Goal: Task Accomplishment & Management: Manage account settings

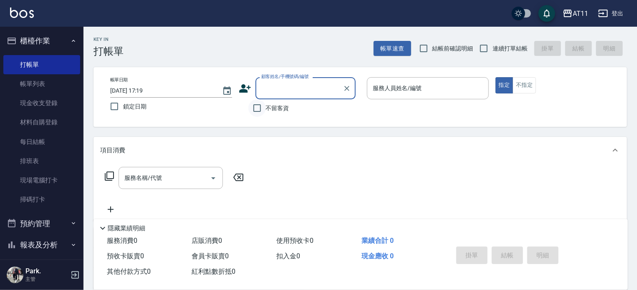
click at [255, 108] on input "不留客資" at bounding box center [257, 108] width 18 height 18
checkbox input "true"
click at [482, 50] on input "連續打單結帳" at bounding box center [484, 49] width 18 height 18
checkbox input "true"
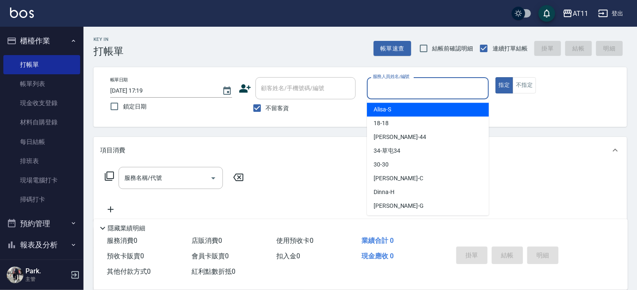
click at [397, 88] on input "服務人員姓名/編號" at bounding box center [427, 88] width 114 height 15
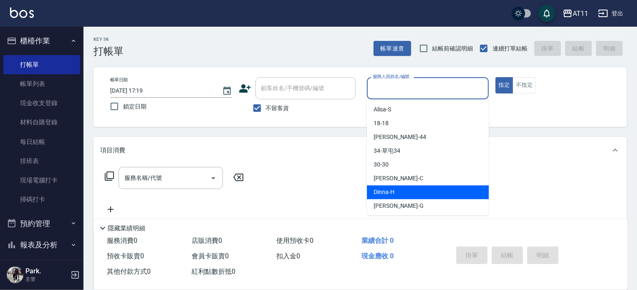
type input "ㄣ"
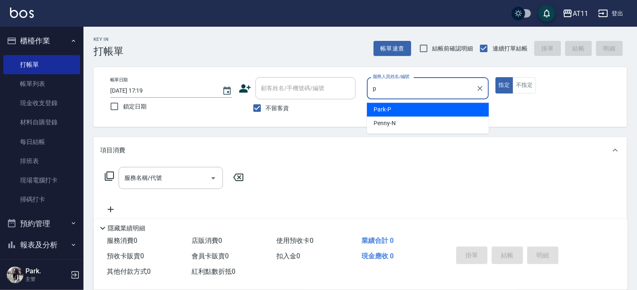
type input "Park-P"
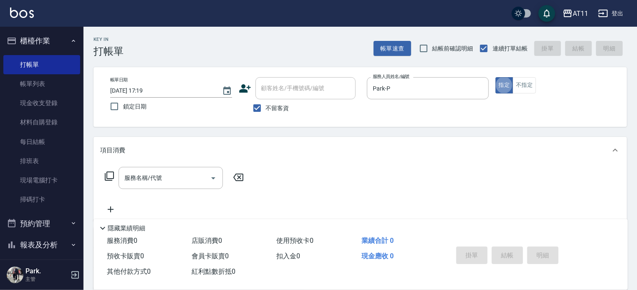
type button "true"
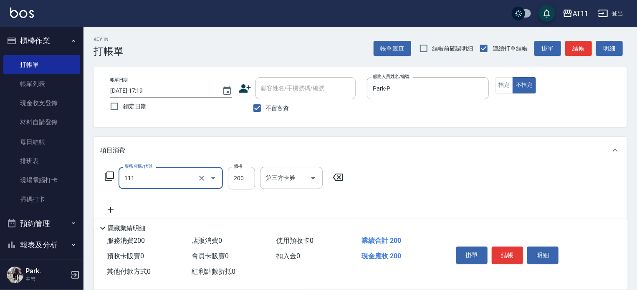
type input "精油洗髮(111)"
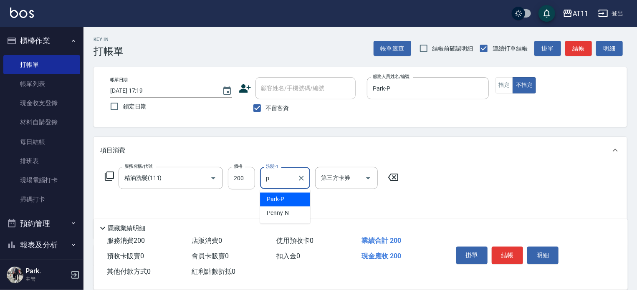
type input "Park-P"
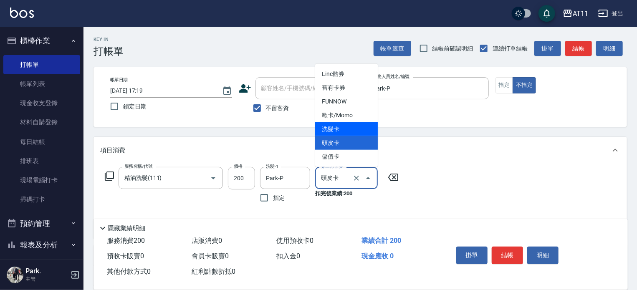
type input "洗髮卡"
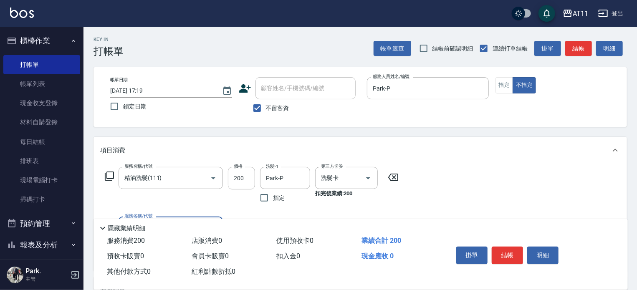
click at [504, 251] on button "結帳" at bounding box center [506, 256] width 31 height 18
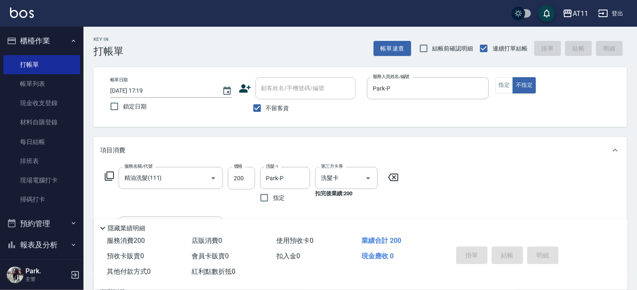
type input "2025/09/23 19:13"
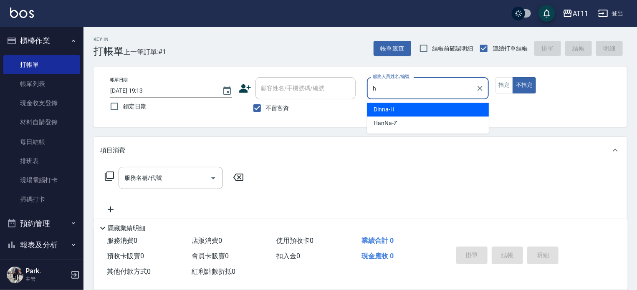
type input "Dinna-H"
type button "false"
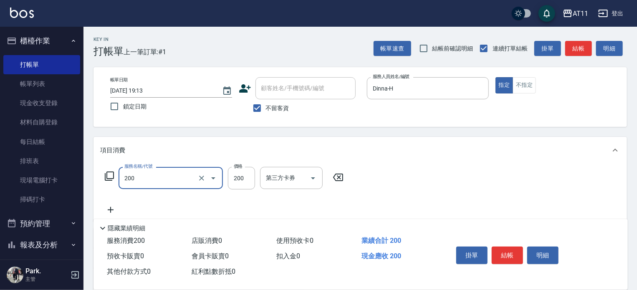
type input "剪髮(200)"
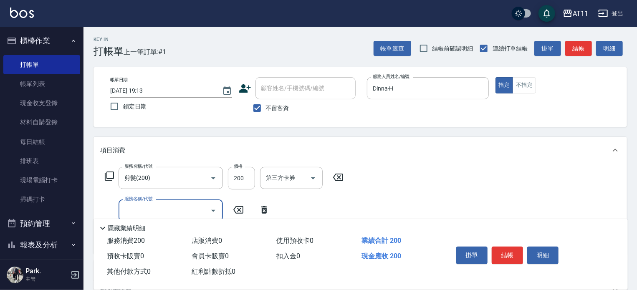
click at [504, 251] on button "結帳" at bounding box center [506, 256] width 31 height 18
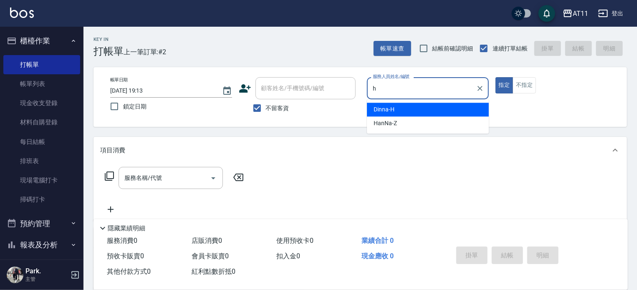
type input "Dinna-H"
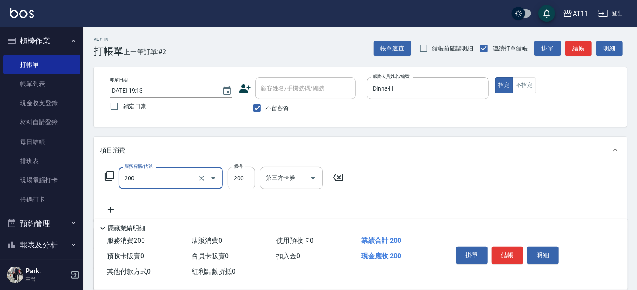
type input "剪髮(200)"
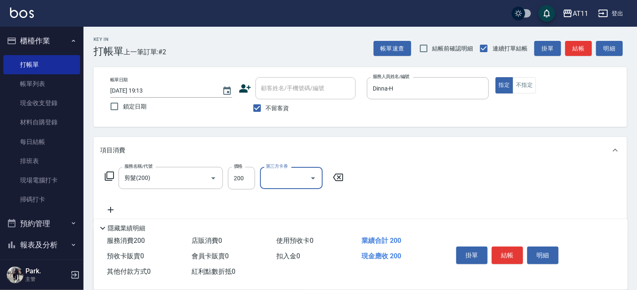
click at [504, 251] on button "結帳" at bounding box center [506, 256] width 31 height 18
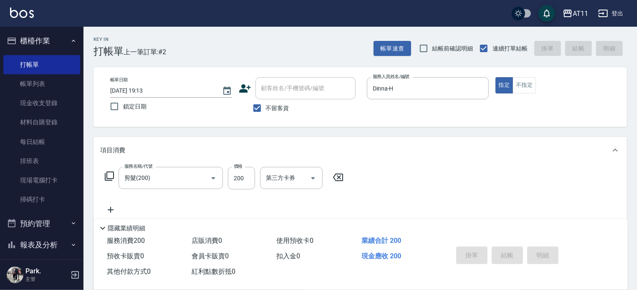
type input "2025/09/23 19:14"
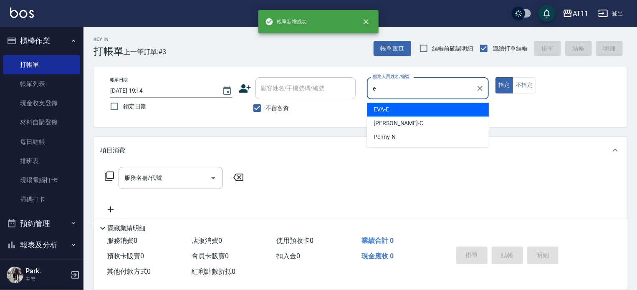
type input "EVA-E"
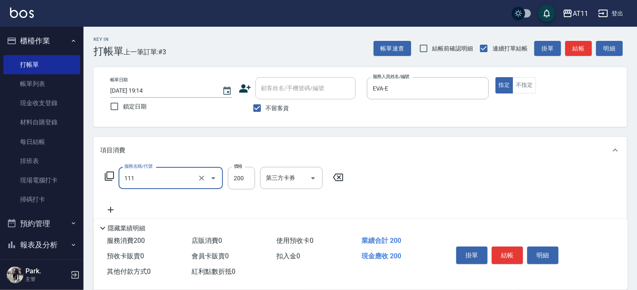
type input "精油洗髮(111)"
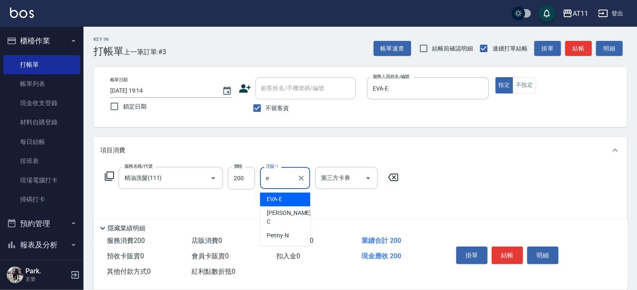
type input "EVA-E"
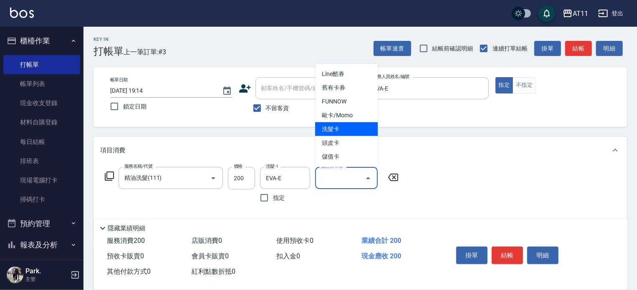
type input "洗髮卡"
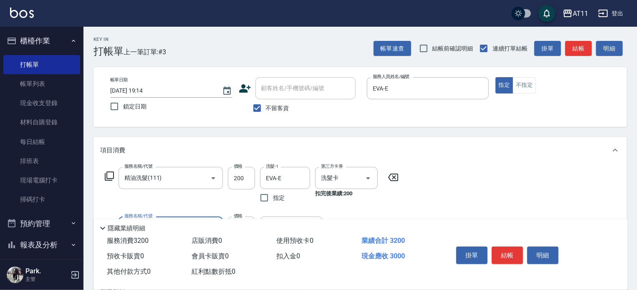
type input "頂級豪華OVC3(3000)"
type input "1000"
click at [504, 251] on button "結帳" at bounding box center [506, 256] width 31 height 18
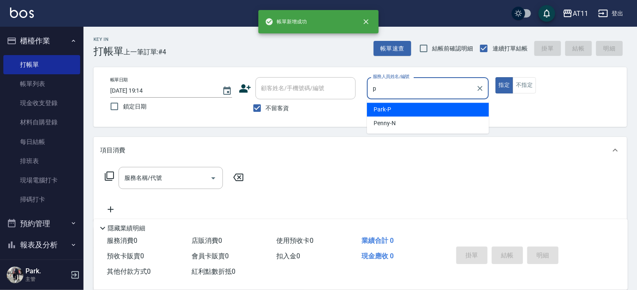
type input "Park-P"
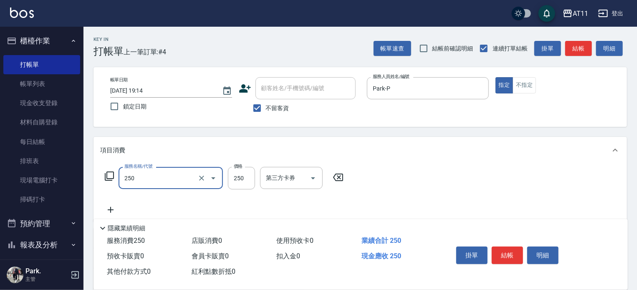
type input "B級單剪(250)"
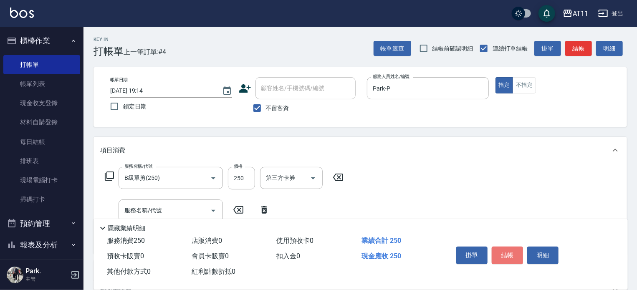
click at [504, 251] on button "結帳" at bounding box center [506, 256] width 31 height 18
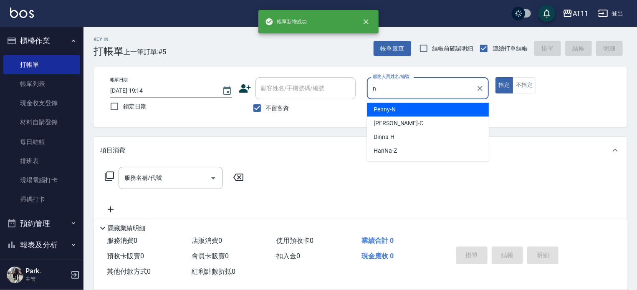
type input "Penny-N"
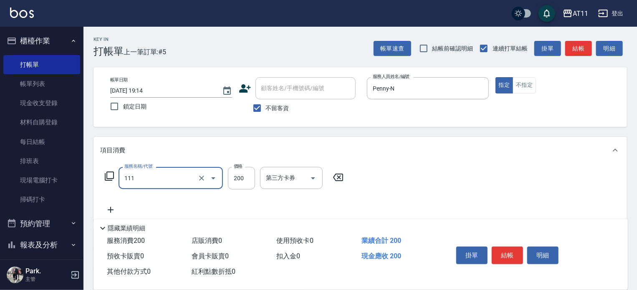
type input "精油洗髮(111)"
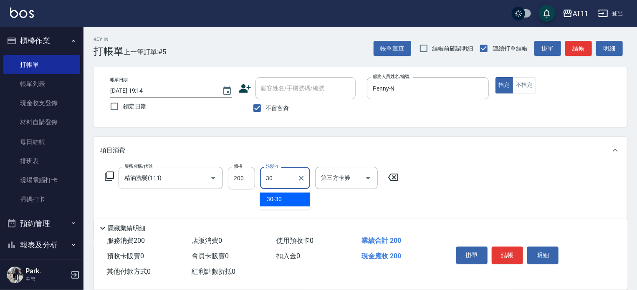
type input "30-30"
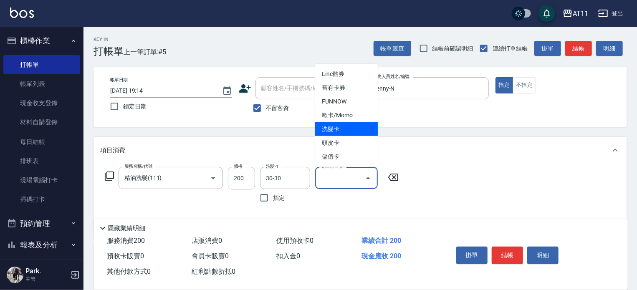
type input "洗髮卡"
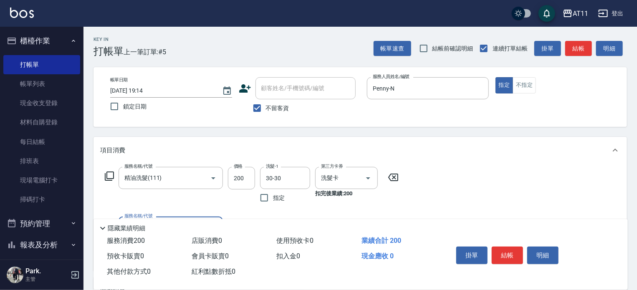
click at [504, 251] on button "結帳" at bounding box center [506, 256] width 31 height 18
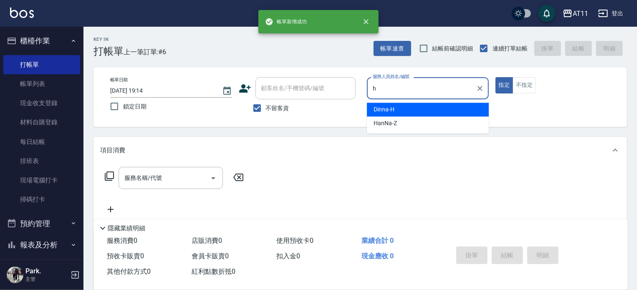
type input "Dinna-H"
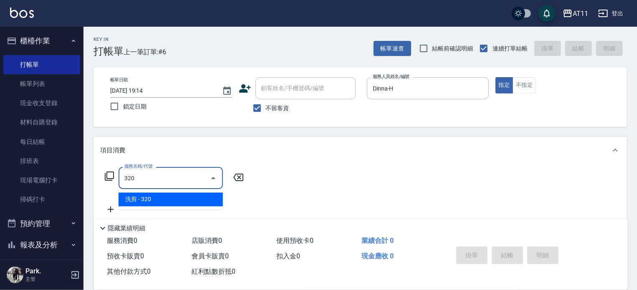
type input "洗剪(320)"
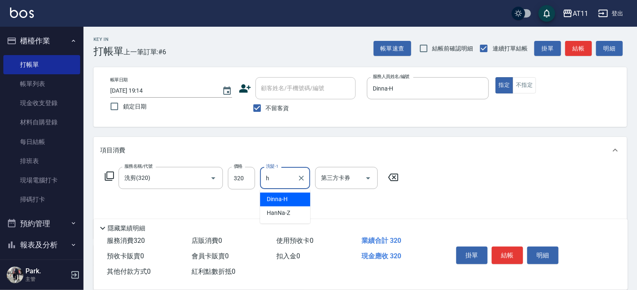
type input "Dinna-H"
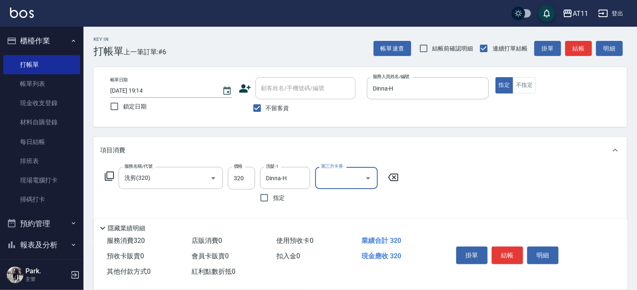
click at [504, 251] on button "結帳" at bounding box center [506, 256] width 31 height 18
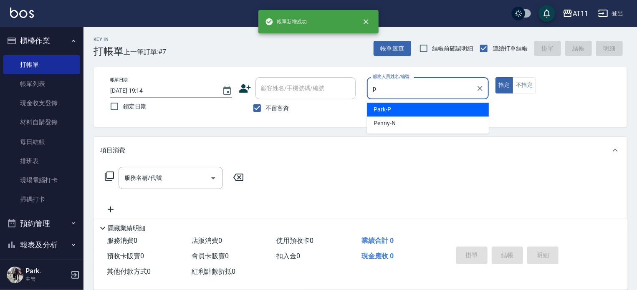
type input "Park-P"
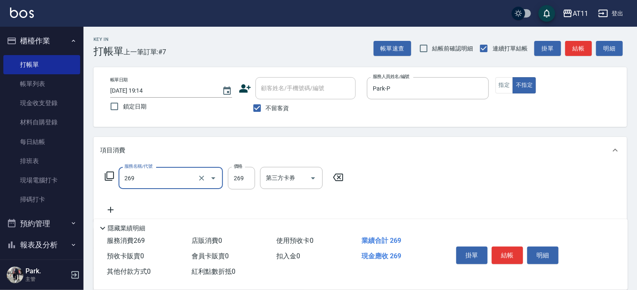
type input "一般洗剪(269)"
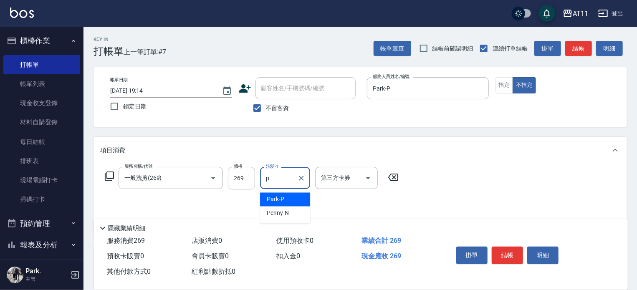
type input "Park-P"
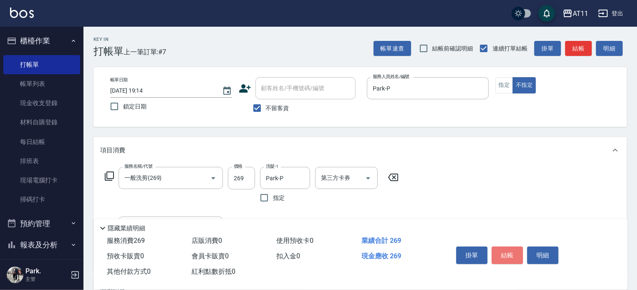
click at [504, 251] on button "結帳" at bounding box center [506, 256] width 31 height 18
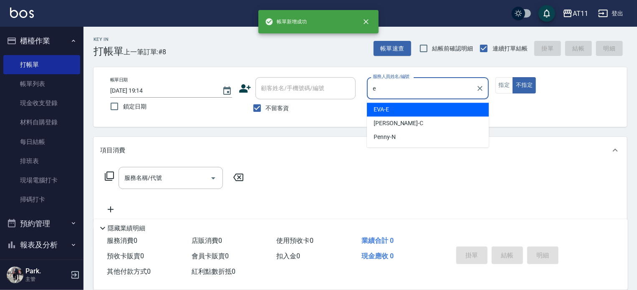
type input "EVA-E"
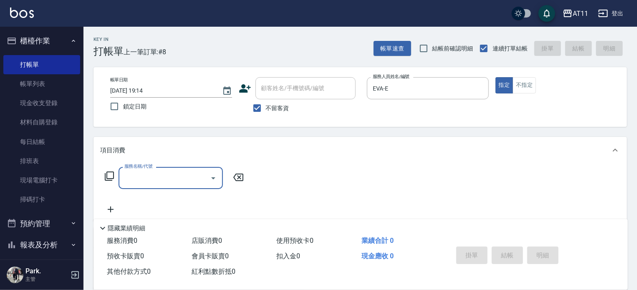
type input "3"
type input "SPA399(0399)"
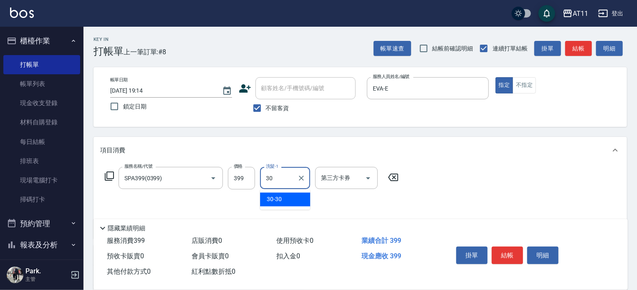
type input "30-30"
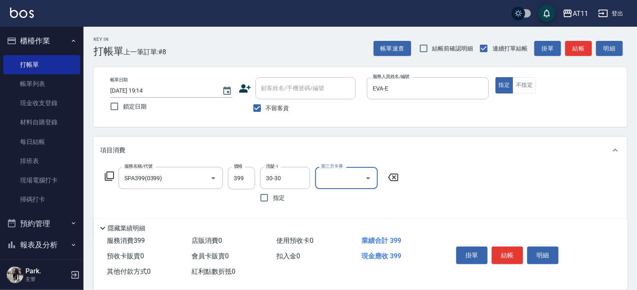
click at [504, 251] on button "結帳" at bounding box center [506, 256] width 31 height 18
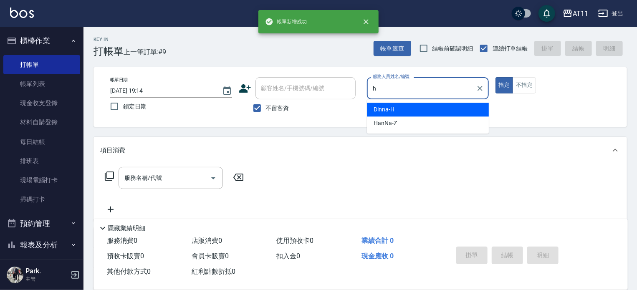
type input "Dinna-H"
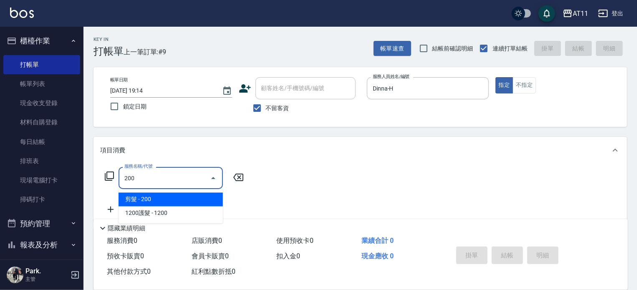
type input "剪髮(200)"
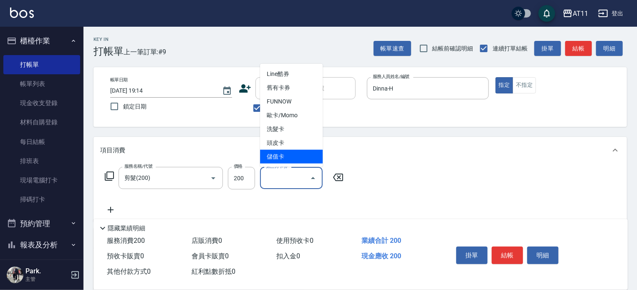
type input "儲值卡"
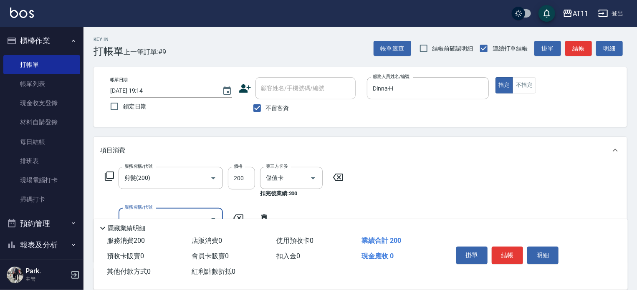
click at [504, 251] on button "結帳" at bounding box center [506, 256] width 31 height 18
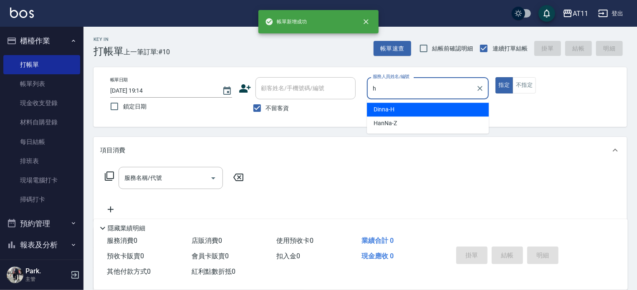
type input "Dinna-H"
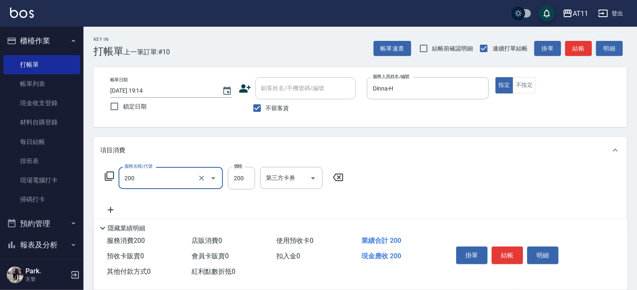
type input "剪髮(200)"
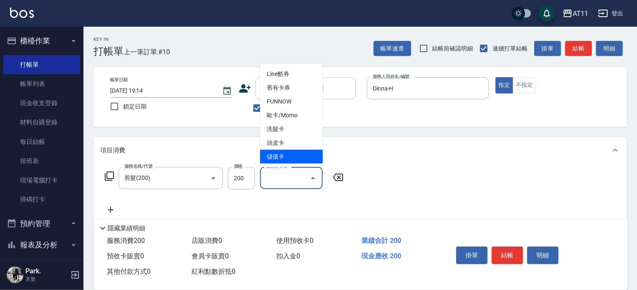
type input "儲值卡"
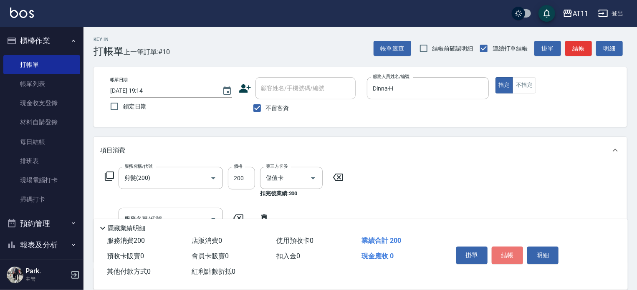
click at [504, 251] on button "結帳" at bounding box center [506, 256] width 31 height 18
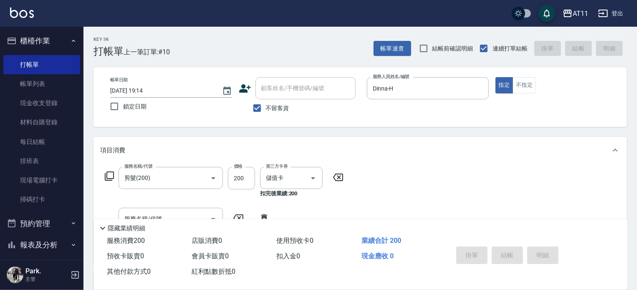
type input "2025/09/23 19:15"
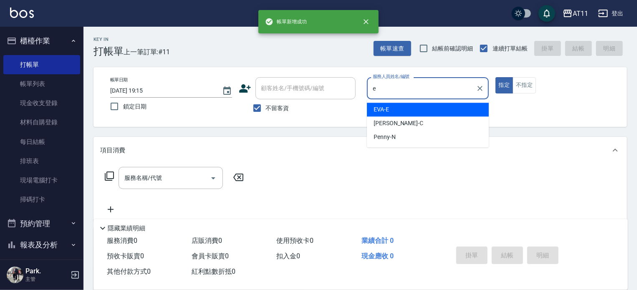
type input "EVA-E"
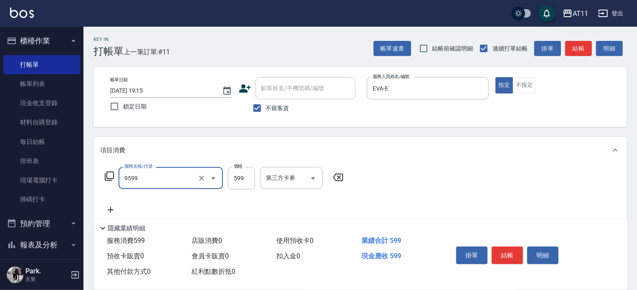
type input "D套餐(9599)"
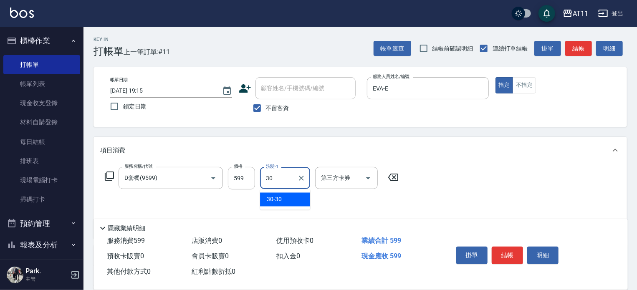
type input "30-30"
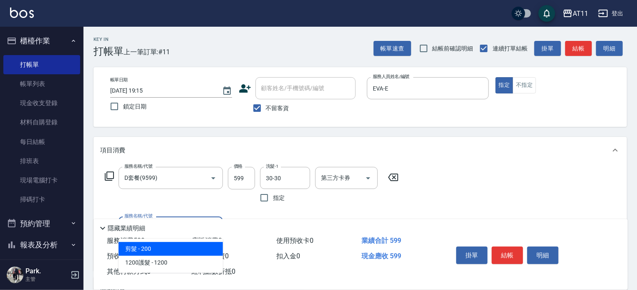
type input "剪髮(200)"
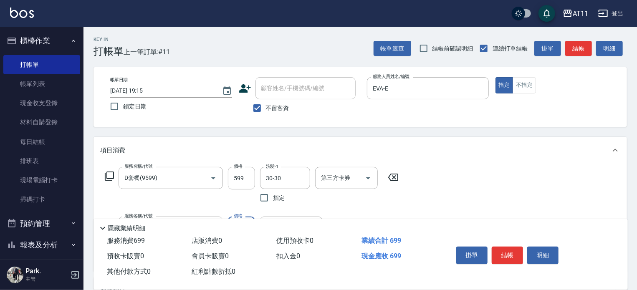
type input "100"
click at [504, 251] on button "結帳" at bounding box center [506, 256] width 31 height 18
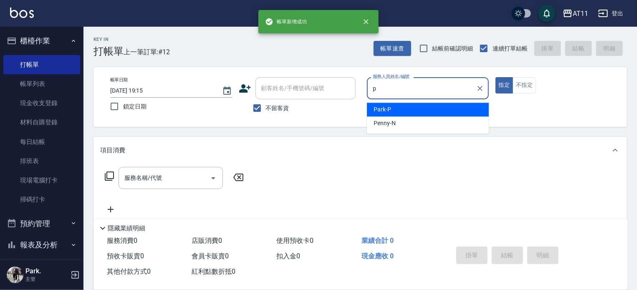
type input "Park-P"
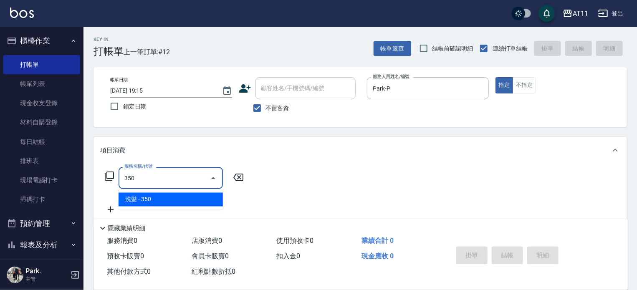
type input "洗髮(350)"
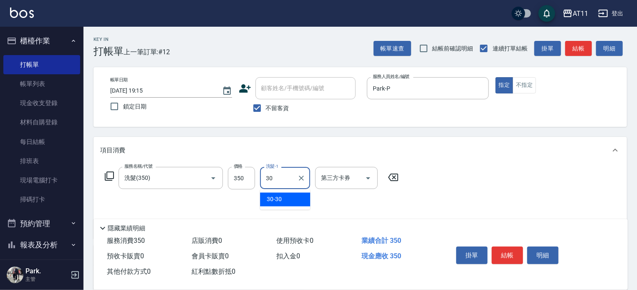
type input "30-30"
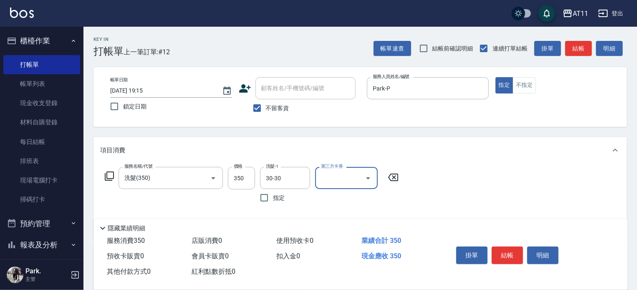
click at [504, 251] on button "結帳" at bounding box center [506, 256] width 31 height 18
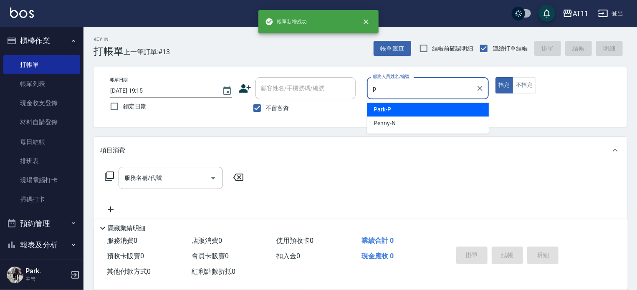
type input "Park-P"
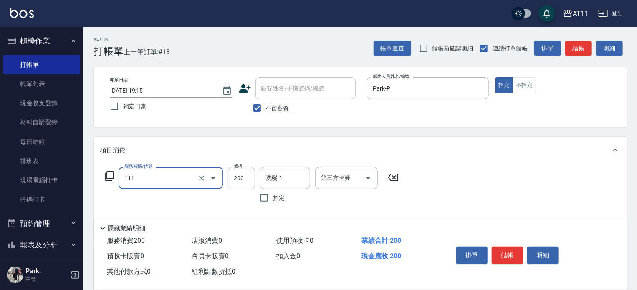
type input "精油洗髮(111)"
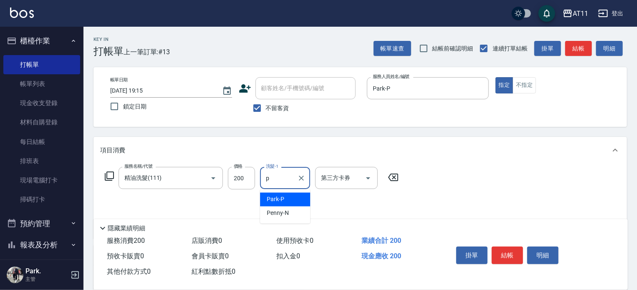
type input "Park-P"
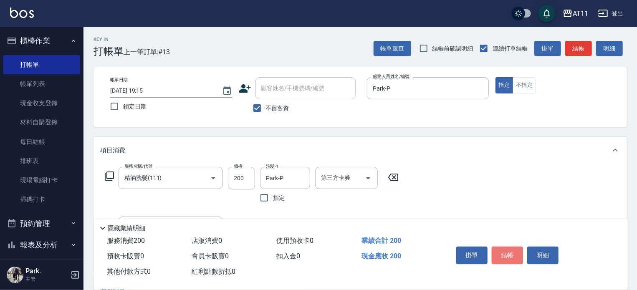
click at [504, 251] on button "結帳" at bounding box center [506, 256] width 31 height 18
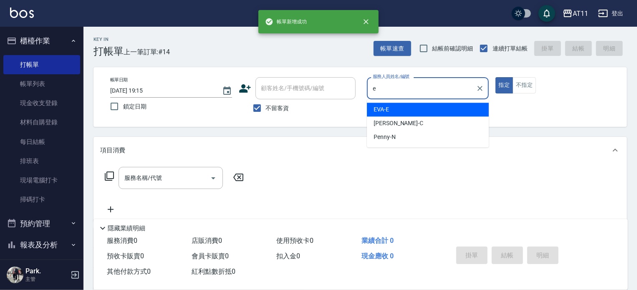
type input "EVA-E"
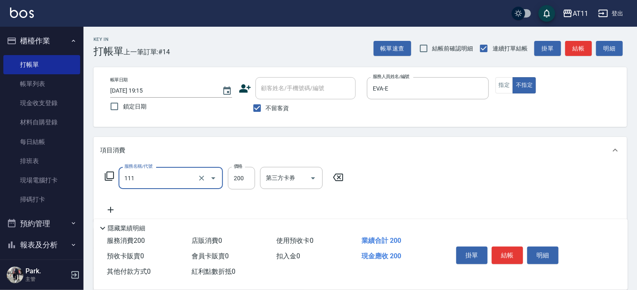
type input "精油洗髮(111)"
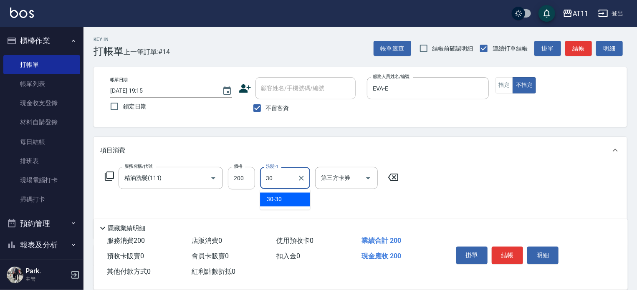
type input "30-30"
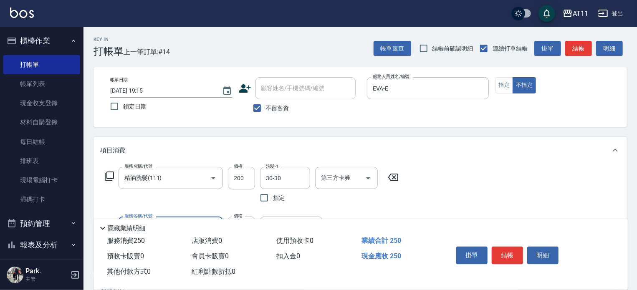
type input "剪瀏海(0050)"
click at [504, 251] on button "結帳" at bounding box center [506, 256] width 31 height 18
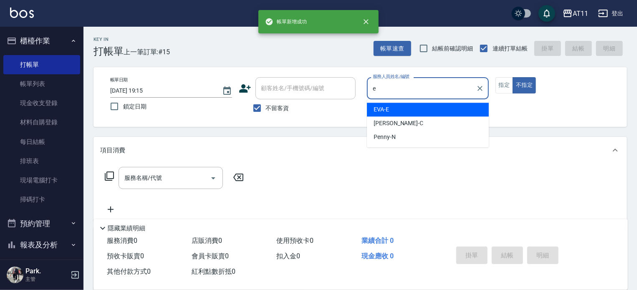
type input "EVA-E"
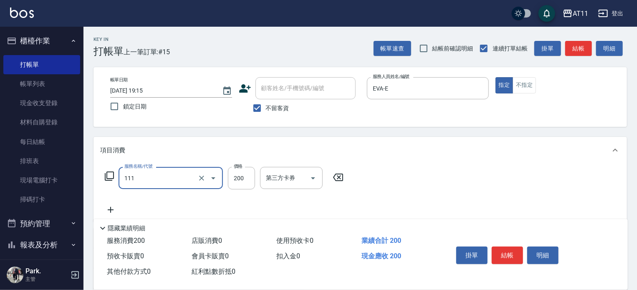
type input "精油洗髮(111)"
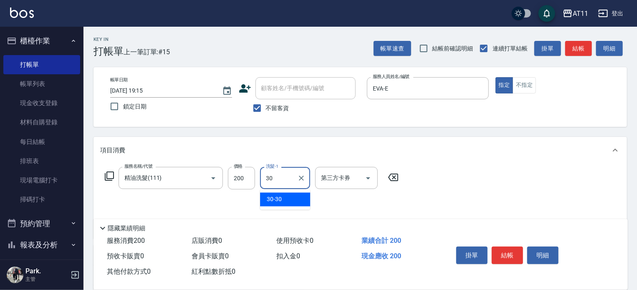
type input "30-30"
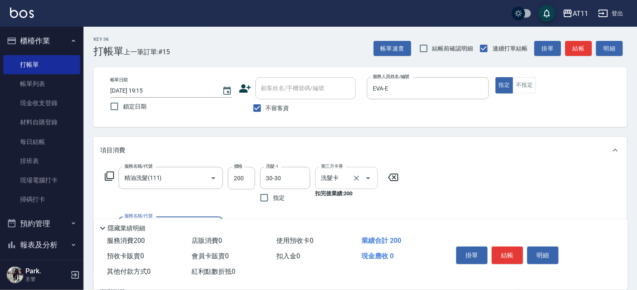
click at [367, 180] on icon "Open" at bounding box center [368, 178] width 10 height 10
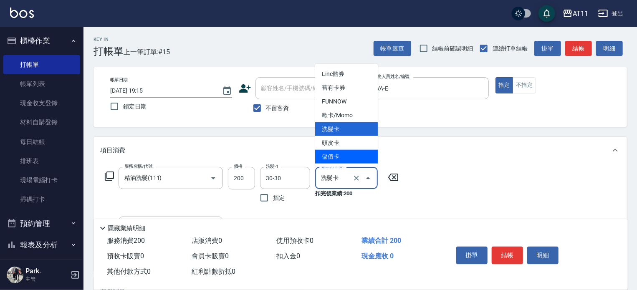
click at [350, 156] on span "儲值卡" at bounding box center [346, 157] width 63 height 14
type input "儲值卡"
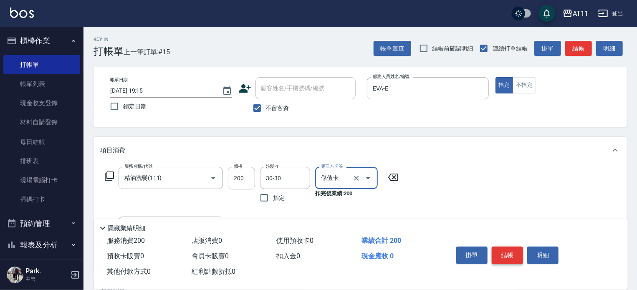
click at [508, 249] on button "結帳" at bounding box center [506, 256] width 31 height 18
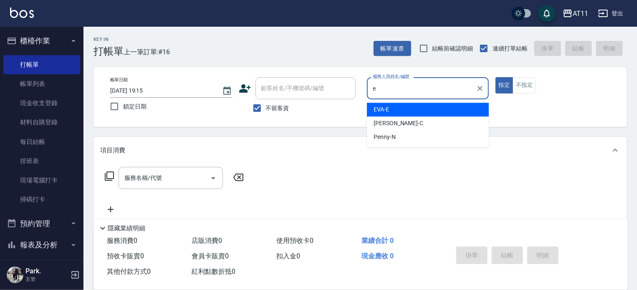
type input "EVA-E"
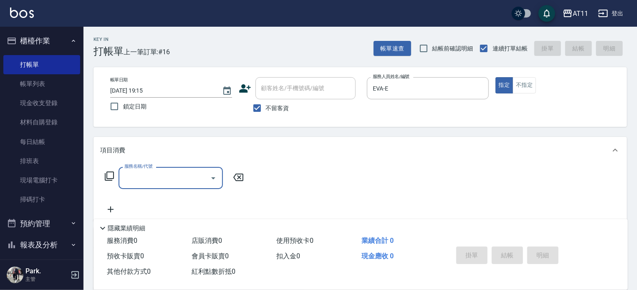
type input "1"
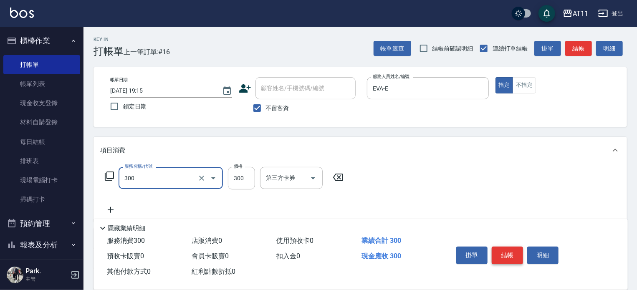
type input "A級剪髮(300)"
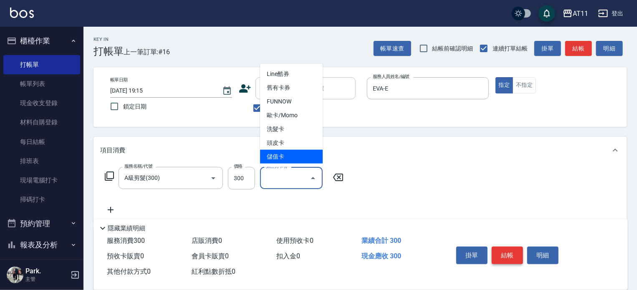
type input "儲值卡"
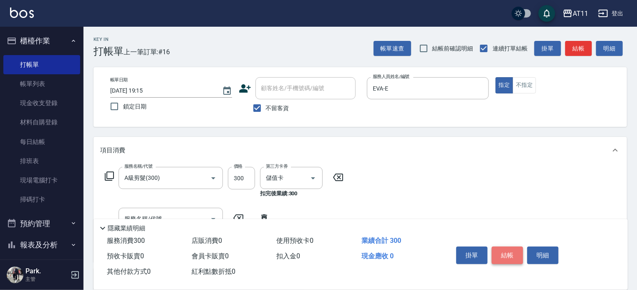
click at [498, 248] on button "結帳" at bounding box center [506, 256] width 31 height 18
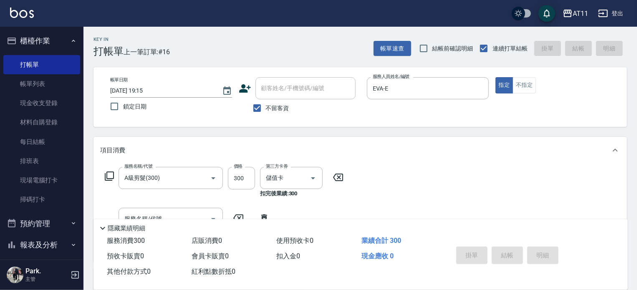
type input "2025/09/23 19:16"
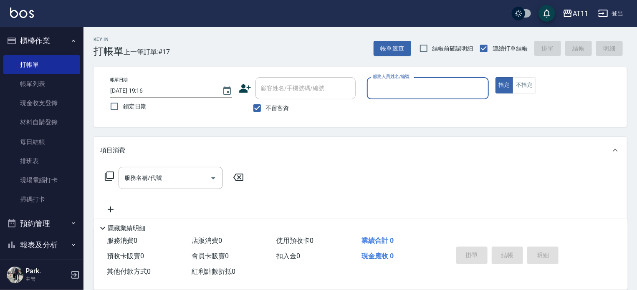
click at [43, 38] on button "櫃檯作業" at bounding box center [41, 41] width 77 height 22
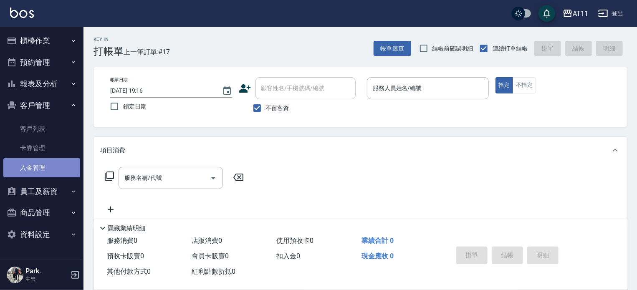
click at [40, 165] on link "入金管理" at bounding box center [41, 167] width 77 height 19
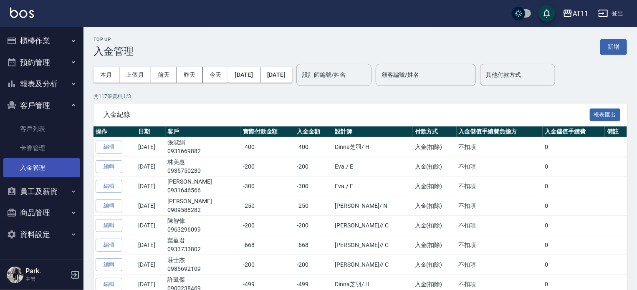
click at [33, 165] on link "入金管理" at bounding box center [41, 167] width 77 height 19
click at [42, 83] on button "報表及分析" at bounding box center [41, 84] width 77 height 22
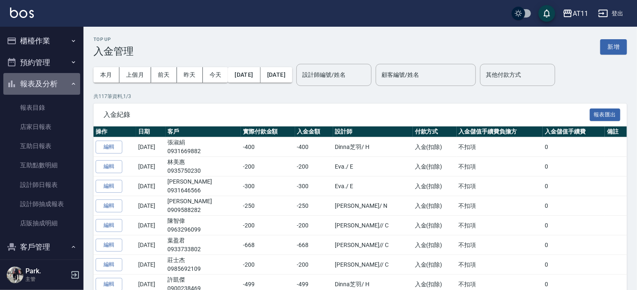
click at [45, 83] on button "報表及分析" at bounding box center [41, 84] width 77 height 22
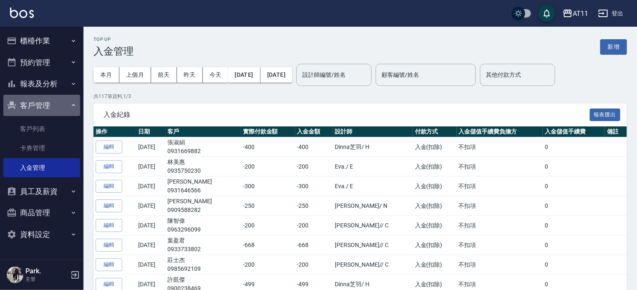
click at [43, 102] on button "客戶管理" at bounding box center [41, 106] width 77 height 22
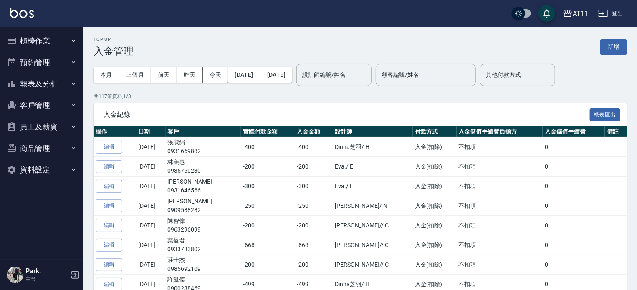
click at [40, 83] on button "報表及分析" at bounding box center [41, 84] width 77 height 22
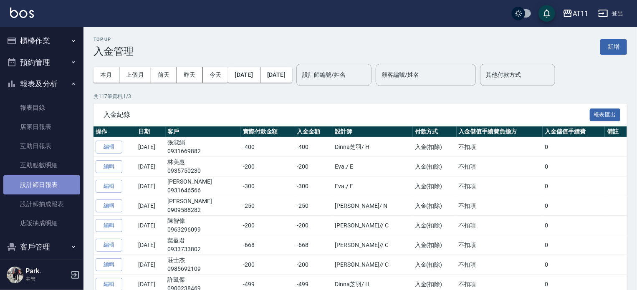
click at [49, 181] on link "設計師日報表" at bounding box center [41, 184] width 77 height 19
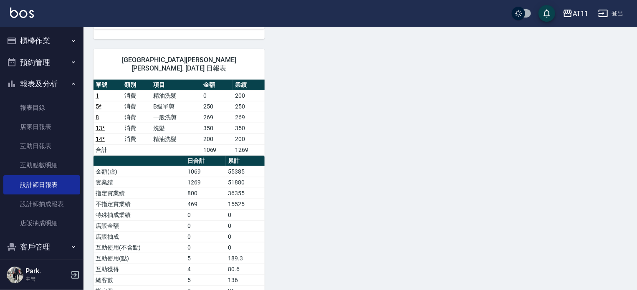
scroll to position [446, 0]
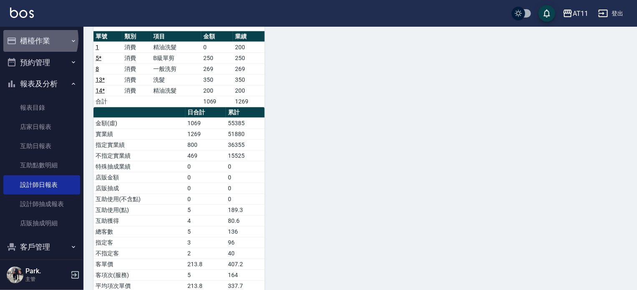
click at [32, 39] on button "櫃檯作業" at bounding box center [41, 41] width 77 height 22
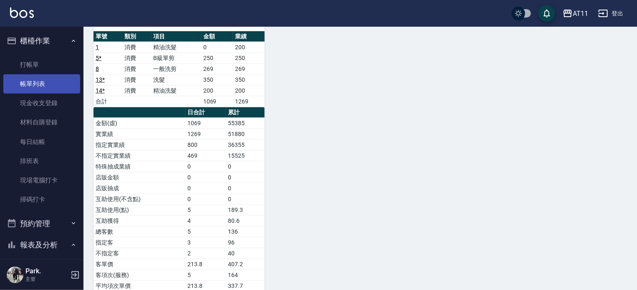
click at [48, 89] on link "帳單列表" at bounding box center [41, 83] width 77 height 19
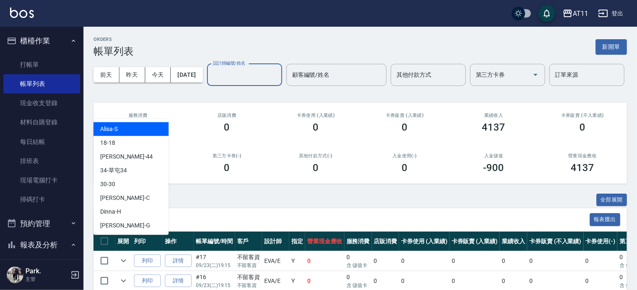
click at [211, 82] on input "設計師編號/姓名" at bounding box center [245, 75] width 68 height 15
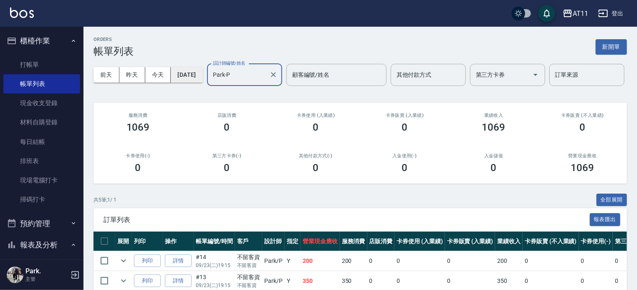
type input "Park-P"
click at [202, 81] on button "[DATE]" at bounding box center [187, 74] width 32 height 15
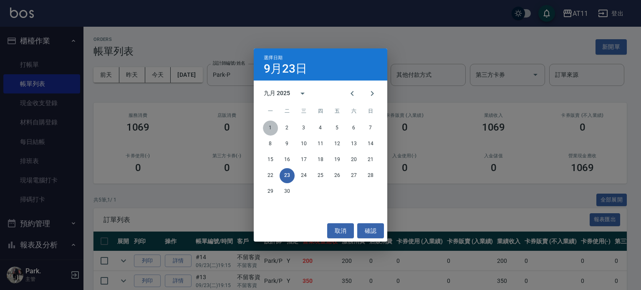
click at [270, 124] on button "1" at bounding box center [270, 128] width 15 height 15
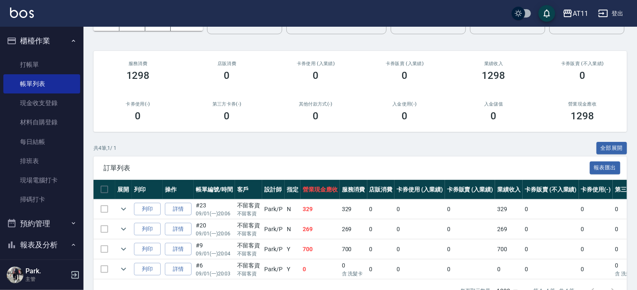
scroll to position [106, 0]
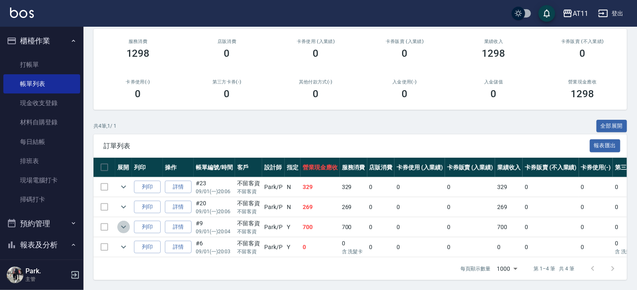
click at [121, 222] on icon "expand row" at bounding box center [123, 227] width 10 height 10
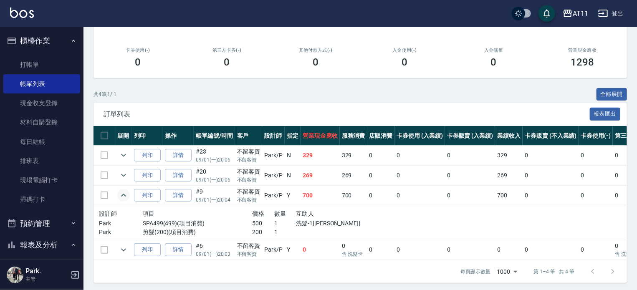
click at [123, 200] on icon "expand row" at bounding box center [123, 195] width 10 height 10
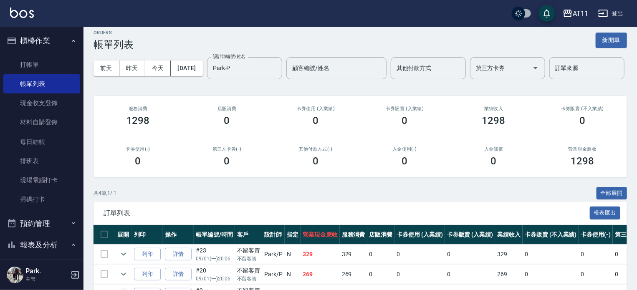
scroll to position [0, 0]
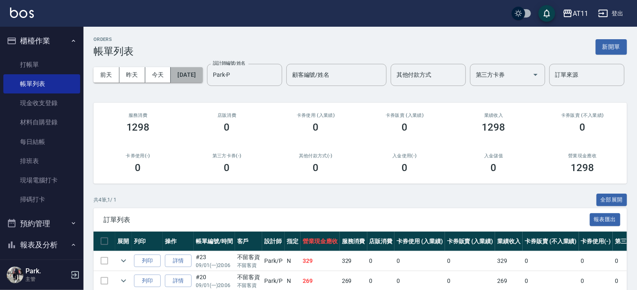
click at [200, 75] on button "[DATE]" at bounding box center [187, 74] width 32 height 15
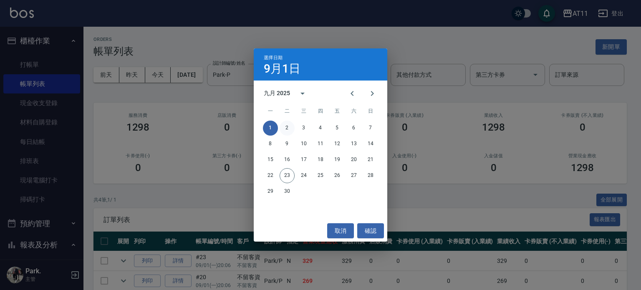
click at [287, 122] on button "2" at bounding box center [286, 128] width 15 height 15
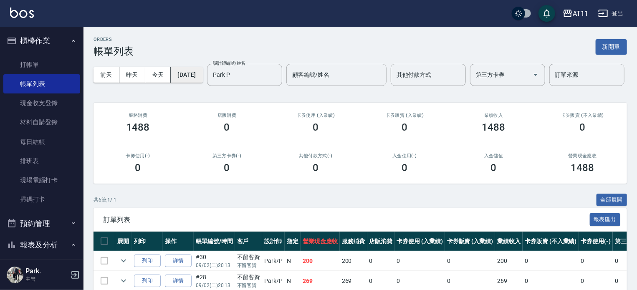
click at [202, 76] on button "[DATE]" at bounding box center [187, 74] width 32 height 15
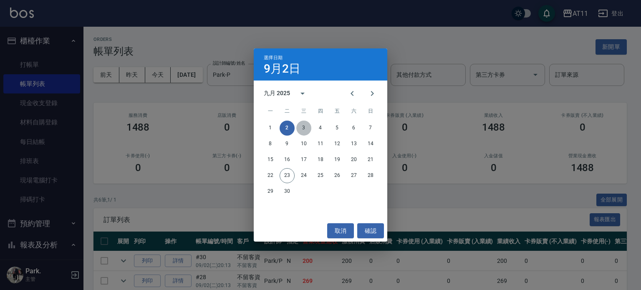
click at [303, 129] on button "3" at bounding box center [303, 128] width 15 height 15
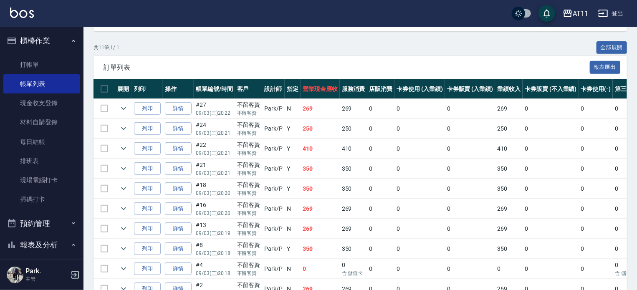
scroll to position [167, 0]
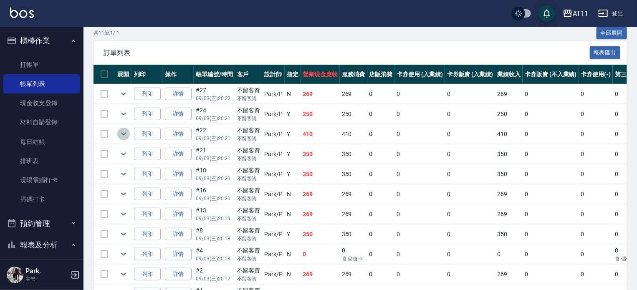
click at [122, 139] on icon "expand row" at bounding box center [123, 134] width 10 height 10
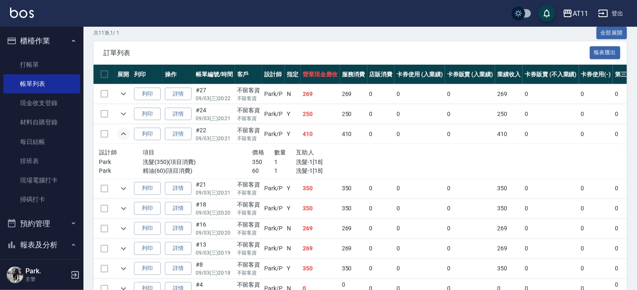
click at [122, 139] on icon "expand row" at bounding box center [123, 134] width 10 height 10
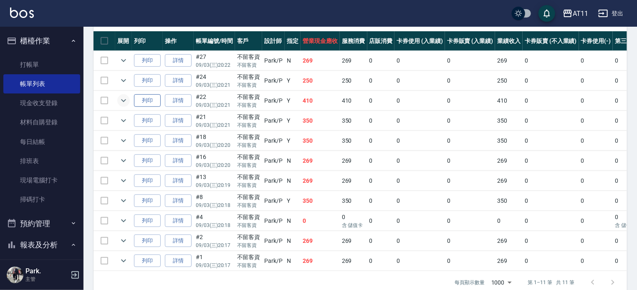
scroll to position [244, 0]
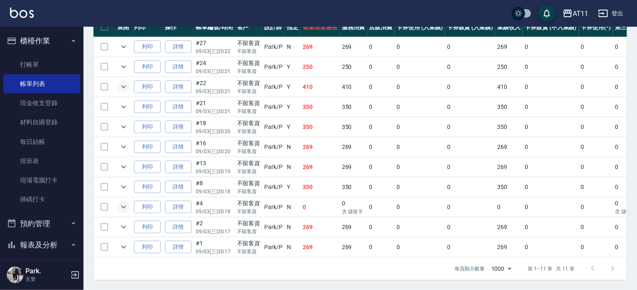
click at [127, 202] on icon "expand row" at bounding box center [123, 207] width 10 height 10
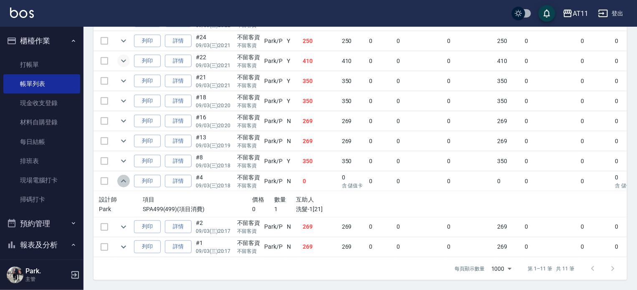
click at [125, 186] on icon "expand row" at bounding box center [123, 181] width 10 height 10
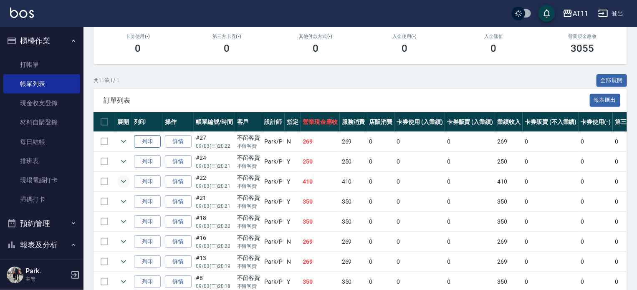
scroll to position [0, 0]
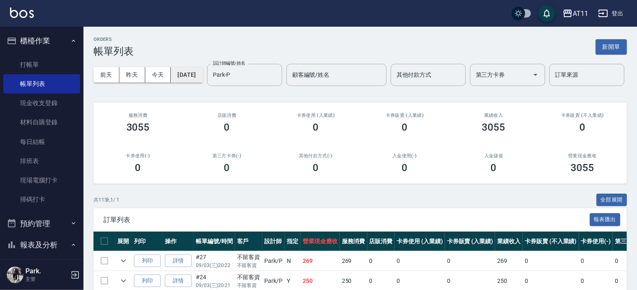
click at [190, 75] on button "[DATE]" at bounding box center [187, 74] width 32 height 15
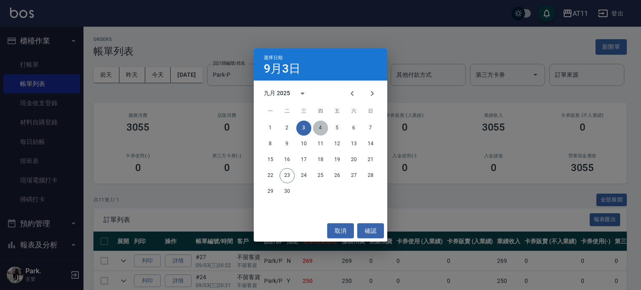
click at [319, 128] on button "4" at bounding box center [320, 128] width 15 height 15
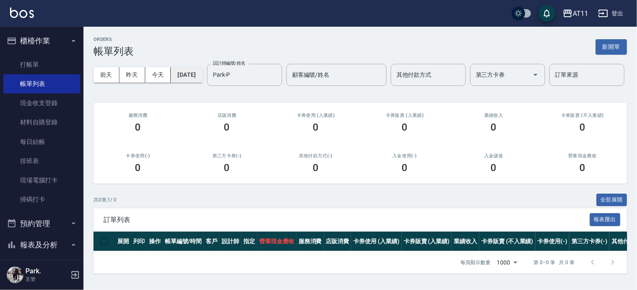
click at [200, 75] on button "[DATE]" at bounding box center [187, 74] width 32 height 15
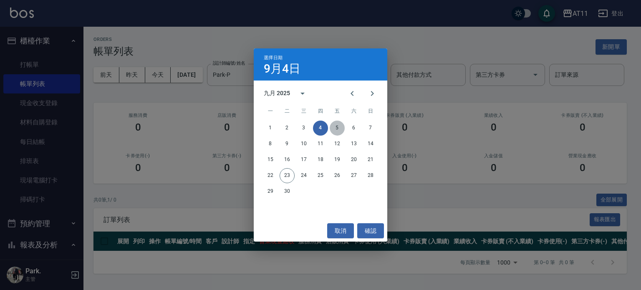
click at [337, 126] on button "5" at bounding box center [337, 128] width 15 height 15
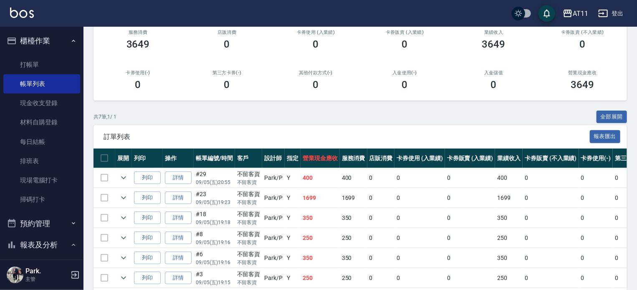
scroll to position [165, 0]
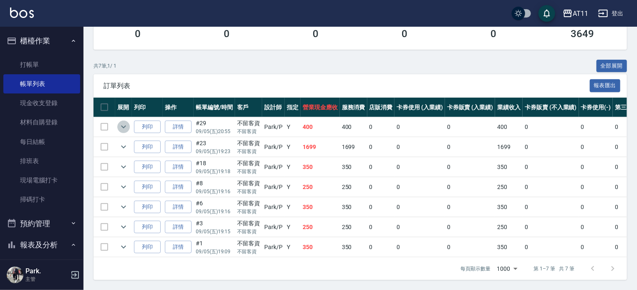
click at [121, 122] on icon "expand row" at bounding box center [123, 127] width 10 height 10
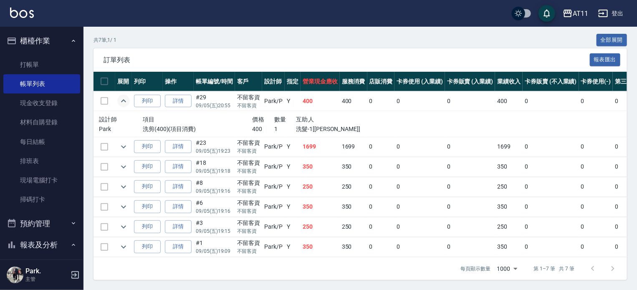
click at [121, 106] on icon "expand row" at bounding box center [123, 101] width 10 height 10
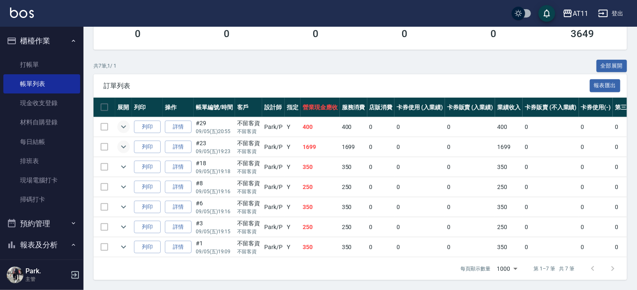
click at [123, 144] on icon "expand row" at bounding box center [123, 147] width 10 height 10
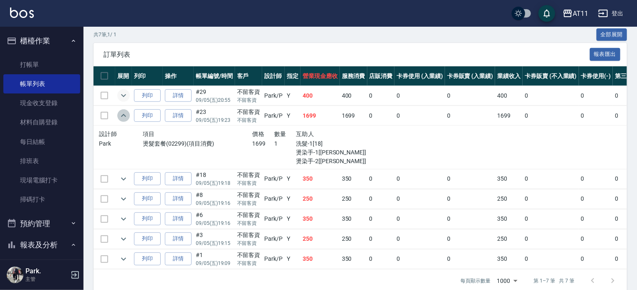
click at [123, 121] on icon "expand row" at bounding box center [123, 116] width 10 height 10
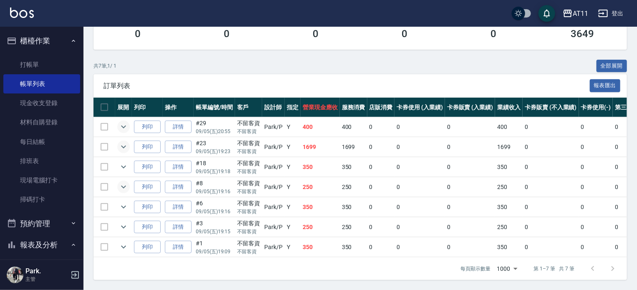
click at [123, 182] on icon "expand row" at bounding box center [123, 187] width 10 height 10
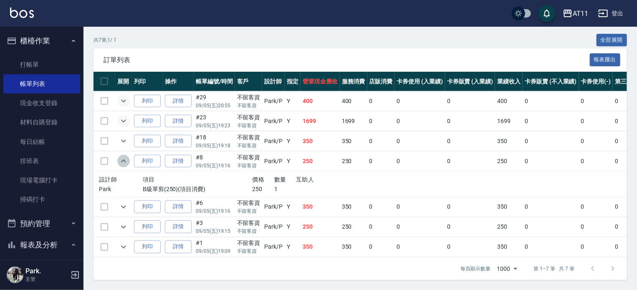
click at [123, 162] on icon "expand row" at bounding box center [123, 160] width 5 height 3
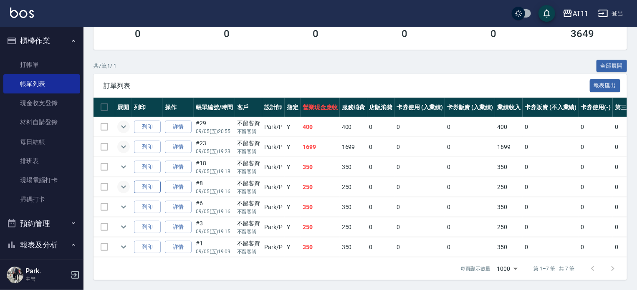
scroll to position [0, 0]
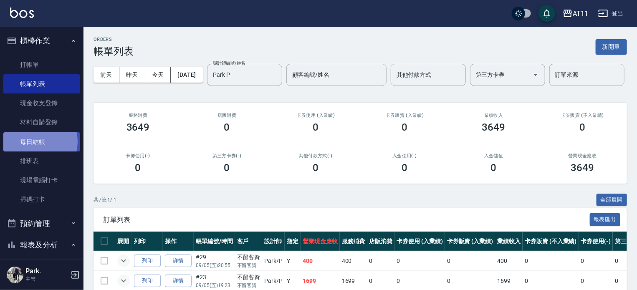
click at [35, 141] on link "每日結帳" at bounding box center [41, 141] width 77 height 19
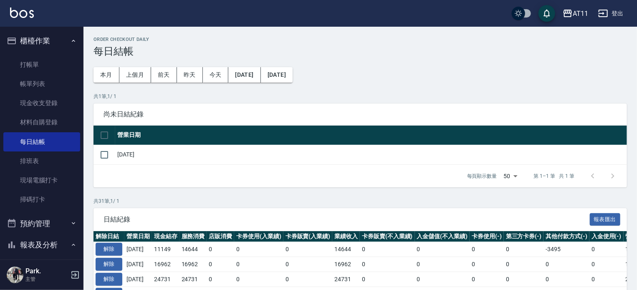
drag, startPoint x: 257, startPoint y: 72, endPoint x: 248, endPoint y: 101, distance: 30.6
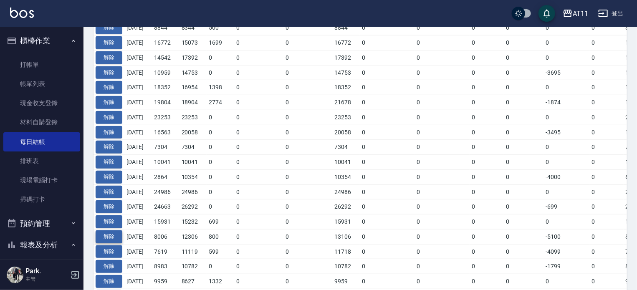
scroll to position [292, 0]
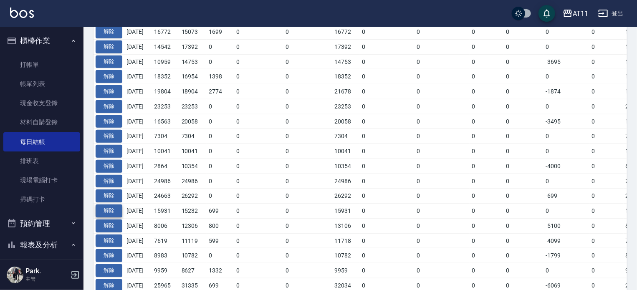
click at [107, 208] on button "解除" at bounding box center [109, 210] width 27 height 13
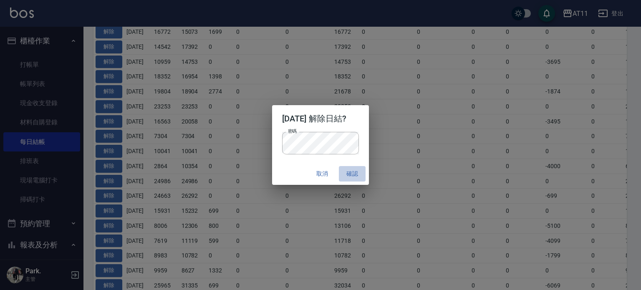
click at [360, 173] on button "確認" at bounding box center [352, 173] width 27 height 15
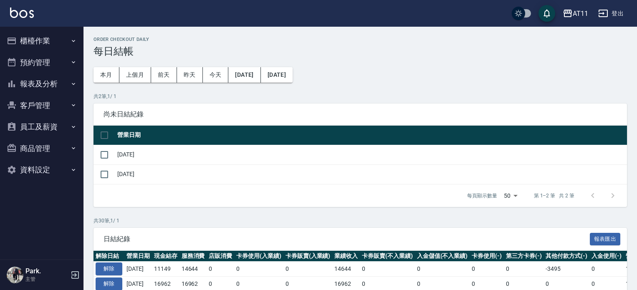
scroll to position [309, 0]
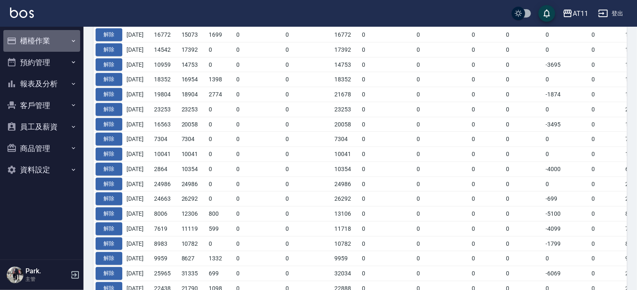
click at [42, 41] on button "櫃檯作業" at bounding box center [41, 41] width 77 height 22
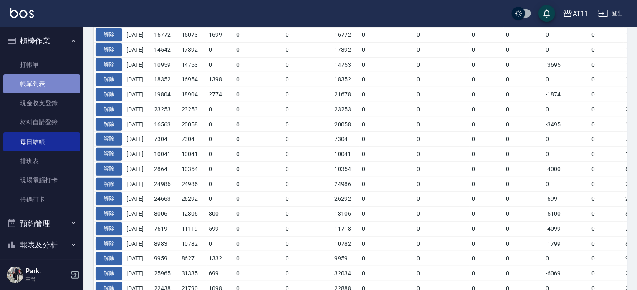
click at [50, 86] on link "帳單列表" at bounding box center [41, 83] width 77 height 19
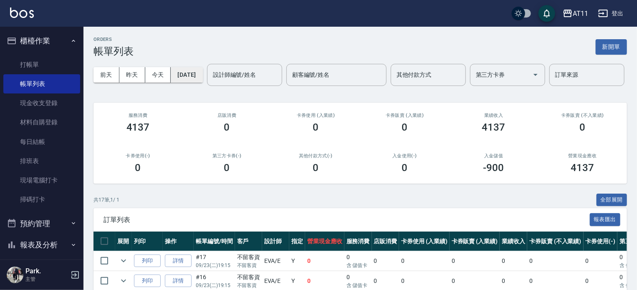
click at [191, 71] on button "[DATE]" at bounding box center [187, 74] width 32 height 15
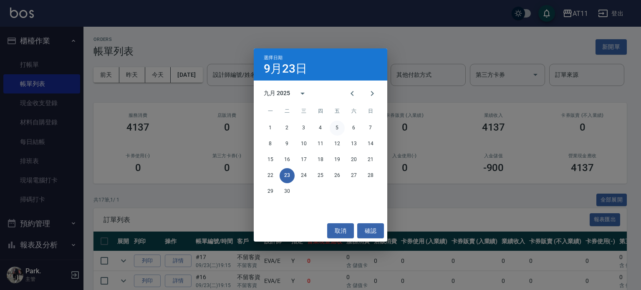
click at [337, 126] on button "5" at bounding box center [337, 128] width 15 height 15
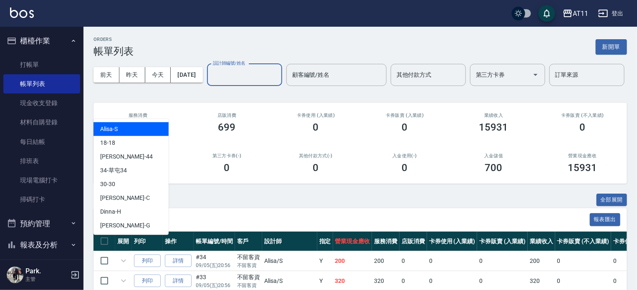
click at [211, 82] on input "設計師編號/姓名" at bounding box center [245, 75] width 68 height 15
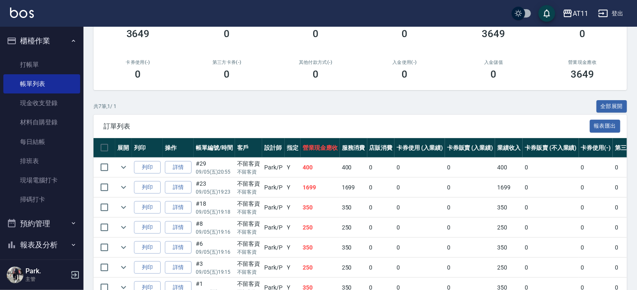
scroll to position [165, 0]
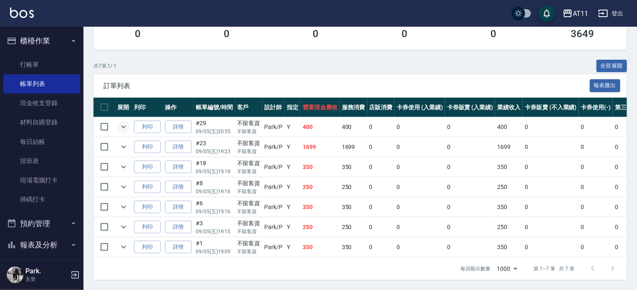
type input "Park-P"
click at [121, 122] on icon "expand row" at bounding box center [123, 127] width 10 height 10
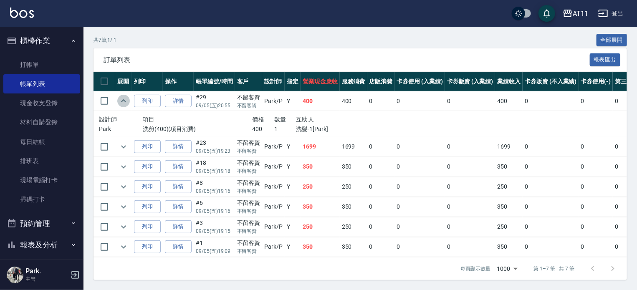
click at [121, 106] on icon "expand row" at bounding box center [123, 101] width 10 height 10
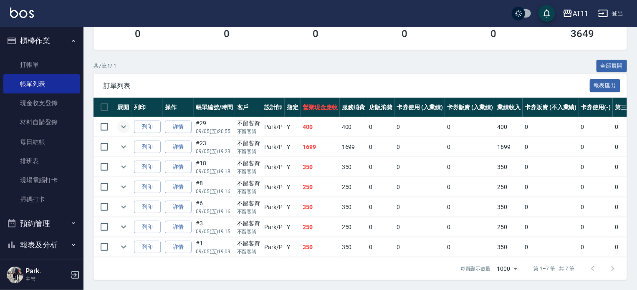
click at [180, 121] on link "詳情" at bounding box center [178, 127] width 27 height 13
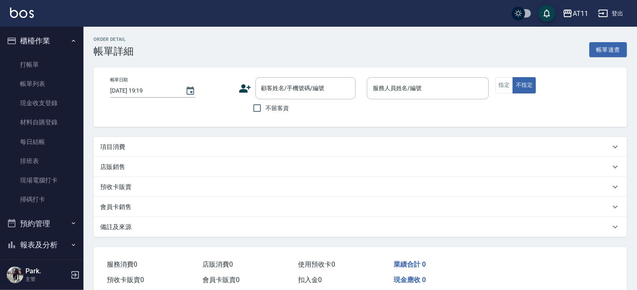
type input "2025/09/05 20:55"
checkbox input "true"
type input "Park-P"
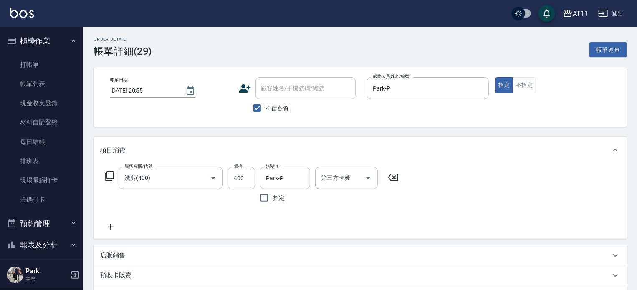
type input "洗剪(400)"
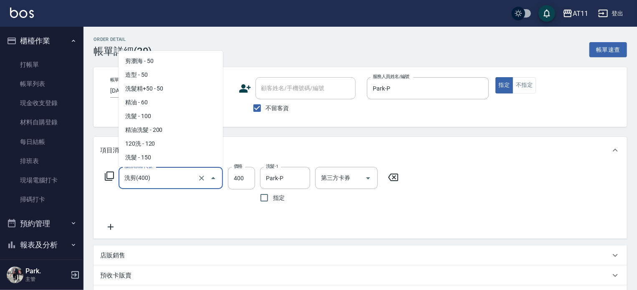
click at [180, 179] on input "洗剪(400)" at bounding box center [158, 178] width 73 height 15
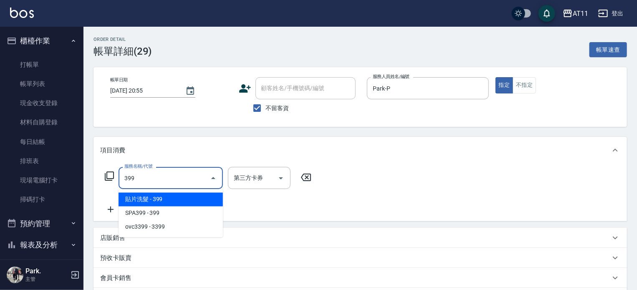
type input "貼片洗髮(399)"
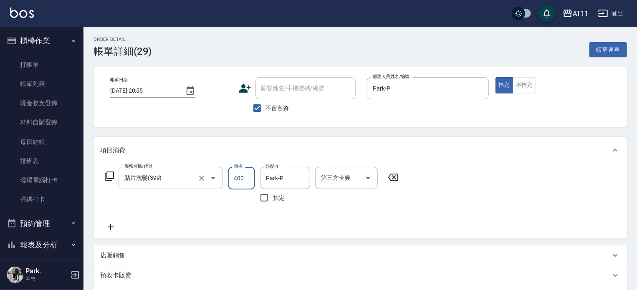
type input "400"
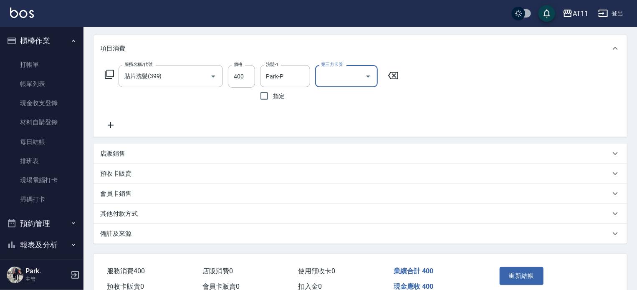
scroll to position [144, 0]
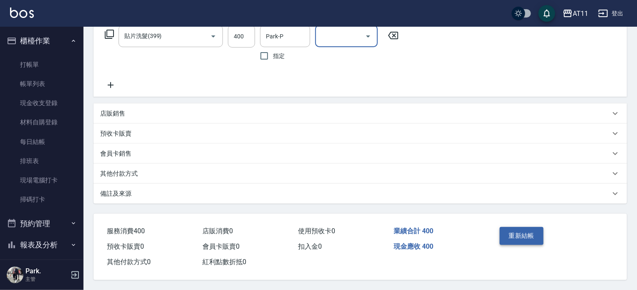
click at [534, 228] on button "重新結帳" at bounding box center [521, 236] width 44 height 18
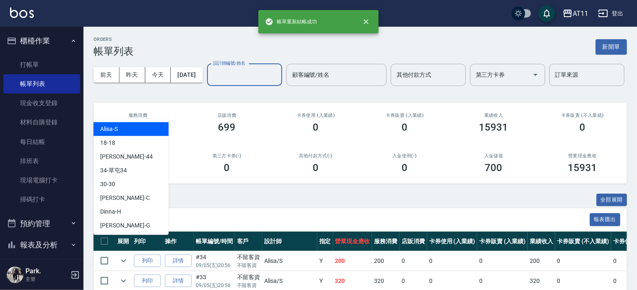
click at [211, 82] on input "設計師編號/姓名" at bounding box center [245, 75] width 68 height 15
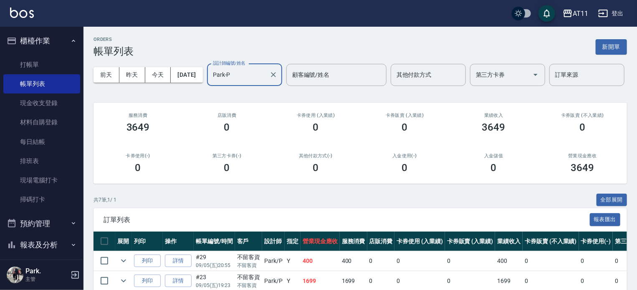
scroll to position [125, 0]
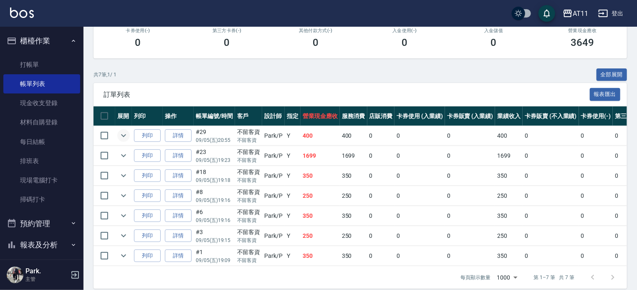
type input "Park-P"
click at [126, 141] on icon "expand row" at bounding box center [123, 136] width 10 height 10
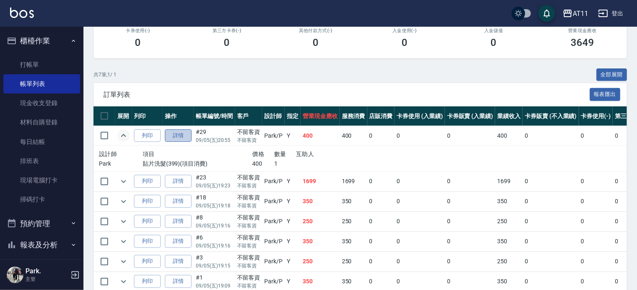
click at [181, 142] on link "詳情" at bounding box center [178, 135] width 27 height 13
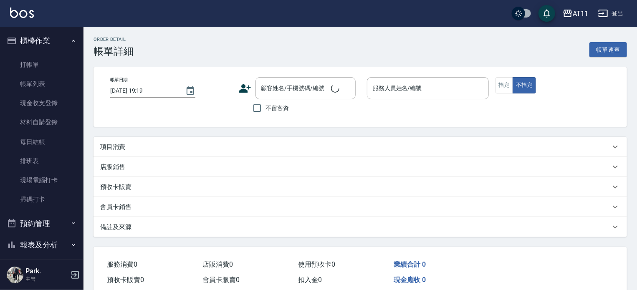
type input "2025/09/05 20:55"
checkbox input "true"
type input "Park-P"
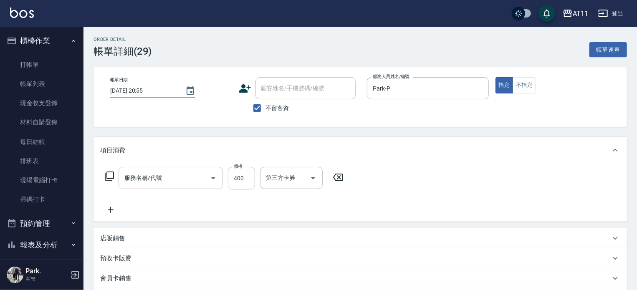
type input "貼片洗髮(399)"
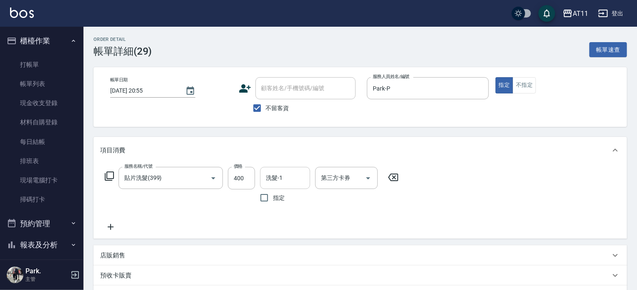
click at [272, 175] on input "洗髮-1" at bounding box center [285, 178] width 43 height 15
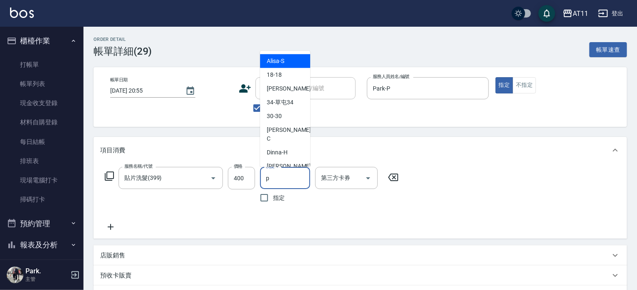
type input "Park-P"
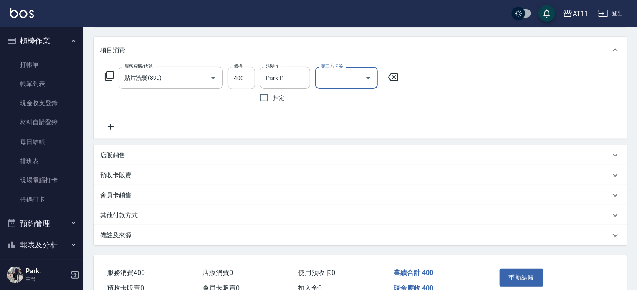
scroll to position [144, 0]
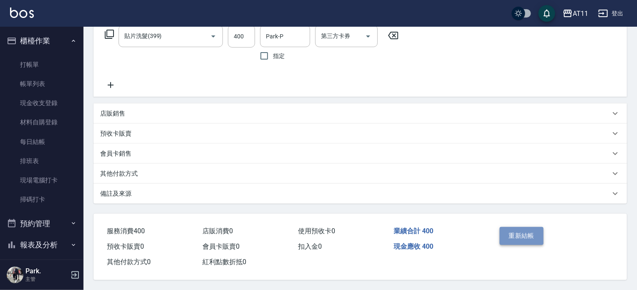
click at [514, 229] on button "重新結帳" at bounding box center [521, 236] width 44 height 18
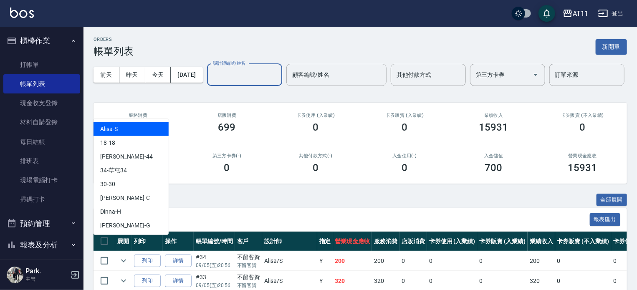
click at [211, 82] on input "設計師編號/姓名" at bounding box center [245, 75] width 68 height 15
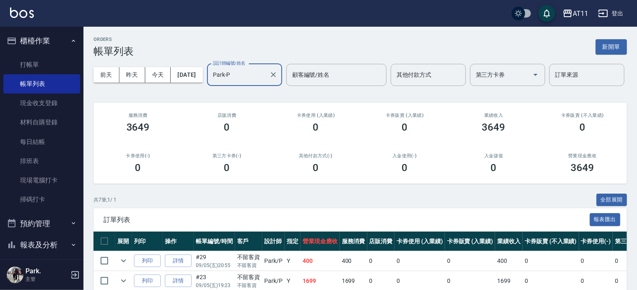
scroll to position [165, 0]
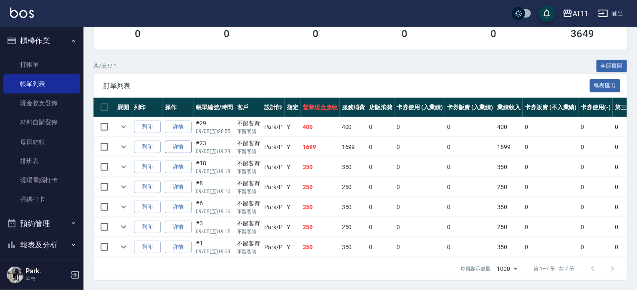
type input "Park-P"
click at [176, 141] on link "詳情" at bounding box center [178, 147] width 27 height 13
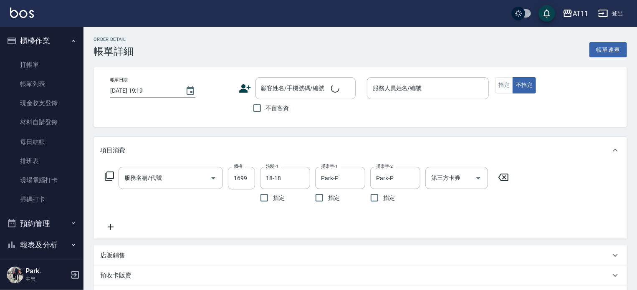
type input "燙髮套餐(02299)"
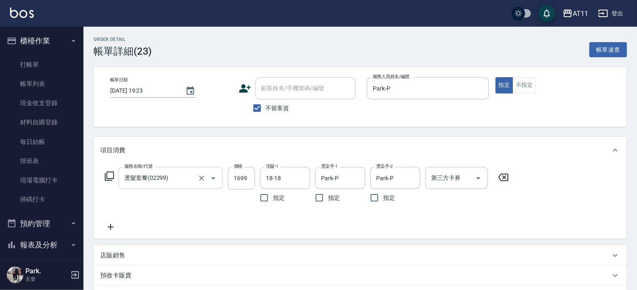
type input "2025/09/05 19:23"
checkbox input "true"
type input "Park-P"
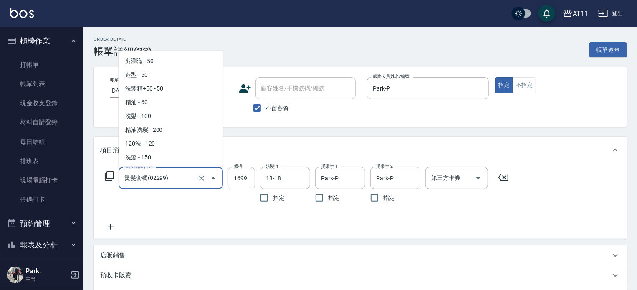
click at [190, 180] on input "燙髮套餐(02299)" at bounding box center [158, 178] width 73 height 15
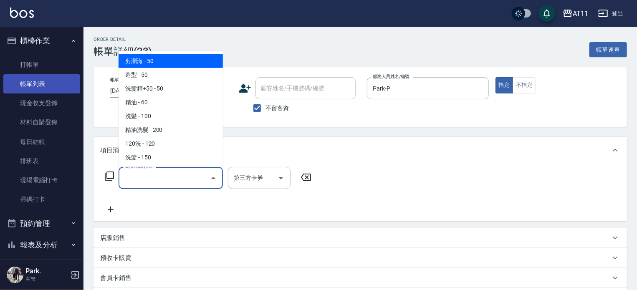
click at [38, 85] on link "帳單列表" at bounding box center [41, 83] width 77 height 19
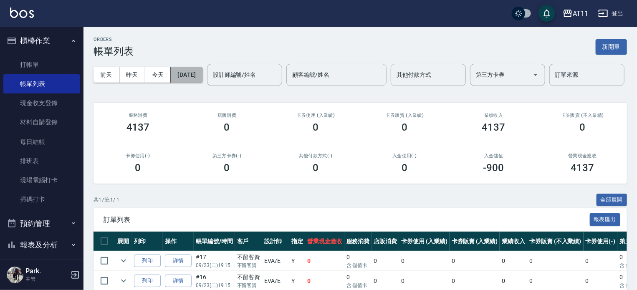
click at [196, 76] on button "[DATE]" at bounding box center [187, 74] width 32 height 15
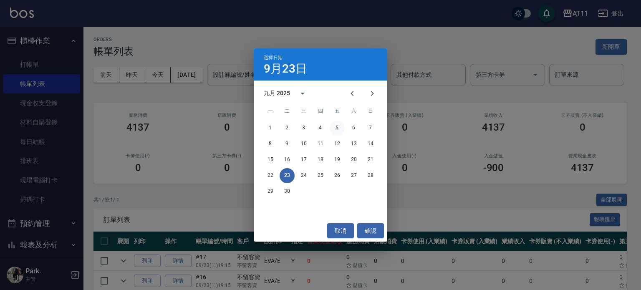
click at [339, 129] on button "5" at bounding box center [337, 128] width 15 height 15
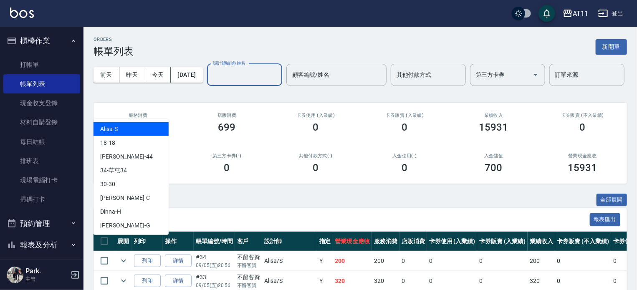
click at [211, 82] on input "設計師編號/姓名" at bounding box center [245, 75] width 68 height 15
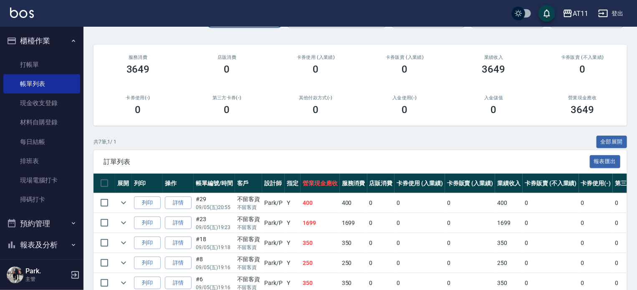
scroll to position [125, 0]
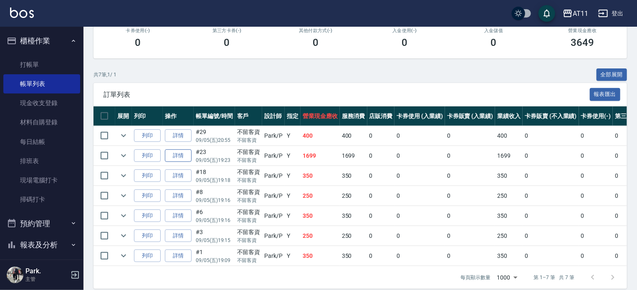
type input "Park-P"
click at [175, 162] on link "詳情" at bounding box center [178, 155] width 27 height 13
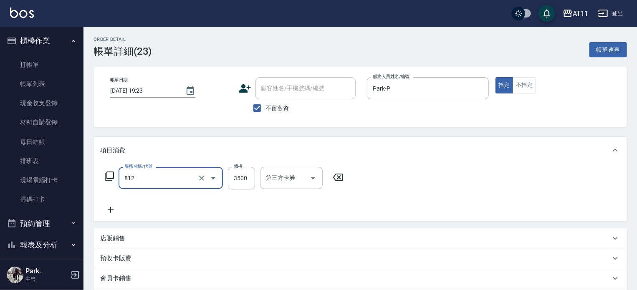
type input "過年套餐燙B餐(812)"
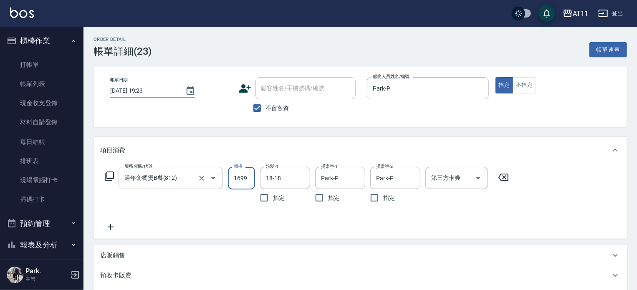
type input "1699"
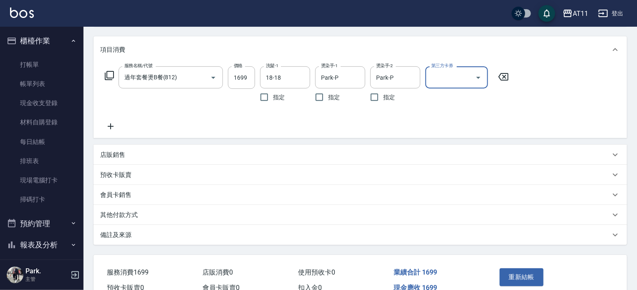
scroll to position [144, 0]
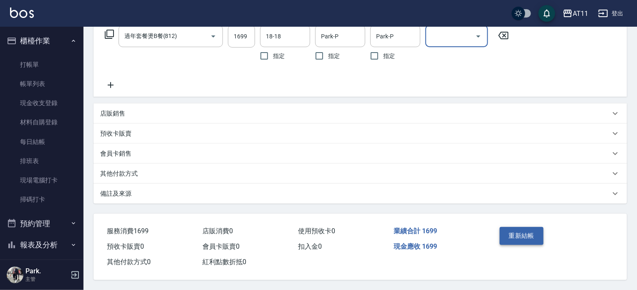
click at [521, 234] on button "重新結帳" at bounding box center [521, 236] width 44 height 18
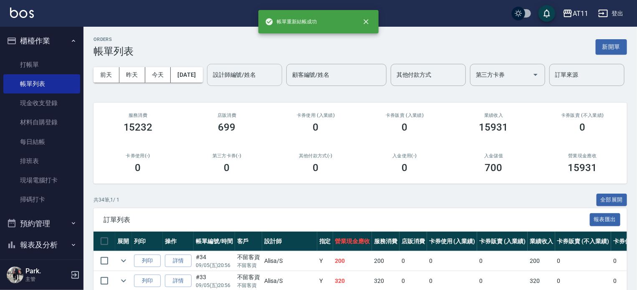
click at [211, 82] on input "設計師編號/姓名" at bounding box center [245, 75] width 68 height 15
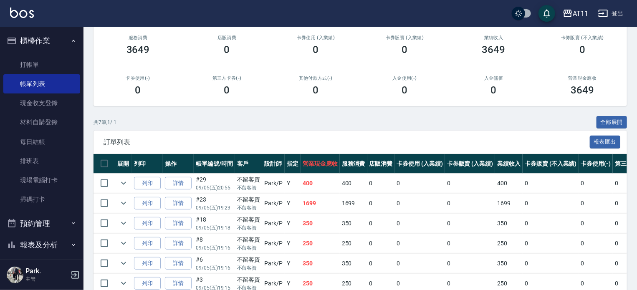
scroll to position [125, 0]
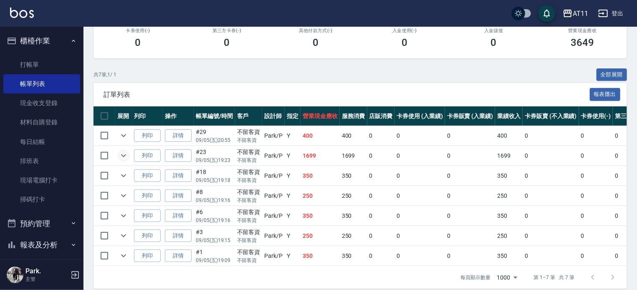
type input "Park-P"
click at [123, 161] on icon "expand row" at bounding box center [123, 156] width 10 height 10
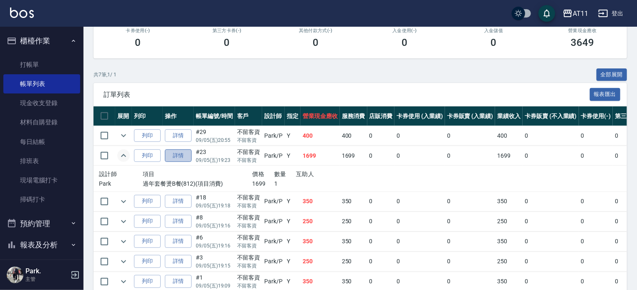
click at [183, 162] on link "詳情" at bounding box center [178, 155] width 27 height 13
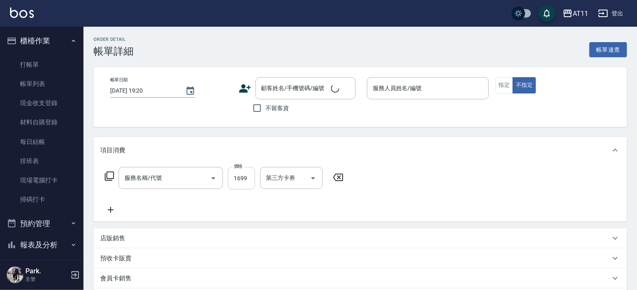
type input "2025/09/05 19:23"
checkbox input "true"
type input "Park-P"
type input "過年套餐燙B餐(812)"
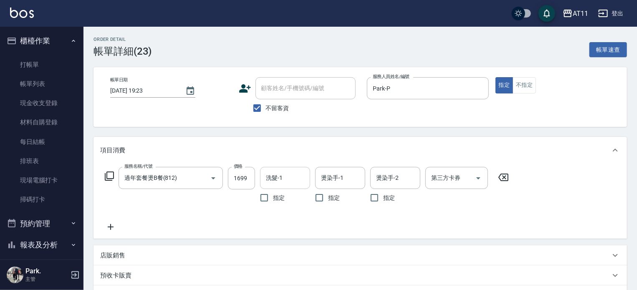
click at [285, 180] on input "洗髮-1" at bounding box center [285, 178] width 43 height 15
type input "18-18"
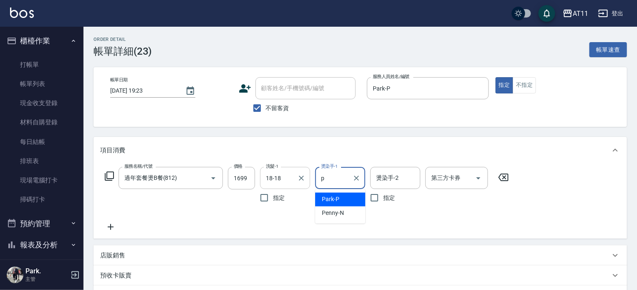
type input "Park-P"
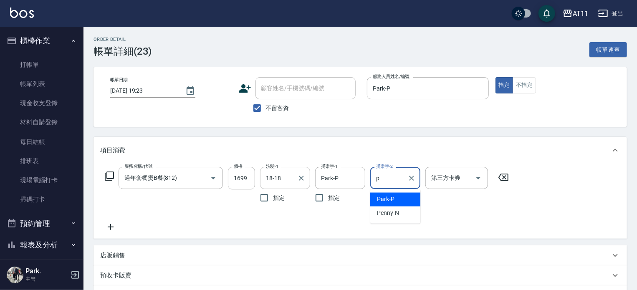
type input "Park-P"
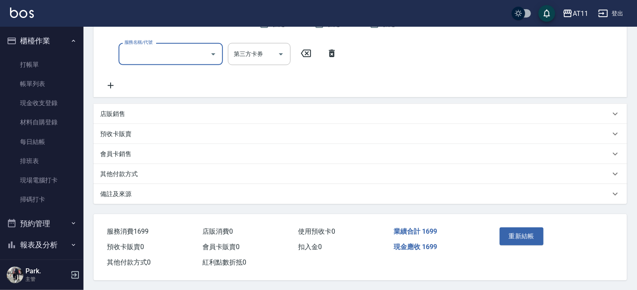
scroll to position [177, 0]
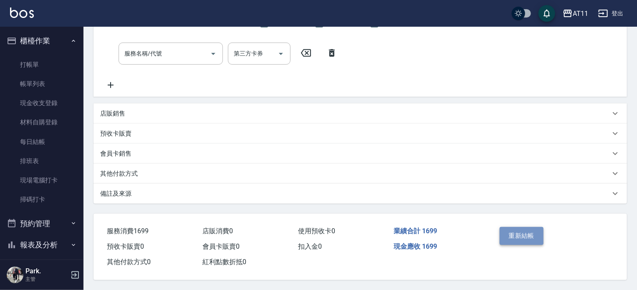
click at [529, 227] on button "重新結帳" at bounding box center [521, 236] width 44 height 18
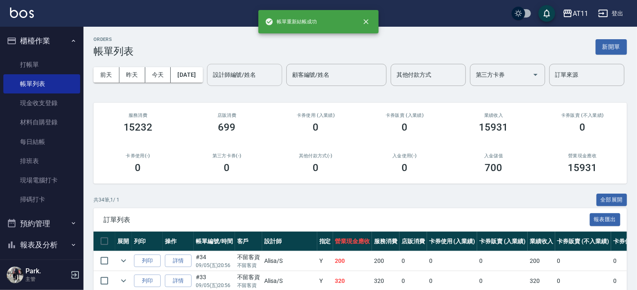
click at [211, 82] on input "設計師編號/姓名" at bounding box center [245, 75] width 68 height 15
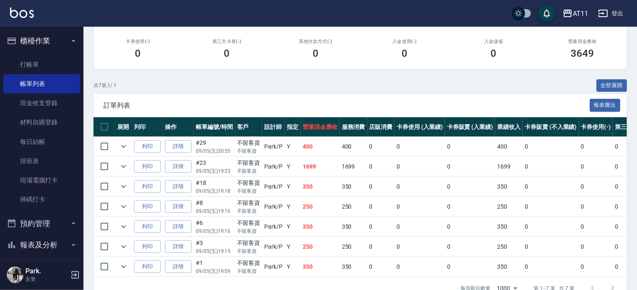
scroll to position [165, 0]
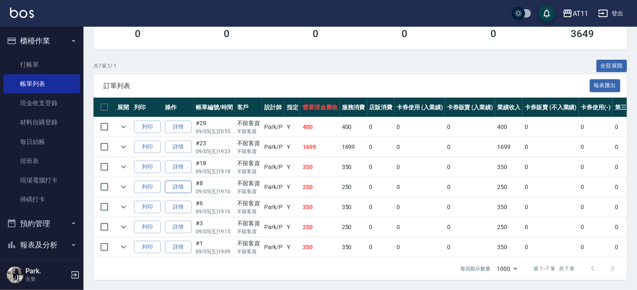
type input "Park-P"
click at [183, 181] on link "詳情" at bounding box center [178, 187] width 27 height 13
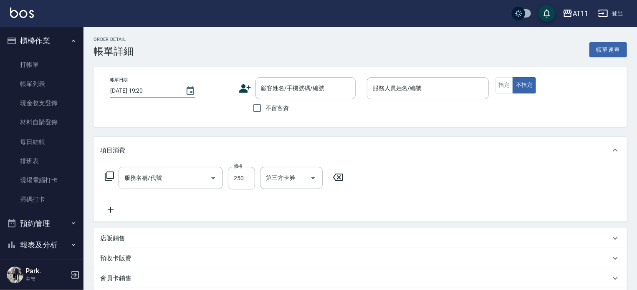
type input "2025/09/05 19:16"
checkbox input "true"
type input "Park-P"
type input "B級單剪(250)"
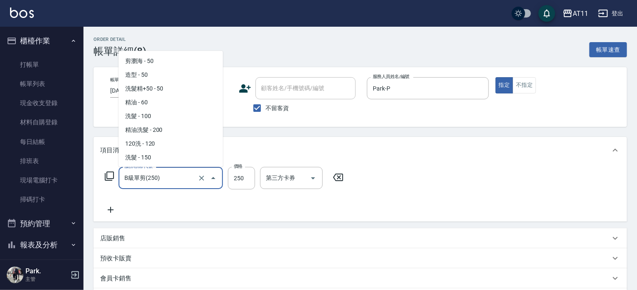
click at [176, 180] on input "B級單剪(250)" at bounding box center [158, 178] width 73 height 15
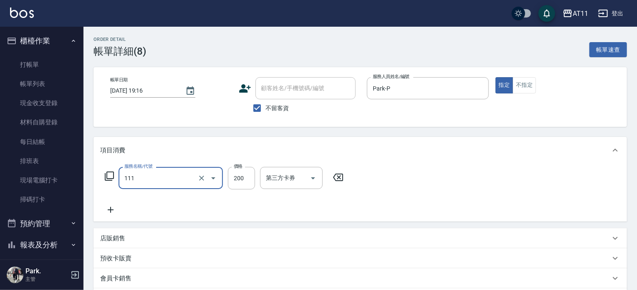
type input "精油洗髮(111)"
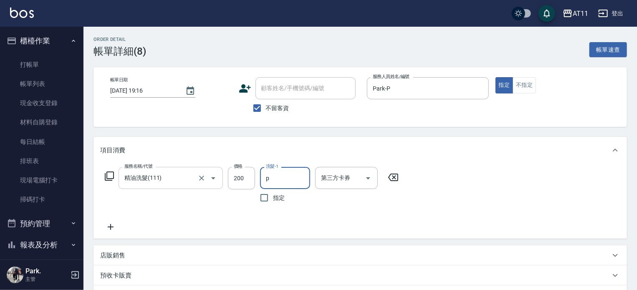
type input "Park-P"
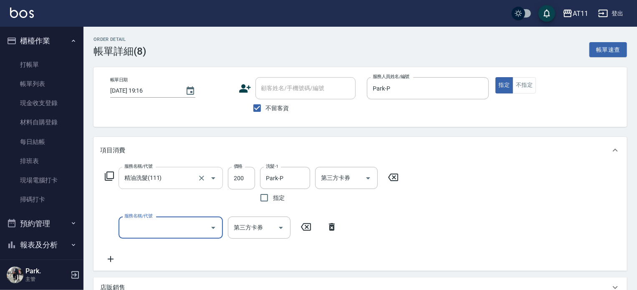
type input "0"
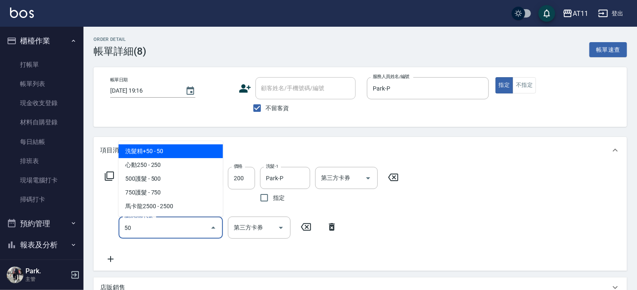
type input "洗髮精+50(50)"
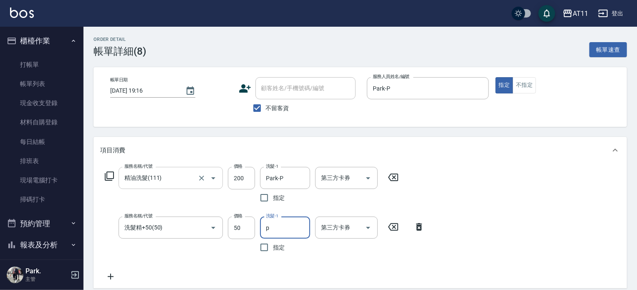
type input "Park-P"
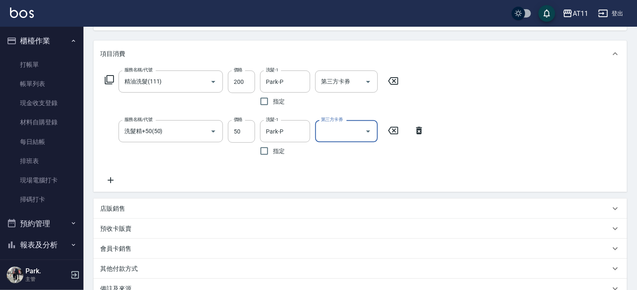
scroll to position [194, 0]
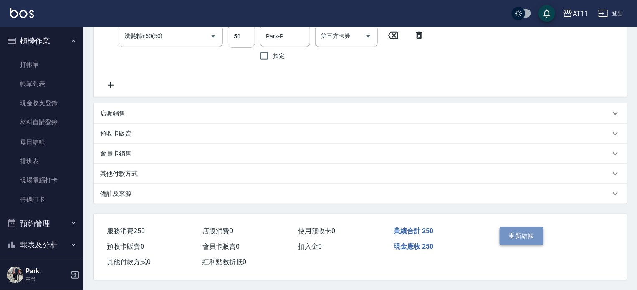
click at [517, 229] on button "重新結帳" at bounding box center [521, 236] width 44 height 18
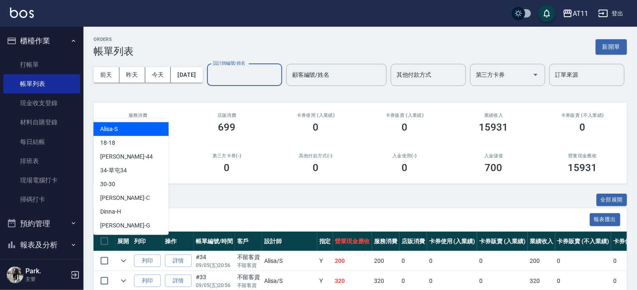
click at [211, 82] on input "設計師編號/姓名" at bounding box center [245, 75] width 68 height 15
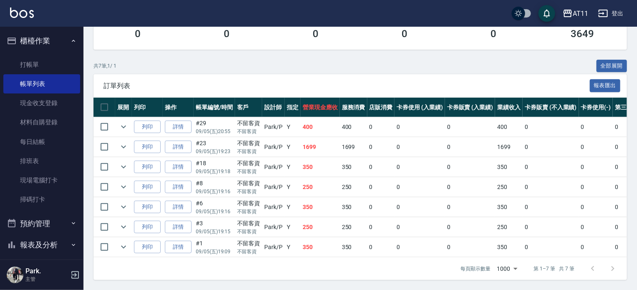
scroll to position [165, 0]
type input "Park-P"
click at [35, 141] on link "每日結帳" at bounding box center [41, 141] width 77 height 19
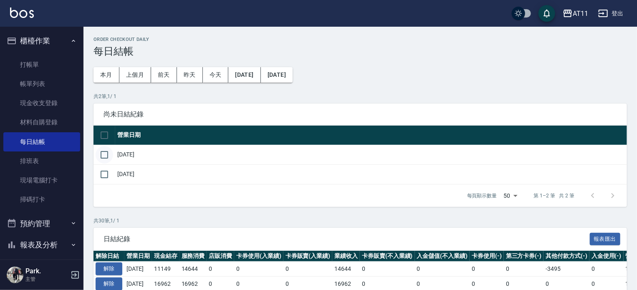
click at [105, 152] on input "checkbox" at bounding box center [105, 155] width 18 height 18
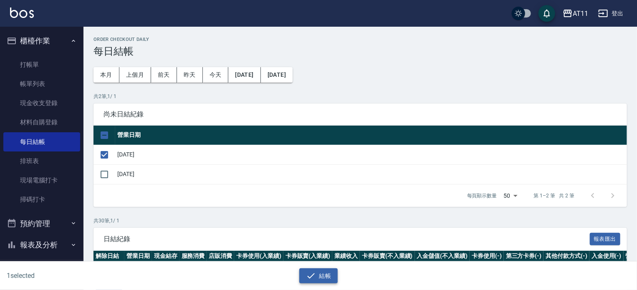
click at [320, 277] on button "結帳" at bounding box center [318, 275] width 39 height 15
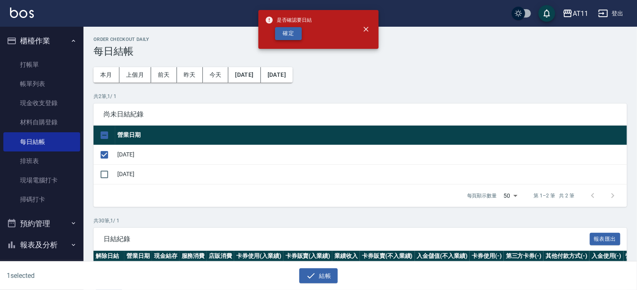
click at [287, 31] on button "確定" at bounding box center [288, 33] width 27 height 13
checkbox input "false"
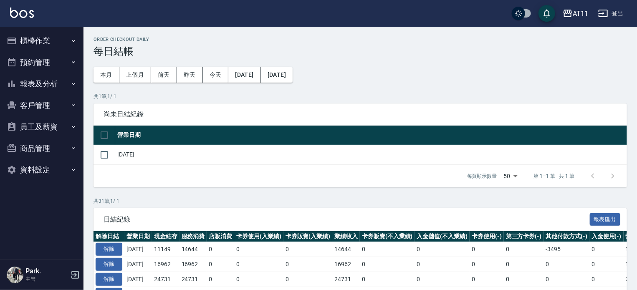
click at [42, 43] on button "櫃檯作業" at bounding box center [41, 41] width 77 height 22
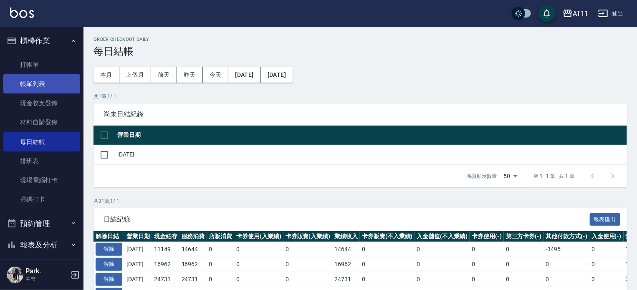
click at [43, 85] on link "帳單列表" at bounding box center [41, 83] width 77 height 19
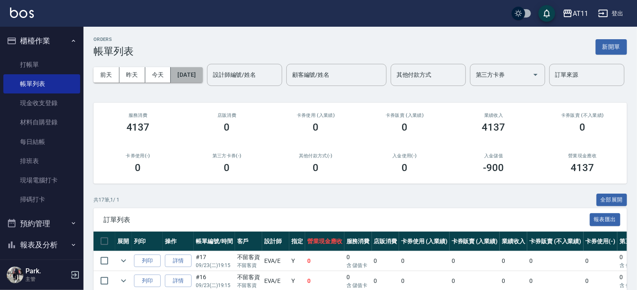
click at [194, 78] on button "[DATE]" at bounding box center [187, 74] width 32 height 15
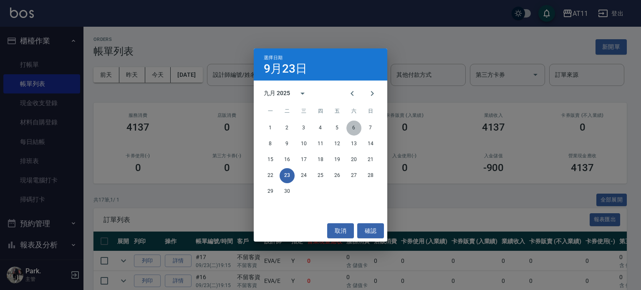
click at [354, 126] on button "6" at bounding box center [353, 128] width 15 height 15
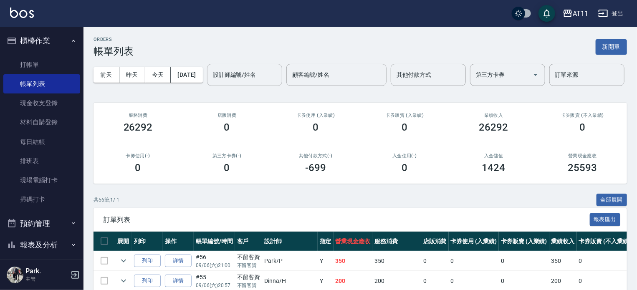
click at [211, 82] on input "設計師編號/姓名" at bounding box center [245, 75] width 68 height 15
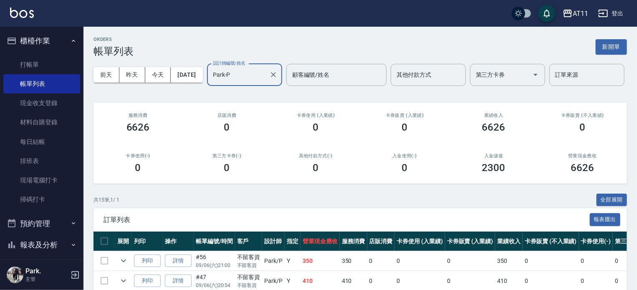
type input "Park-P"
click at [211, 82] on input "Park-P" at bounding box center [238, 75] width 55 height 15
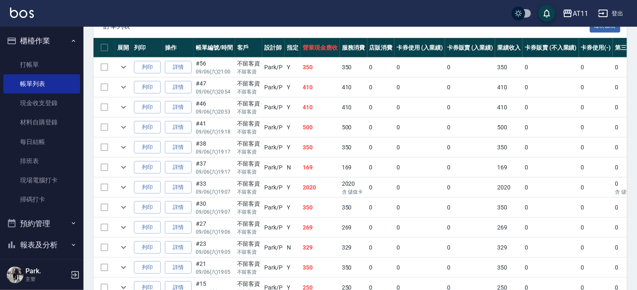
scroll to position [199, 0]
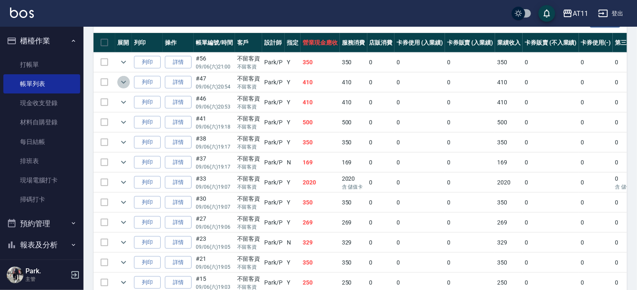
click at [122, 87] on icon "expand row" at bounding box center [123, 82] width 10 height 10
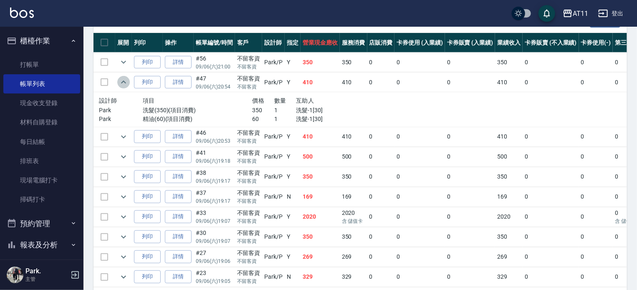
click at [122, 87] on icon "expand row" at bounding box center [123, 82] width 10 height 10
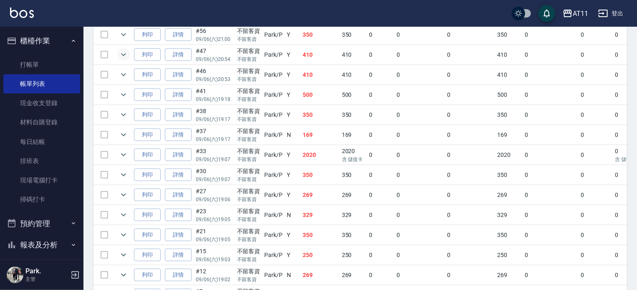
scroll to position [240, 0]
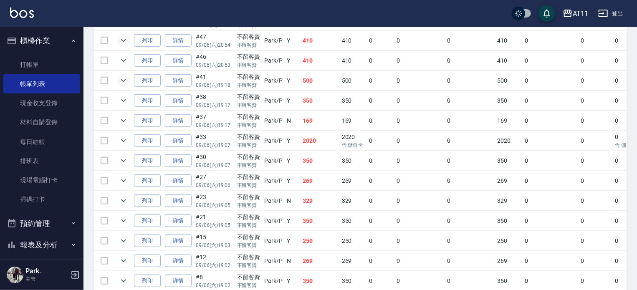
click at [123, 86] on icon "expand row" at bounding box center [123, 81] width 10 height 10
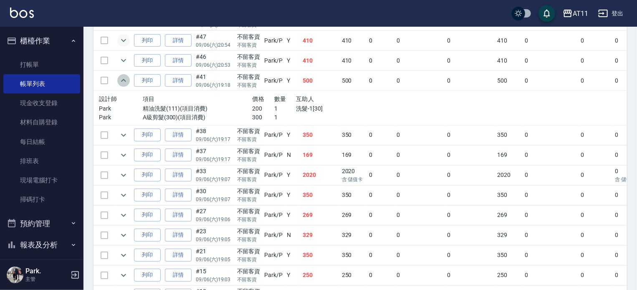
click at [123, 86] on icon "expand row" at bounding box center [123, 81] width 10 height 10
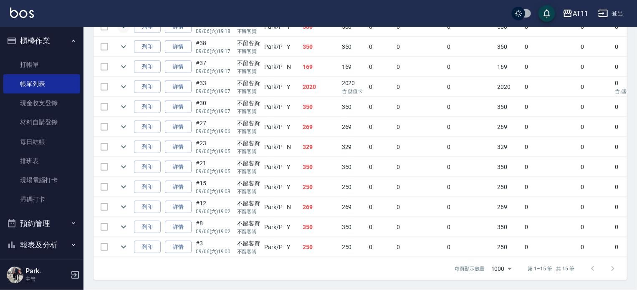
scroll to position [324, 0]
click at [121, 182] on icon "expand row" at bounding box center [123, 187] width 10 height 10
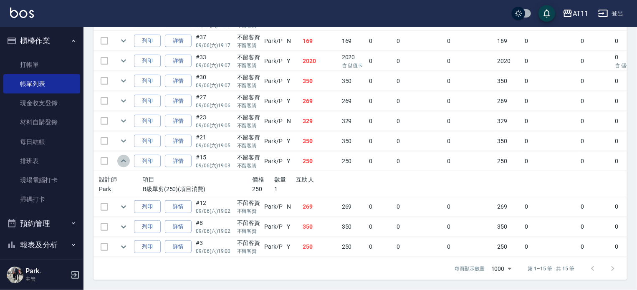
click at [121, 166] on icon "expand row" at bounding box center [123, 161] width 10 height 10
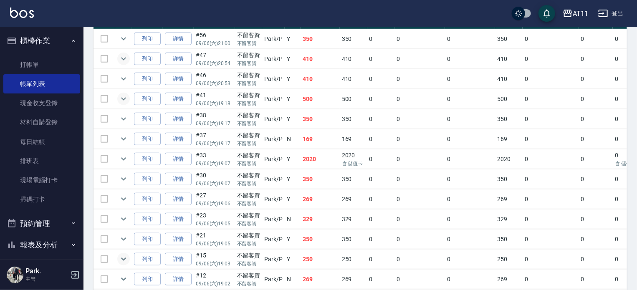
scroll to position [240, 0]
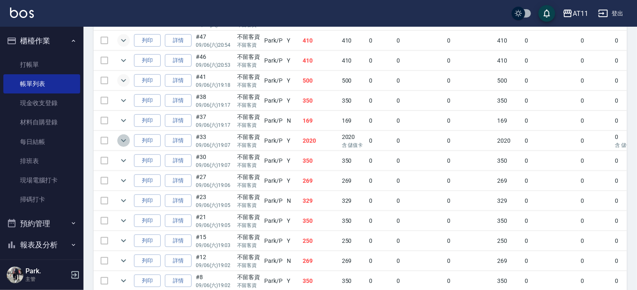
click at [125, 142] on icon "expand row" at bounding box center [123, 140] width 5 height 3
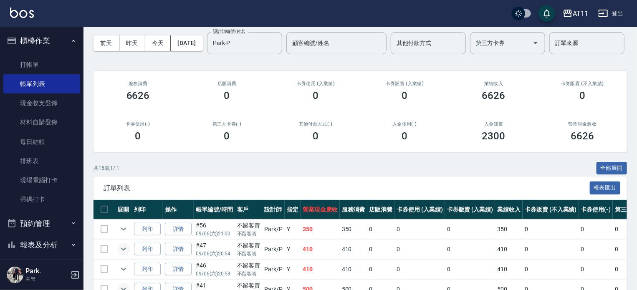
scroll to position [0, 0]
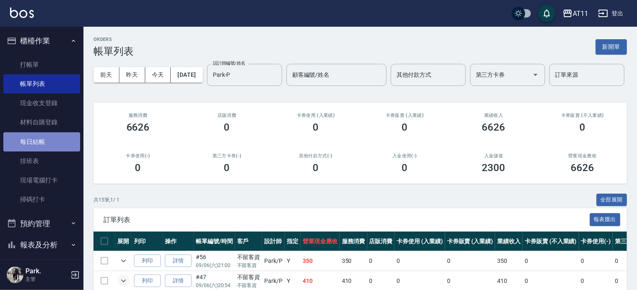
click at [45, 138] on link "每日結帳" at bounding box center [41, 141] width 77 height 19
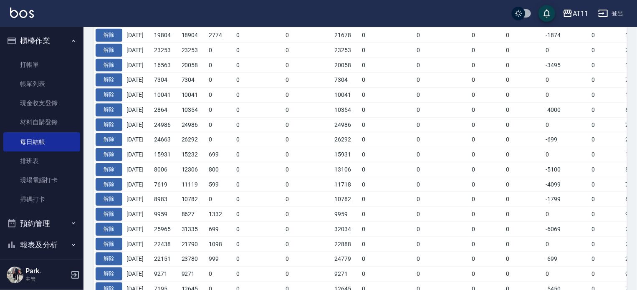
scroll to position [292, 0]
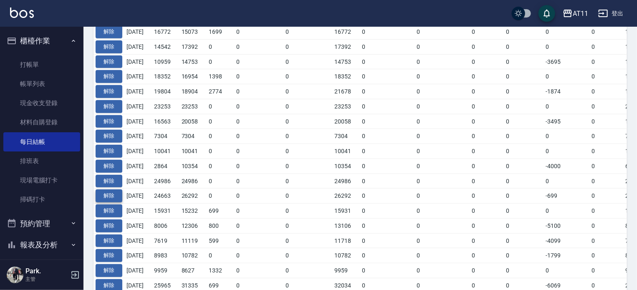
click at [113, 193] on button "解除" at bounding box center [109, 195] width 27 height 13
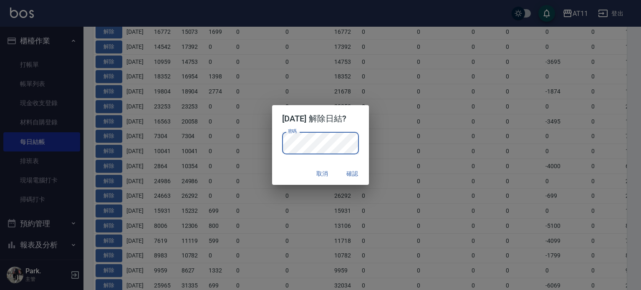
click at [365, 151] on div "密碼 密碼" at bounding box center [320, 147] width 97 height 31
click at [361, 171] on button "確認" at bounding box center [352, 173] width 27 height 15
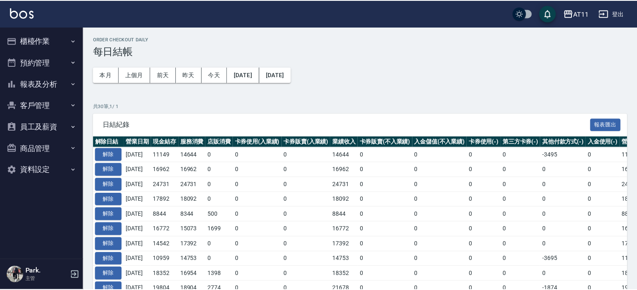
scroll to position [309, 0]
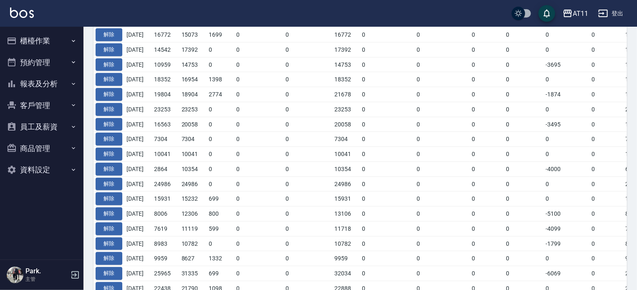
click at [40, 40] on button "櫃檯作業" at bounding box center [41, 41] width 77 height 22
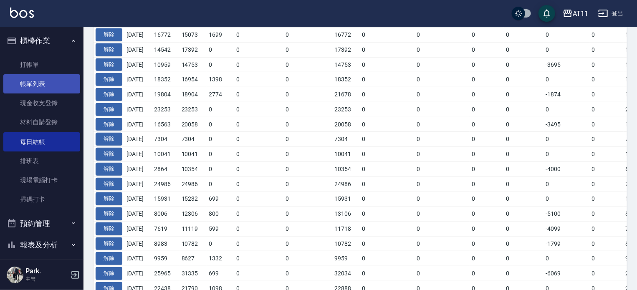
drag, startPoint x: 40, startPoint y: 81, endPoint x: 47, endPoint y: 85, distance: 7.5
click at [40, 82] on link "帳單列表" at bounding box center [41, 83] width 77 height 19
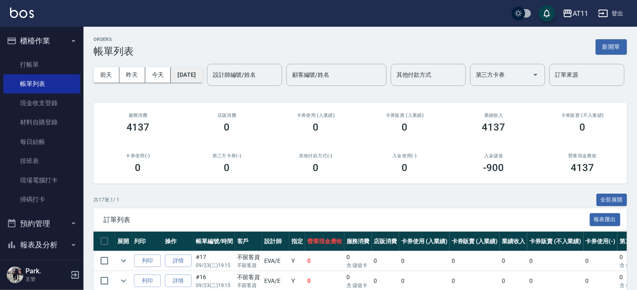
click at [198, 76] on button "[DATE]" at bounding box center [187, 74] width 32 height 15
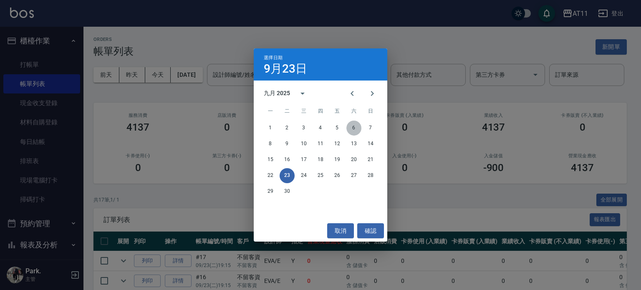
click at [355, 125] on button "6" at bounding box center [353, 128] width 15 height 15
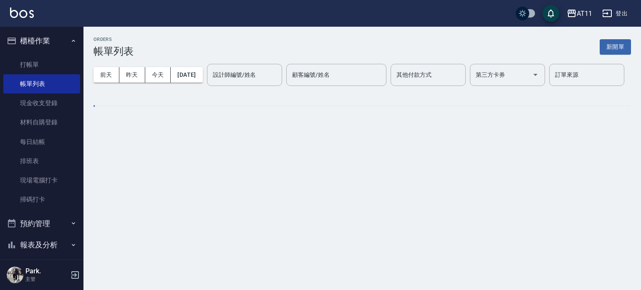
click at [207, 86] on div "設計師編號/姓名 設計師編號/姓名" at bounding box center [244, 75] width 75 height 22
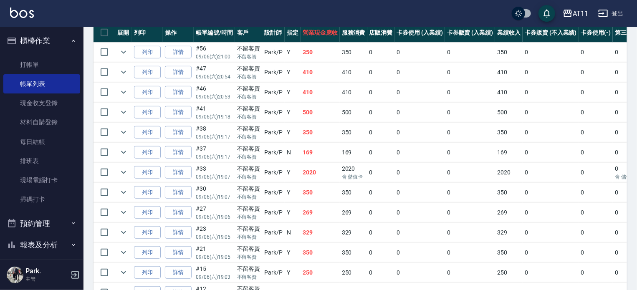
scroll to position [250, 0]
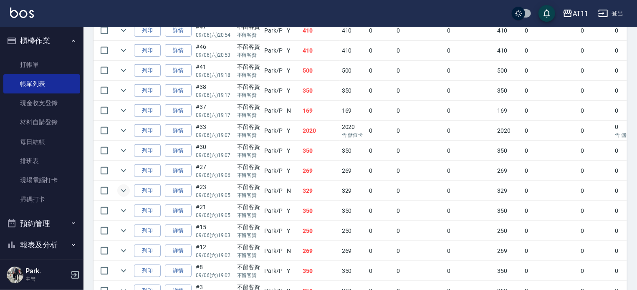
type input "Park-P"
click at [120, 196] on icon "expand row" at bounding box center [123, 191] width 10 height 10
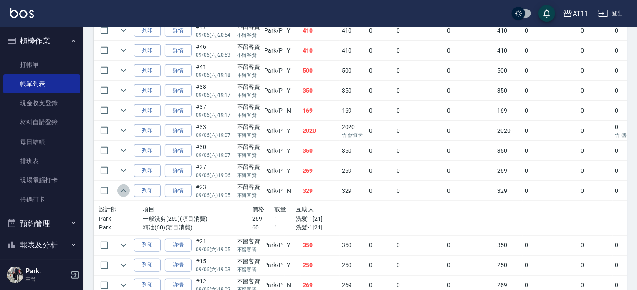
click at [120, 196] on icon "expand row" at bounding box center [123, 191] width 10 height 10
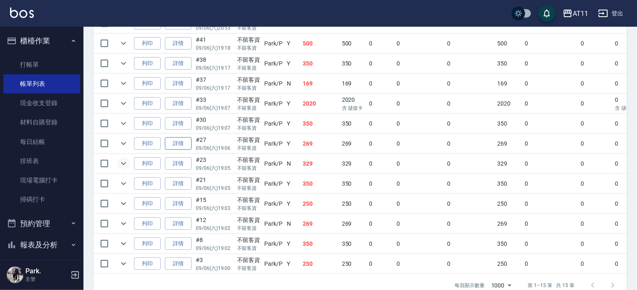
scroll to position [292, 0]
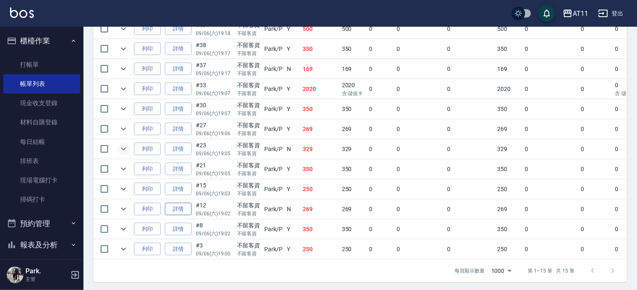
click at [181, 216] on link "詳情" at bounding box center [178, 209] width 27 height 13
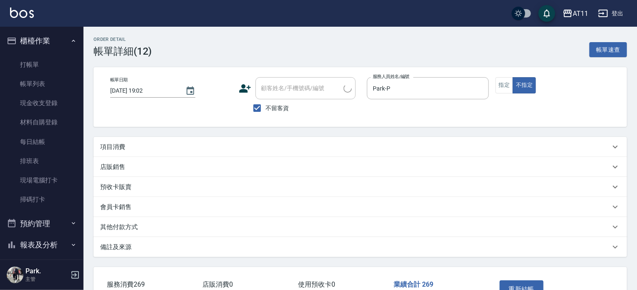
type input "2025/09/06 19:02"
checkbox input "true"
type input "Park-P"
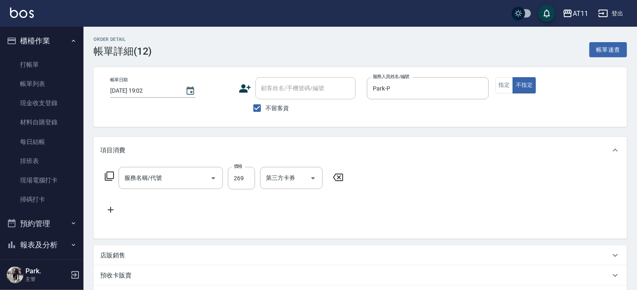
type input "一般洗剪(269)"
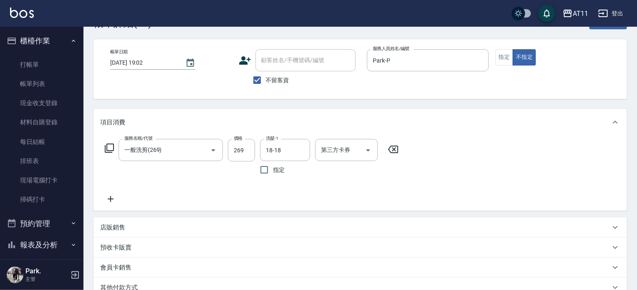
scroll to position [42, 0]
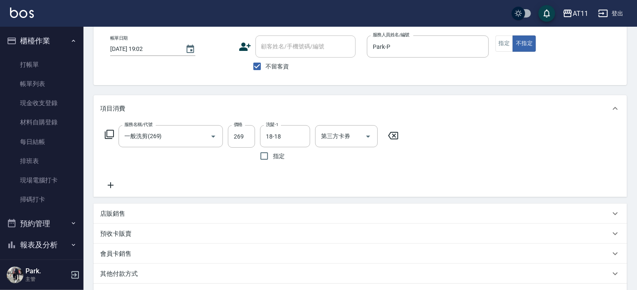
click at [110, 183] on icon at bounding box center [110, 185] width 21 height 10
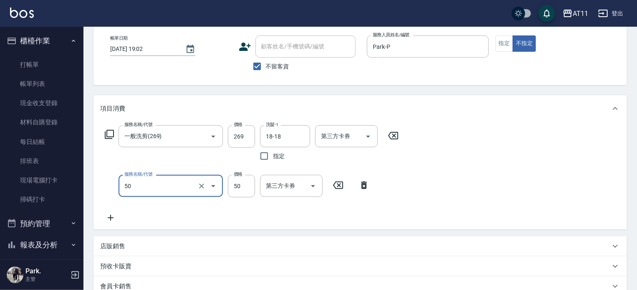
type input "洗髮精+50(50)"
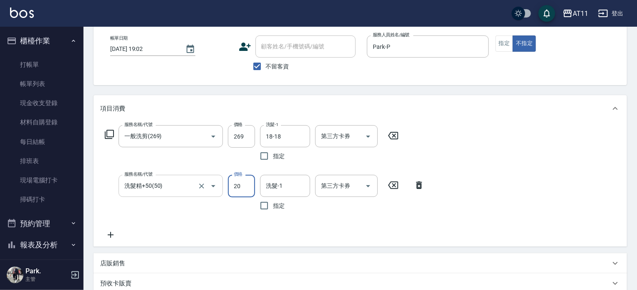
type input "20"
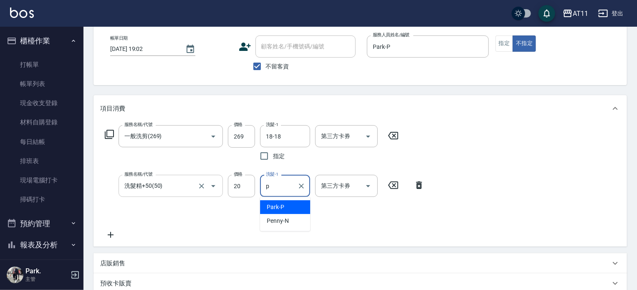
type input "Park-P"
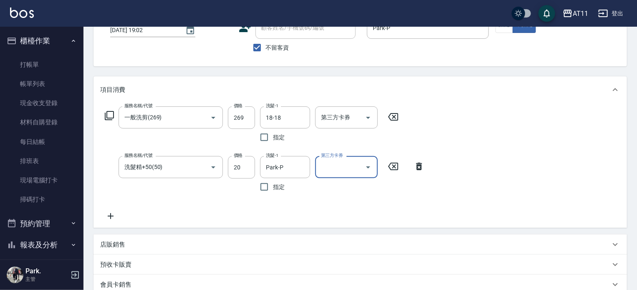
scroll to position [194, 0]
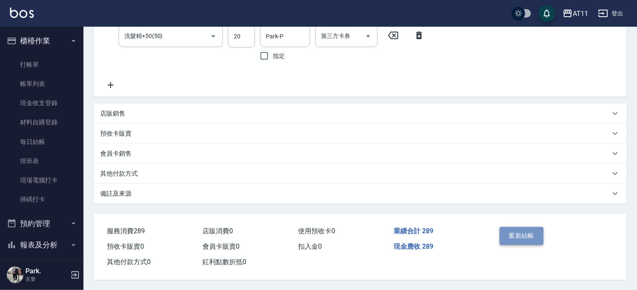
click at [517, 232] on button "重新結帳" at bounding box center [521, 236] width 44 height 18
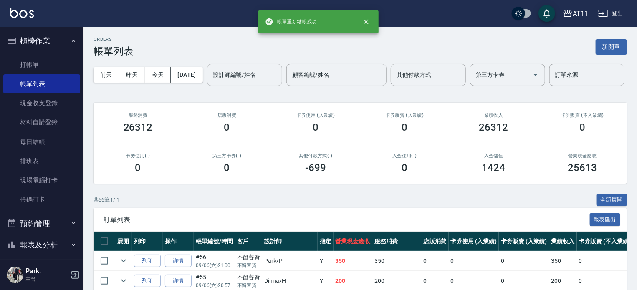
click at [211, 82] on input "設計師編號/姓名" at bounding box center [245, 75] width 68 height 15
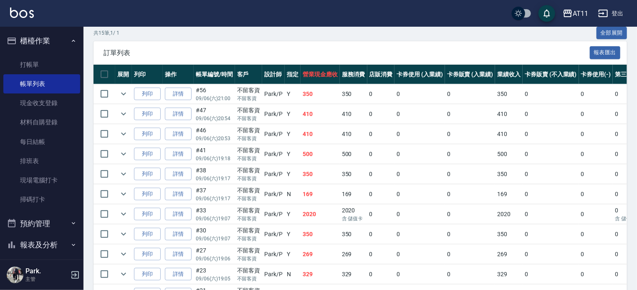
scroll to position [209, 0]
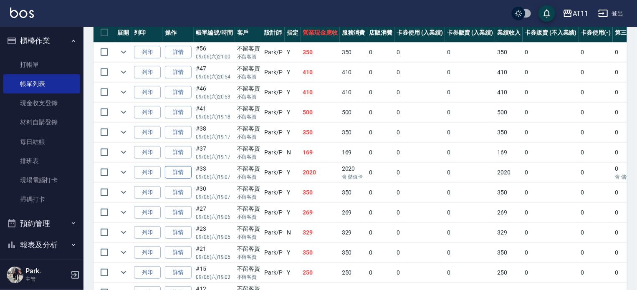
type input "Park-P"
click at [177, 179] on link "詳情" at bounding box center [178, 172] width 27 height 13
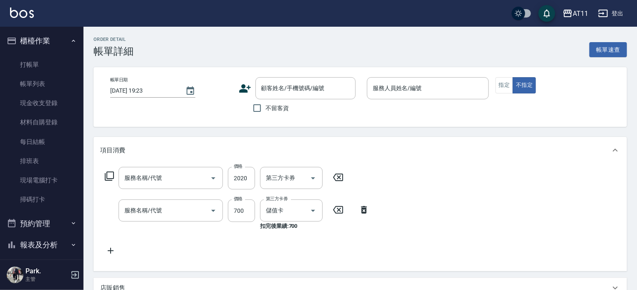
type input "2025/09/06 19:07"
checkbox input "true"
type input "Park-P"
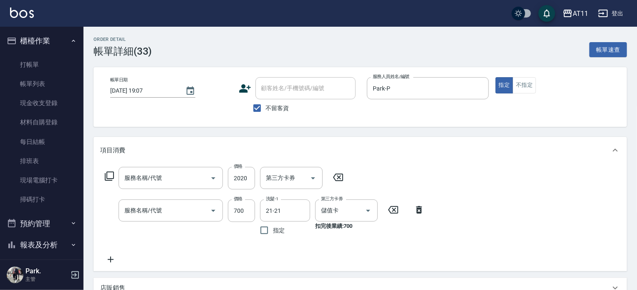
type input "頂級豪華OVC3(3000)"
type input "SPA699(699)"
click at [335, 176] on icon at bounding box center [337, 177] width 21 height 10
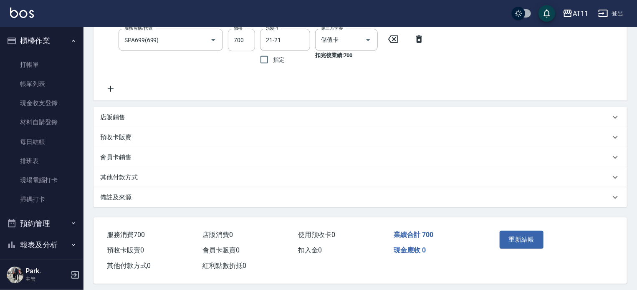
scroll to position [177, 0]
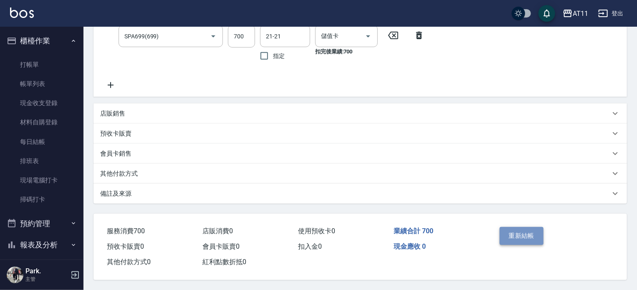
click at [536, 231] on button "重新結帳" at bounding box center [521, 236] width 44 height 18
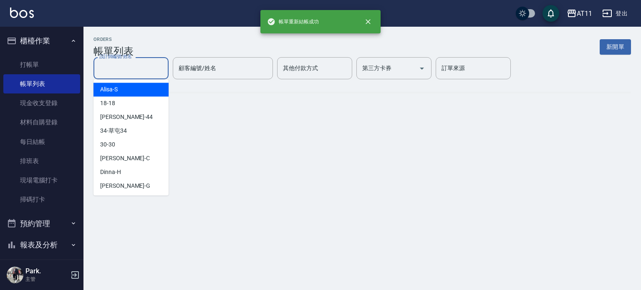
click at [120, 67] on input "設計師編號/姓名" at bounding box center [131, 68] width 68 height 15
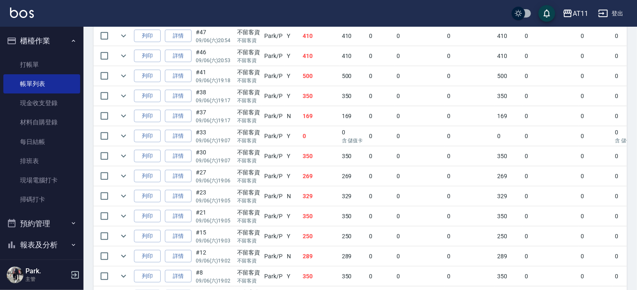
scroll to position [250, 0]
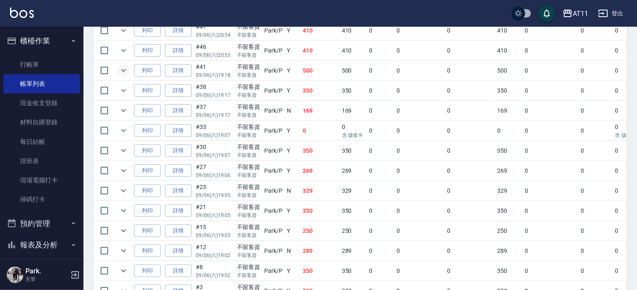
type input "Park-P"
click at [127, 76] on icon "expand row" at bounding box center [123, 70] width 10 height 10
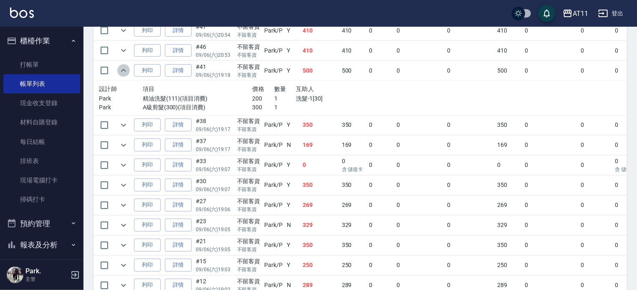
click at [127, 76] on icon "expand row" at bounding box center [123, 70] width 10 height 10
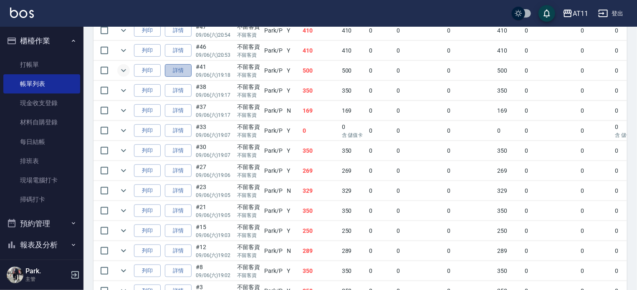
click at [177, 77] on link "詳情" at bounding box center [178, 70] width 27 height 13
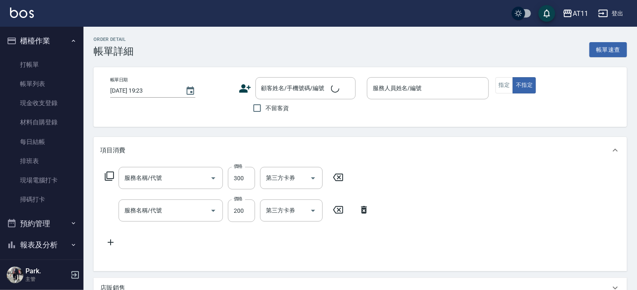
type input "2025/09/06 19:18"
checkbox input "true"
type input "Park-P"
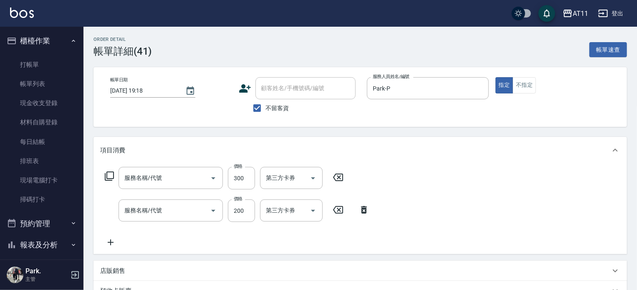
type input "A級剪髮(300)"
type input "精油洗髮(111)"
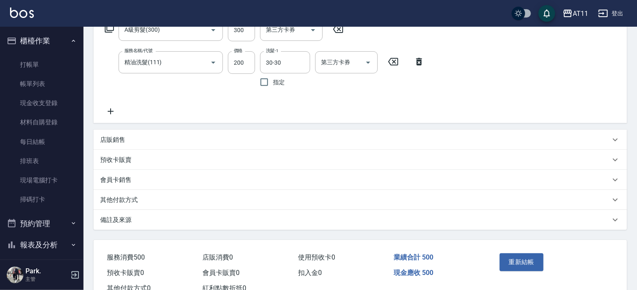
scroll to position [167, 0]
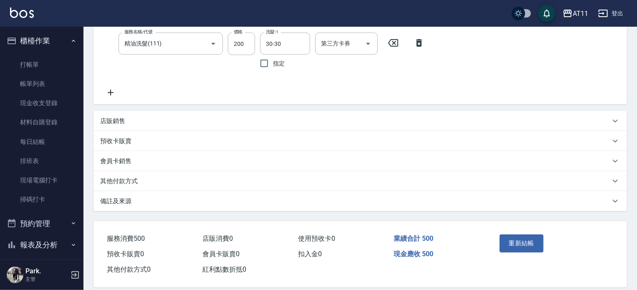
click at [110, 90] on icon at bounding box center [110, 93] width 21 height 10
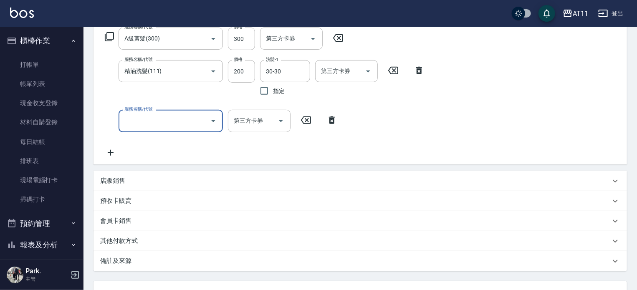
scroll to position [125, 0]
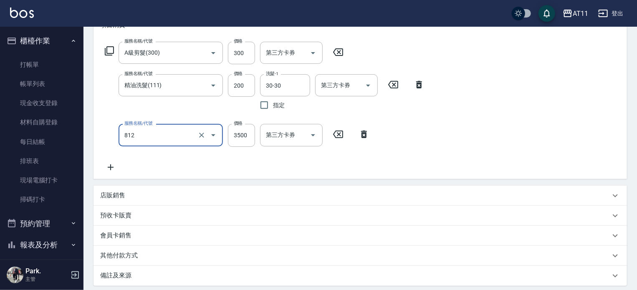
type input "過年套餐燙B餐(812)"
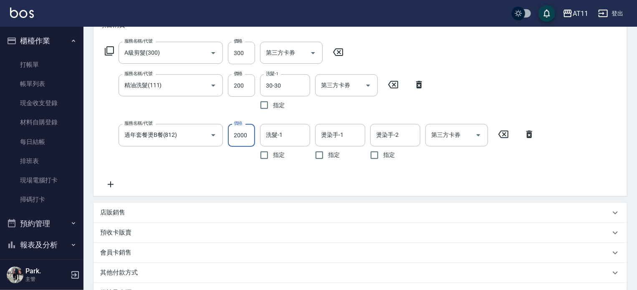
type input "2000"
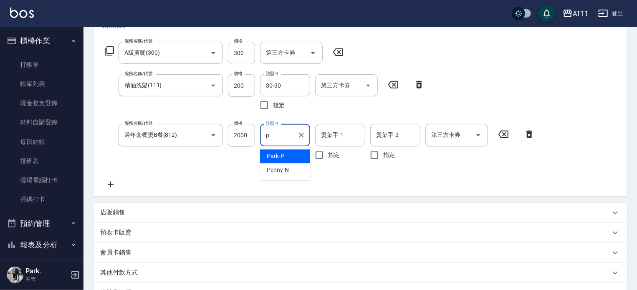
type input "Park-P"
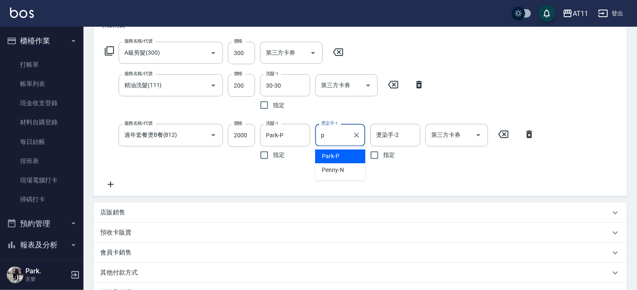
type input "Park-P"
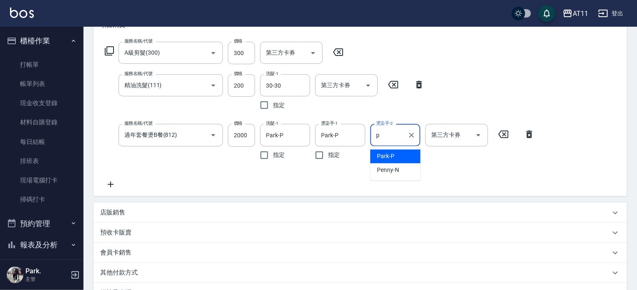
type input "Park-P"
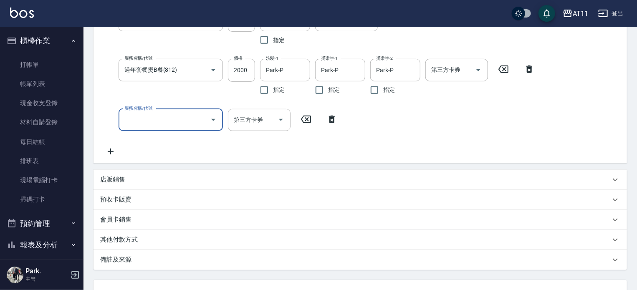
scroll to position [259, 0]
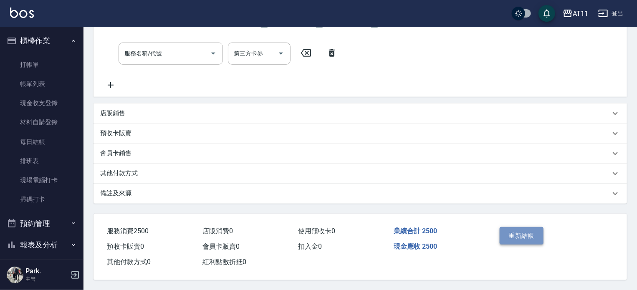
click at [515, 232] on button "重新結帳" at bounding box center [521, 236] width 44 height 18
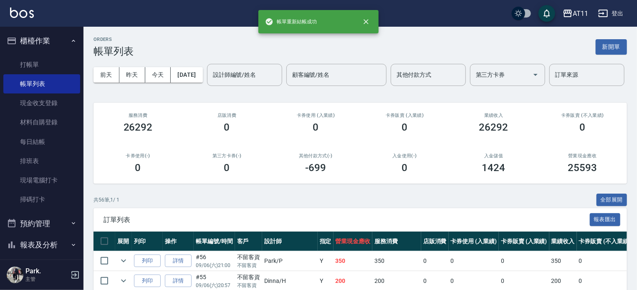
click at [211, 82] on input "設計師編號/姓名" at bounding box center [245, 75] width 68 height 15
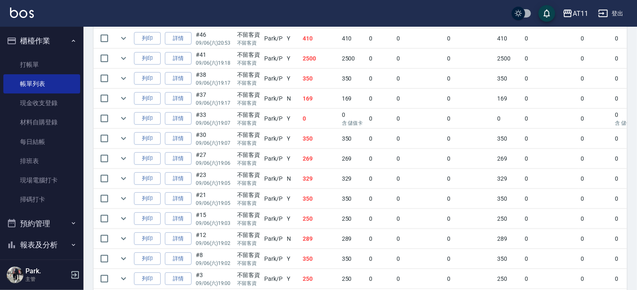
scroll to position [324, 0]
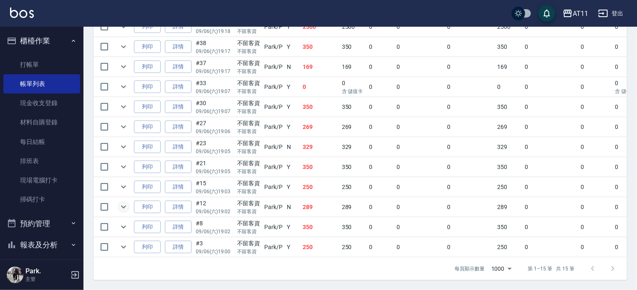
type input "Park-P"
click at [122, 203] on icon "expand row" at bounding box center [123, 207] width 10 height 10
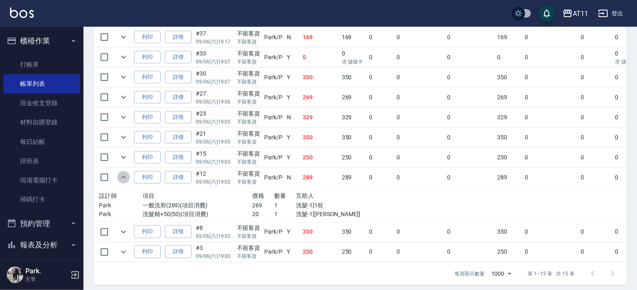
click at [122, 182] on icon "expand row" at bounding box center [123, 177] width 10 height 10
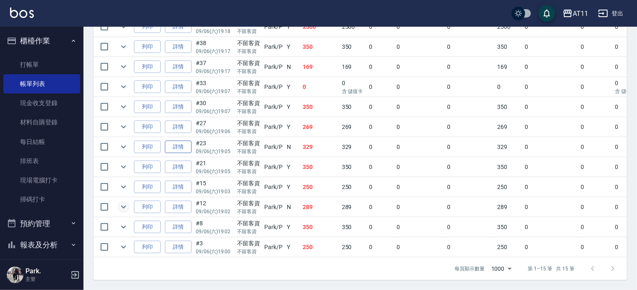
scroll to position [282, 0]
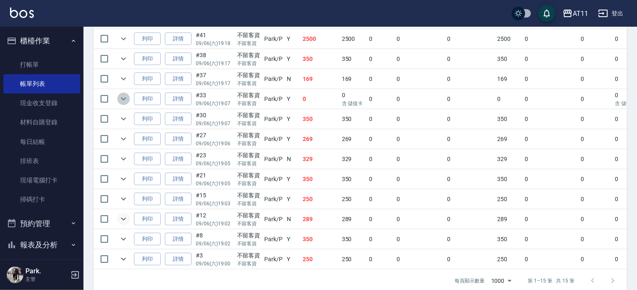
click at [124, 101] on icon "expand row" at bounding box center [123, 99] width 5 height 3
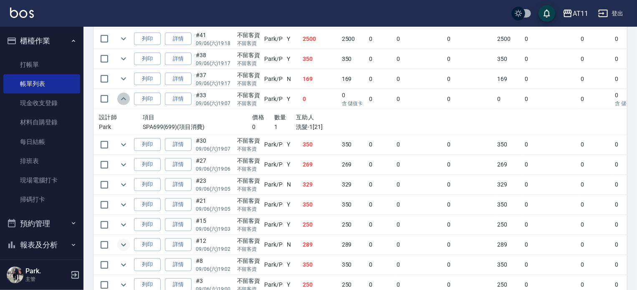
click at [124, 104] on icon "expand row" at bounding box center [123, 99] width 10 height 10
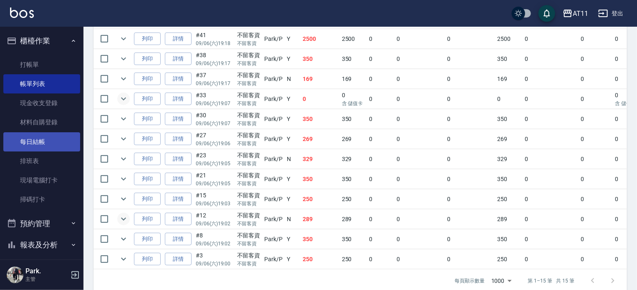
click at [38, 141] on link "每日結帳" at bounding box center [41, 141] width 77 height 19
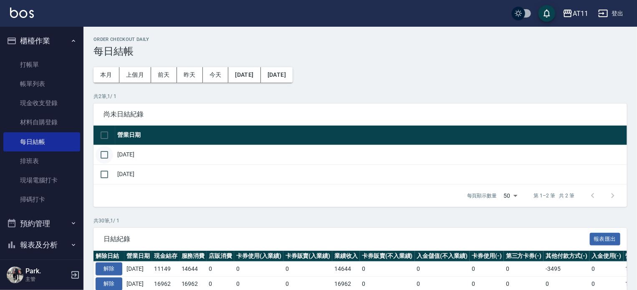
click at [105, 154] on input "checkbox" at bounding box center [105, 155] width 18 height 18
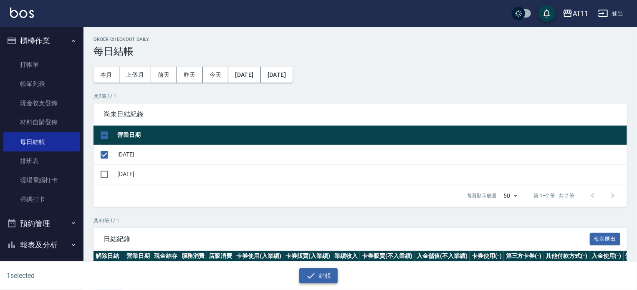
click at [331, 276] on button "結帳" at bounding box center [318, 275] width 39 height 15
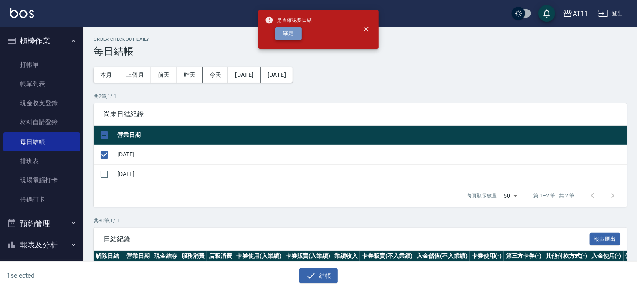
click at [288, 34] on button "確定" at bounding box center [288, 33] width 27 height 13
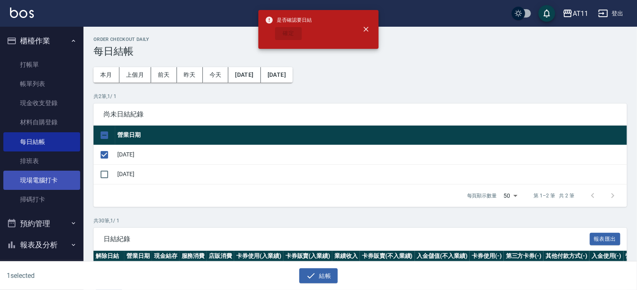
checkbox input "false"
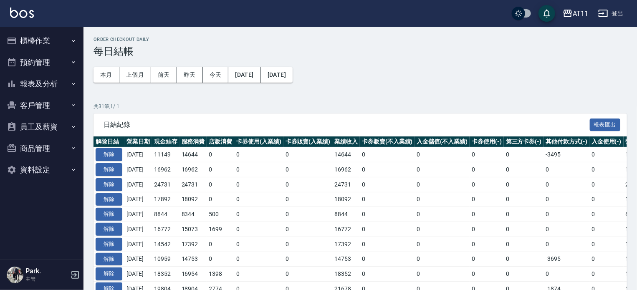
click at [38, 42] on button "櫃檯作業" at bounding box center [41, 41] width 77 height 22
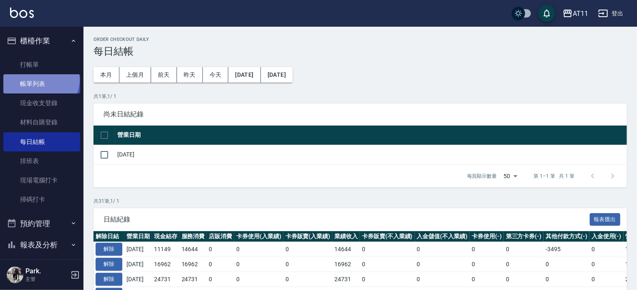
click at [40, 80] on link "帳單列表" at bounding box center [41, 83] width 77 height 19
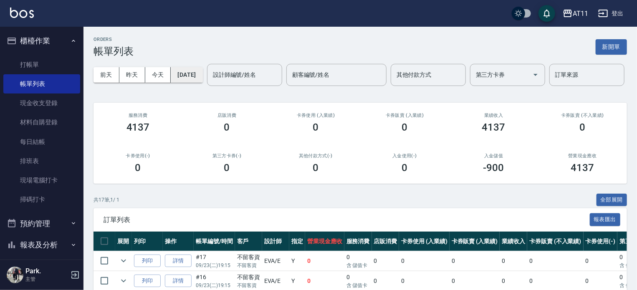
click at [192, 72] on button "[DATE]" at bounding box center [187, 74] width 32 height 15
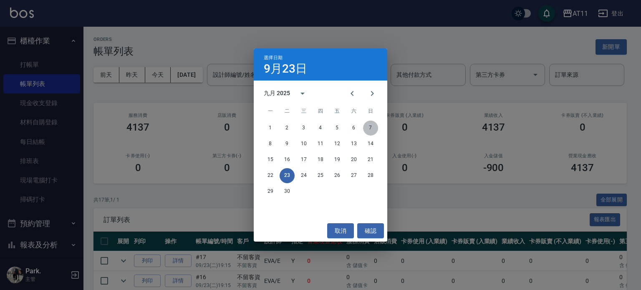
click at [368, 123] on button "7" at bounding box center [370, 128] width 15 height 15
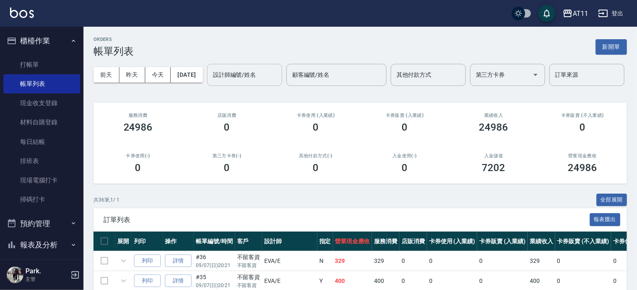
click at [211, 82] on input "設計師編號/姓名" at bounding box center [245, 75] width 68 height 15
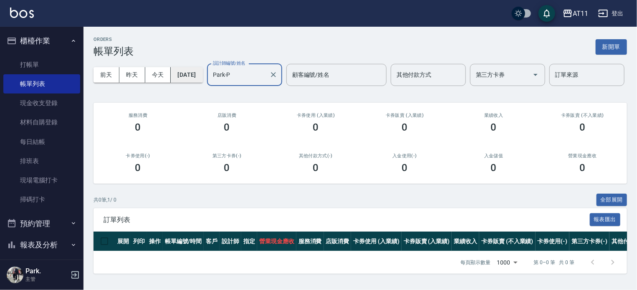
type input "Park-P"
click at [202, 78] on button "[DATE]" at bounding box center [187, 74] width 32 height 15
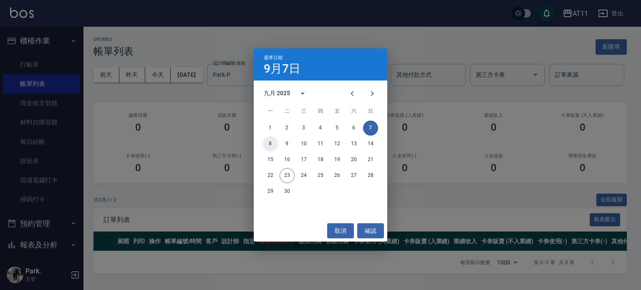
drag, startPoint x: 271, startPoint y: 144, endPoint x: 262, endPoint y: 144, distance: 9.2
click at [271, 144] on button "8" at bounding box center [270, 143] width 15 height 15
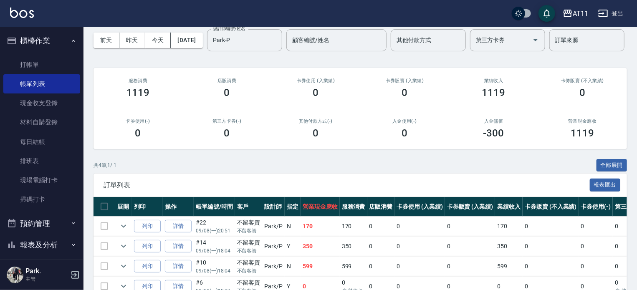
scroll to position [106, 0]
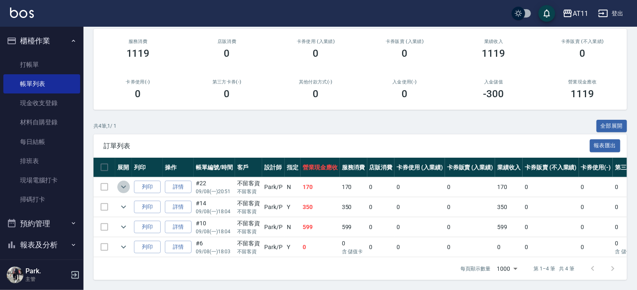
click at [122, 184] on icon "expand row" at bounding box center [123, 187] width 10 height 10
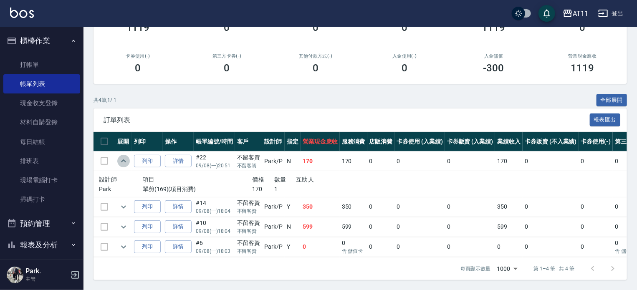
click at [122, 166] on icon "expand row" at bounding box center [123, 161] width 10 height 10
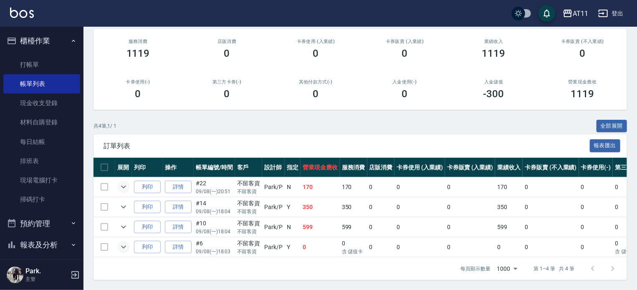
click at [126, 242] on icon "expand row" at bounding box center [123, 247] width 10 height 10
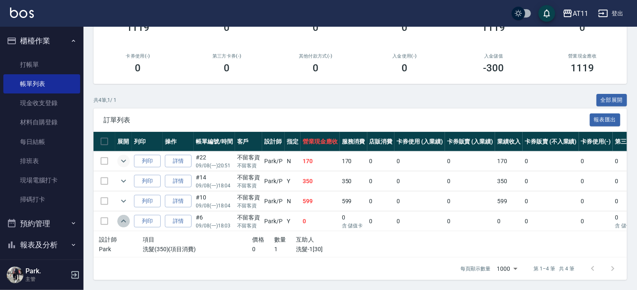
click at [126, 226] on icon "expand row" at bounding box center [123, 221] width 10 height 10
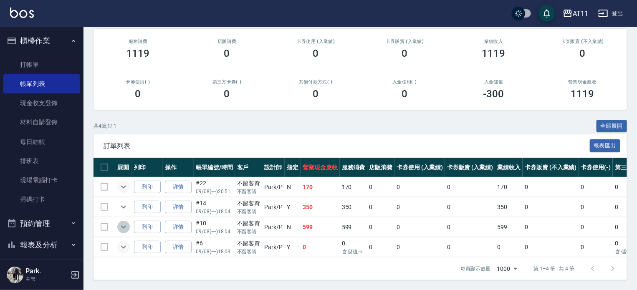
click at [124, 226] on icon "expand row" at bounding box center [123, 227] width 5 height 3
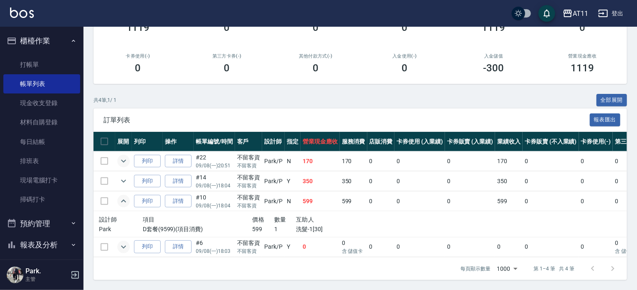
click at [124, 206] on icon "expand row" at bounding box center [123, 201] width 10 height 10
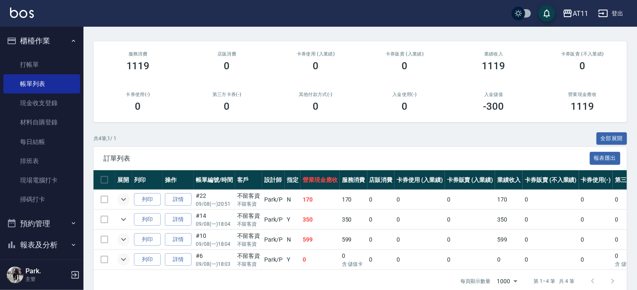
scroll to position [0, 0]
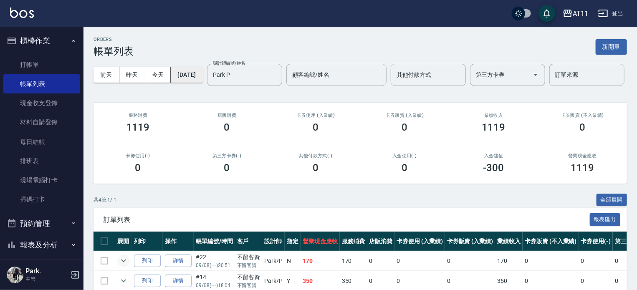
click at [191, 79] on button "[DATE]" at bounding box center [187, 74] width 32 height 15
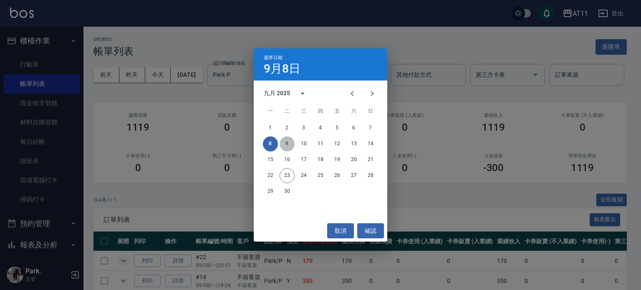
click at [286, 143] on button "9" at bounding box center [286, 143] width 15 height 15
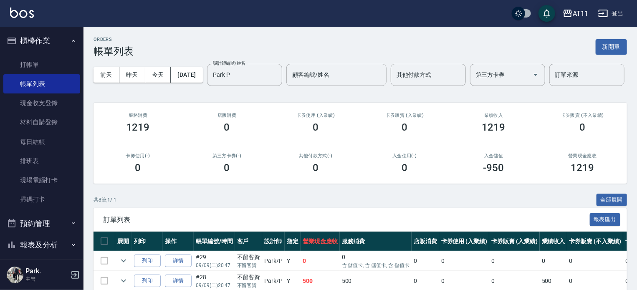
scroll to position [125, 0]
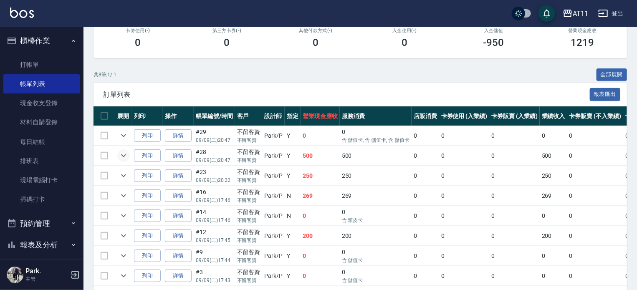
click at [125, 157] on icon "expand row" at bounding box center [123, 155] width 5 height 3
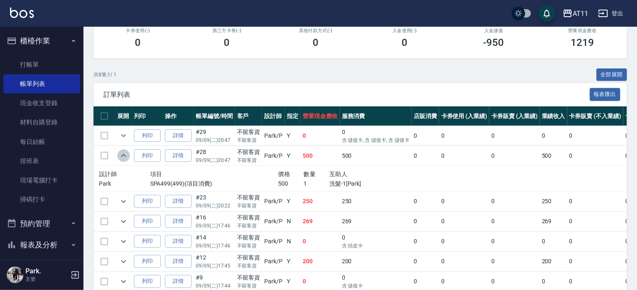
click at [125, 161] on icon "expand row" at bounding box center [123, 156] width 10 height 10
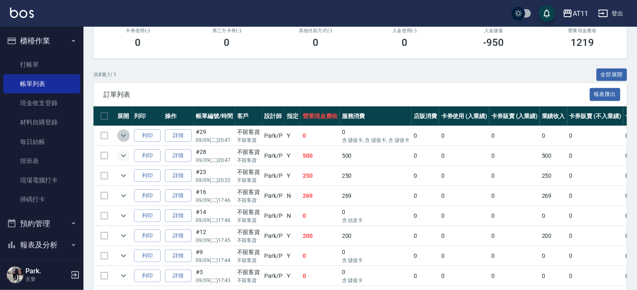
click at [123, 141] on icon "expand row" at bounding box center [123, 136] width 10 height 10
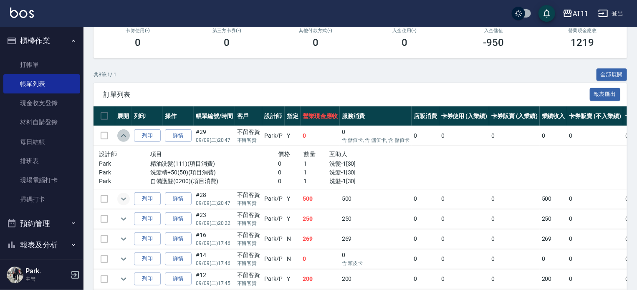
click at [123, 137] on icon "expand row" at bounding box center [123, 135] width 5 height 3
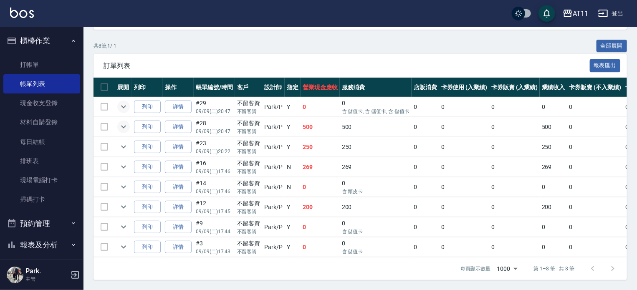
scroll to position [185, 0]
click at [122, 142] on icon "expand row" at bounding box center [123, 147] width 10 height 10
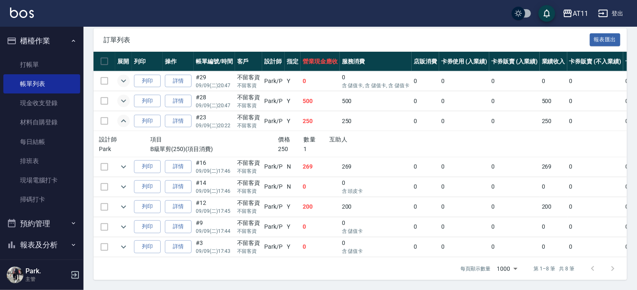
click at [122, 122] on icon "expand row" at bounding box center [123, 120] width 5 height 3
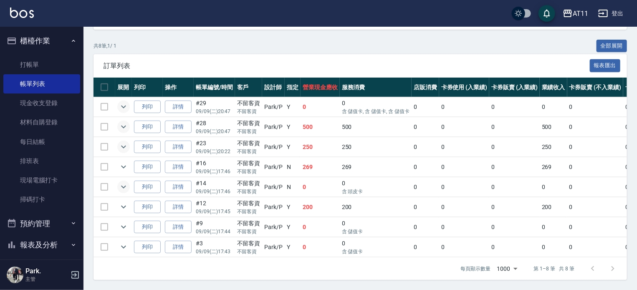
click at [122, 186] on icon "expand row" at bounding box center [123, 187] width 5 height 3
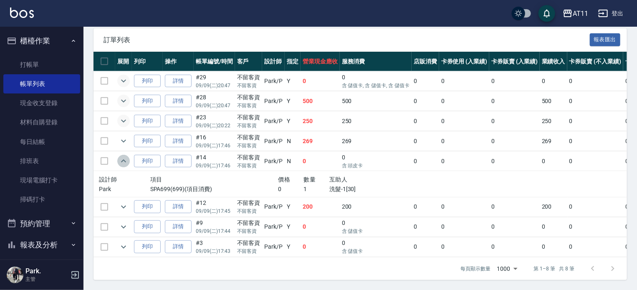
click at [122, 162] on icon "expand row" at bounding box center [123, 160] width 5 height 3
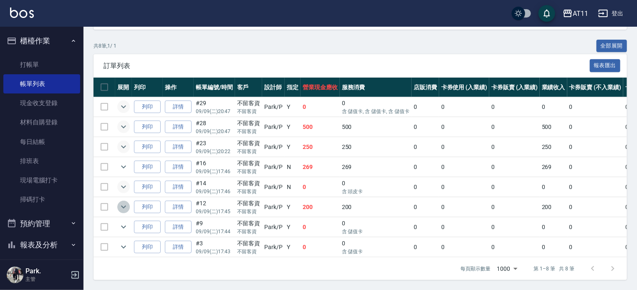
click at [122, 206] on icon "expand row" at bounding box center [123, 207] width 5 height 3
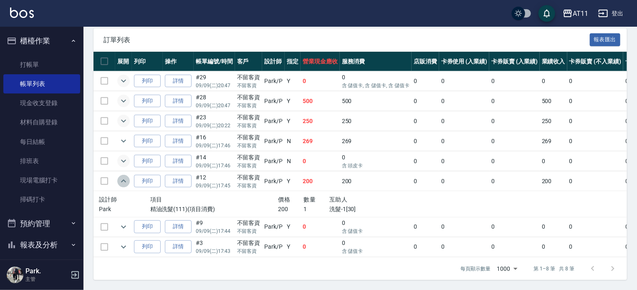
click at [122, 186] on icon "expand row" at bounding box center [123, 181] width 10 height 10
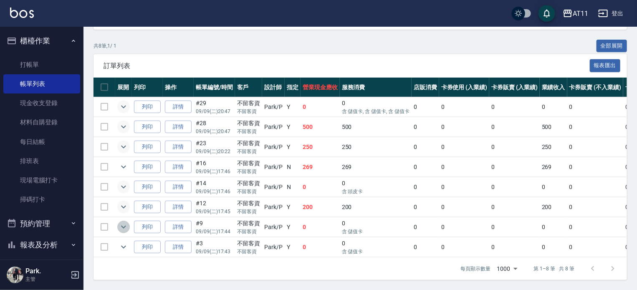
click at [125, 222] on icon "expand row" at bounding box center [123, 227] width 10 height 10
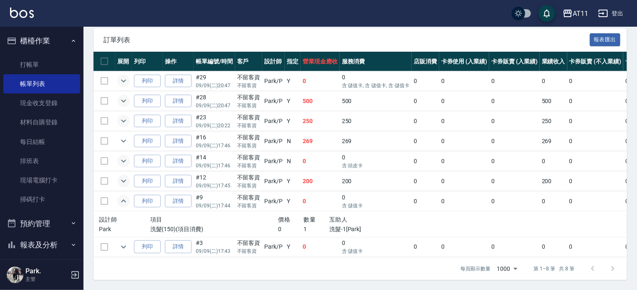
click at [125, 206] on icon "expand row" at bounding box center [123, 201] width 10 height 10
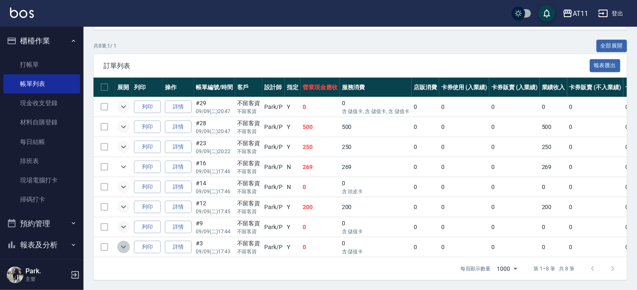
click at [121, 242] on icon "expand row" at bounding box center [123, 247] width 10 height 10
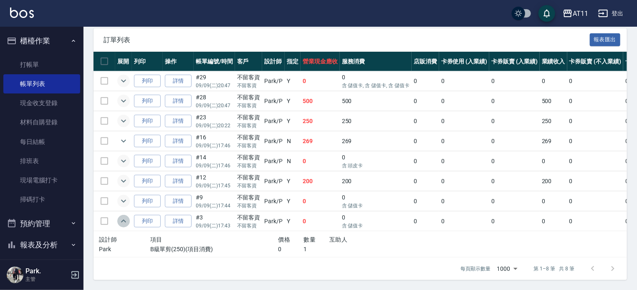
click at [121, 222] on icon "expand row" at bounding box center [123, 220] width 5 height 3
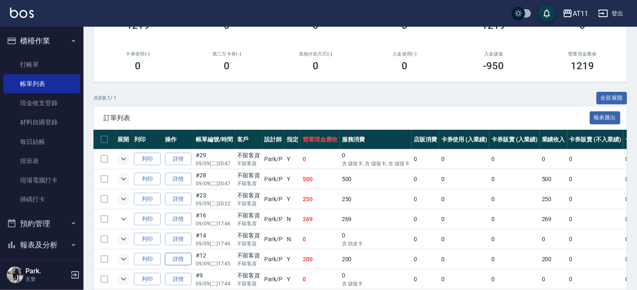
scroll to position [0, 0]
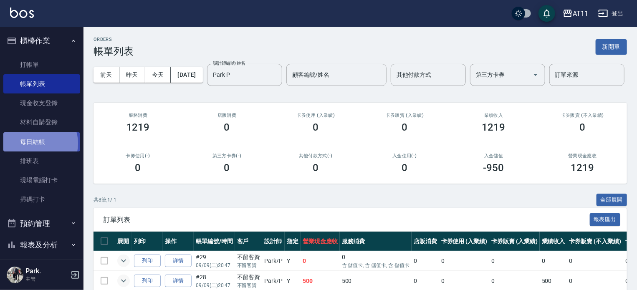
click at [37, 143] on link "每日結帳" at bounding box center [41, 141] width 77 height 19
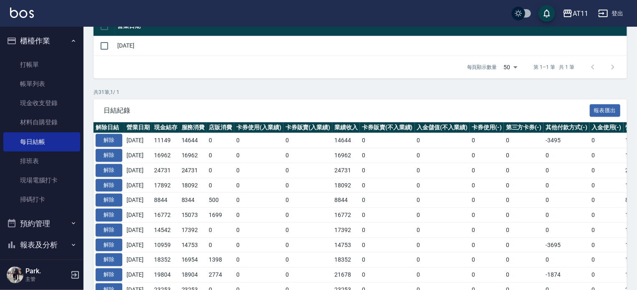
scroll to position [209, 0]
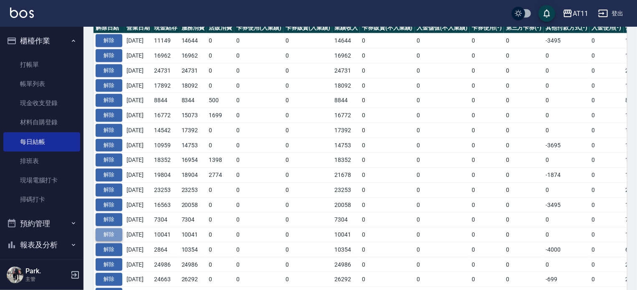
click at [111, 230] on button "解除" at bounding box center [109, 234] width 27 height 13
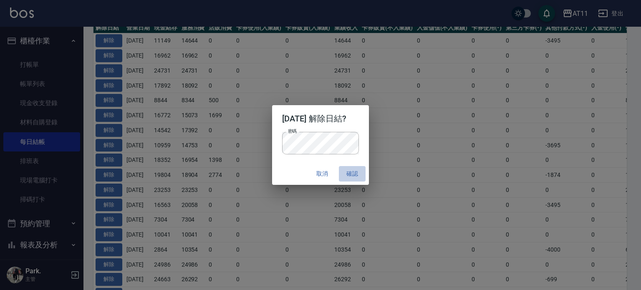
click at [360, 169] on button "確認" at bounding box center [352, 173] width 27 height 15
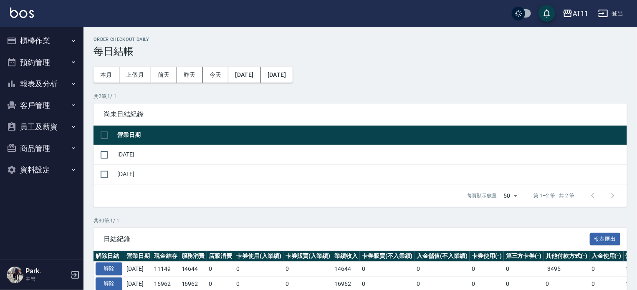
click at [42, 37] on button "櫃檯作業" at bounding box center [41, 41] width 77 height 22
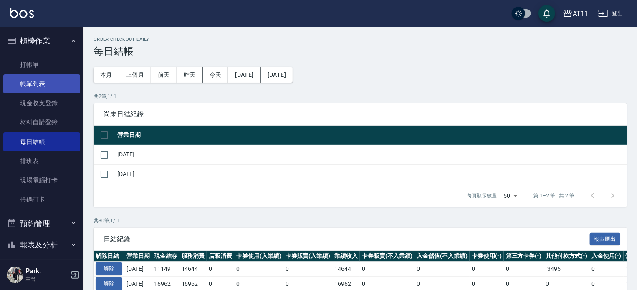
click at [48, 90] on link "帳單列表" at bounding box center [41, 83] width 77 height 19
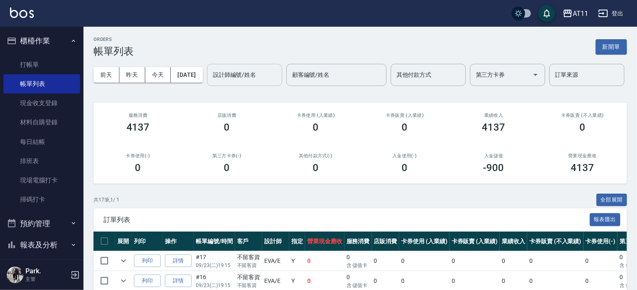
click at [211, 82] on input "設計師編號/姓名" at bounding box center [245, 75] width 68 height 15
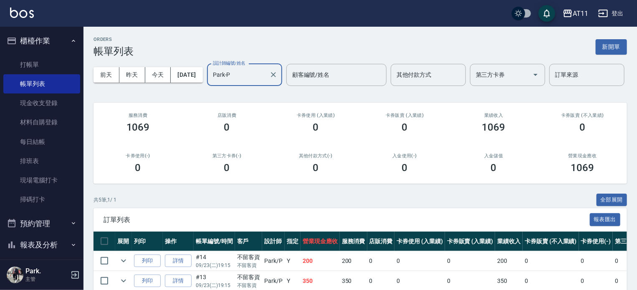
type input "Park-P"
drag, startPoint x: 135, startPoint y: 98, endPoint x: 198, endPoint y: 72, distance: 68.6
click at [198, 72] on button "[DATE]" at bounding box center [187, 74] width 32 height 15
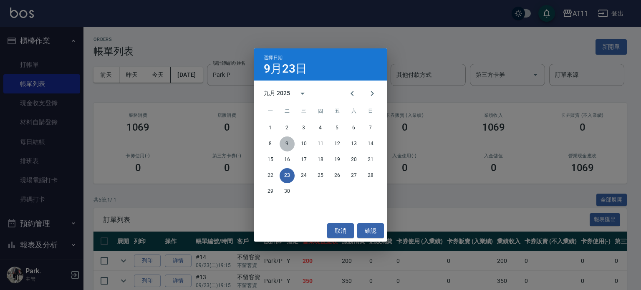
click at [287, 144] on button "9" at bounding box center [286, 143] width 15 height 15
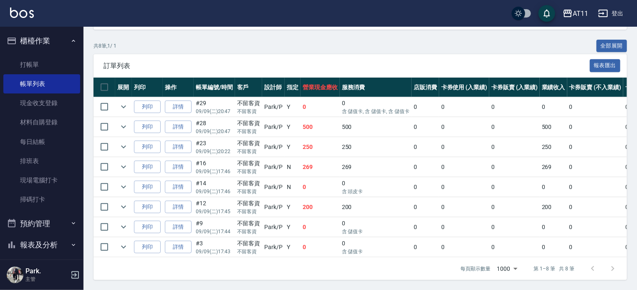
scroll to position [167, 0]
click at [126, 112] on icon "expand row" at bounding box center [123, 107] width 10 height 10
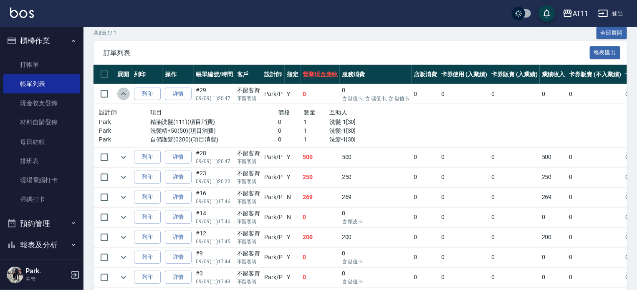
click at [126, 99] on icon "expand row" at bounding box center [123, 94] width 10 height 10
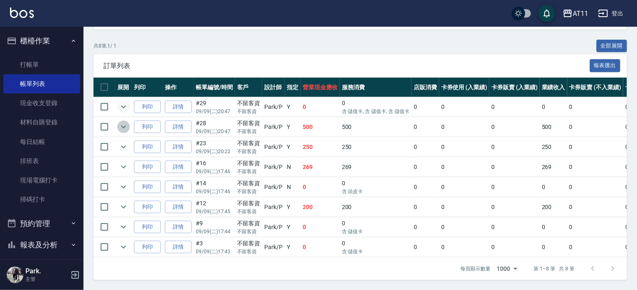
click at [124, 128] on icon "expand row" at bounding box center [123, 127] width 5 height 3
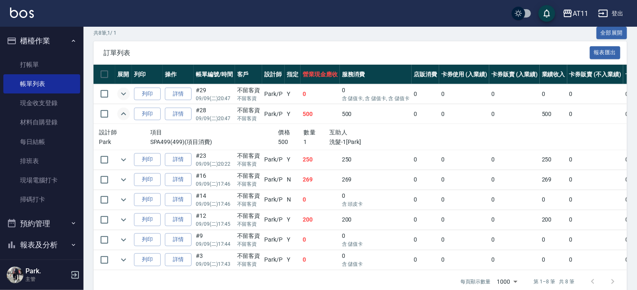
click at [124, 115] on icon "expand row" at bounding box center [123, 113] width 5 height 3
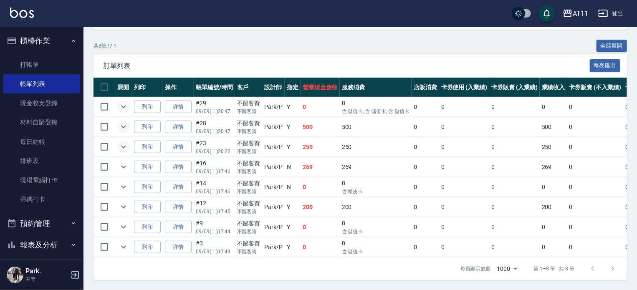
click at [122, 152] on icon "expand row" at bounding box center [123, 147] width 10 height 10
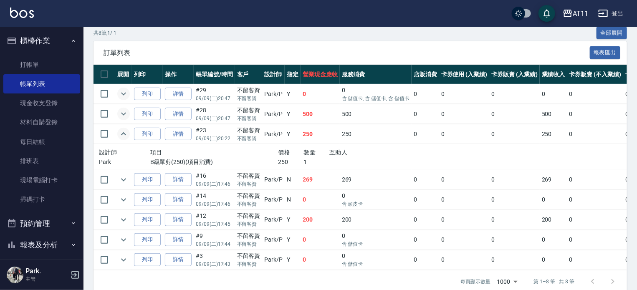
click at [122, 139] on icon "expand row" at bounding box center [123, 134] width 10 height 10
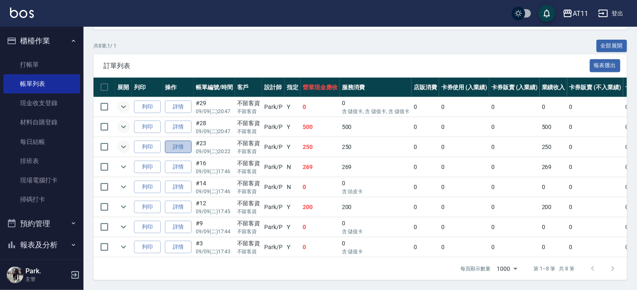
click at [181, 154] on link "詳情" at bounding box center [178, 147] width 27 height 13
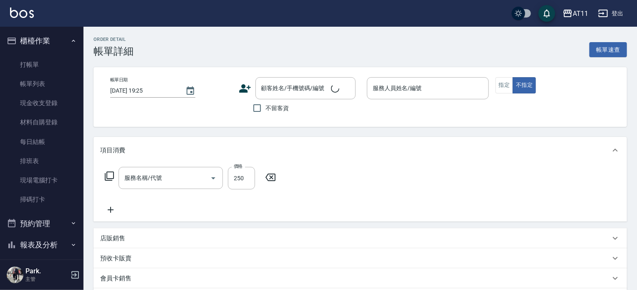
type input "2025/09/09 20:22"
checkbox input "true"
type input "Park-P"
type input "B級單剪(250)"
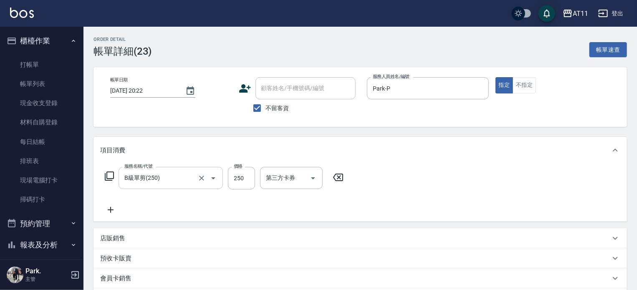
click at [179, 177] on input "B級單剪(250)" at bounding box center [158, 178] width 73 height 15
type input "精油洗髮(111)"
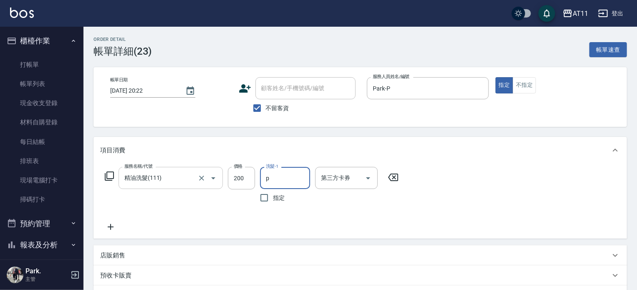
type input "Park-P"
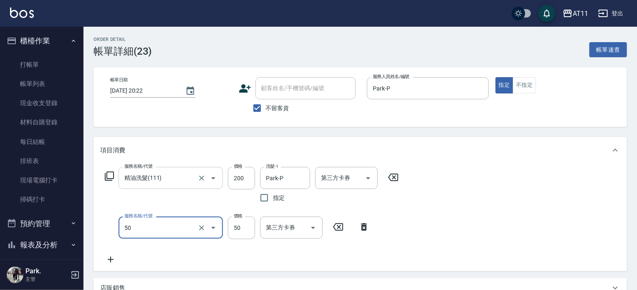
type input "洗髮精+50(50)"
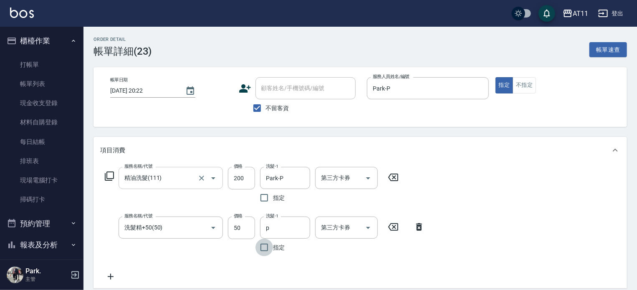
type input "Park-P"
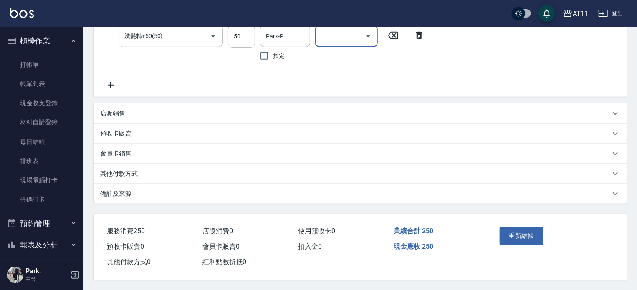
scroll to position [194, 0]
click at [525, 230] on button "重新結帳" at bounding box center [521, 236] width 44 height 18
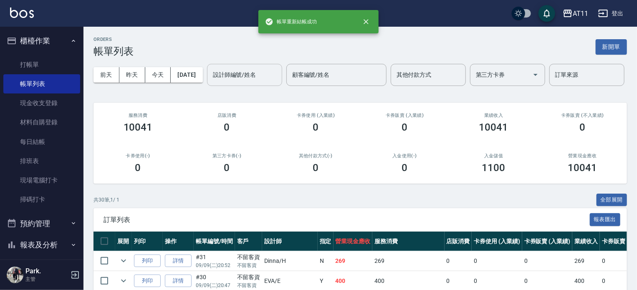
click at [211, 82] on input "設計師編號/姓名" at bounding box center [245, 75] width 68 height 15
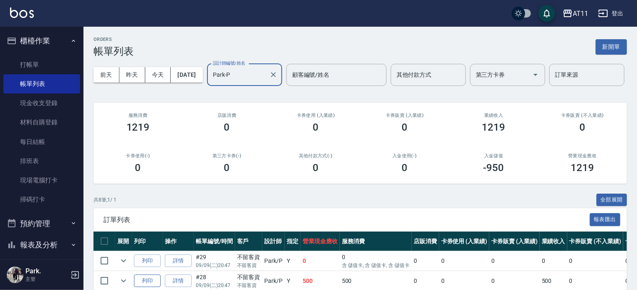
scroll to position [185, 0]
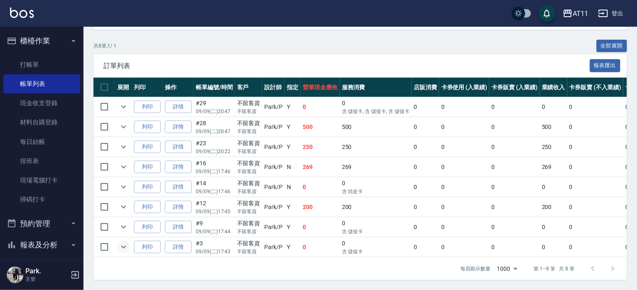
type input "Park-P"
click at [121, 242] on icon "expand row" at bounding box center [123, 247] width 10 height 10
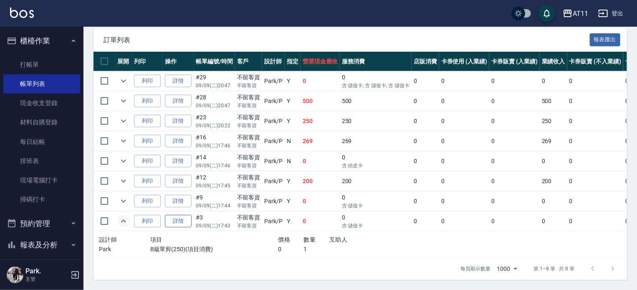
click at [177, 228] on link "詳情" at bounding box center [178, 221] width 27 height 13
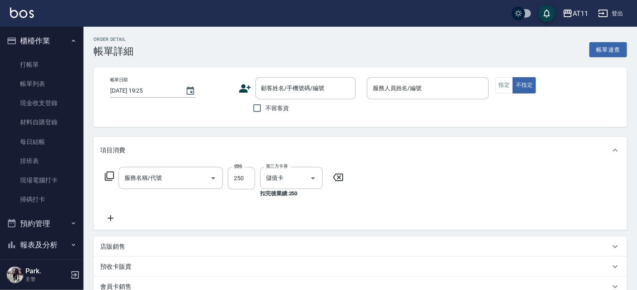
type input "2025/09/09 17:43"
checkbox input "true"
type input "Park-P"
type input "B級單剪(250)"
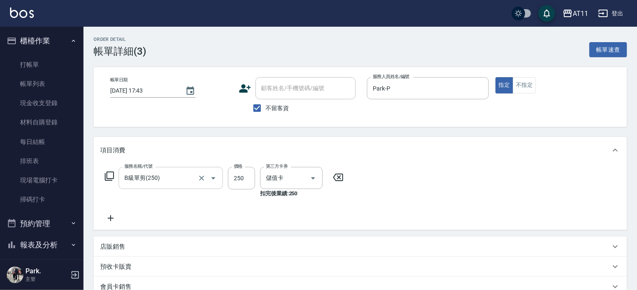
click at [189, 176] on input "B級單剪(250)" at bounding box center [158, 178] width 73 height 15
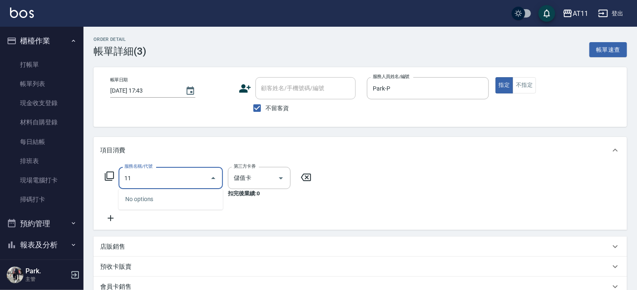
type input "111"
type input "精油洗髮(111)"
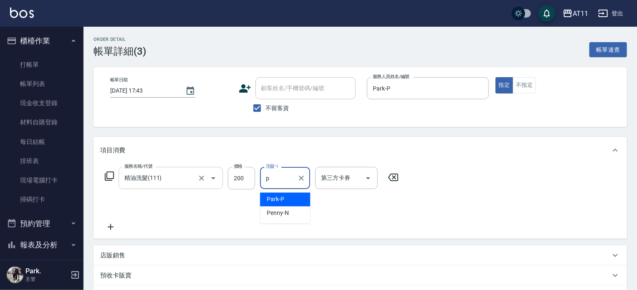
type input "Park-P"
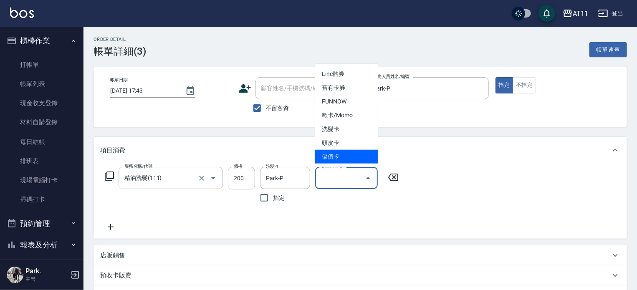
type input "儲值卡"
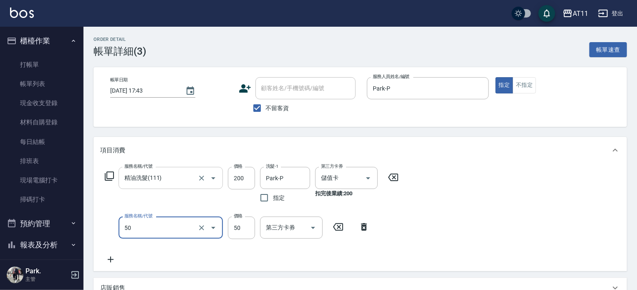
type input "洗髮精+50(50)"
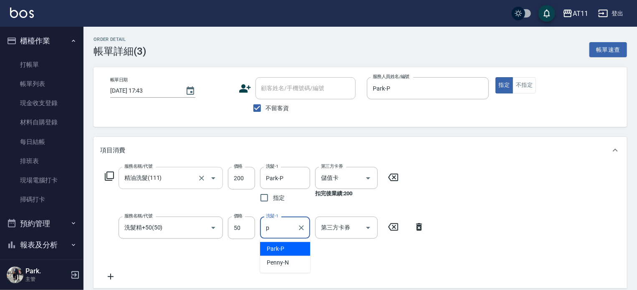
type input "Park-P"
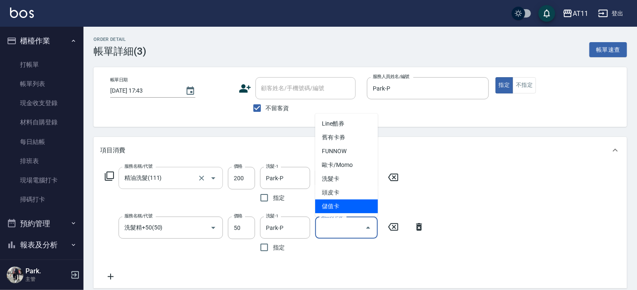
type input "儲值卡"
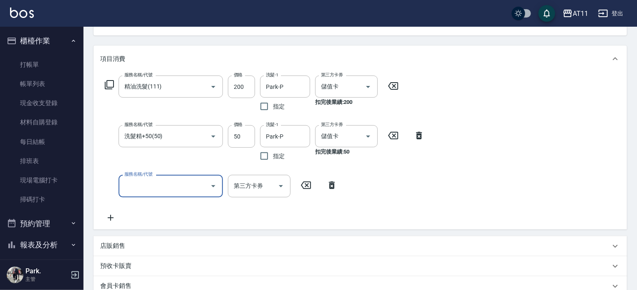
scroll to position [209, 0]
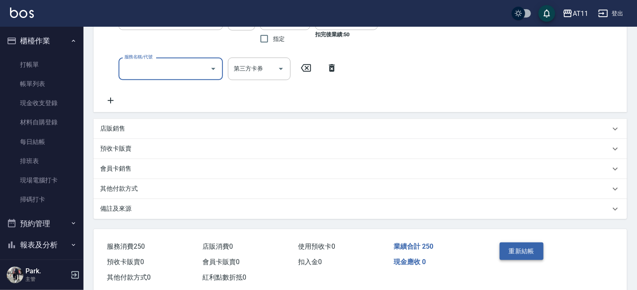
click at [531, 250] on button "重新結帳" at bounding box center [521, 251] width 44 height 18
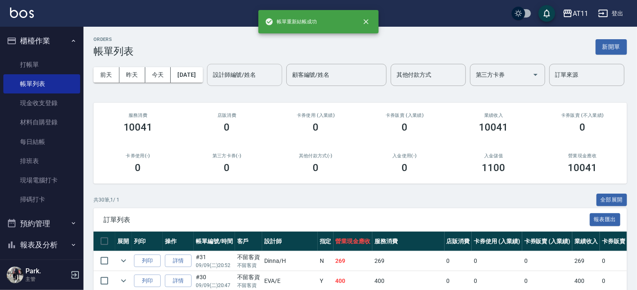
click at [211, 82] on input "設計師編號/姓名" at bounding box center [245, 75] width 68 height 15
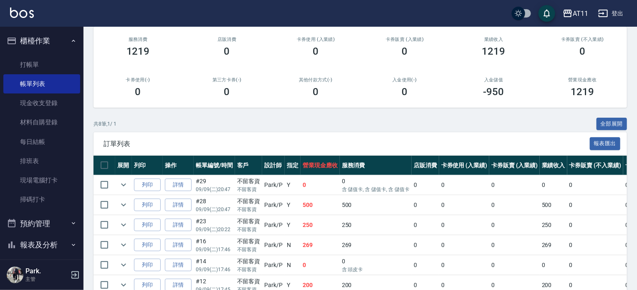
scroll to position [167, 0]
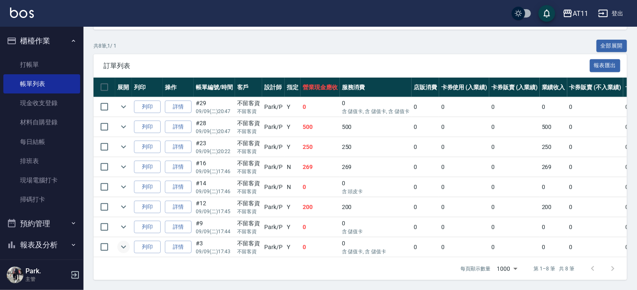
type input "Park-P"
click at [125, 249] on icon "expand row" at bounding box center [123, 247] width 5 height 3
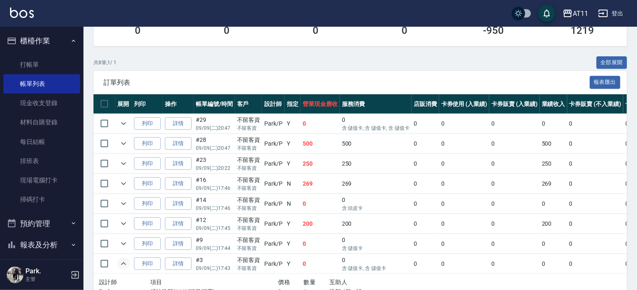
scroll to position [136, 0]
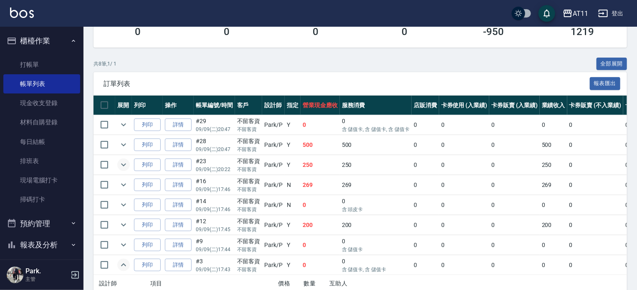
click at [121, 170] on icon "expand row" at bounding box center [123, 165] width 10 height 10
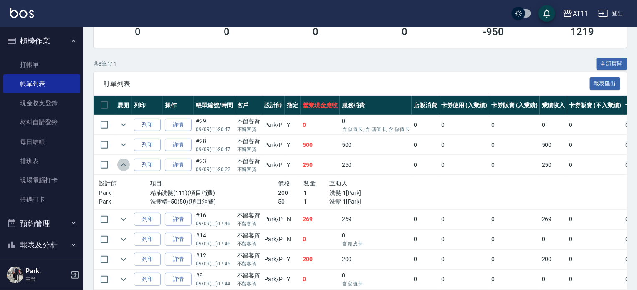
click at [121, 170] on icon "expand row" at bounding box center [123, 165] width 10 height 10
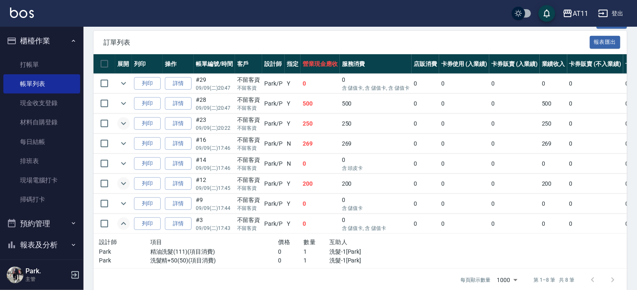
scroll to position [178, 0]
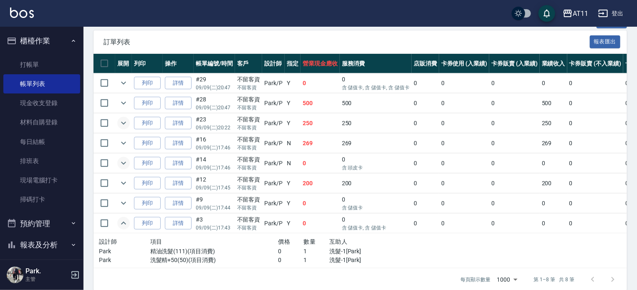
click at [124, 168] on icon "expand row" at bounding box center [123, 163] width 10 height 10
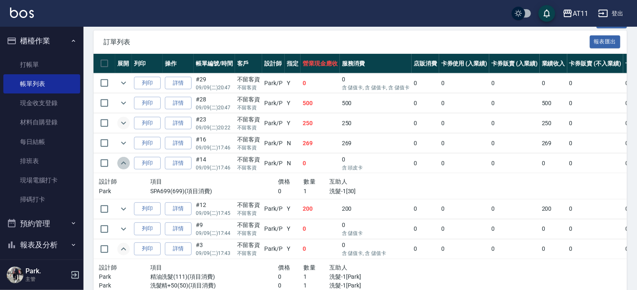
click at [124, 164] on icon "expand row" at bounding box center [123, 162] width 5 height 3
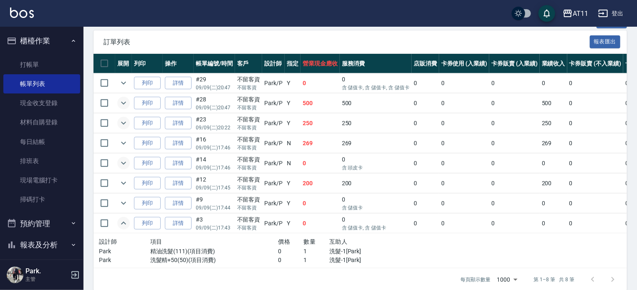
click at [125, 108] on icon "expand row" at bounding box center [123, 103] width 10 height 10
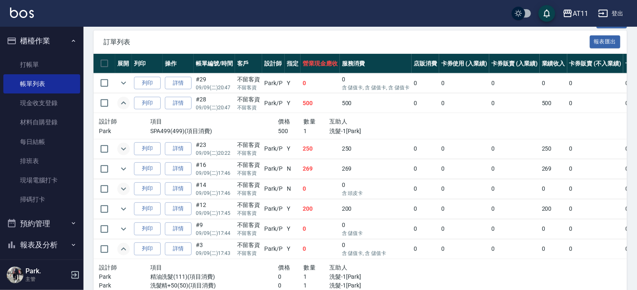
click at [125, 108] on icon "expand row" at bounding box center [123, 103] width 10 height 10
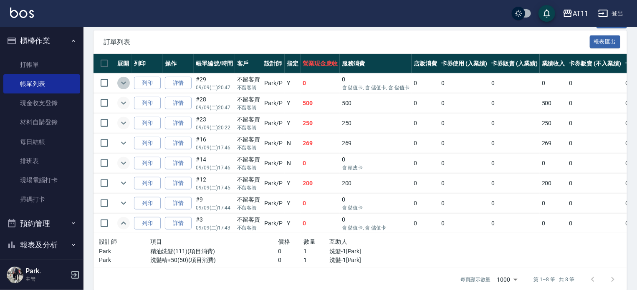
click at [121, 88] on icon "expand row" at bounding box center [123, 83] width 10 height 10
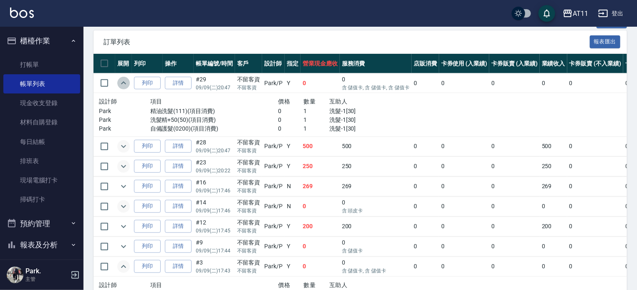
click at [121, 84] on icon "expand row" at bounding box center [123, 82] width 5 height 3
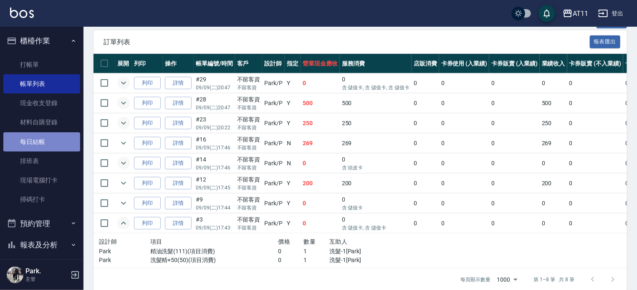
click at [48, 146] on link "每日結帳" at bounding box center [41, 141] width 77 height 19
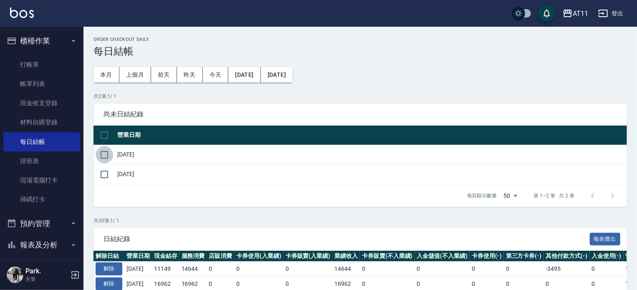
click at [107, 155] on input "checkbox" at bounding box center [105, 155] width 18 height 18
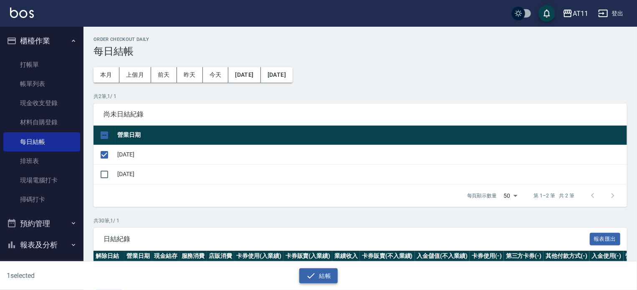
click at [330, 275] on button "結帳" at bounding box center [318, 275] width 39 height 15
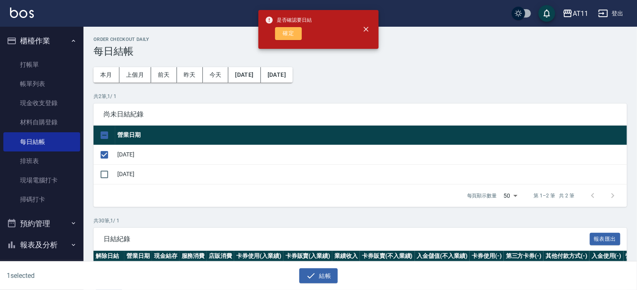
click at [288, 32] on button "確定" at bounding box center [288, 33] width 27 height 13
checkbox input "false"
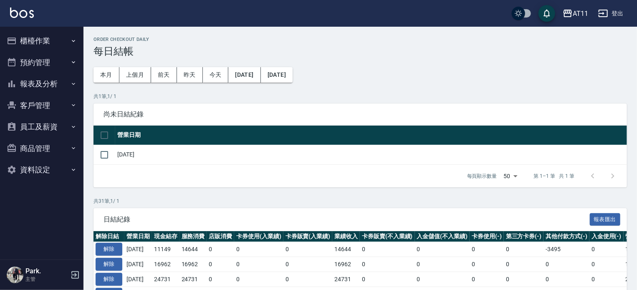
click at [54, 84] on button "報表及分析" at bounding box center [41, 84] width 77 height 22
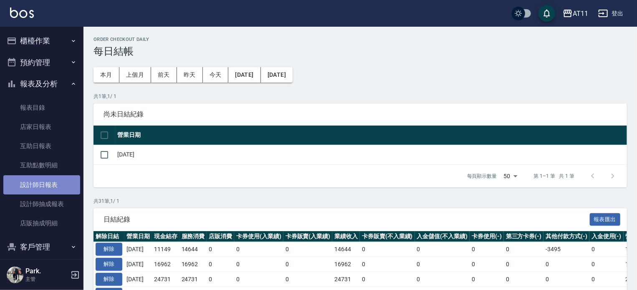
click at [48, 186] on link "設計師日報表" at bounding box center [41, 184] width 77 height 19
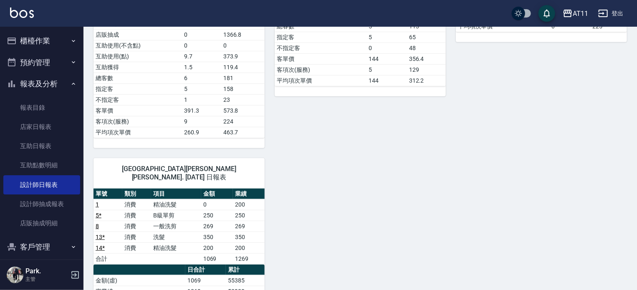
scroll to position [417, 0]
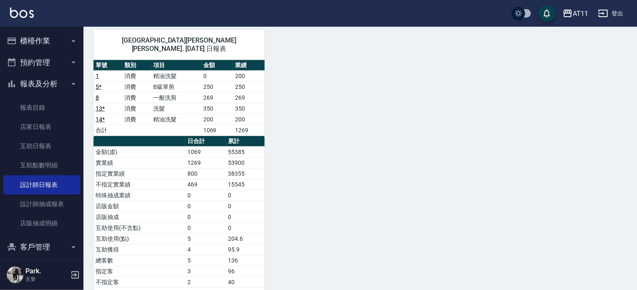
click at [40, 40] on button "櫃檯作業" at bounding box center [41, 41] width 77 height 22
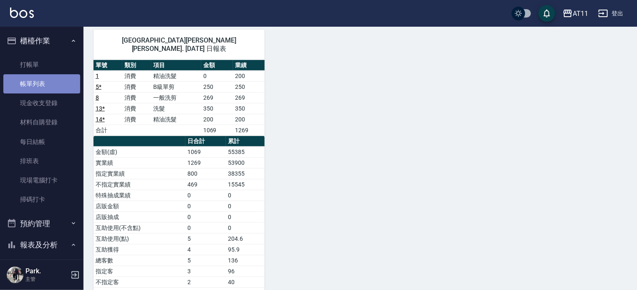
click at [43, 85] on link "帳單列表" at bounding box center [41, 83] width 77 height 19
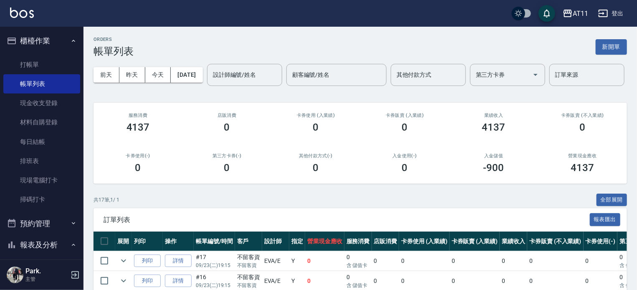
click at [194, 62] on div "[DATE] [DATE] [DATE] [DATE] 設計師編號/姓名 設計師編號/姓名 顧客編號/姓名 顧客編號/姓名 其他付款方式 其他付款方式 第三方…" at bounding box center [359, 74] width 533 height 35
click at [196, 79] on button "[DATE]" at bounding box center [187, 74] width 32 height 15
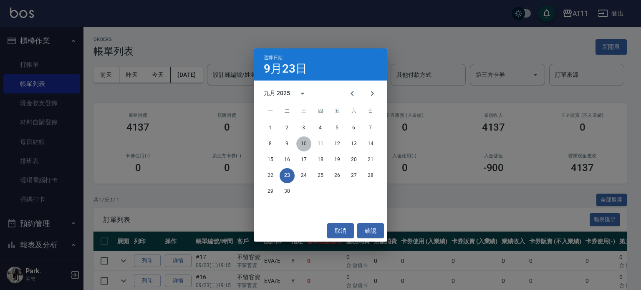
click at [304, 146] on button "10" at bounding box center [303, 143] width 15 height 15
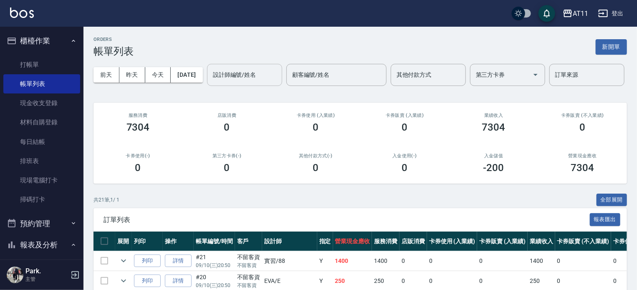
click at [211, 82] on input "設計師編號/姓名" at bounding box center [245, 75] width 68 height 15
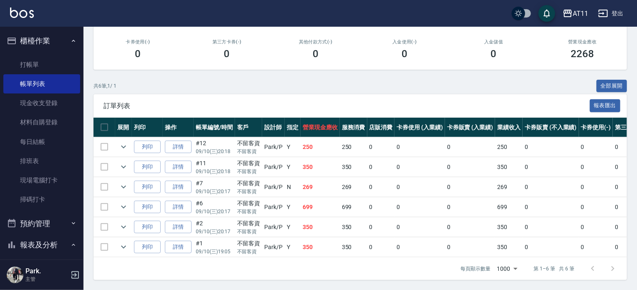
scroll to position [145, 0]
type input "Park-P"
click at [120, 142] on icon "expand row" at bounding box center [123, 147] width 10 height 10
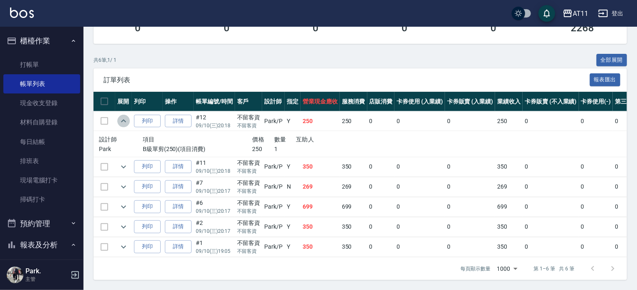
click at [120, 126] on icon "expand row" at bounding box center [123, 121] width 10 height 10
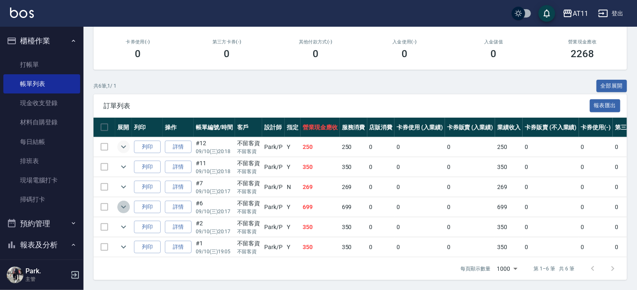
click at [128, 201] on button "expand row" at bounding box center [123, 207] width 13 height 13
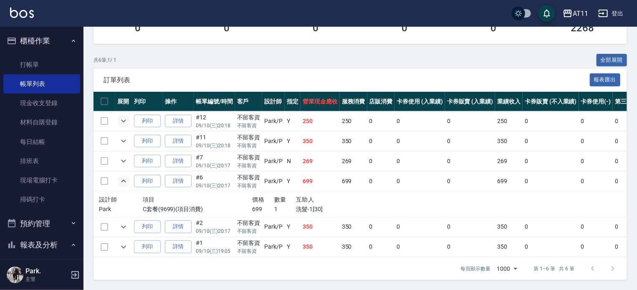
click at [128, 187] on button "expand row" at bounding box center [123, 181] width 13 height 13
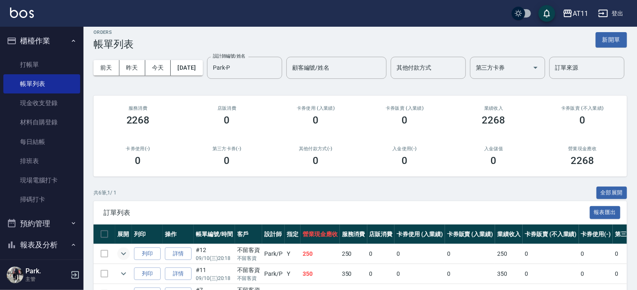
scroll to position [0, 0]
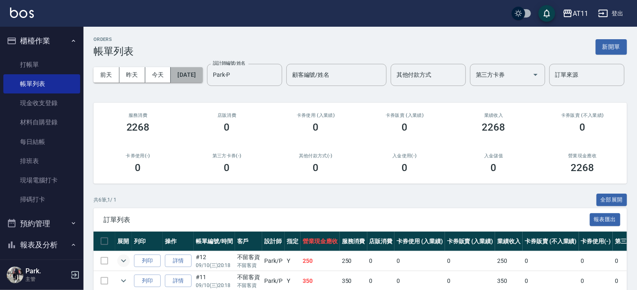
click at [192, 70] on button "[DATE]" at bounding box center [187, 74] width 32 height 15
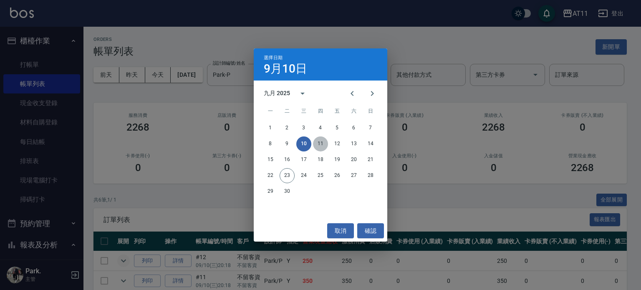
click at [320, 143] on button "11" at bounding box center [320, 143] width 15 height 15
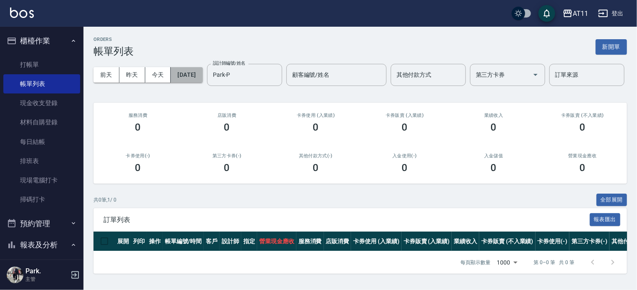
click at [202, 72] on button "[DATE]" at bounding box center [187, 74] width 32 height 15
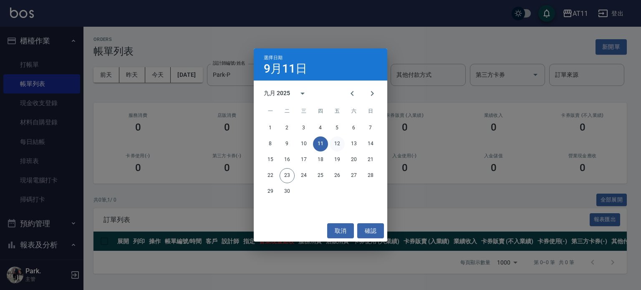
click at [339, 144] on button "12" at bounding box center [337, 143] width 15 height 15
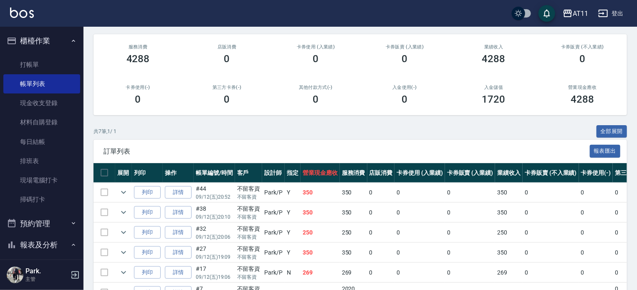
scroll to position [165, 0]
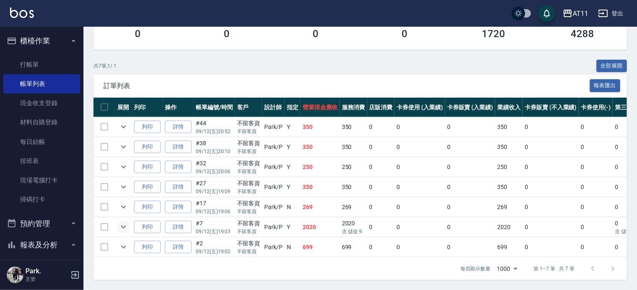
click at [121, 222] on icon "expand row" at bounding box center [123, 227] width 10 height 10
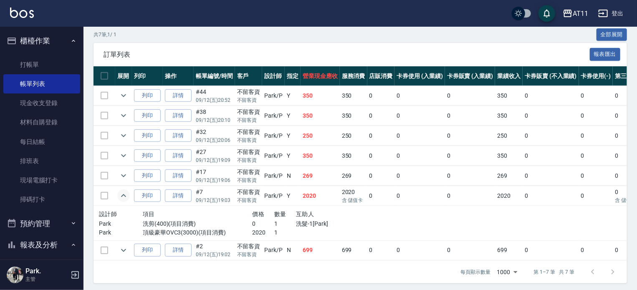
click at [121, 201] on icon "expand row" at bounding box center [123, 196] width 10 height 10
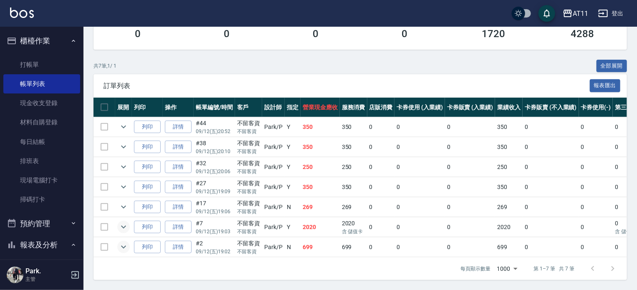
click at [123, 246] on icon "expand row" at bounding box center [123, 247] width 5 height 3
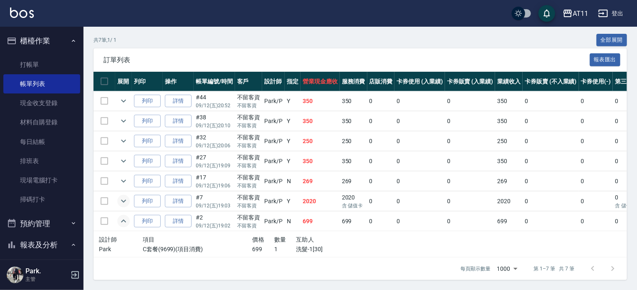
click at [123, 226] on icon "expand row" at bounding box center [123, 221] width 10 height 10
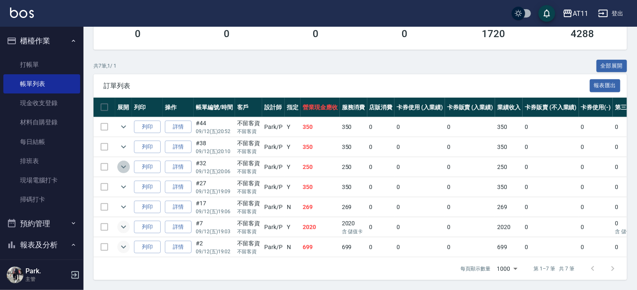
click at [124, 162] on icon "expand row" at bounding box center [123, 167] width 10 height 10
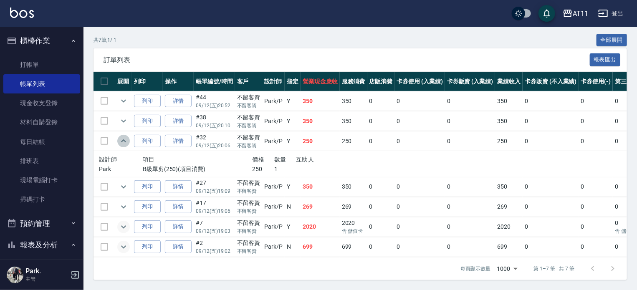
click at [124, 142] on icon "expand row" at bounding box center [123, 140] width 5 height 3
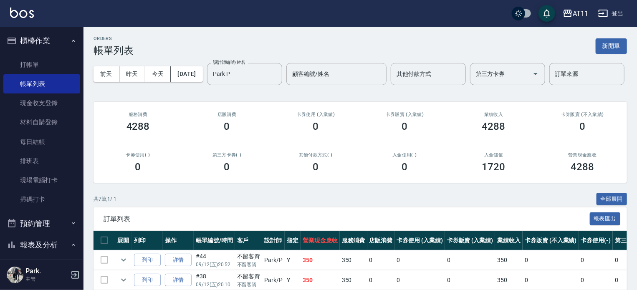
scroll to position [0, 0]
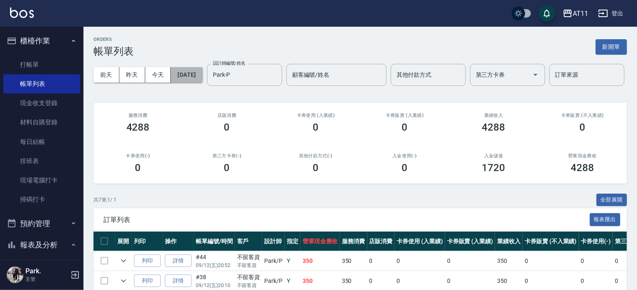
click at [189, 76] on button "[DATE]" at bounding box center [187, 74] width 32 height 15
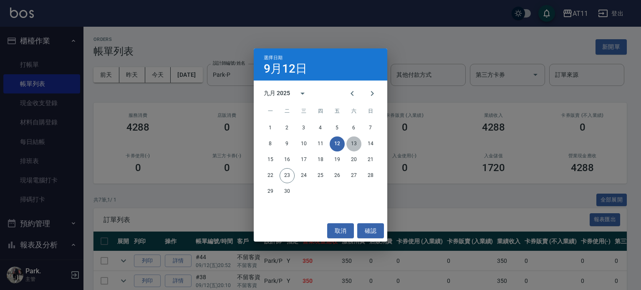
click at [352, 141] on button "13" at bounding box center [353, 143] width 15 height 15
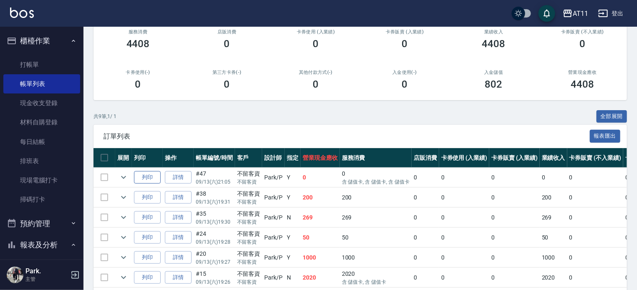
scroll to position [125, 0]
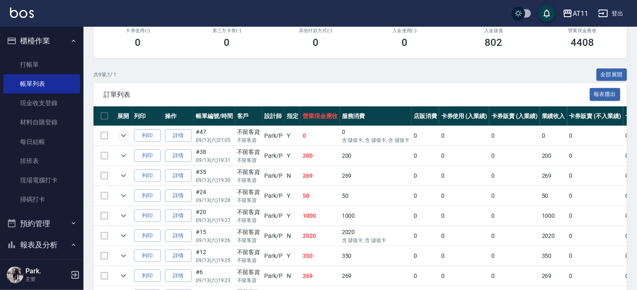
click at [123, 141] on icon "expand row" at bounding box center [123, 136] width 10 height 10
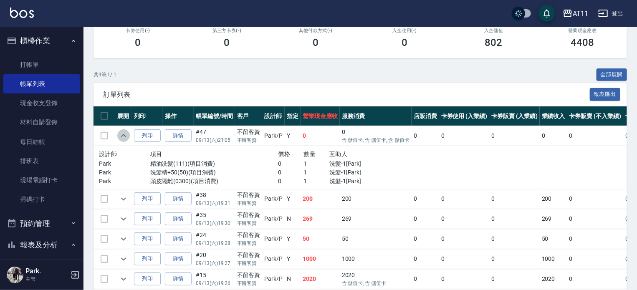
click at [123, 137] on icon "expand row" at bounding box center [123, 135] width 5 height 3
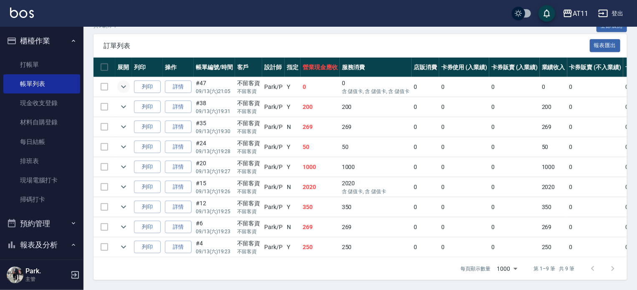
scroll to position [205, 0]
click at [123, 163] on icon "expand row" at bounding box center [123, 167] width 10 height 10
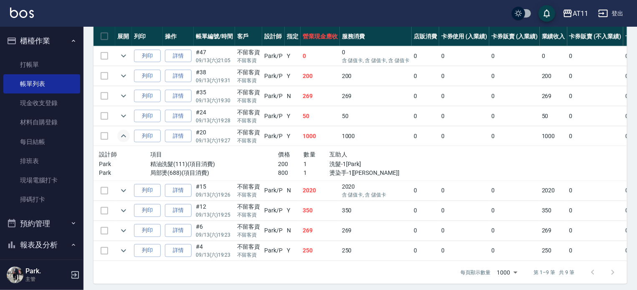
click at [123, 141] on icon "expand row" at bounding box center [123, 136] width 10 height 10
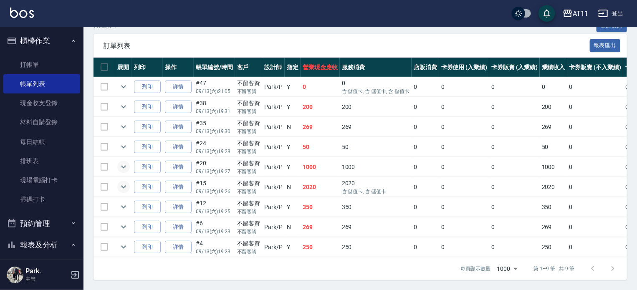
click at [123, 182] on icon "expand row" at bounding box center [123, 187] width 10 height 10
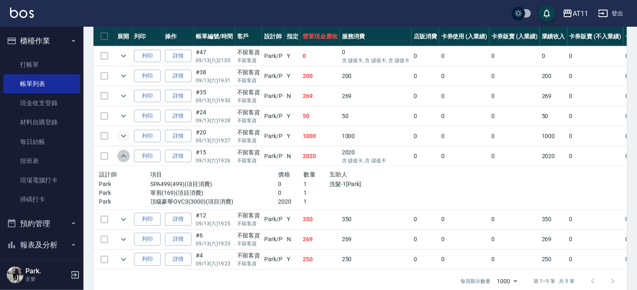
click at [123, 161] on icon "expand row" at bounding box center [123, 156] width 10 height 10
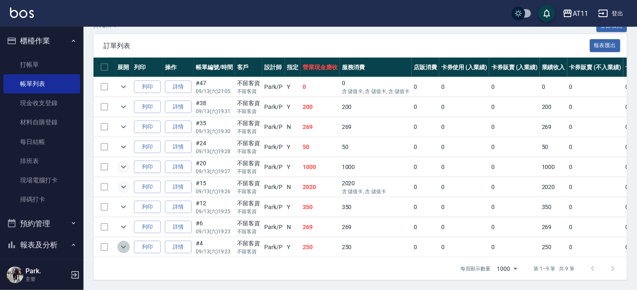
click at [126, 246] on icon "expand row" at bounding box center [123, 247] width 5 height 3
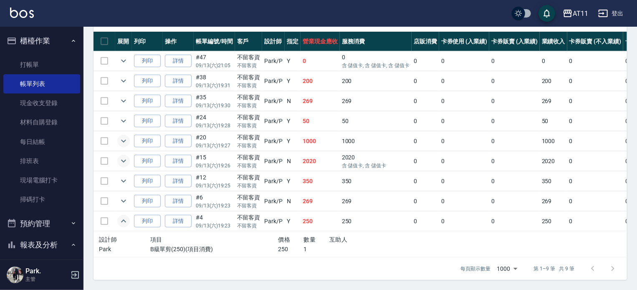
click at [126, 226] on icon "expand row" at bounding box center [123, 221] width 10 height 10
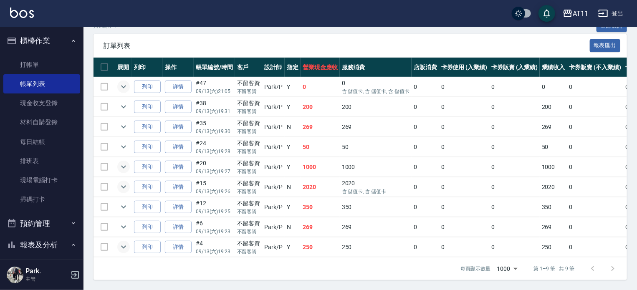
click at [121, 82] on icon "expand row" at bounding box center [123, 87] width 10 height 10
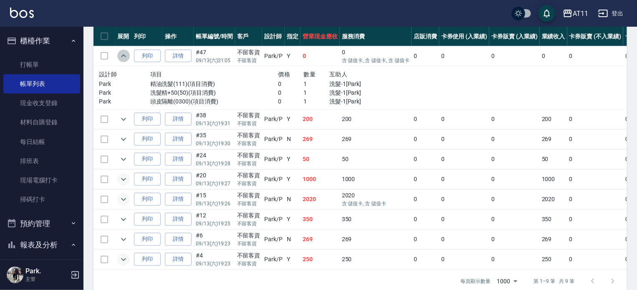
click at [121, 61] on icon "expand row" at bounding box center [123, 56] width 10 height 10
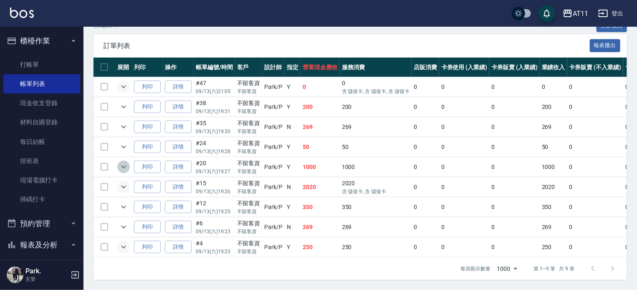
click at [124, 162] on icon "expand row" at bounding box center [123, 167] width 10 height 10
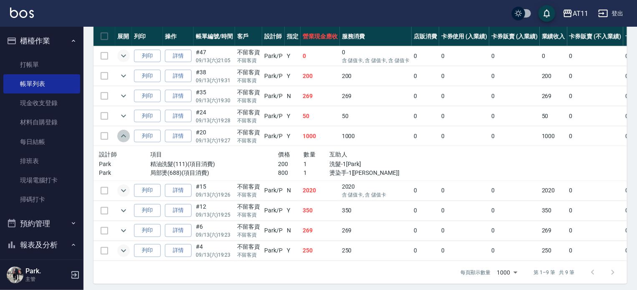
click at [124, 141] on icon "expand row" at bounding box center [123, 136] width 10 height 10
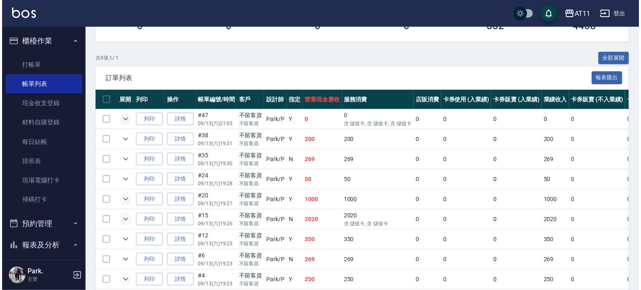
scroll to position [38, 0]
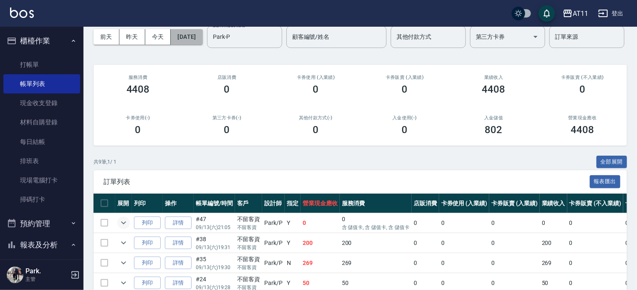
click at [202, 39] on button "[DATE]" at bounding box center [187, 36] width 32 height 15
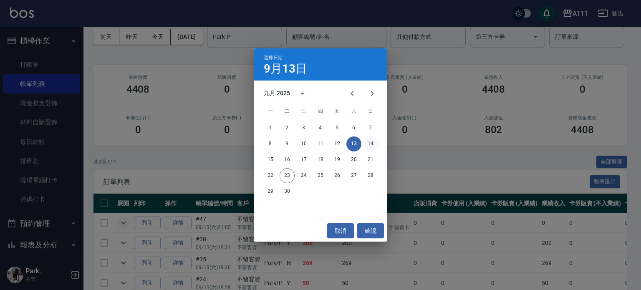
click at [374, 148] on button "14" at bounding box center [370, 143] width 15 height 15
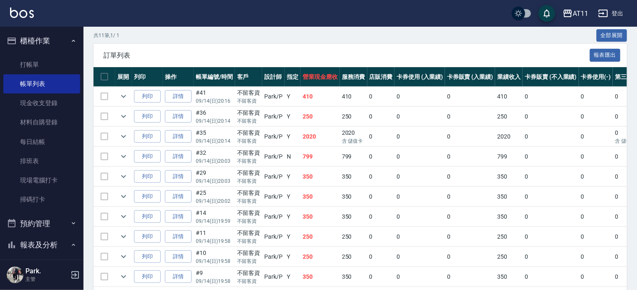
scroll to position [167, 0]
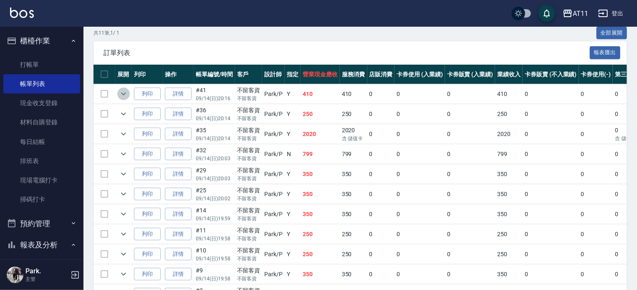
click at [122, 99] on icon "expand row" at bounding box center [123, 94] width 10 height 10
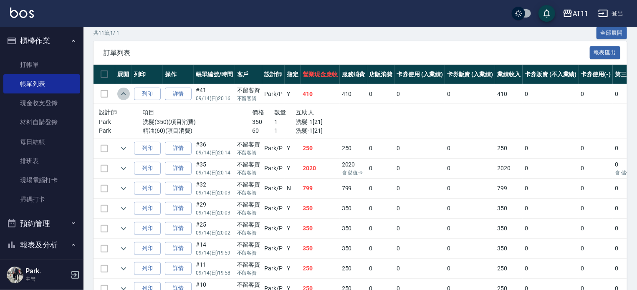
click at [122, 99] on icon "expand row" at bounding box center [123, 94] width 10 height 10
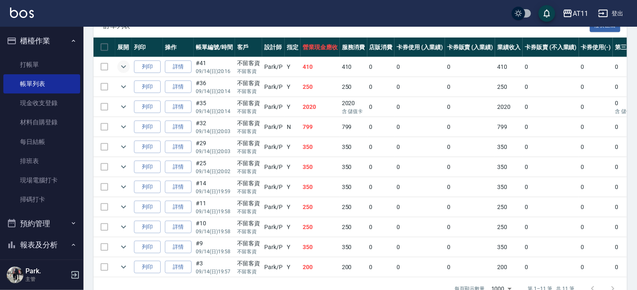
scroll to position [209, 0]
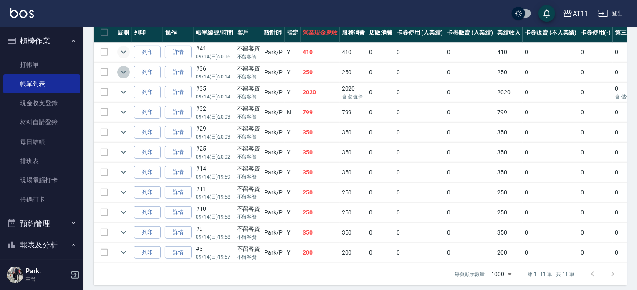
click at [123, 77] on icon "expand row" at bounding box center [123, 72] width 10 height 10
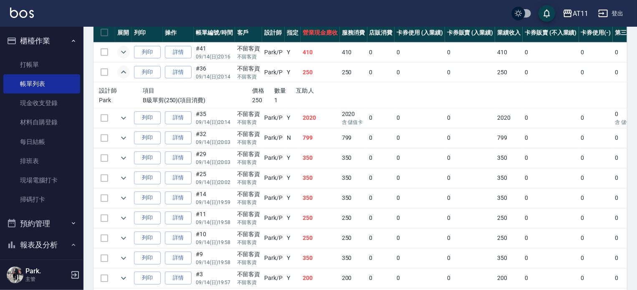
click at [123, 73] on icon "expand row" at bounding box center [123, 71] width 5 height 3
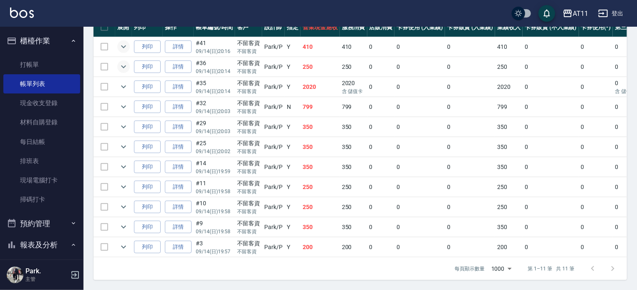
scroll to position [244, 0]
click at [123, 102] on icon "expand row" at bounding box center [123, 107] width 10 height 10
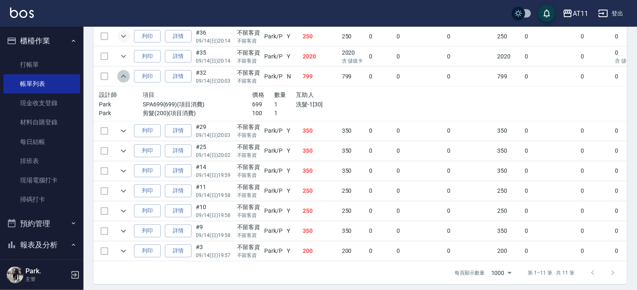
click at [123, 81] on icon "expand row" at bounding box center [123, 76] width 10 height 10
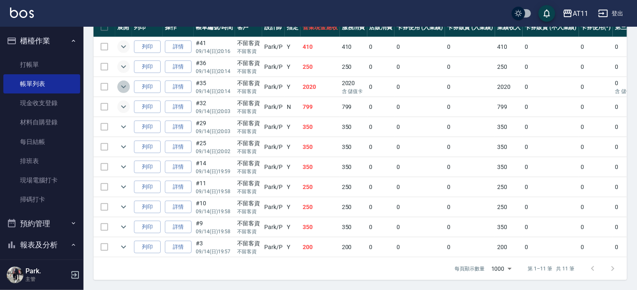
click at [125, 82] on icon "expand row" at bounding box center [123, 87] width 10 height 10
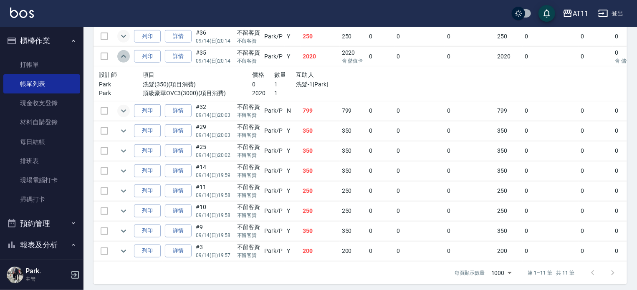
click at [125, 61] on icon "expand row" at bounding box center [123, 56] width 10 height 10
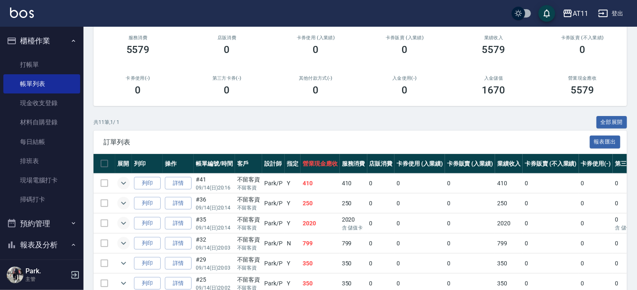
scroll to position [0, 0]
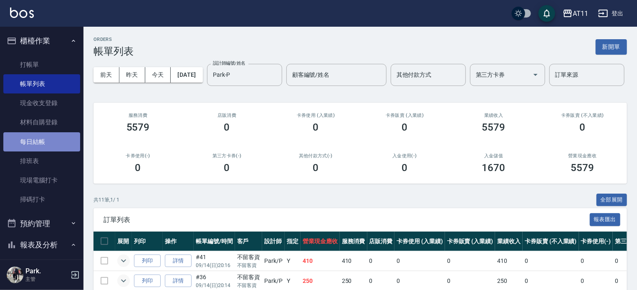
click at [45, 146] on link "每日結帳" at bounding box center [41, 141] width 77 height 19
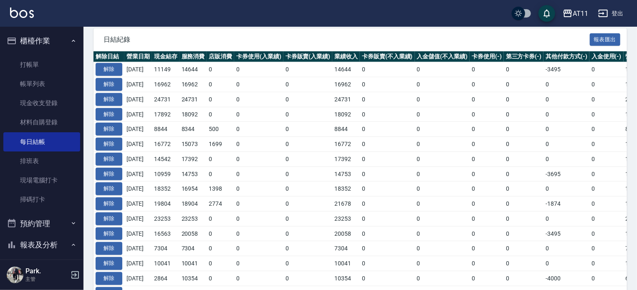
scroll to position [209, 0]
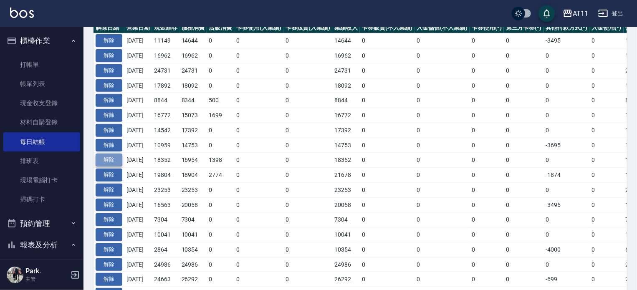
click at [110, 155] on button "解除" at bounding box center [109, 160] width 27 height 13
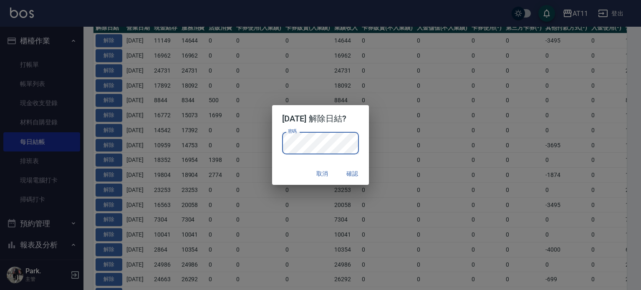
click at [367, 141] on div "密碼 密碼" at bounding box center [320, 147] width 97 height 31
click at [354, 172] on button "確認" at bounding box center [352, 173] width 27 height 15
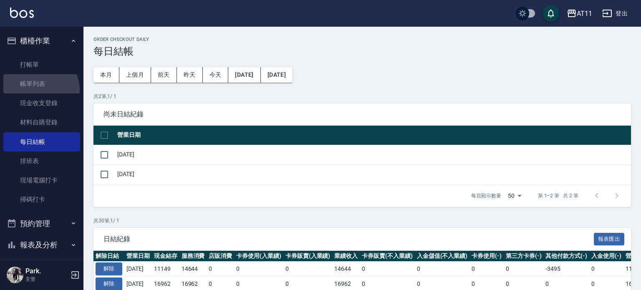
click at [39, 90] on link "帳單列表" at bounding box center [41, 83] width 77 height 19
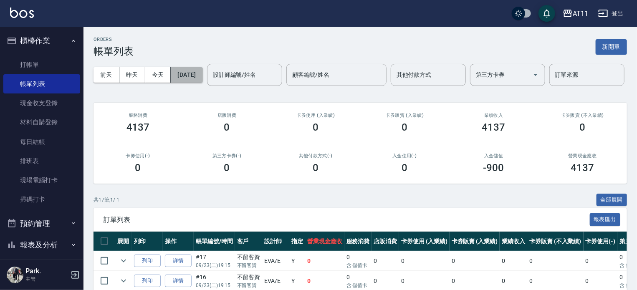
click at [202, 76] on button "[DATE]" at bounding box center [187, 74] width 32 height 15
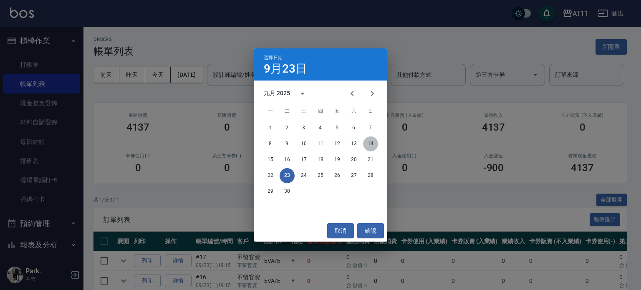
drag, startPoint x: 373, startPoint y: 143, endPoint x: 325, endPoint y: 144, distance: 47.6
click at [373, 143] on button "14" at bounding box center [370, 143] width 15 height 15
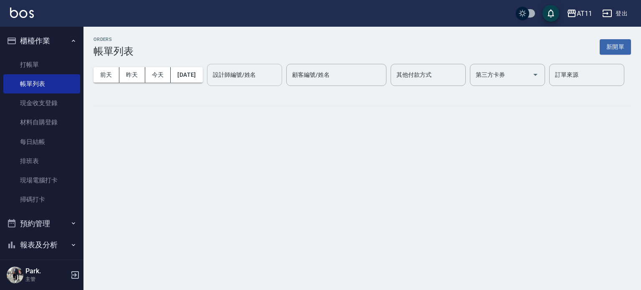
click at [207, 86] on div "設計師編號/姓名 設計師編號/姓名" at bounding box center [244, 75] width 75 height 22
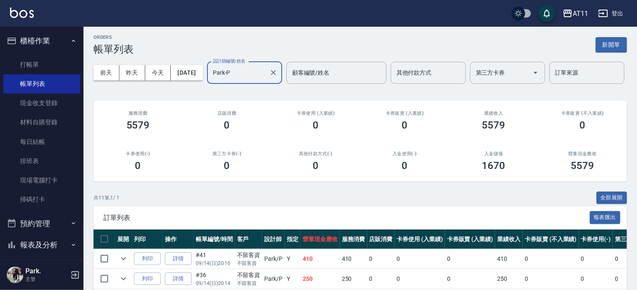
scroll to position [167, 0]
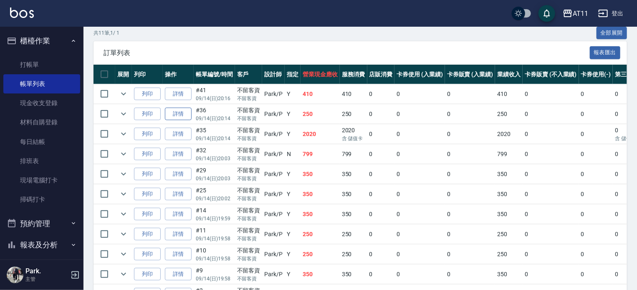
type input "Park-P"
click at [176, 121] on link "詳情" at bounding box center [178, 114] width 27 height 13
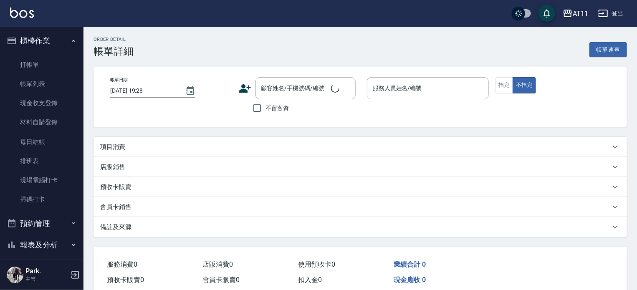
type input "[DATE] 20:14"
checkbox input "true"
type input "Park-P"
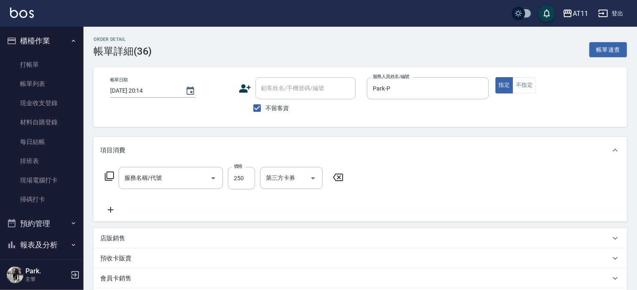
type input "B級單剪(250)"
click at [163, 175] on input "B級單剪(250)" at bounding box center [158, 178] width 73 height 15
type input "精油洗髮(111)"
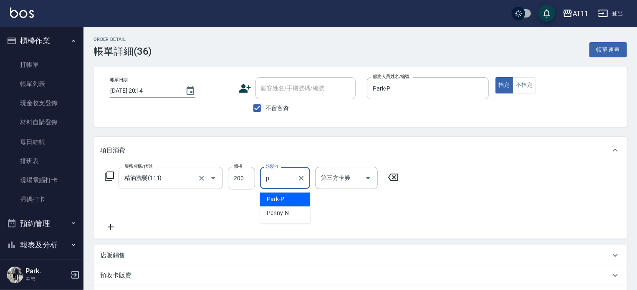
type input "Park-P"
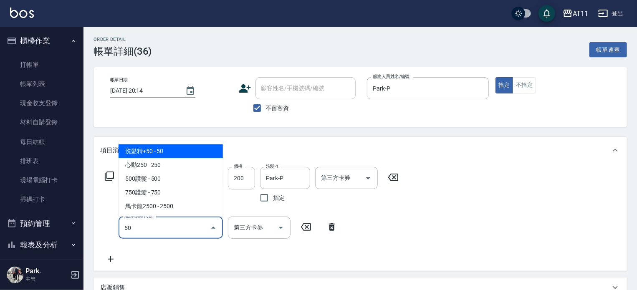
type input "洗髮精+50(50)"
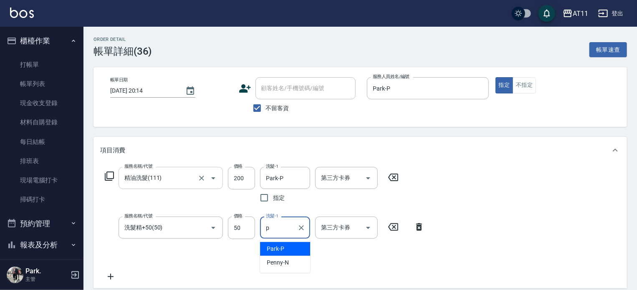
type input "Park-P"
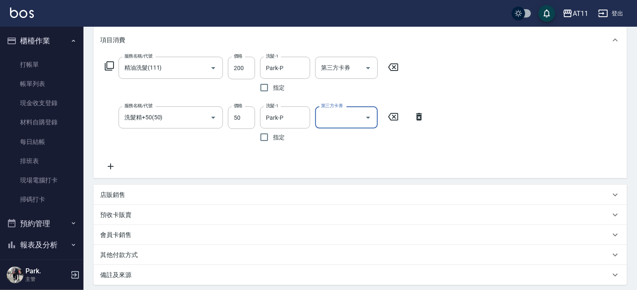
scroll to position [194, 0]
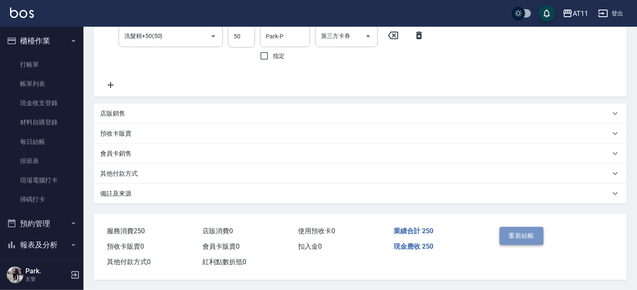
click at [500, 230] on button "重新結帳" at bounding box center [521, 236] width 44 height 18
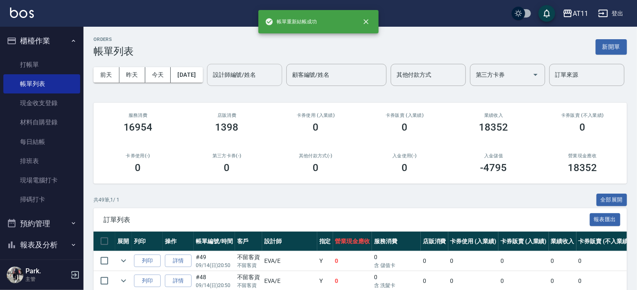
click at [211, 82] on input "設計師編號/姓名" at bounding box center [245, 75] width 68 height 15
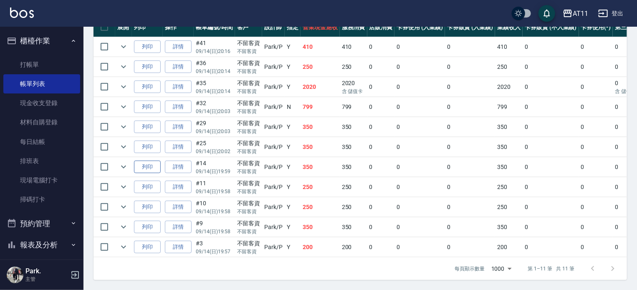
scroll to position [244, 0]
type input "Park-P"
click at [181, 201] on link "詳情" at bounding box center [178, 207] width 27 height 13
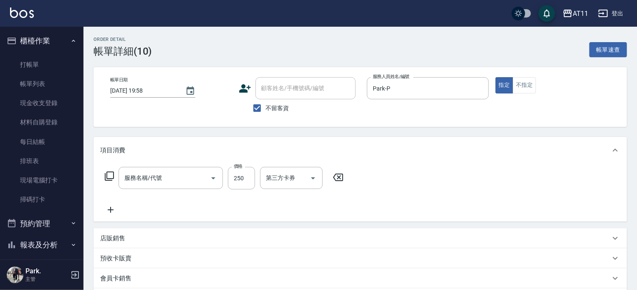
type input "[DATE] 19:58"
checkbox input "true"
type input "Park-P"
type input "B級單剪(250)"
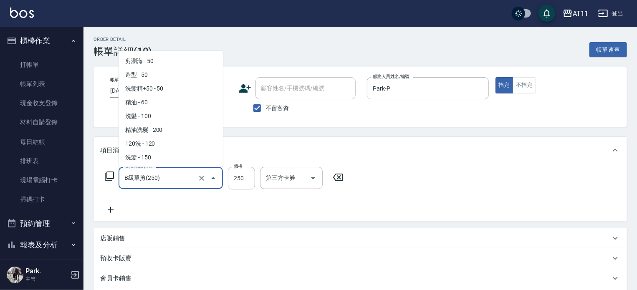
click at [183, 181] on input "B級單剪(250)" at bounding box center [158, 178] width 73 height 15
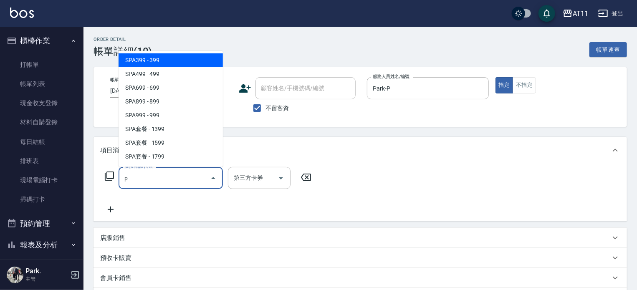
scroll to position [0, 0]
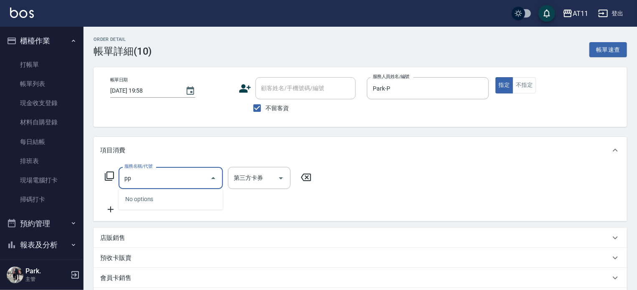
type input "p"
type input "精油洗髮(111)"
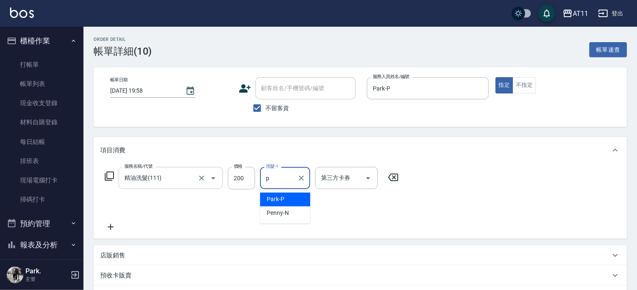
type input "Park-P"
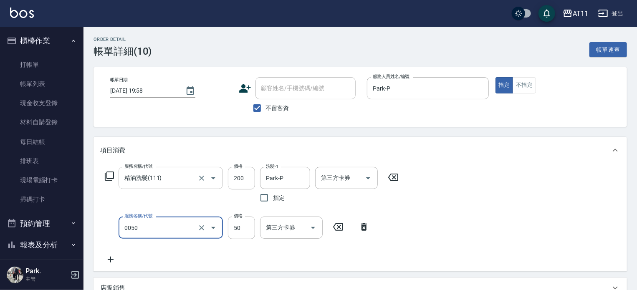
type input "剪瀏海(0050)"
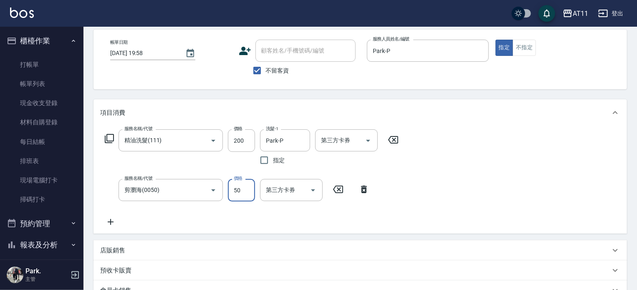
scroll to position [125, 0]
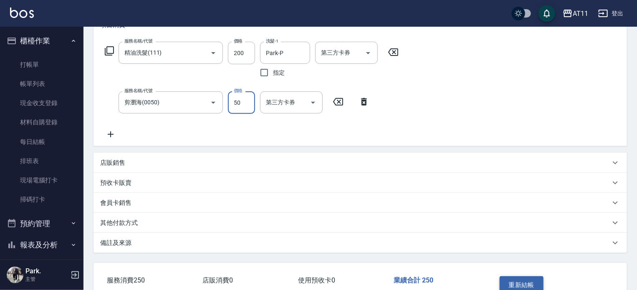
click at [536, 280] on button "重新結帳" at bounding box center [521, 285] width 44 height 18
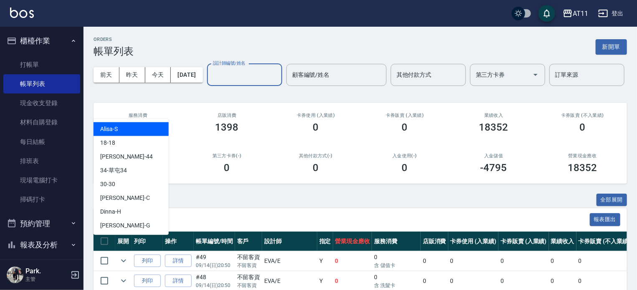
click at [211, 82] on input "設計師編號/姓名" at bounding box center [245, 75] width 68 height 15
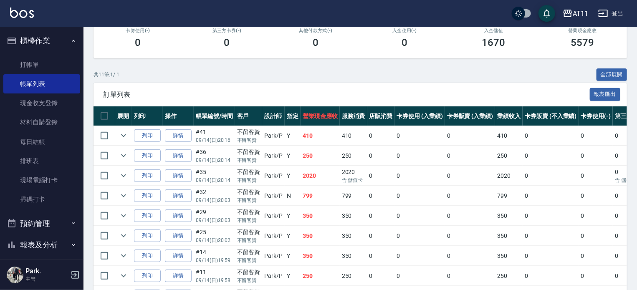
scroll to position [244, 0]
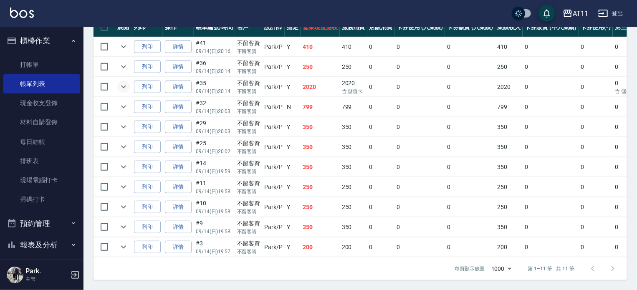
type input "Park-P"
click at [124, 82] on icon "expand row" at bounding box center [123, 87] width 10 height 10
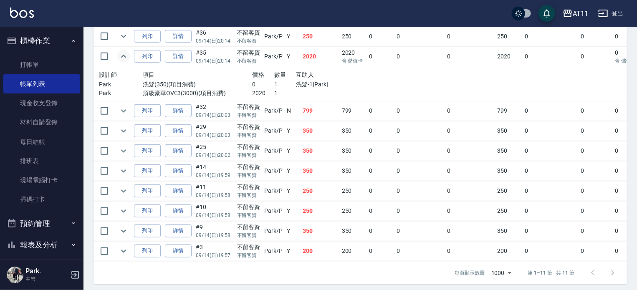
scroll to position [279, 0]
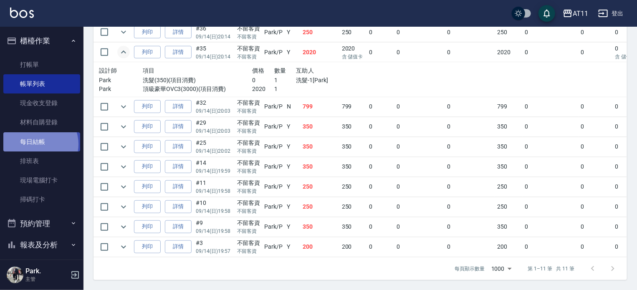
click at [38, 144] on link "每日結帳" at bounding box center [41, 141] width 77 height 19
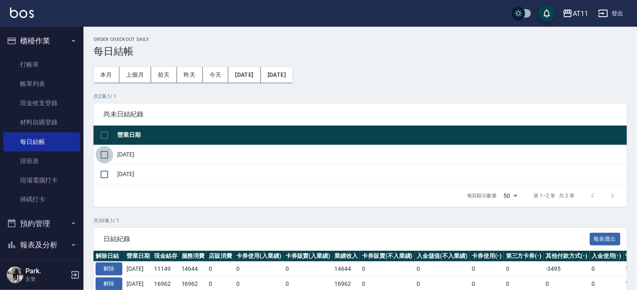
click at [105, 149] on input "checkbox" at bounding box center [105, 155] width 18 height 18
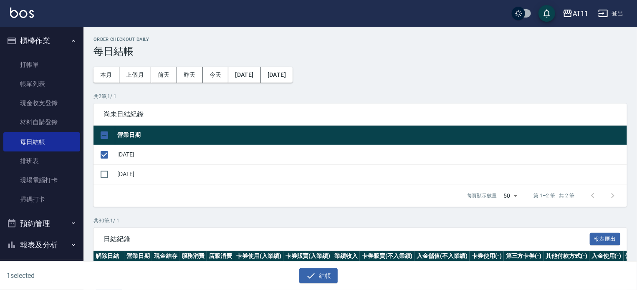
drag, startPoint x: 319, startPoint y: 275, endPoint x: 314, endPoint y: 242, distance: 32.9
click at [319, 274] on button "結帳" at bounding box center [318, 275] width 39 height 15
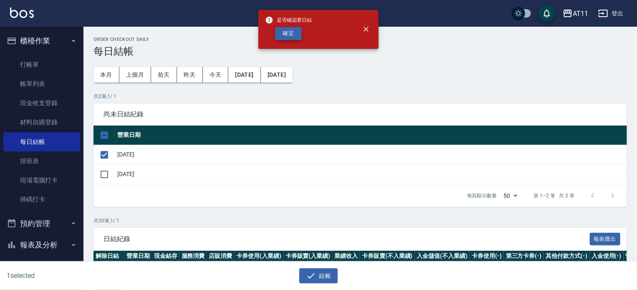
click at [289, 32] on button "確定" at bounding box center [288, 33] width 27 height 13
checkbox input "false"
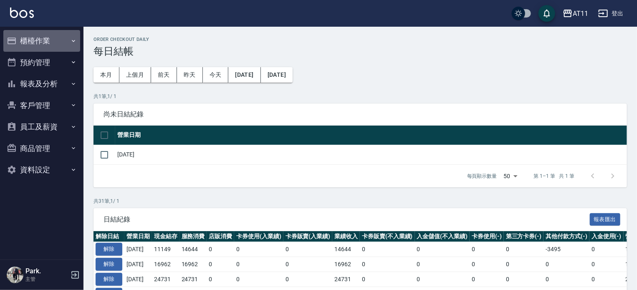
click at [42, 44] on button "櫃檯作業" at bounding box center [41, 41] width 77 height 22
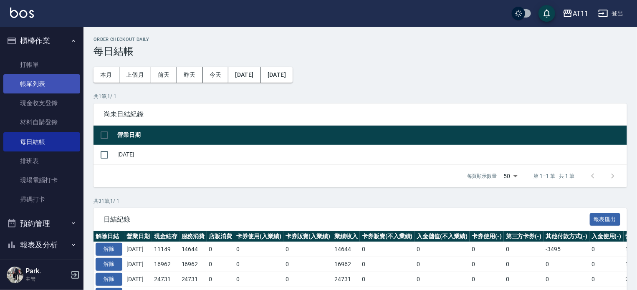
click at [40, 79] on link "帳單列表" at bounding box center [41, 83] width 77 height 19
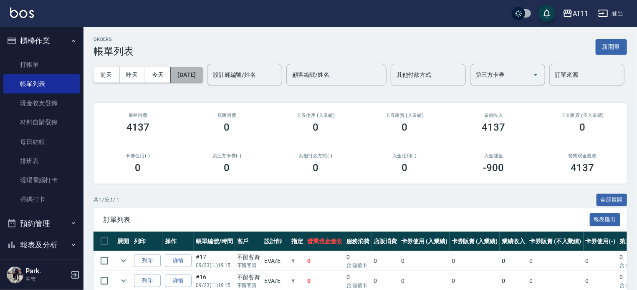
click at [202, 74] on button "[DATE]" at bounding box center [187, 74] width 32 height 15
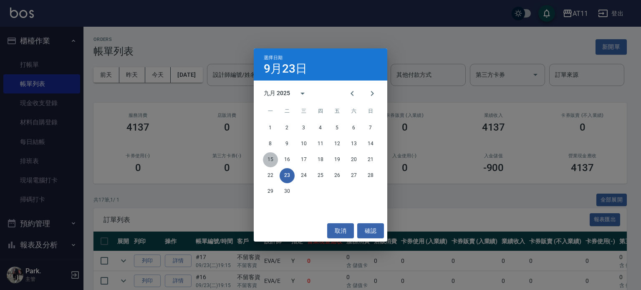
click at [270, 157] on button "15" at bounding box center [270, 159] width 15 height 15
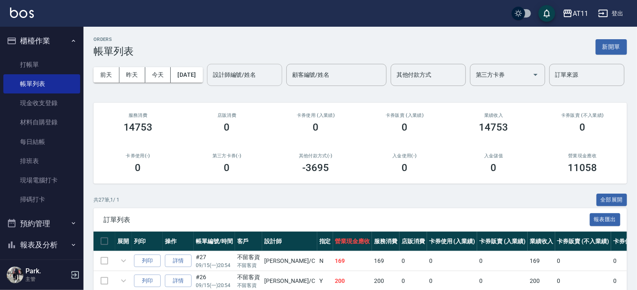
click at [207, 86] on div "設計師編號/姓名 設計師編號/姓名" at bounding box center [244, 75] width 75 height 22
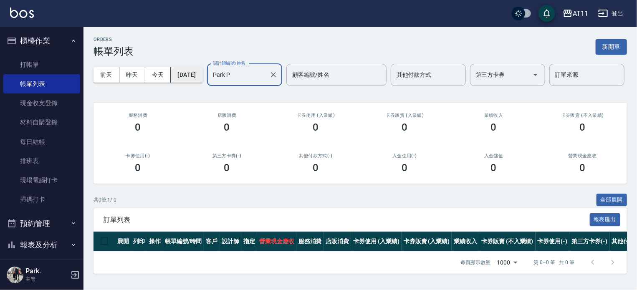
type input "Park-P"
click at [195, 76] on button "[DATE]" at bounding box center [187, 74] width 32 height 15
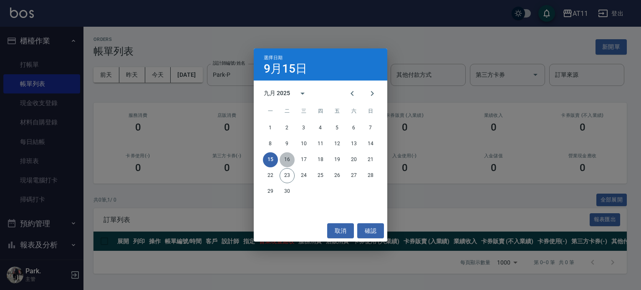
click at [287, 160] on button "16" at bounding box center [286, 159] width 15 height 15
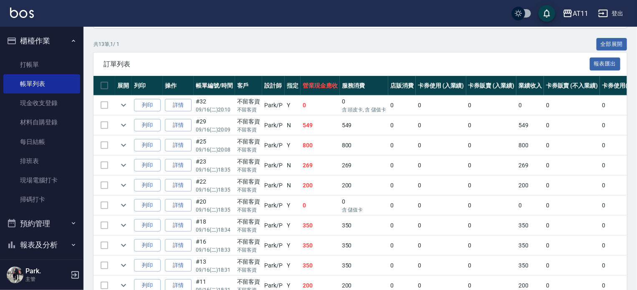
scroll to position [167, 0]
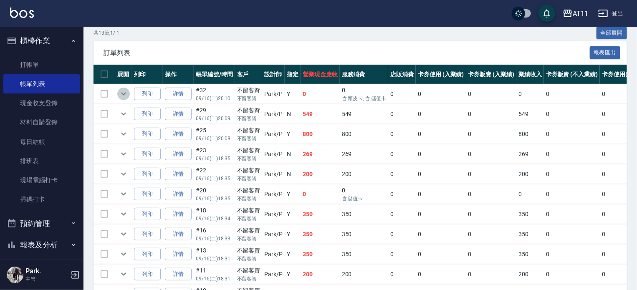
click at [123, 96] on icon "expand row" at bounding box center [123, 94] width 5 height 3
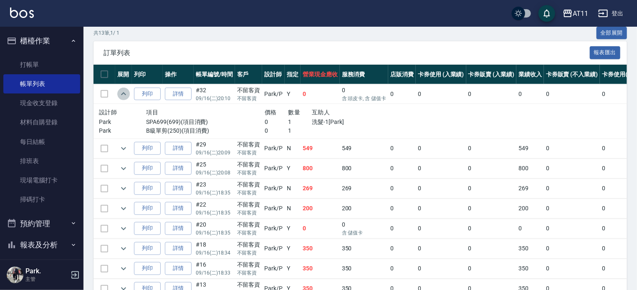
click at [123, 99] on icon "expand row" at bounding box center [123, 94] width 10 height 10
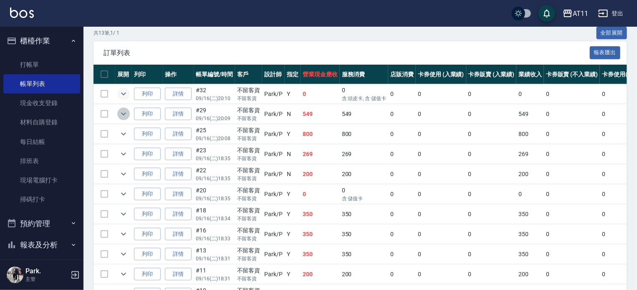
click at [124, 119] on icon "expand row" at bounding box center [123, 114] width 10 height 10
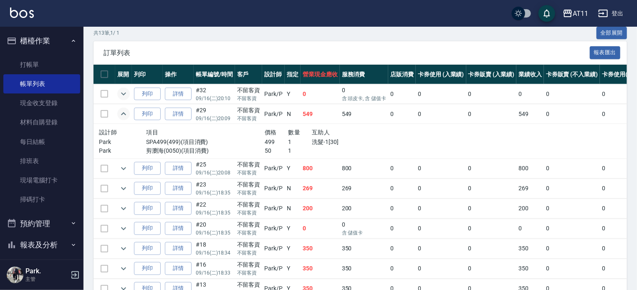
click at [124, 119] on icon "expand row" at bounding box center [123, 114] width 10 height 10
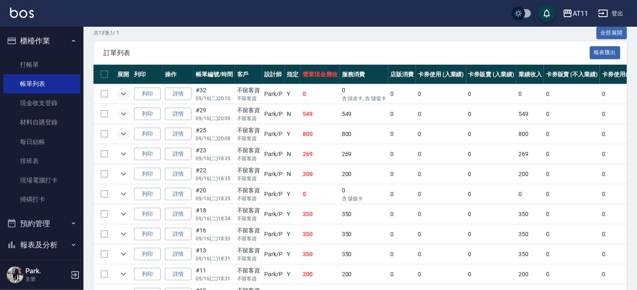
click at [121, 139] on icon "expand row" at bounding box center [123, 134] width 10 height 10
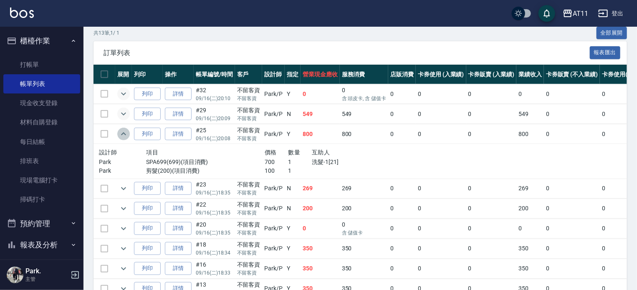
click at [121, 139] on icon "expand row" at bounding box center [123, 134] width 10 height 10
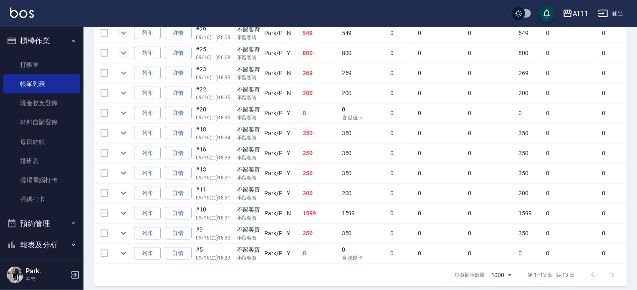
scroll to position [250, 0]
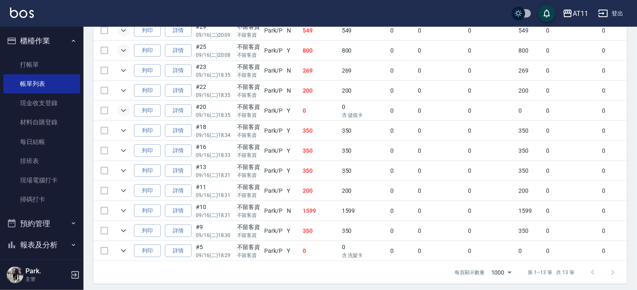
click at [126, 116] on icon "expand row" at bounding box center [123, 111] width 10 height 10
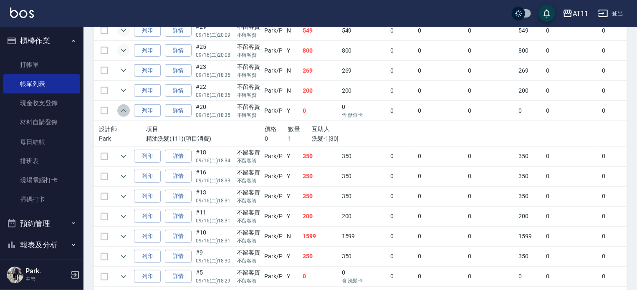
click at [126, 116] on icon "expand row" at bounding box center [123, 111] width 10 height 10
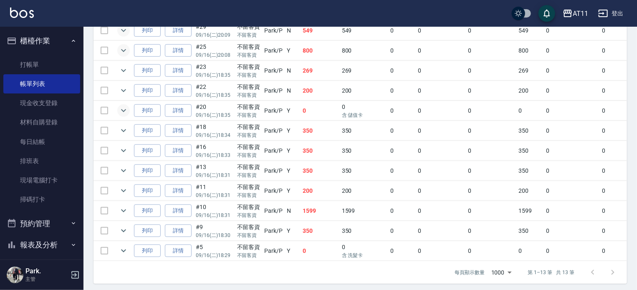
scroll to position [284, 0]
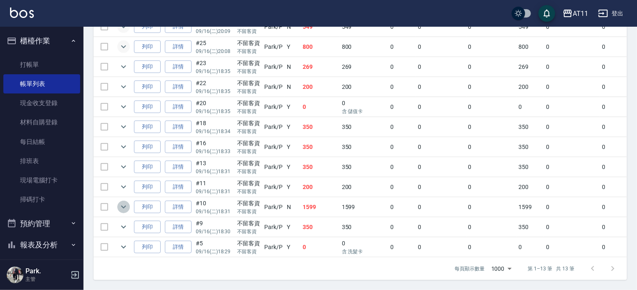
click at [124, 206] on icon "expand row" at bounding box center [123, 207] width 5 height 3
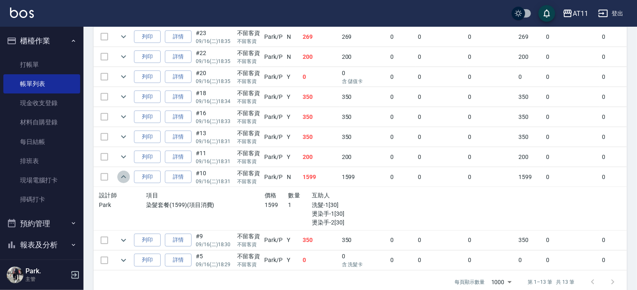
click at [124, 182] on icon "expand row" at bounding box center [123, 177] width 10 height 10
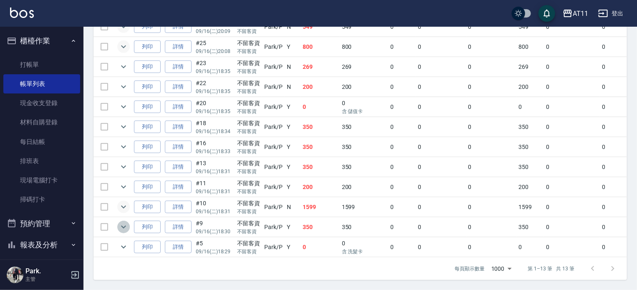
click at [125, 222] on icon "expand row" at bounding box center [123, 227] width 10 height 10
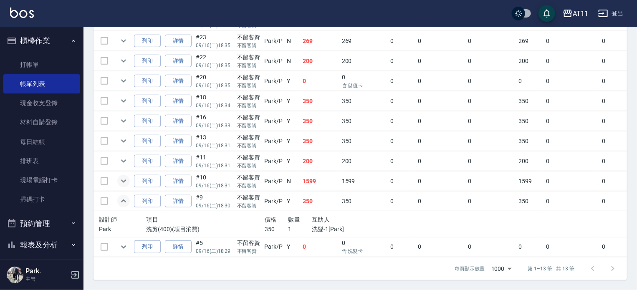
click at [125, 202] on icon "expand row" at bounding box center [123, 200] width 5 height 3
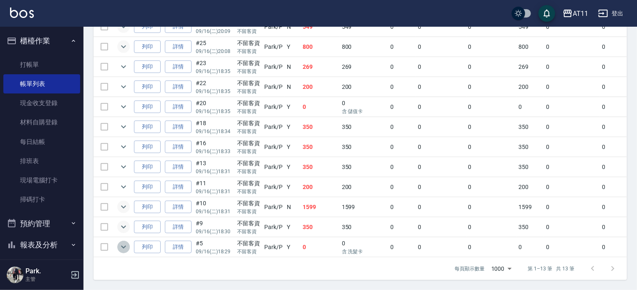
click at [122, 242] on icon "expand row" at bounding box center [123, 247] width 10 height 10
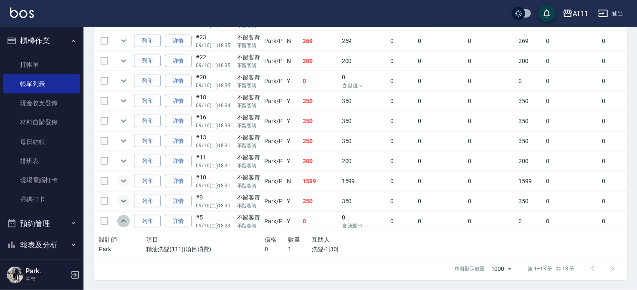
click at [122, 226] on icon "expand row" at bounding box center [123, 221] width 10 height 10
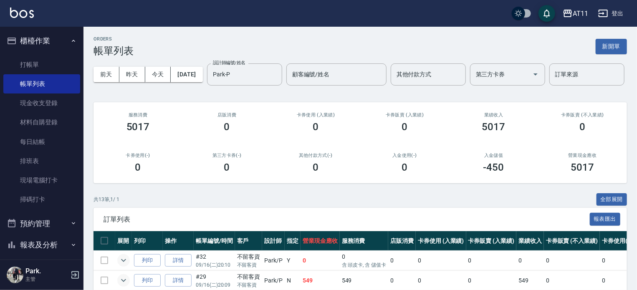
scroll to position [0, 0]
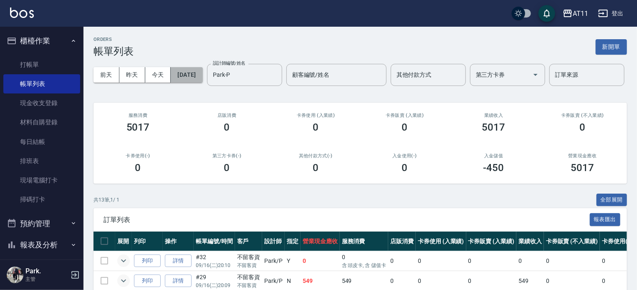
click at [196, 75] on button "[DATE]" at bounding box center [187, 74] width 32 height 15
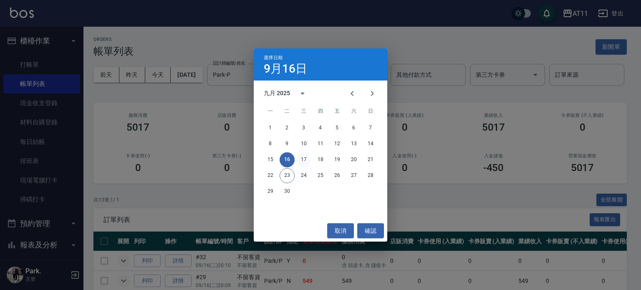
click at [302, 156] on button "17" at bounding box center [303, 159] width 15 height 15
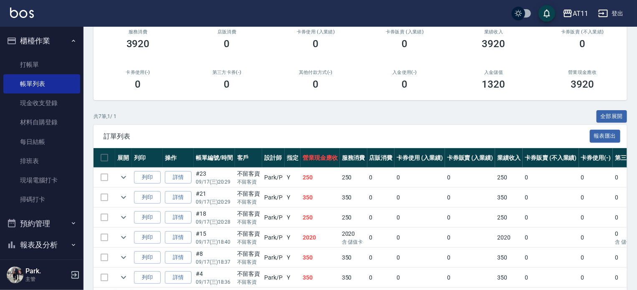
scroll to position [165, 0]
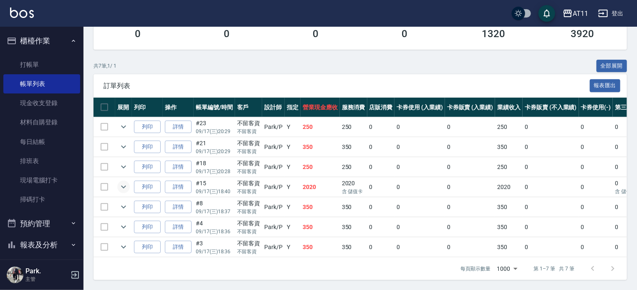
click at [123, 182] on icon "expand row" at bounding box center [123, 187] width 10 height 10
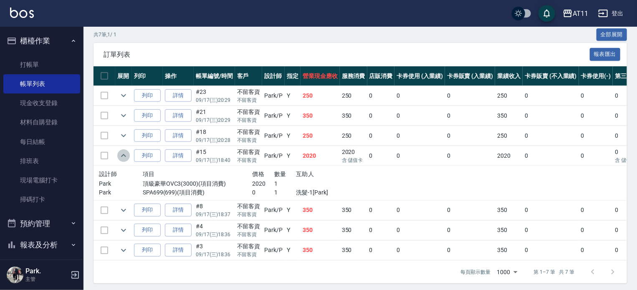
click at [123, 161] on icon "expand row" at bounding box center [123, 156] width 10 height 10
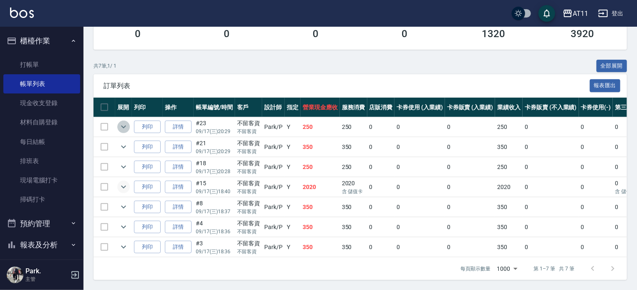
click at [121, 122] on icon "expand row" at bounding box center [123, 127] width 10 height 10
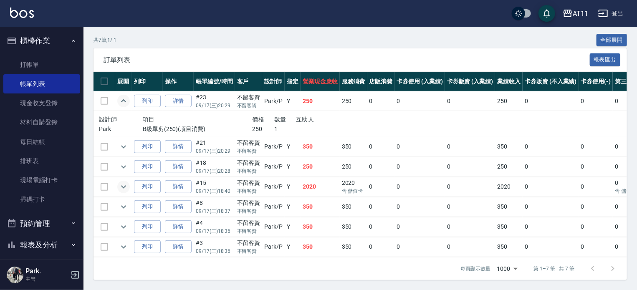
click at [121, 106] on icon "expand row" at bounding box center [123, 101] width 10 height 10
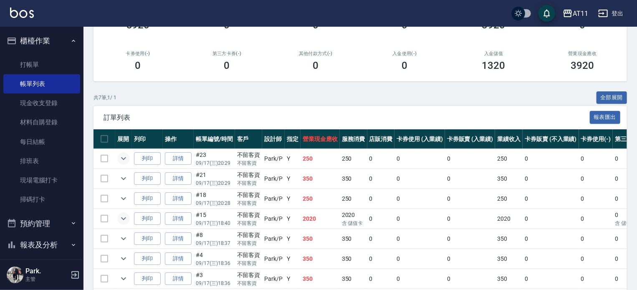
scroll to position [0, 0]
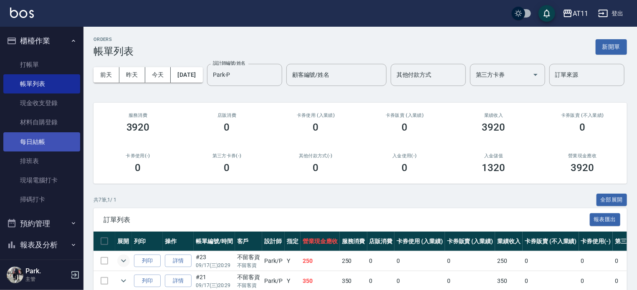
click at [40, 140] on link "每日結帳" at bounding box center [41, 141] width 77 height 19
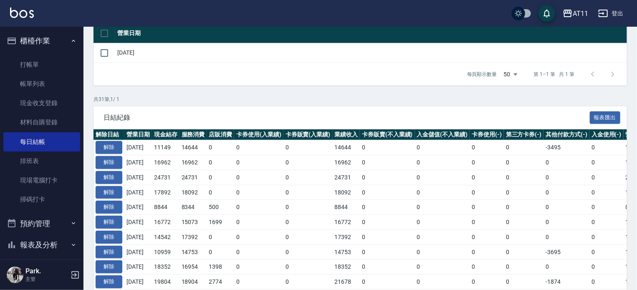
scroll to position [209, 0]
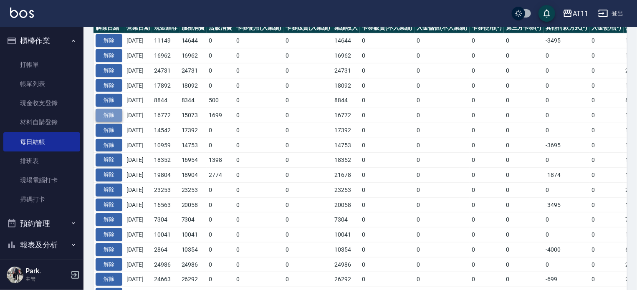
click at [113, 113] on button "解除" at bounding box center [109, 115] width 27 height 13
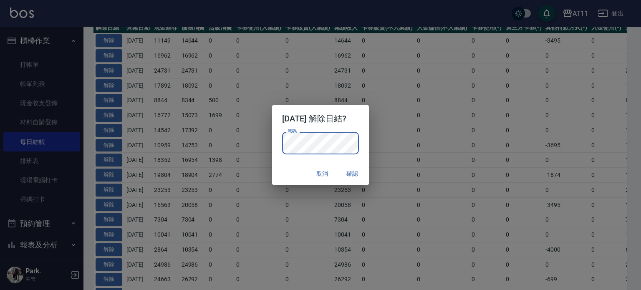
click at [364, 138] on div "密碼 密碼" at bounding box center [320, 147] width 97 height 31
click at [359, 179] on button "確認" at bounding box center [352, 173] width 27 height 15
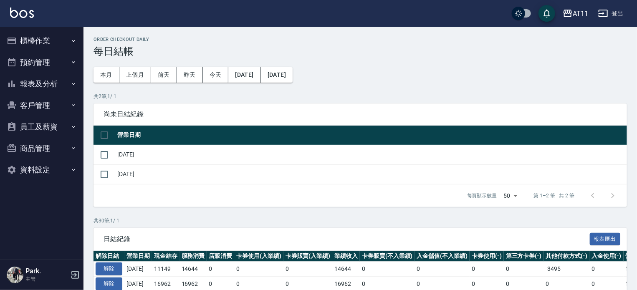
click at [40, 43] on button "櫃檯作業" at bounding box center [41, 41] width 77 height 22
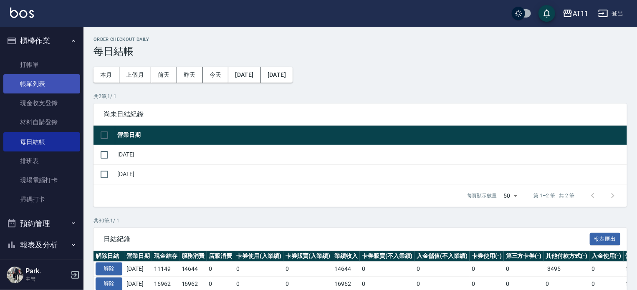
click at [35, 77] on link "帳單列表" at bounding box center [41, 83] width 77 height 19
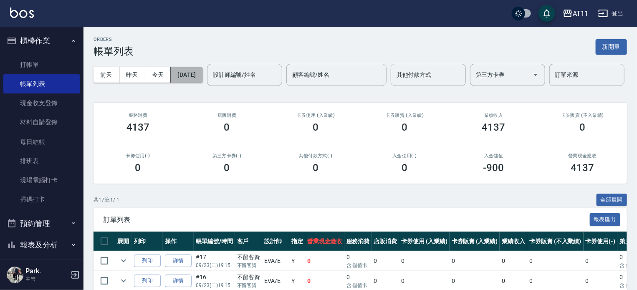
click at [196, 71] on button "[DATE]" at bounding box center [187, 74] width 32 height 15
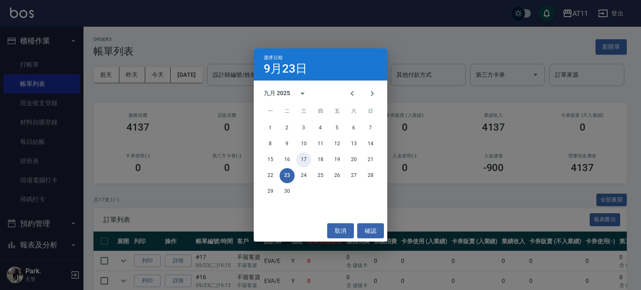
drag, startPoint x: 302, startPoint y: 158, endPoint x: 174, endPoint y: 110, distance: 137.3
click at [301, 158] on button "17" at bounding box center [303, 159] width 15 height 15
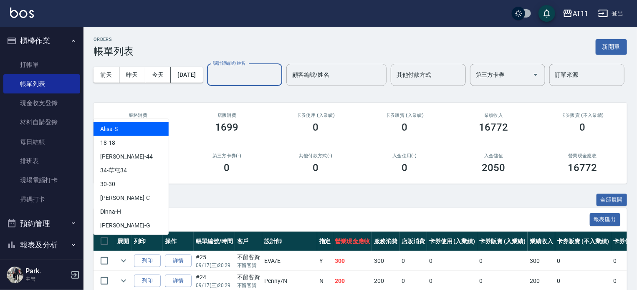
click at [207, 86] on div "設計師編號/姓名 設計師編號/姓名" at bounding box center [244, 75] width 75 height 22
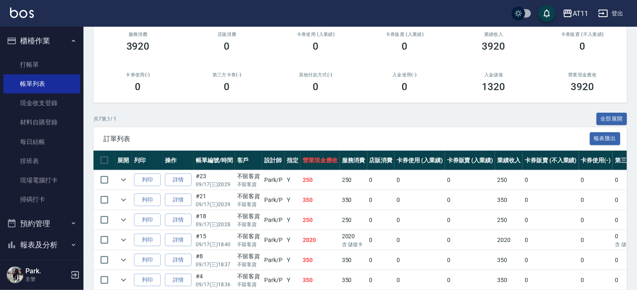
scroll to position [165, 0]
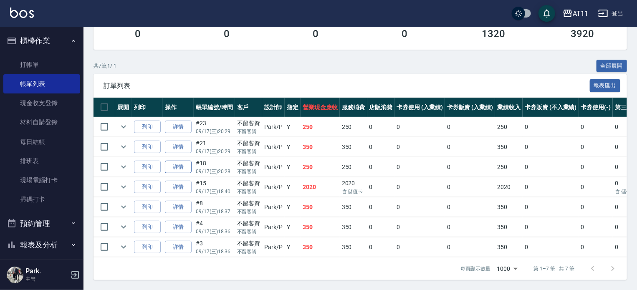
type input "Park-P"
click at [175, 163] on link "詳情" at bounding box center [178, 167] width 27 height 13
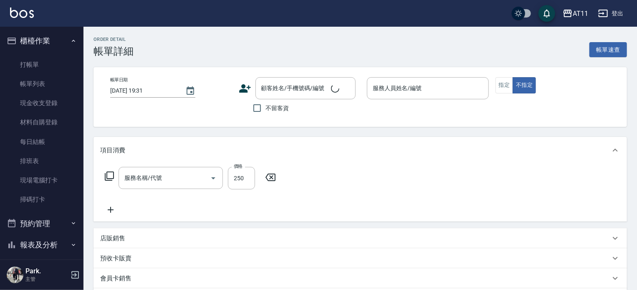
type input "[DATE] 20:28"
checkbox input "true"
type input "Park-P"
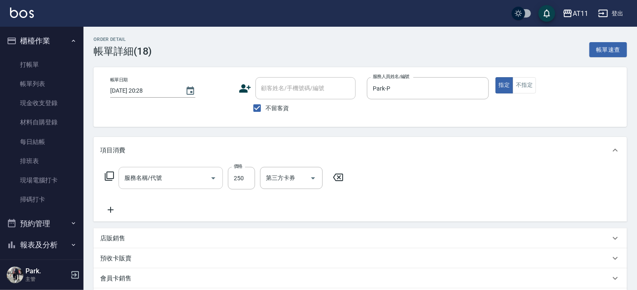
type input "B級單剪(250)"
click at [196, 177] on button "Clear" at bounding box center [202, 178] width 12 height 12
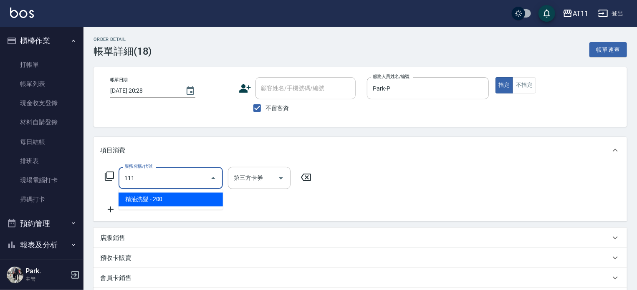
type input "精油洗髮(111)"
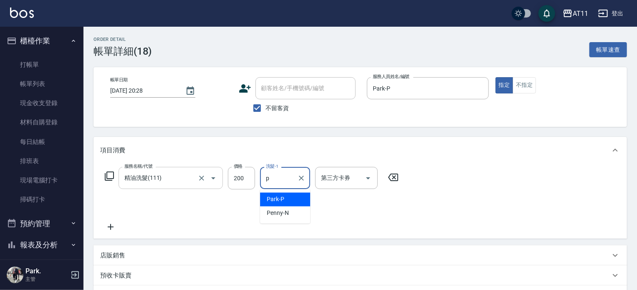
type input "Park-P"
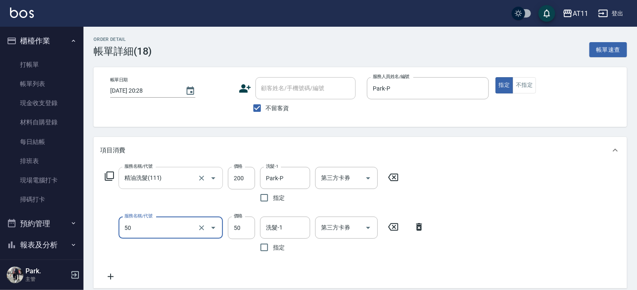
type input "洗髮精+50(50)"
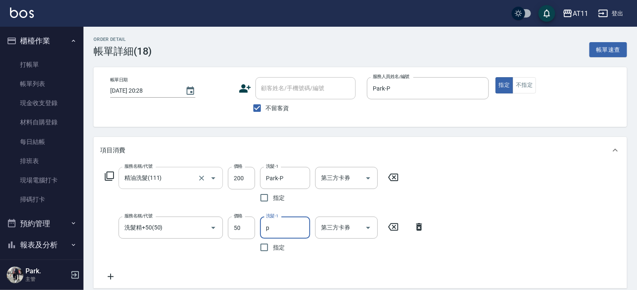
type input "Park-P"
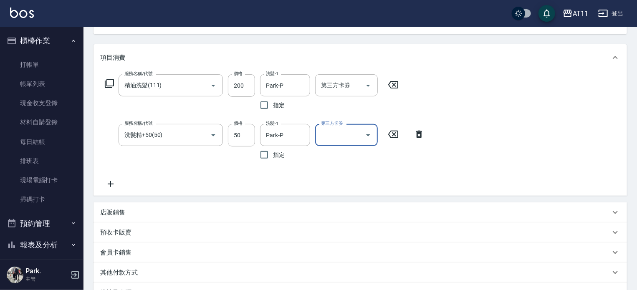
scroll to position [194, 0]
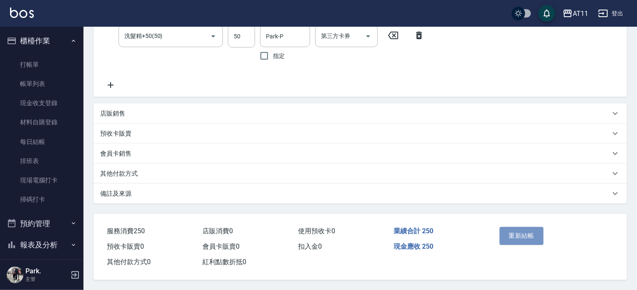
drag, startPoint x: 515, startPoint y: 234, endPoint x: 506, endPoint y: 235, distance: 9.7
click at [515, 234] on button "重新結帳" at bounding box center [521, 236] width 44 height 18
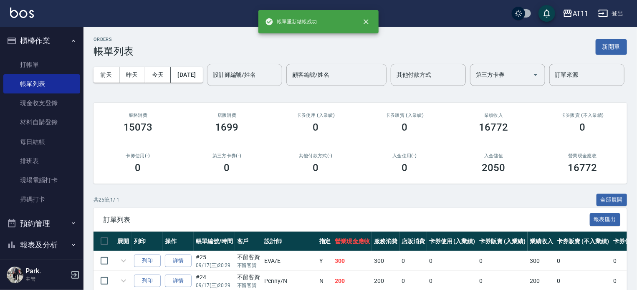
click at [207, 86] on div "設計師編號/姓名 設計師編號/姓名" at bounding box center [244, 75] width 75 height 22
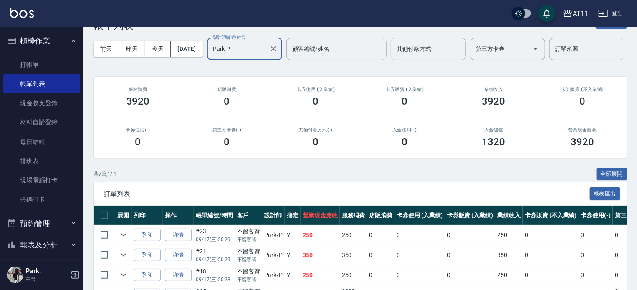
scroll to position [165, 0]
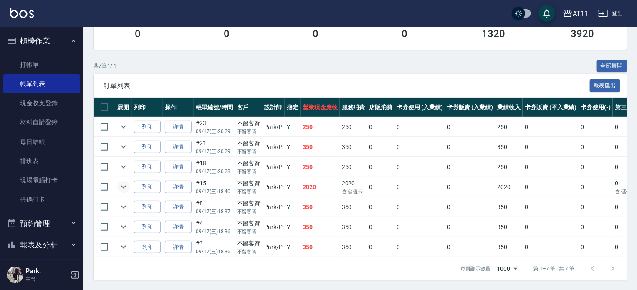
type input "Park-P"
click at [123, 186] on icon "expand row" at bounding box center [123, 187] width 5 height 3
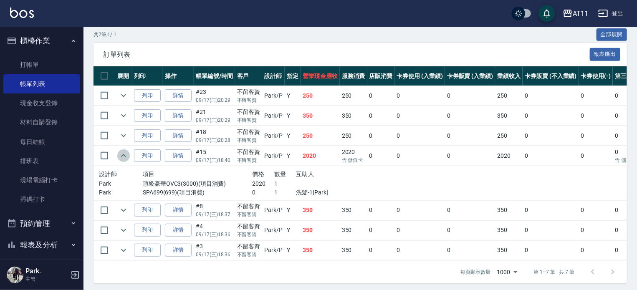
click at [123, 161] on icon "expand row" at bounding box center [123, 156] width 10 height 10
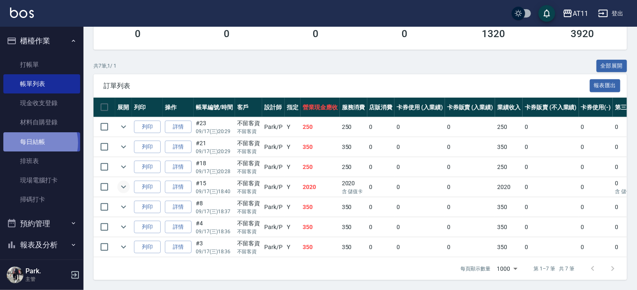
click at [34, 143] on link "每日結帳" at bounding box center [41, 141] width 77 height 19
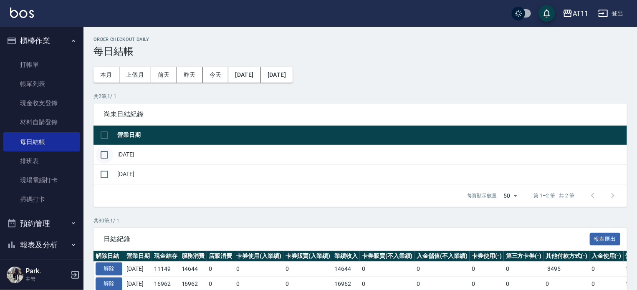
click at [107, 156] on input "checkbox" at bounding box center [105, 155] width 18 height 18
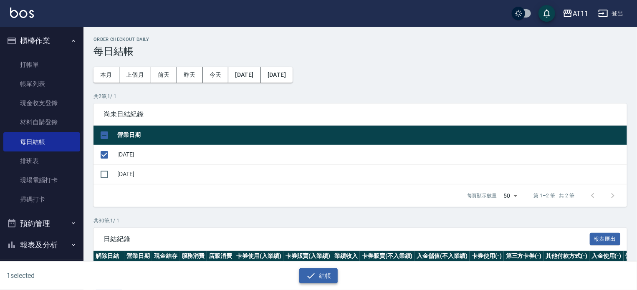
click at [314, 273] on icon "button" at bounding box center [311, 275] width 8 height 5
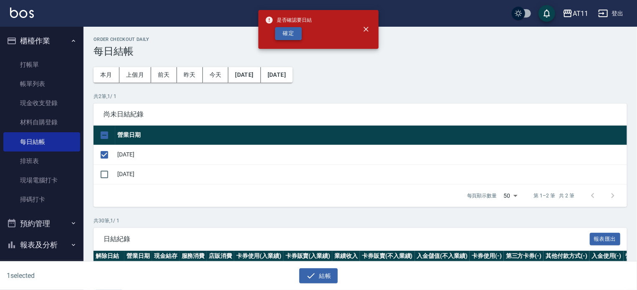
click at [292, 32] on button "確定" at bounding box center [288, 33] width 27 height 13
checkbox input "false"
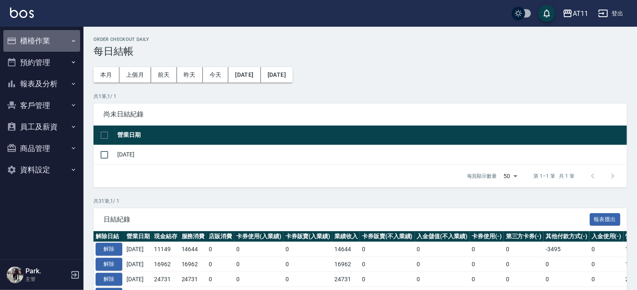
click at [43, 41] on button "櫃檯作業" at bounding box center [41, 41] width 77 height 22
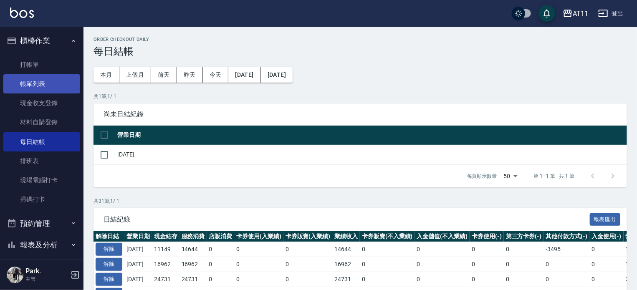
click at [40, 87] on link "帳單列表" at bounding box center [41, 83] width 77 height 19
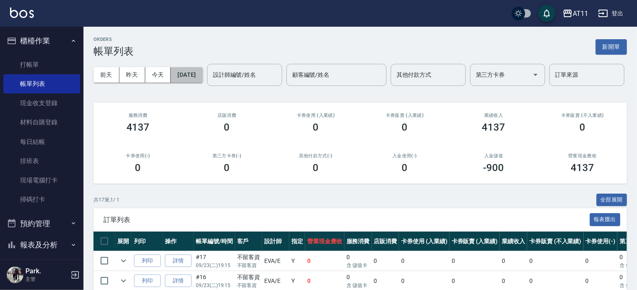
click at [196, 76] on button "[DATE]" at bounding box center [187, 74] width 32 height 15
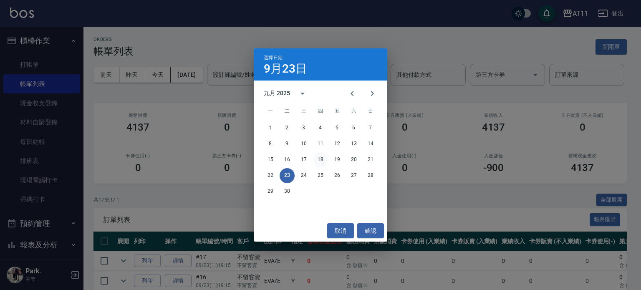
click at [320, 159] on button "18" at bounding box center [320, 159] width 15 height 15
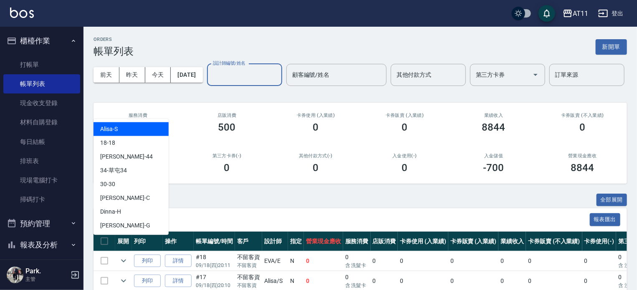
click at [211, 82] on input "設計師編號/姓名" at bounding box center [245, 75] width 68 height 15
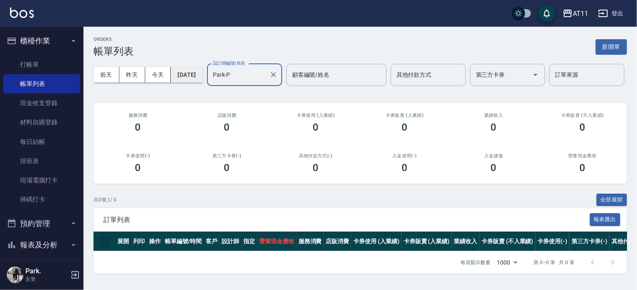
type input "Park-P"
click at [202, 70] on button "[DATE]" at bounding box center [187, 74] width 32 height 15
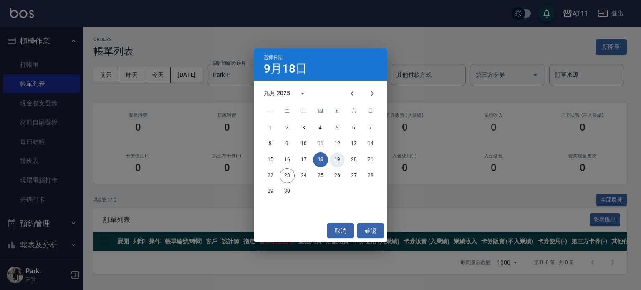
click at [337, 156] on button "19" at bounding box center [337, 159] width 15 height 15
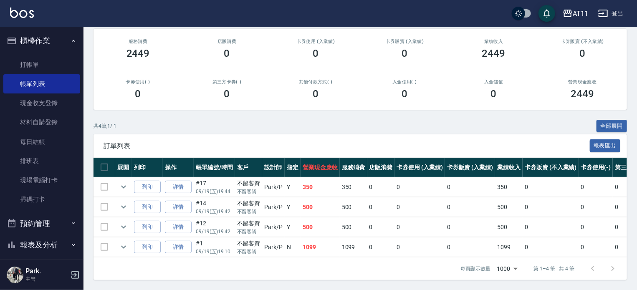
scroll to position [106, 0]
click at [125, 242] on icon "expand row" at bounding box center [123, 247] width 10 height 10
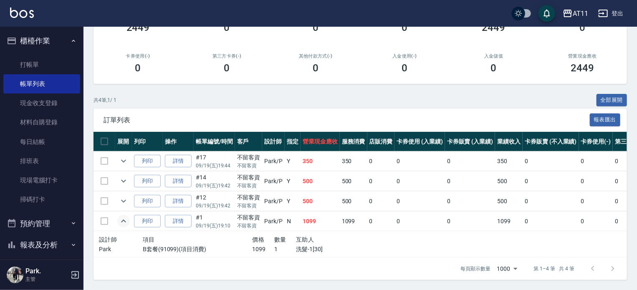
click at [125, 226] on icon "expand row" at bounding box center [123, 221] width 10 height 10
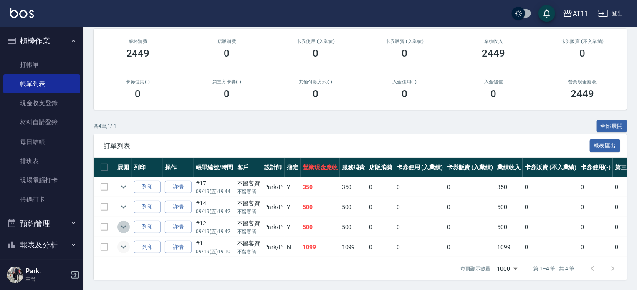
click at [122, 222] on icon "expand row" at bounding box center [123, 227] width 10 height 10
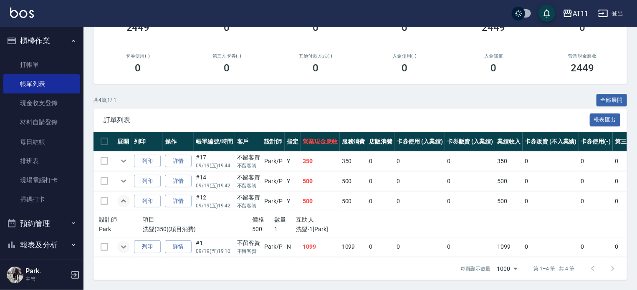
click at [122, 202] on icon "expand row" at bounding box center [123, 200] width 5 height 3
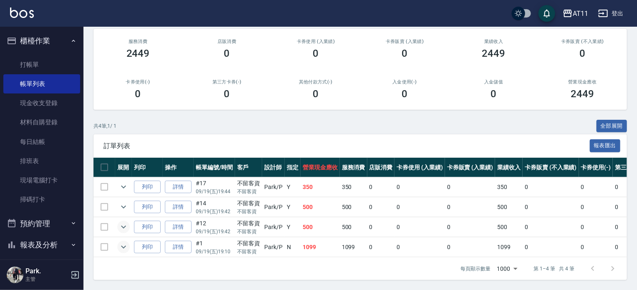
scroll to position [0, 0]
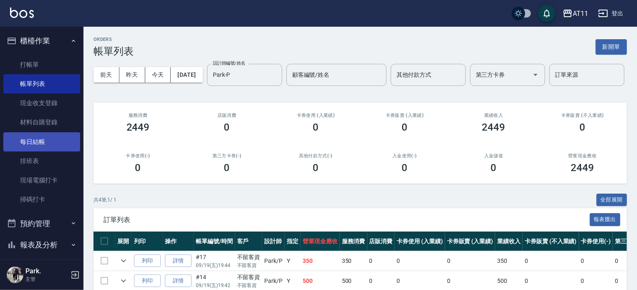
click at [35, 142] on link "每日結帳" at bounding box center [41, 141] width 77 height 19
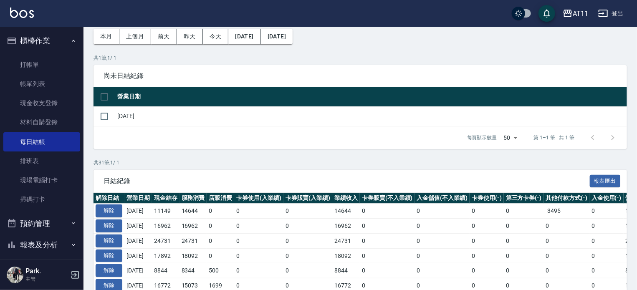
scroll to position [125, 0]
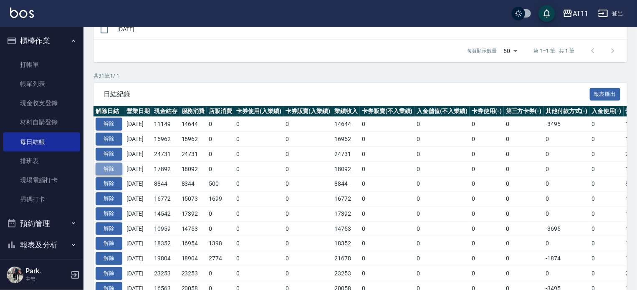
click at [110, 165] on button "解除" at bounding box center [109, 169] width 27 height 13
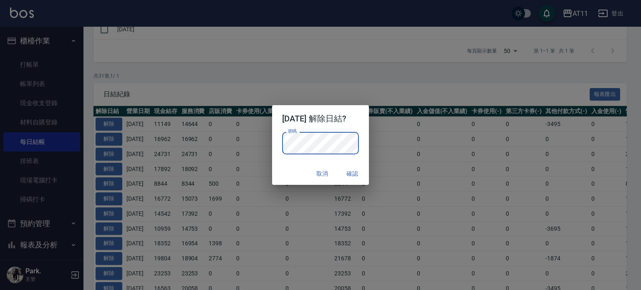
click at [356, 175] on button "確認" at bounding box center [352, 173] width 27 height 15
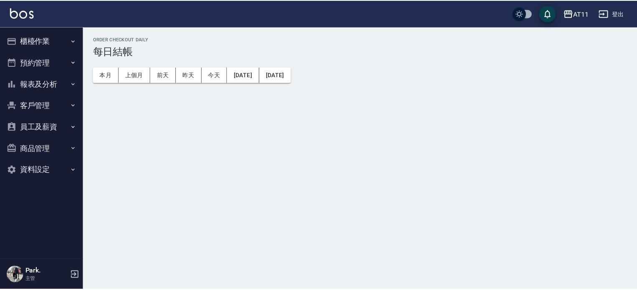
scroll to position [125, 0]
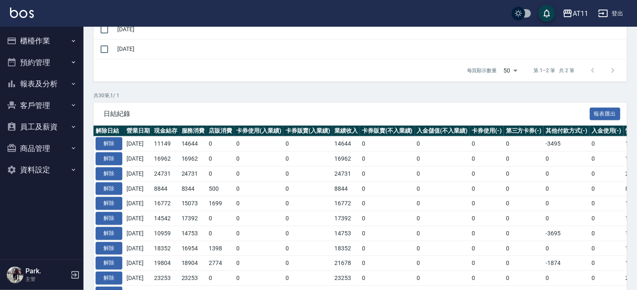
click at [39, 40] on button "櫃檯作業" at bounding box center [41, 41] width 77 height 22
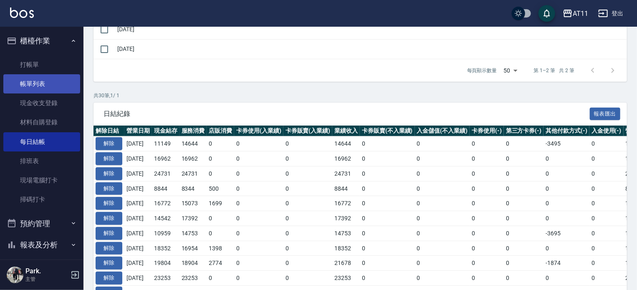
click at [38, 81] on link "帳單列表" at bounding box center [41, 83] width 77 height 19
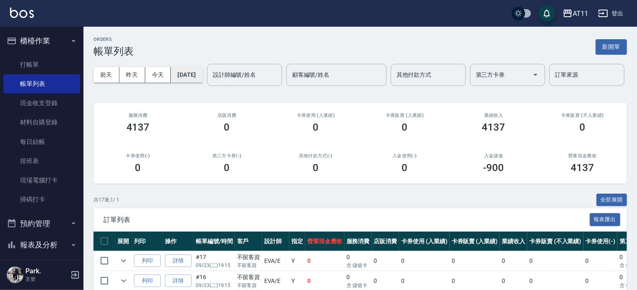
click at [194, 71] on button "[DATE]" at bounding box center [187, 74] width 32 height 15
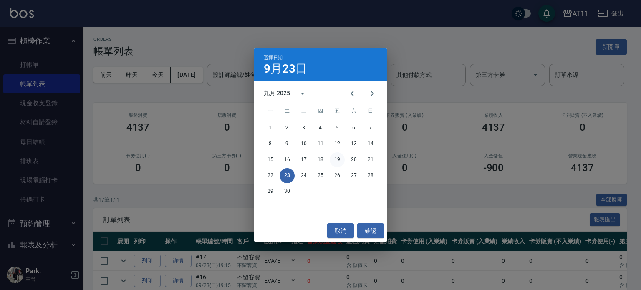
drag, startPoint x: 342, startPoint y: 159, endPoint x: 334, endPoint y: 161, distance: 8.5
click at [341, 159] on button "19" at bounding box center [337, 159] width 15 height 15
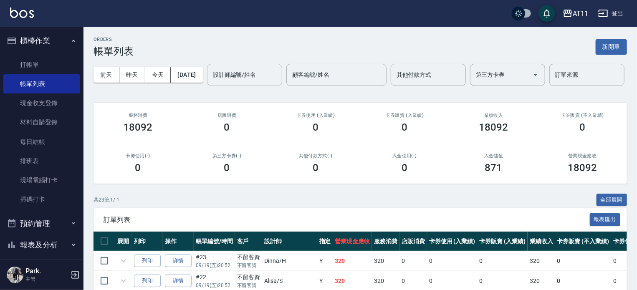
click at [211, 82] on input "設計師編號/姓名" at bounding box center [245, 75] width 68 height 15
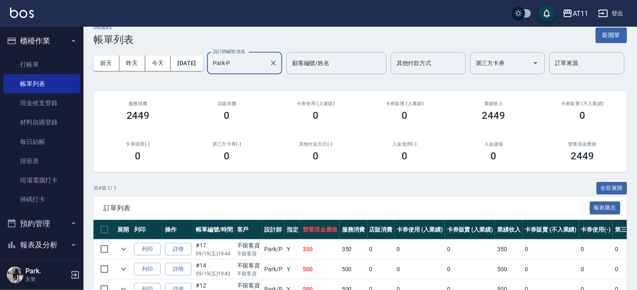
scroll to position [106, 0]
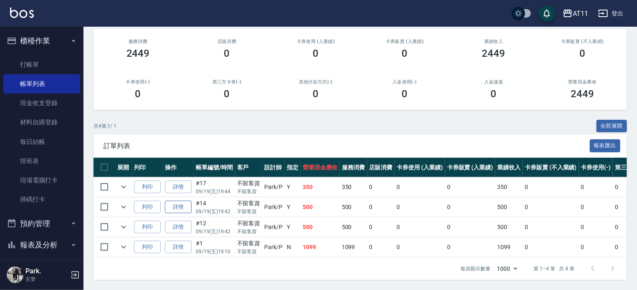
type input "Park-P"
click at [175, 201] on link "詳情" at bounding box center [178, 207] width 27 height 13
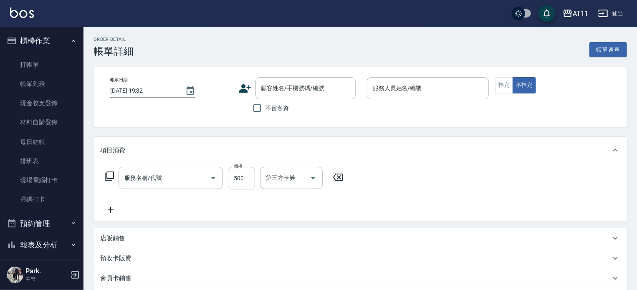
type input "[DATE] 19:42"
checkbox input "true"
type input "Park-P"
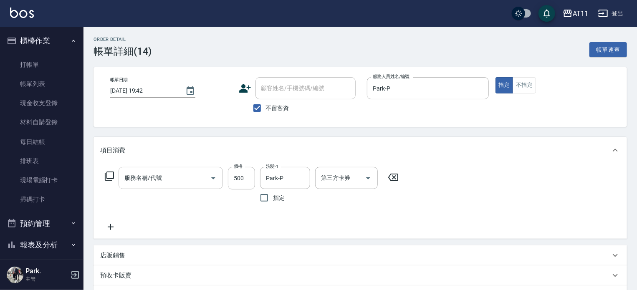
type input "洗髮(350)"
click at [160, 177] on input "洗髮(350)" at bounding box center [158, 178] width 73 height 15
type input "SPA499(499)"
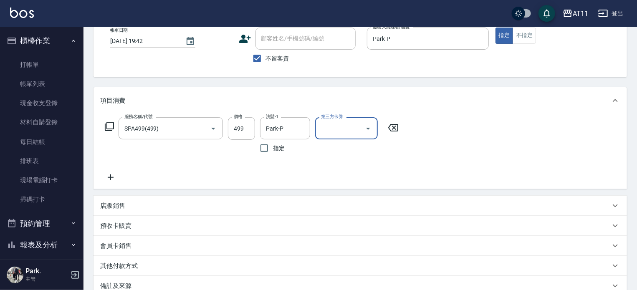
scroll to position [144, 0]
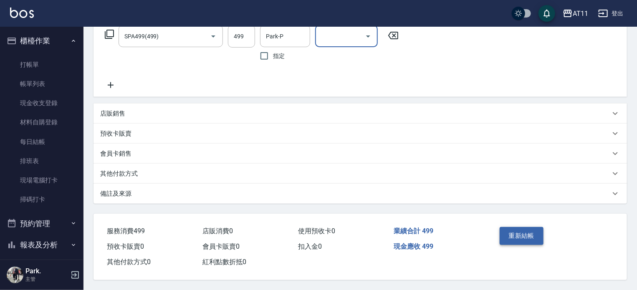
click at [532, 228] on button "重新結帳" at bounding box center [521, 236] width 44 height 18
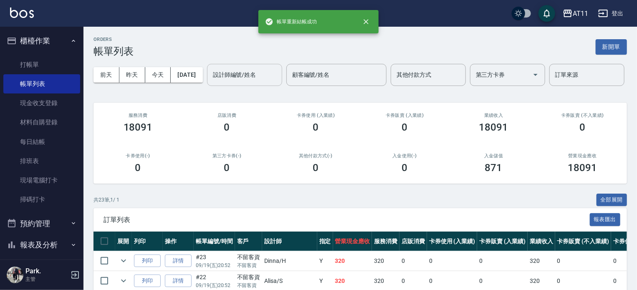
click at [211, 82] on input "設計師編號/姓名" at bounding box center [245, 75] width 68 height 15
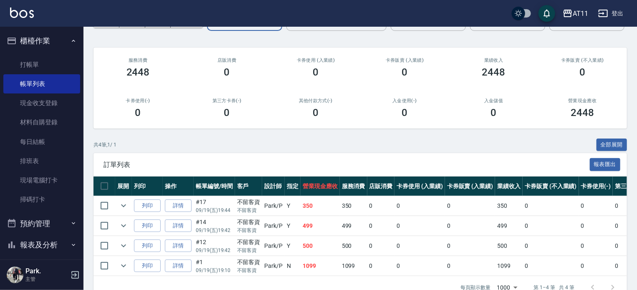
scroll to position [106, 0]
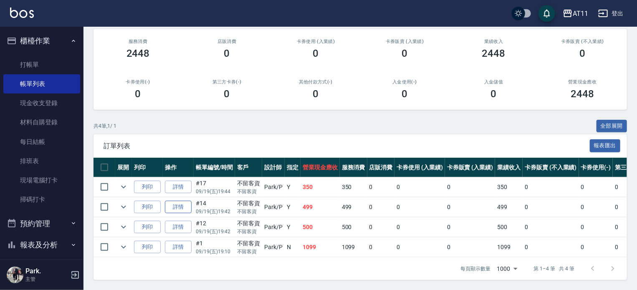
type input "Park-P"
click at [174, 201] on link "詳情" at bounding box center [178, 207] width 27 height 13
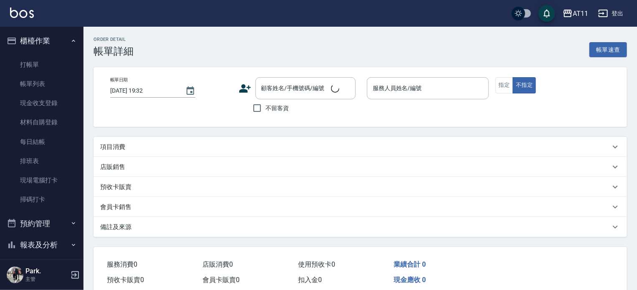
type input "[DATE] 19:42"
checkbox input "true"
type input "Park-P"
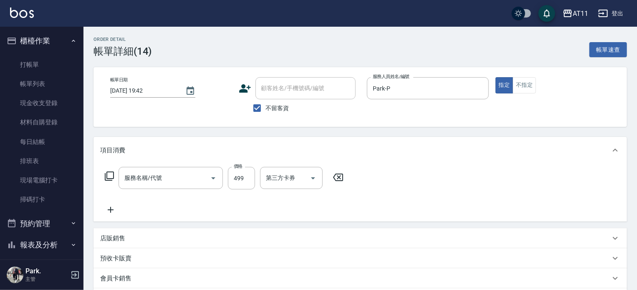
type input "SPA499(499)"
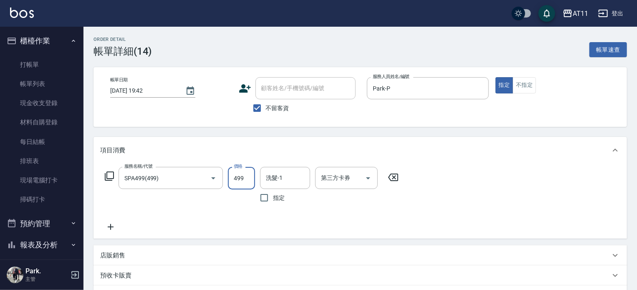
click at [237, 176] on input "499" at bounding box center [241, 178] width 27 height 23
type input "500"
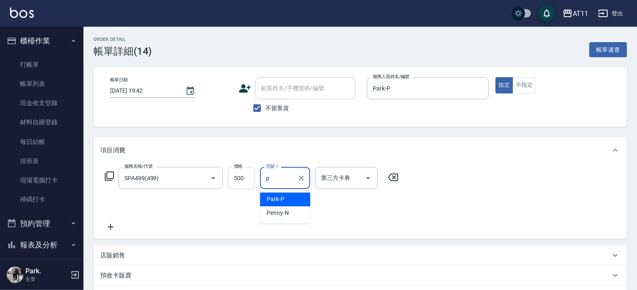
type input "Park-P"
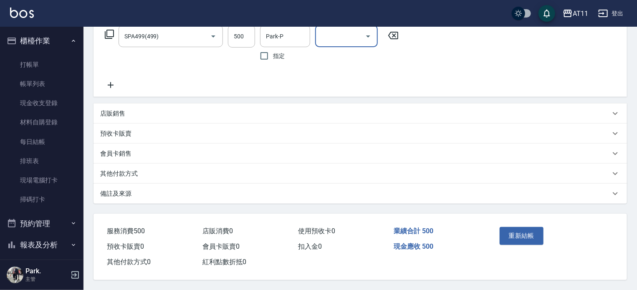
scroll to position [144, 0]
click at [519, 231] on button "重新結帳" at bounding box center [521, 236] width 44 height 18
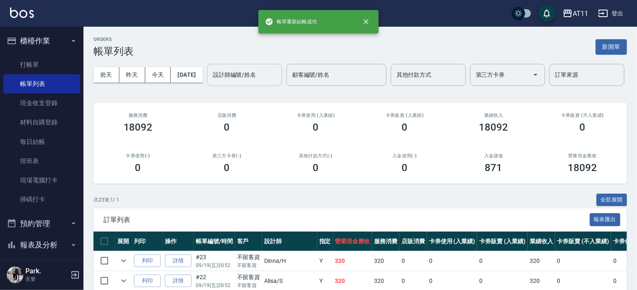
click at [211, 82] on input "設計師編號/姓名" at bounding box center [245, 75] width 68 height 15
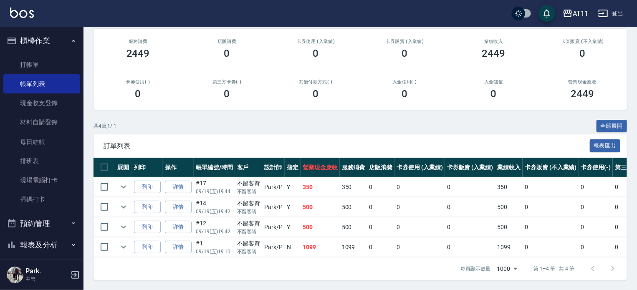
scroll to position [106, 0]
type input "Park-P"
click at [176, 221] on link "詳情" at bounding box center [178, 227] width 27 height 13
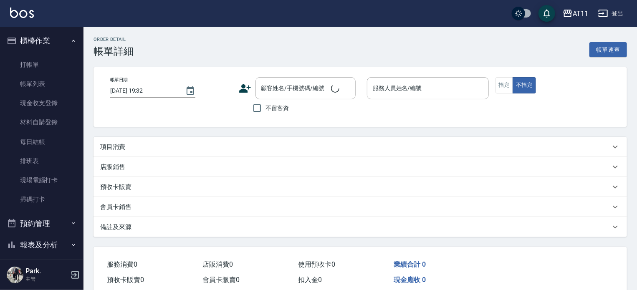
type input "[DATE] 19:42"
checkbox input "true"
type input "Park-P"
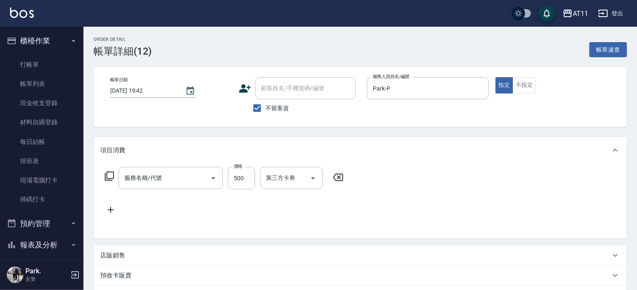
type input "洗髮(350)"
click at [392, 176] on icon at bounding box center [393, 177] width 21 height 10
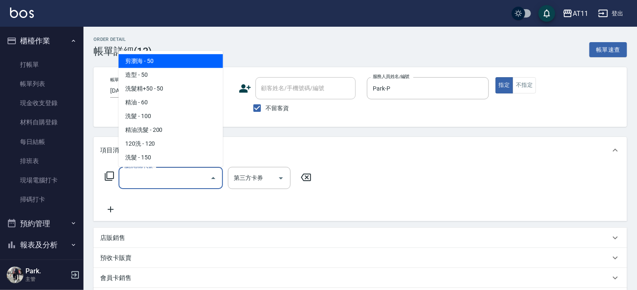
click at [160, 178] on input "服務名稱/代號" at bounding box center [164, 178] width 84 height 15
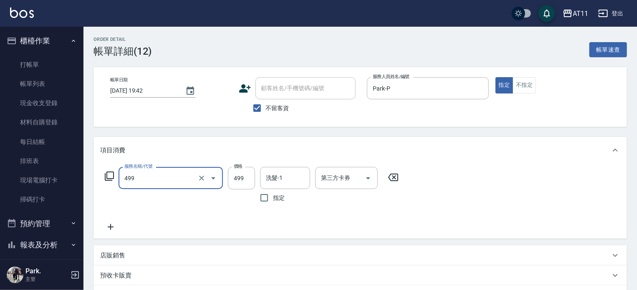
type input "SPA499(499)"
type input "500"
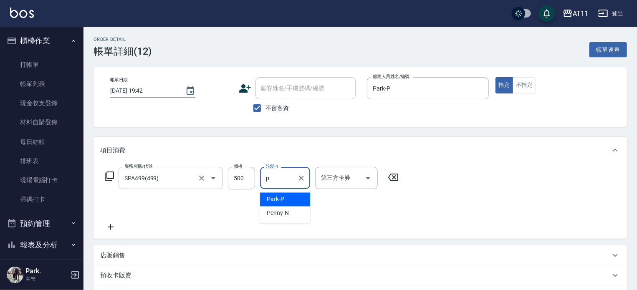
type input "Park-P"
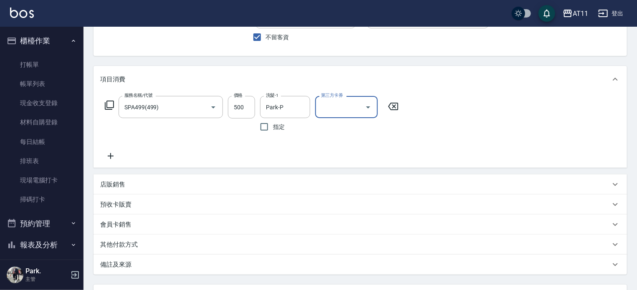
scroll to position [144, 0]
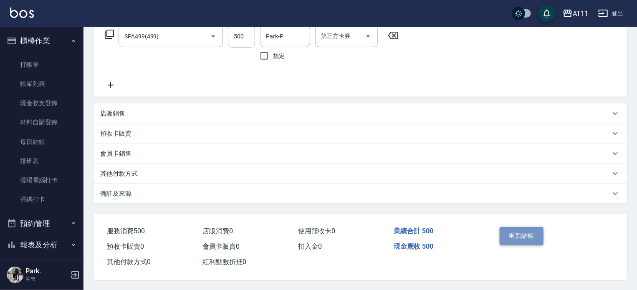
click at [522, 234] on button "重新結帳" at bounding box center [521, 236] width 44 height 18
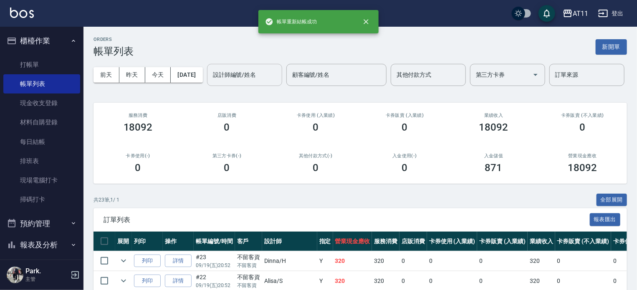
click at [211, 82] on input "設計師編號/姓名" at bounding box center [245, 75] width 68 height 15
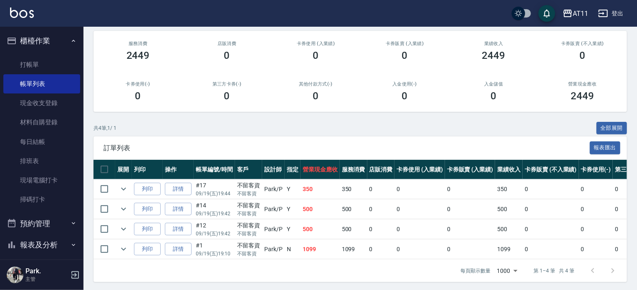
scroll to position [106, 0]
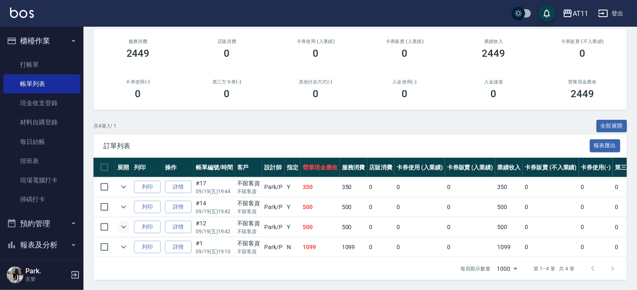
type input "Park-P"
click at [124, 222] on icon "expand row" at bounding box center [123, 227] width 10 height 10
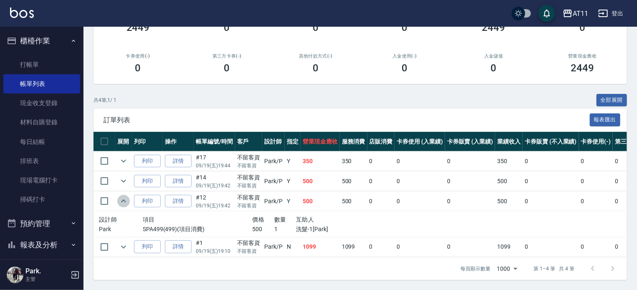
click at [124, 206] on icon "expand row" at bounding box center [123, 201] width 10 height 10
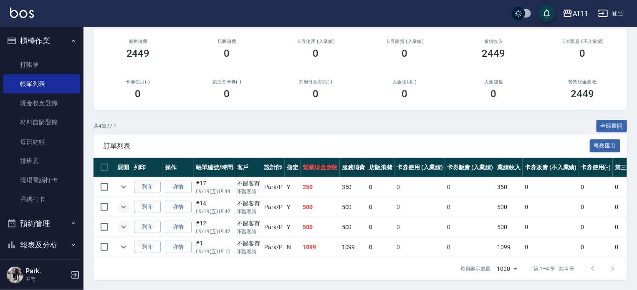
click at [125, 206] on icon "expand row" at bounding box center [123, 207] width 5 height 3
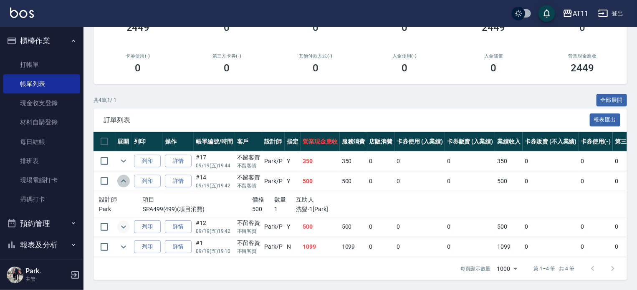
click at [125, 186] on icon "expand row" at bounding box center [123, 181] width 10 height 10
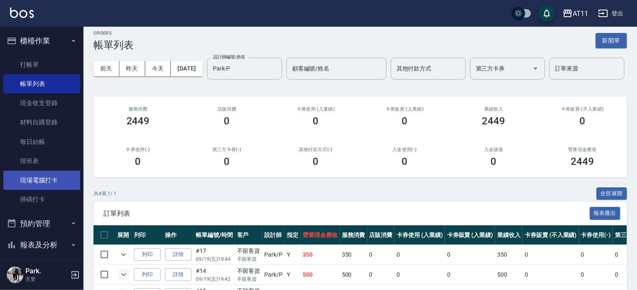
scroll to position [0, 0]
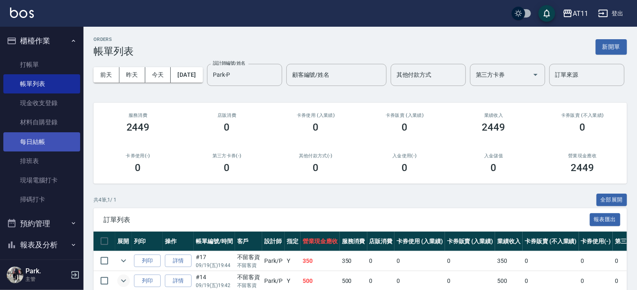
click at [35, 136] on link "每日結帳" at bounding box center [41, 141] width 77 height 19
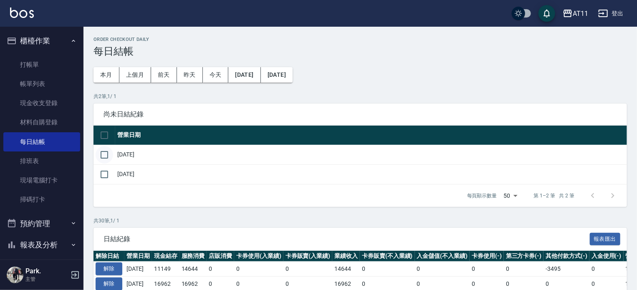
click at [104, 152] on input "checkbox" at bounding box center [105, 155] width 18 height 18
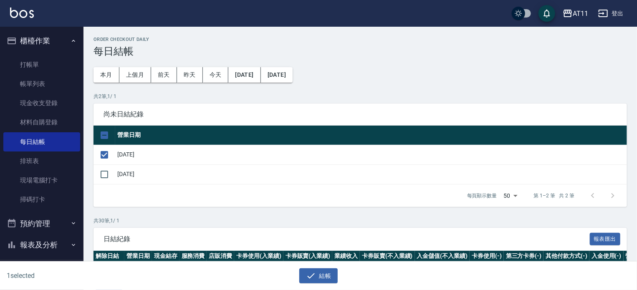
drag, startPoint x: 318, startPoint y: 273, endPoint x: 325, endPoint y: 225, distance: 49.0
click at [320, 272] on button "結帳" at bounding box center [318, 275] width 39 height 15
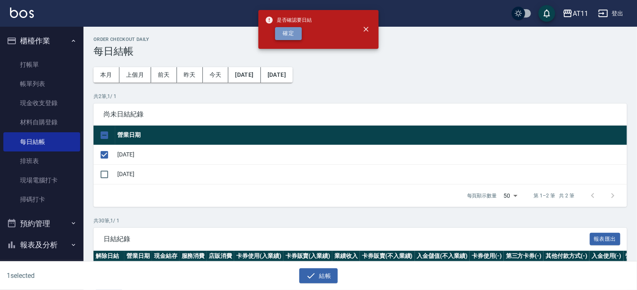
click at [287, 32] on button "確定" at bounding box center [288, 33] width 27 height 13
checkbox input "false"
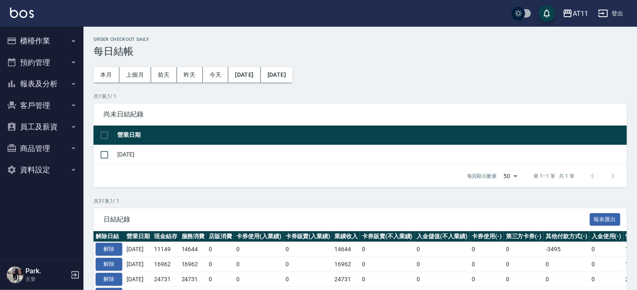
click at [43, 45] on button "櫃檯作業" at bounding box center [41, 41] width 77 height 22
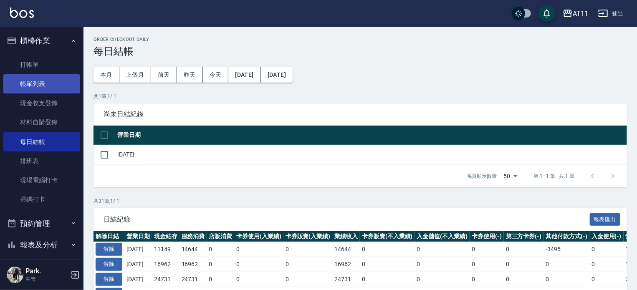
drag, startPoint x: 40, startPoint y: 82, endPoint x: 40, endPoint y: 89, distance: 7.5
click at [41, 82] on link "帳單列表" at bounding box center [41, 83] width 77 height 19
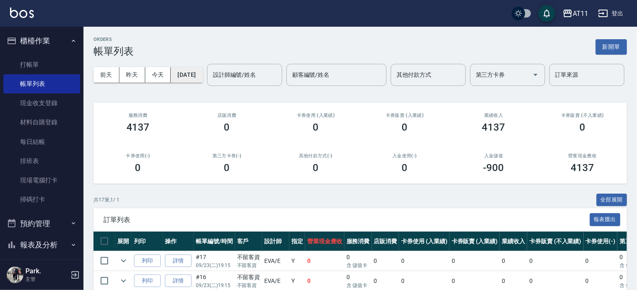
click at [194, 74] on button "[DATE]" at bounding box center [187, 74] width 32 height 15
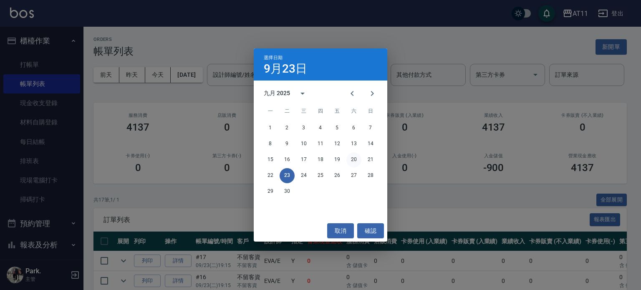
click at [355, 157] on button "20" at bounding box center [353, 159] width 15 height 15
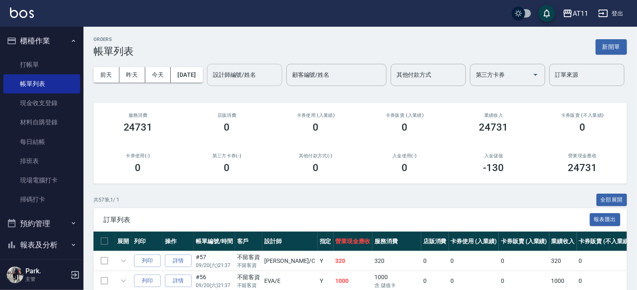
click at [211, 82] on input "設計師編號/姓名" at bounding box center [245, 75] width 68 height 15
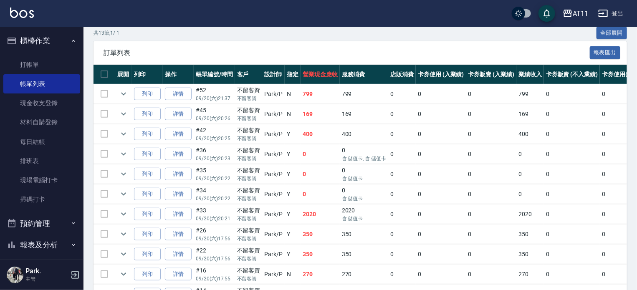
scroll to position [209, 0]
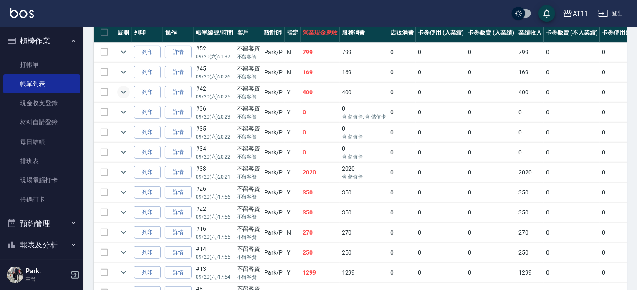
type input "Park-P"
click at [123, 97] on icon "expand row" at bounding box center [123, 92] width 10 height 10
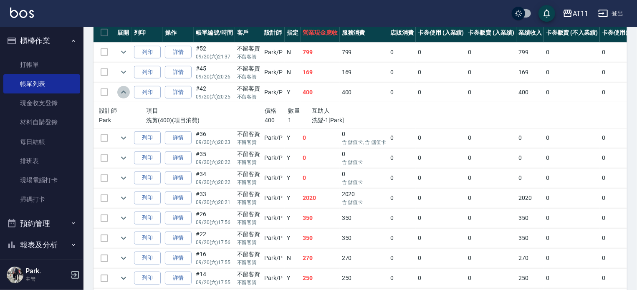
click at [123, 93] on icon "expand row" at bounding box center [123, 92] width 5 height 3
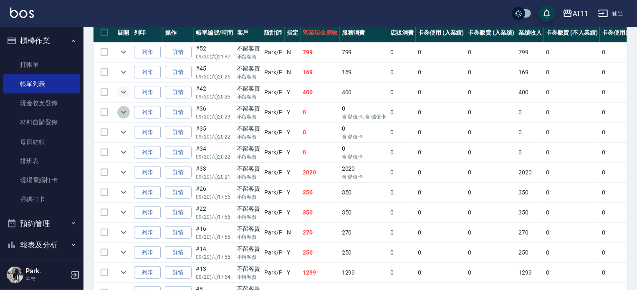
click at [126, 117] on icon "expand row" at bounding box center [123, 112] width 10 height 10
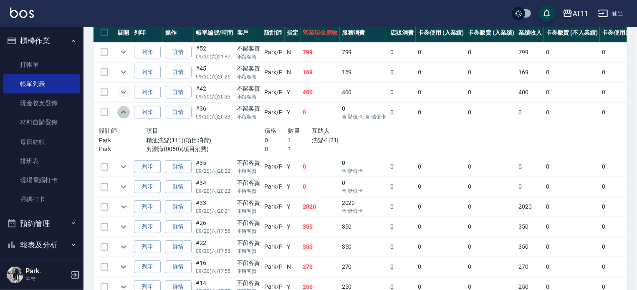
click at [126, 117] on icon "expand row" at bounding box center [123, 112] width 10 height 10
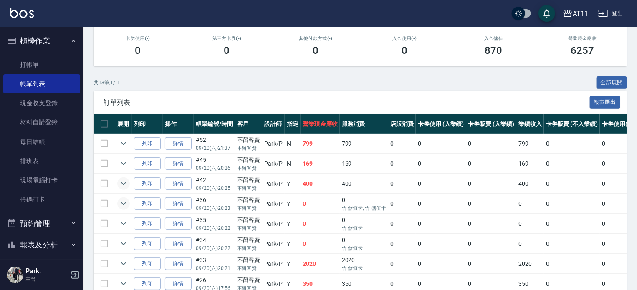
scroll to position [0, 0]
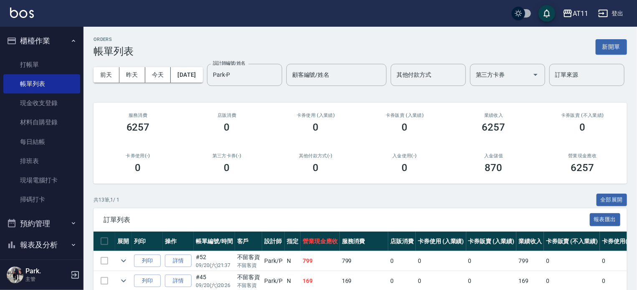
click at [44, 48] on button "櫃檯作業" at bounding box center [41, 41] width 77 height 22
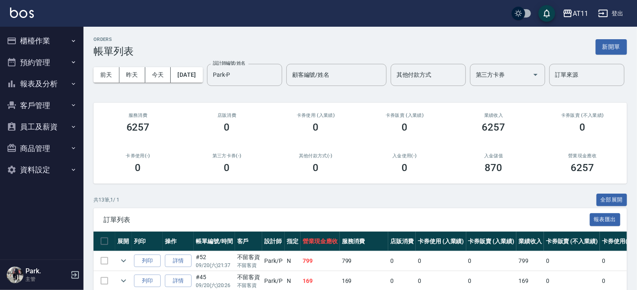
click at [51, 81] on button "報表及分析" at bounding box center [41, 84] width 77 height 22
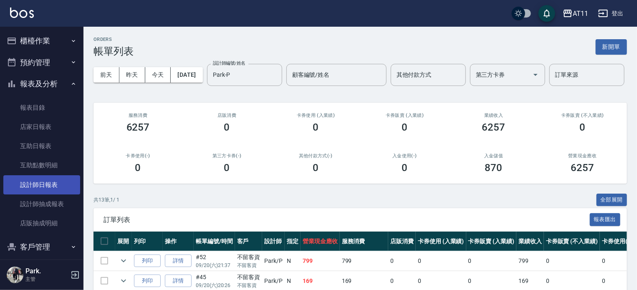
click at [55, 181] on link "設計師日報表" at bounding box center [41, 184] width 77 height 19
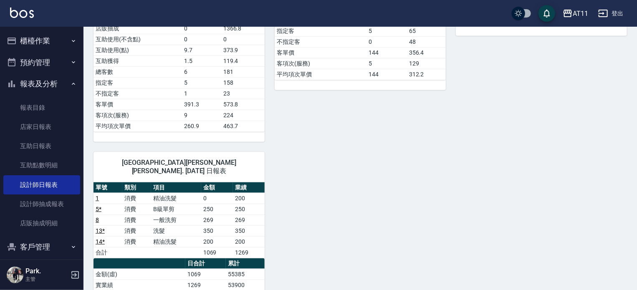
scroll to position [375, 0]
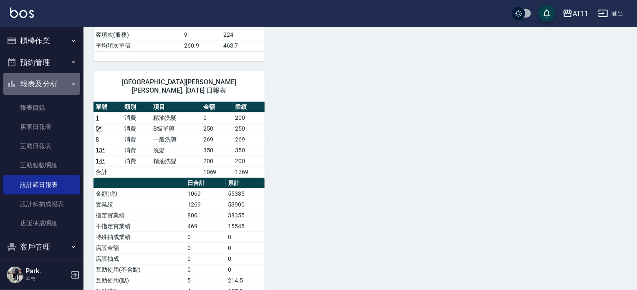
click at [43, 82] on button "報表及分析" at bounding box center [41, 84] width 77 height 22
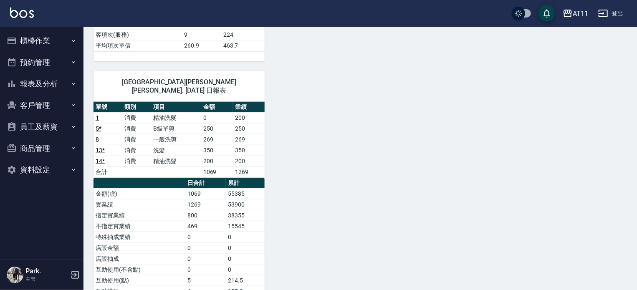
click at [45, 110] on button "客戶管理" at bounding box center [41, 106] width 77 height 22
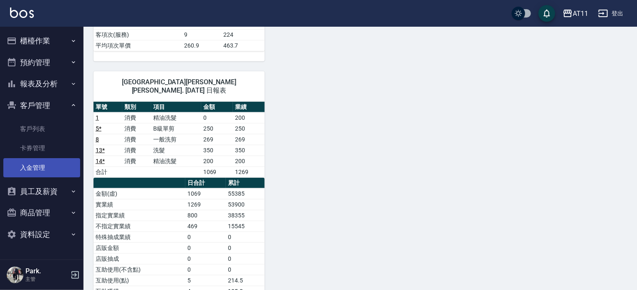
click at [54, 169] on link "入金管理" at bounding box center [41, 167] width 77 height 19
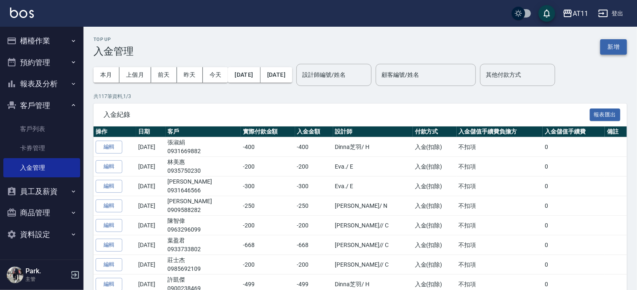
click at [611, 47] on button "新增" at bounding box center [613, 46] width 27 height 15
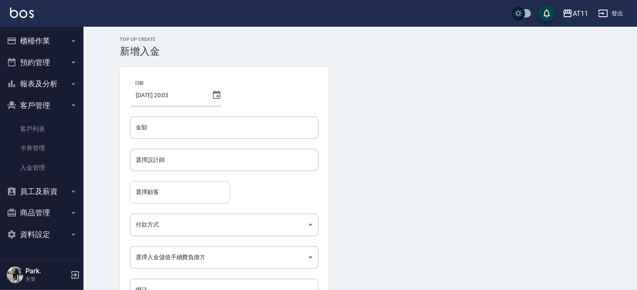
click at [190, 191] on input "選擇顧客" at bounding box center [179, 192] width 93 height 15
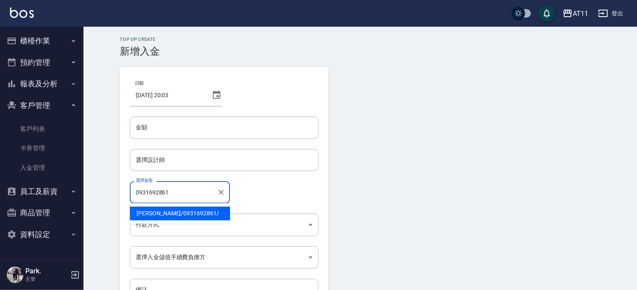
click at [185, 213] on span "[PERSON_NAME]/ 0931692861 /" at bounding box center [180, 213] width 100 height 14
type input "[PERSON_NAME]/0931692861/"
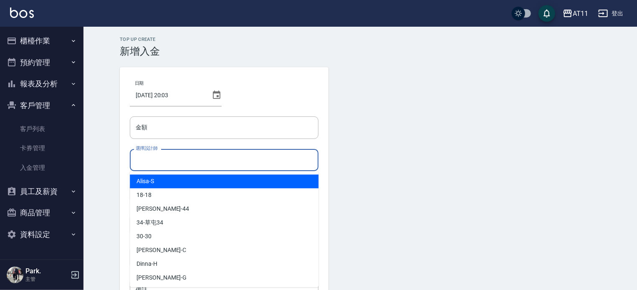
click at [189, 158] on input "選擇設計師" at bounding box center [223, 160] width 181 height 15
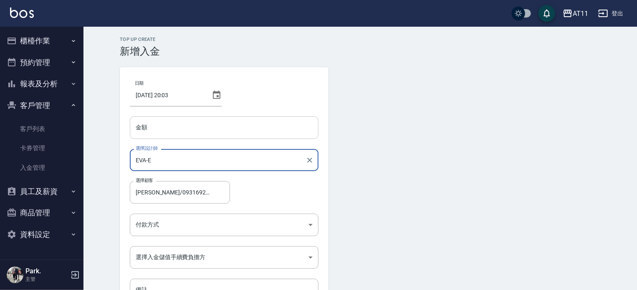
type input "EVA-E"
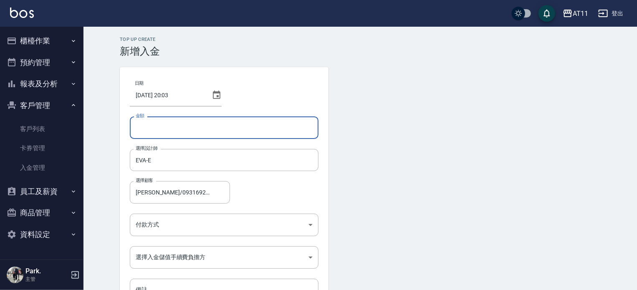
click at [189, 126] on input "金額" at bounding box center [224, 127] width 189 height 23
type input "-400"
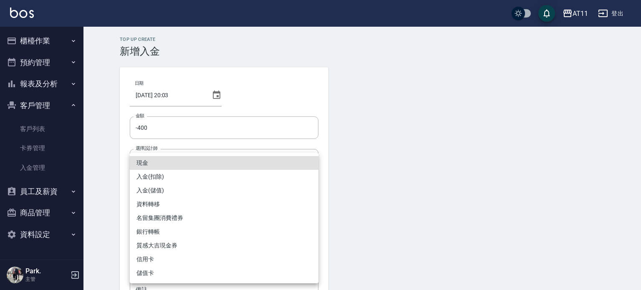
click at [213, 221] on body "AT11 登出 櫃檯作業 打帳單 帳單列表 現金收支登錄 材料自購登錄 每日結帳 排班表 現場電腦打卡 掃碼打卡 預約管理 預約管理 單日預約紀錄 單週預約紀…" at bounding box center [320, 173] width 641 height 346
click at [214, 176] on li "入金(扣除)" at bounding box center [224, 177] width 189 height 14
type input "入金(扣除)"
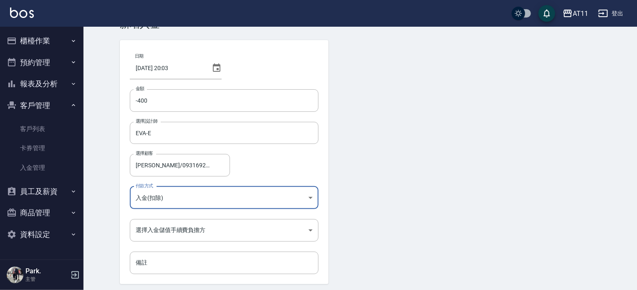
scroll to position [56, 0]
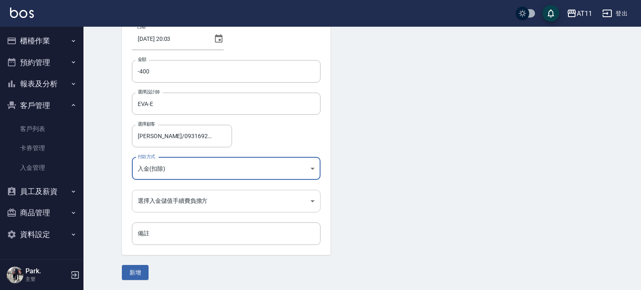
click at [210, 199] on body "AT11 登出 櫃檯作業 打帳單 帳單列表 現金收支登錄 材料自購登錄 每日結帳 排班表 現場電腦打卡 掃碼打卡 預約管理 預約管理 單日預約紀錄 單週預約紀…" at bounding box center [320, 117] width 641 height 346
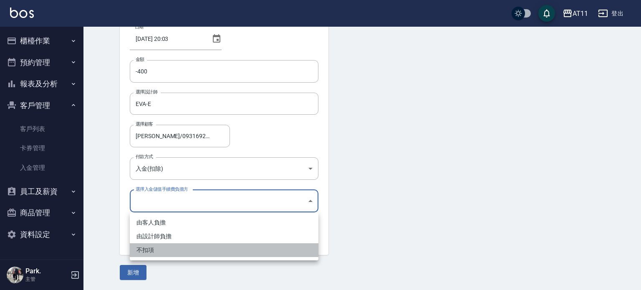
click at [204, 244] on li "不扣項" at bounding box center [224, 250] width 189 height 14
type input "WITHOUTHANDLINGFEE"
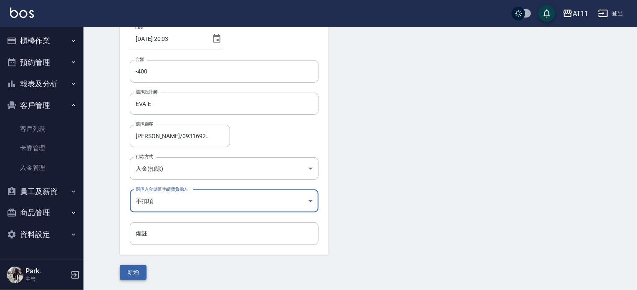
click at [135, 266] on button "新增" at bounding box center [133, 272] width 27 height 15
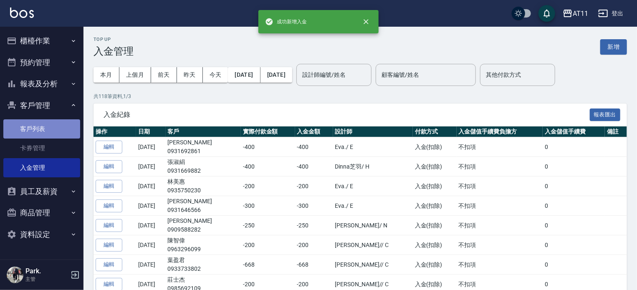
click at [38, 127] on link "客戶列表" at bounding box center [41, 128] width 77 height 19
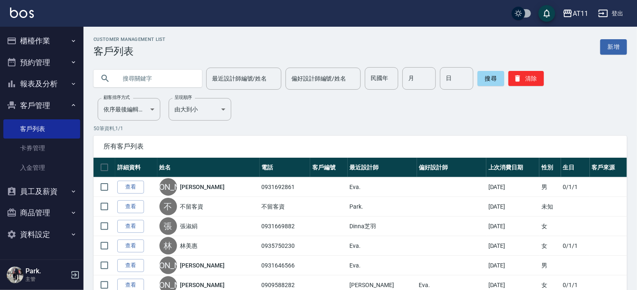
drag, startPoint x: 128, startPoint y: 186, endPoint x: 134, endPoint y: 189, distance: 6.2
click at [130, 186] on link "查看" at bounding box center [130, 187] width 27 height 13
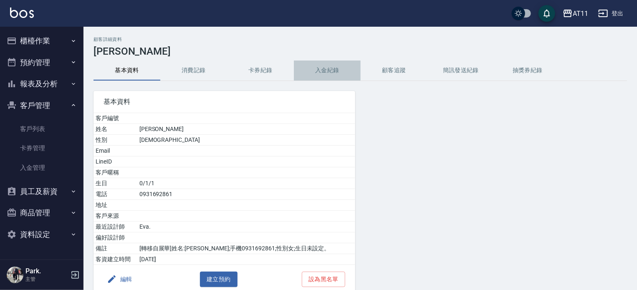
click at [329, 66] on button "入金紀錄" at bounding box center [327, 70] width 67 height 20
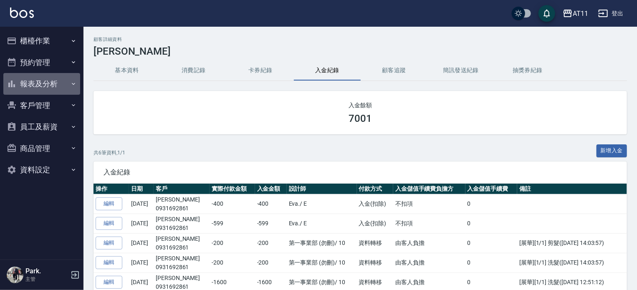
click at [44, 84] on button "報表及分析" at bounding box center [41, 84] width 77 height 22
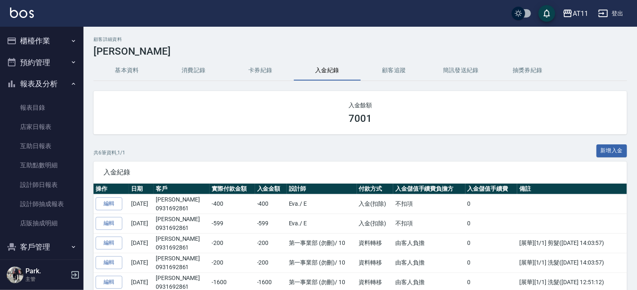
click at [51, 83] on button "報表及分析" at bounding box center [41, 84] width 77 height 22
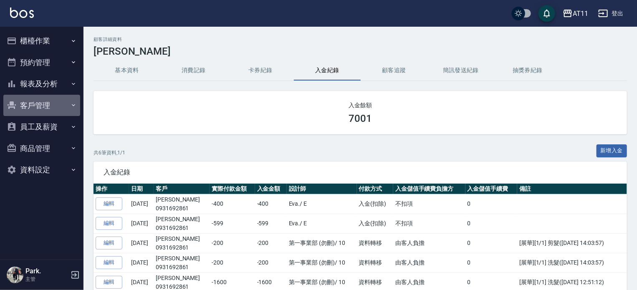
click at [43, 110] on button "客戶管理" at bounding box center [41, 106] width 77 height 22
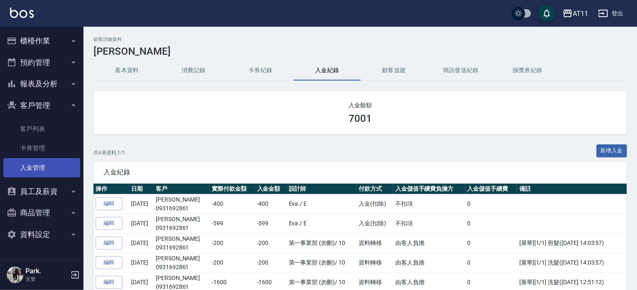
click at [48, 166] on link "入金管理" at bounding box center [41, 167] width 77 height 19
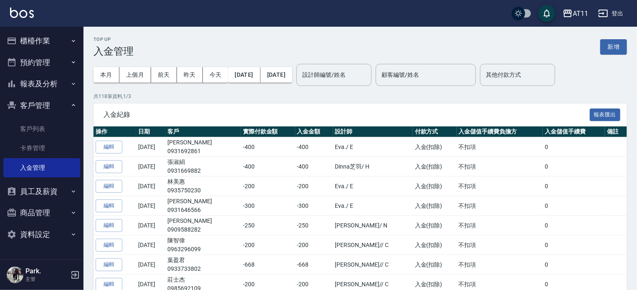
click at [605, 51] on button "新增" at bounding box center [613, 46] width 27 height 15
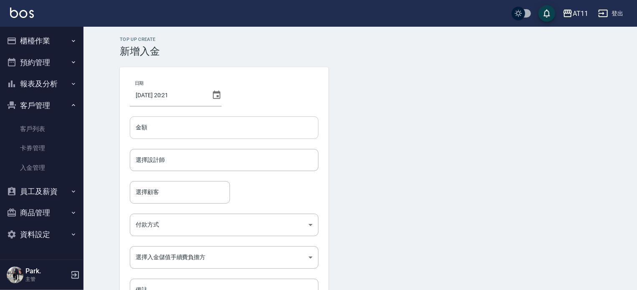
click at [185, 125] on input "金額" at bounding box center [224, 127] width 189 height 23
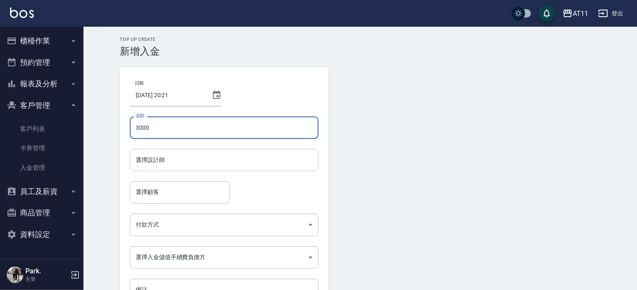
type input "3000"
click at [174, 160] on input "選擇設計師" at bounding box center [223, 160] width 181 height 15
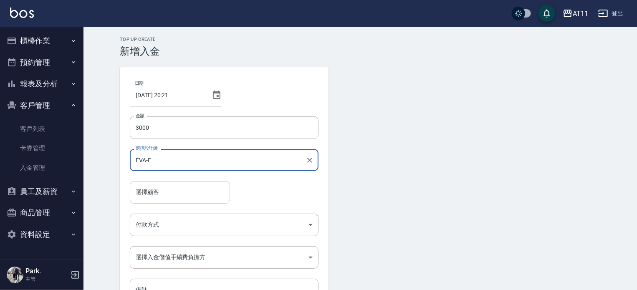
type input "EVA-E"
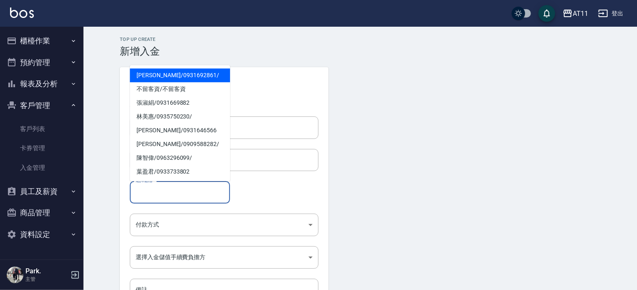
click at [177, 191] on input "選擇顧客" at bounding box center [179, 192] width 93 height 15
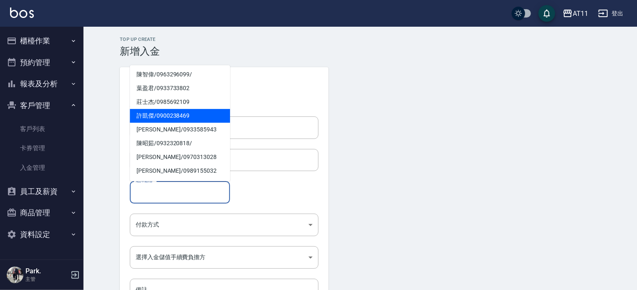
scroll to position [125, 0]
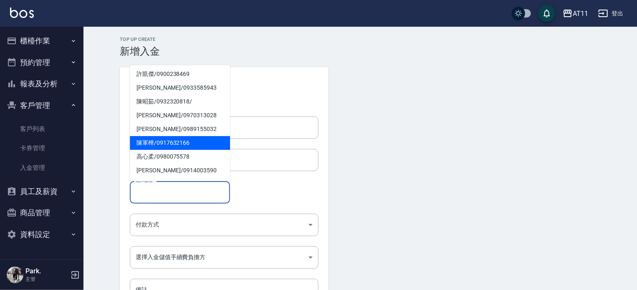
click at [152, 139] on span "[PERSON_NAME]/ 0917632166" at bounding box center [180, 143] width 100 height 14
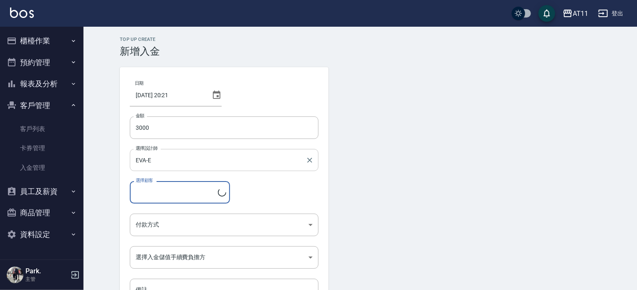
type input "[PERSON_NAME]/0917632166"
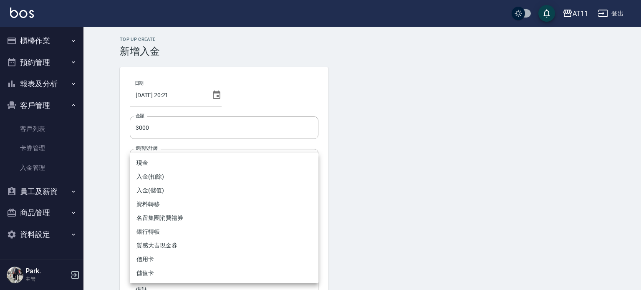
click at [173, 218] on body "AT11 登出 櫃檯作業 打帳單 帳單列表 現金收支登錄 材料自購登錄 每日結帳 排班表 現場電腦打卡 掃碼打卡 預約管理 預約管理 單日預約紀錄 單週預約紀…" at bounding box center [320, 173] width 641 height 346
click at [181, 190] on li "入金(儲值)" at bounding box center [224, 191] width 189 height 14
type input "入金(儲值)"
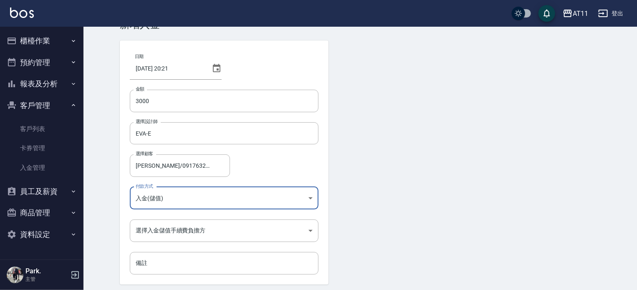
scroll to position [56, 0]
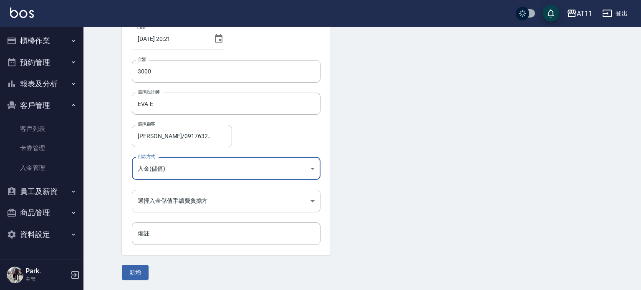
click at [187, 200] on body "AT11 登出 櫃檯作業 打帳單 帳單列表 現金收支登錄 材料自購登錄 每日結帳 排班表 現場電腦打卡 掃碼打卡 預約管理 預約管理 單日預約紀錄 單週預約紀…" at bounding box center [320, 117] width 641 height 346
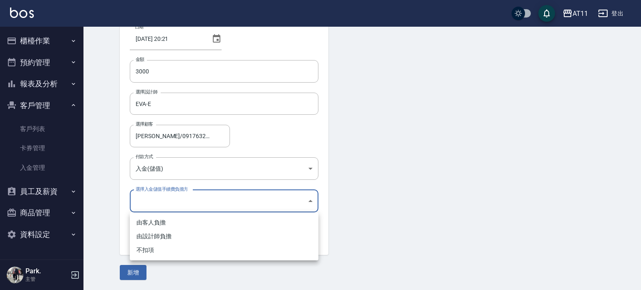
drag, startPoint x: 190, startPoint y: 249, endPoint x: 158, endPoint y: 263, distance: 34.8
click at [189, 250] on li "不扣項" at bounding box center [224, 250] width 189 height 14
type input "WITHOUTHANDLINGFEE"
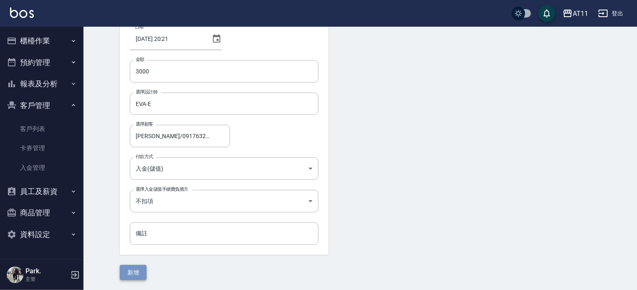
click at [138, 272] on button "新增" at bounding box center [133, 272] width 27 height 15
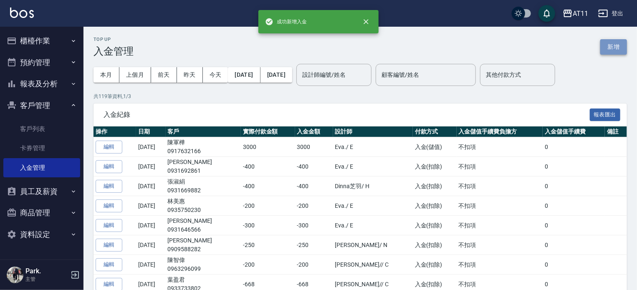
click at [622, 51] on button "新增" at bounding box center [613, 46] width 27 height 15
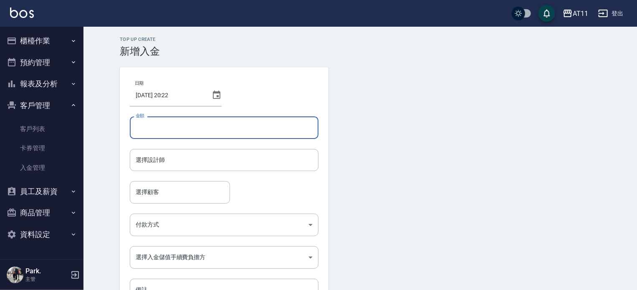
click at [183, 123] on input "金額" at bounding box center [224, 127] width 189 height 23
type input "-500"
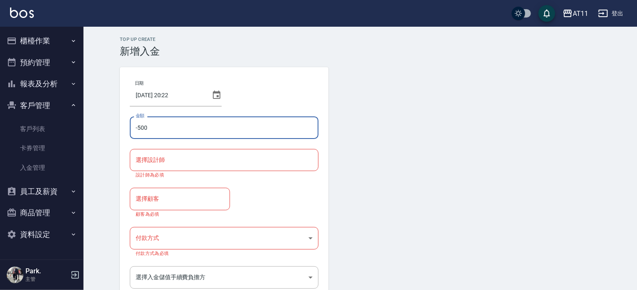
click at [180, 161] on input "選擇設計師" at bounding box center [223, 160] width 181 height 15
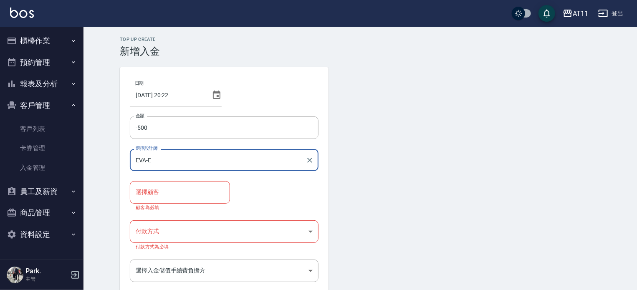
type input "EVA-E"
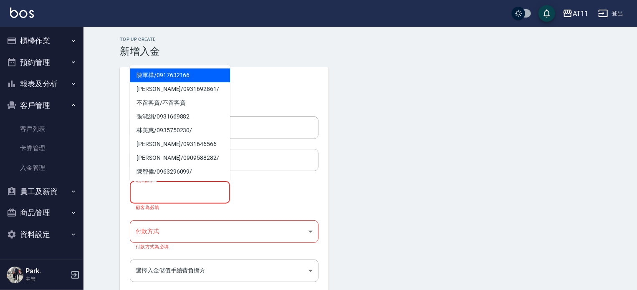
click at [179, 188] on input "選擇顧客" at bounding box center [179, 192] width 93 height 15
click at [161, 74] on span "[PERSON_NAME]/ 0917632166" at bounding box center [180, 75] width 100 height 14
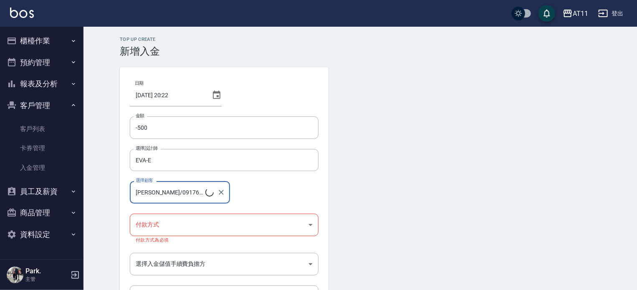
type input "[PERSON_NAME]/0917632166"
click at [276, 222] on body "AT11 登出 櫃檯作業 打帳單 帳單列表 現金收支登錄 材料自購登錄 每日結帳 排班表 現場電腦打卡 掃碼打卡 預約管理 預約管理 單日預約紀錄 單週預約紀…" at bounding box center [318, 176] width 637 height 353
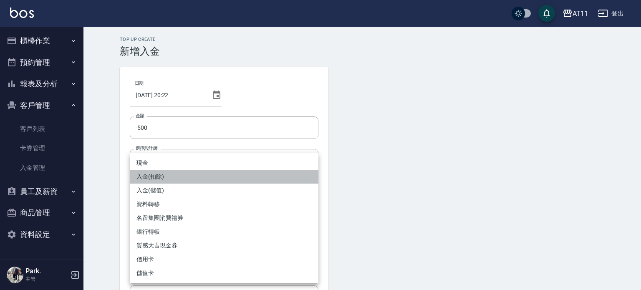
click at [230, 175] on li "入金(扣除)" at bounding box center [224, 177] width 189 height 14
type input "入金(扣除)"
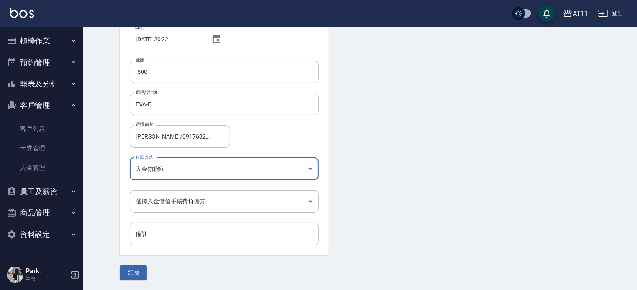
scroll to position [56, 0]
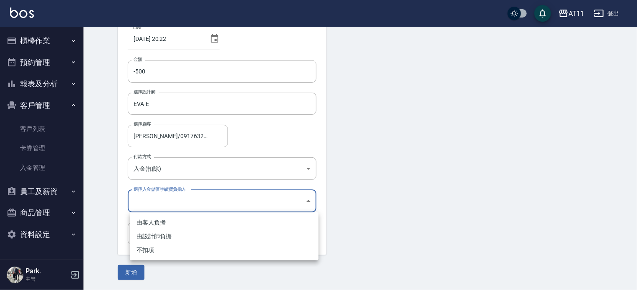
click at [184, 202] on body "AT11 登出 櫃檯作業 打帳單 帳單列表 現金收支登錄 材料自購登錄 每日結帳 排班表 現場電腦打卡 掃碼打卡 預約管理 預約管理 單日預約紀錄 單週預約紀…" at bounding box center [318, 117] width 637 height 346
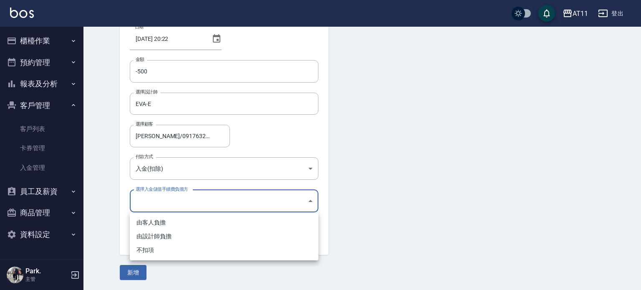
drag, startPoint x: 176, startPoint y: 252, endPoint x: 170, endPoint y: 254, distance: 6.6
click at [172, 253] on li "不扣項" at bounding box center [224, 250] width 189 height 14
type input "WITHOUTHANDLINGFEE"
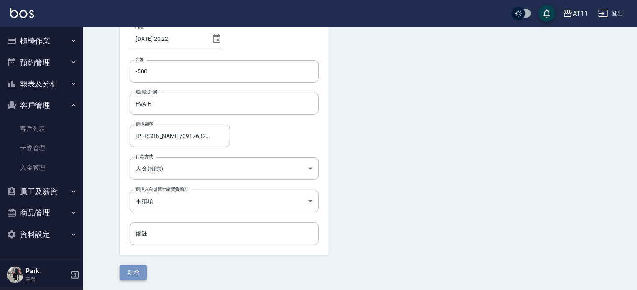
click at [136, 275] on button "新增" at bounding box center [133, 272] width 27 height 15
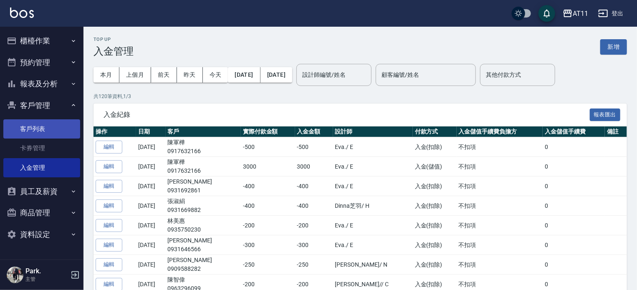
click at [40, 130] on link "客戶列表" at bounding box center [41, 128] width 77 height 19
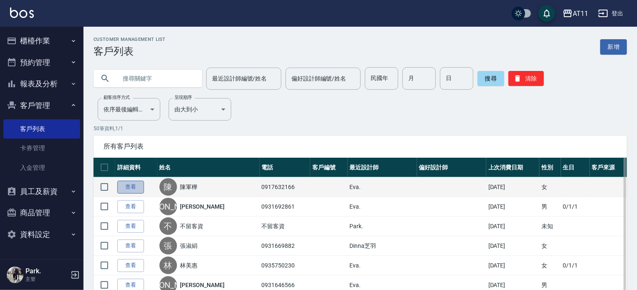
click at [134, 186] on link "查看" at bounding box center [130, 187] width 27 height 13
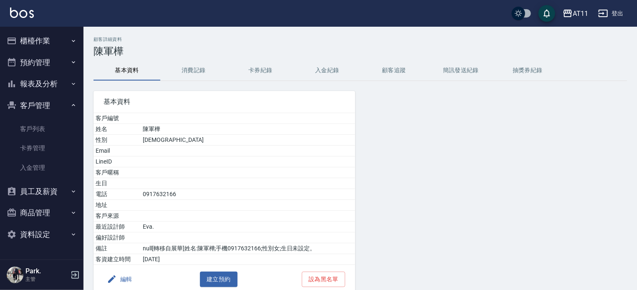
click at [337, 68] on button "入金紀錄" at bounding box center [327, 70] width 67 height 20
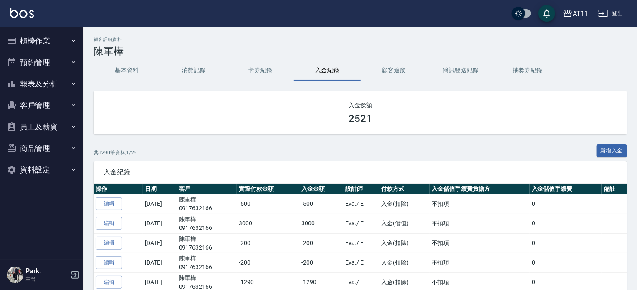
click at [42, 43] on button "櫃檯作業" at bounding box center [41, 41] width 77 height 22
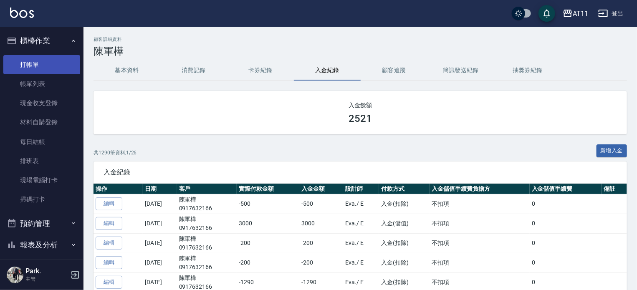
click at [43, 68] on link "打帳單" at bounding box center [41, 64] width 77 height 19
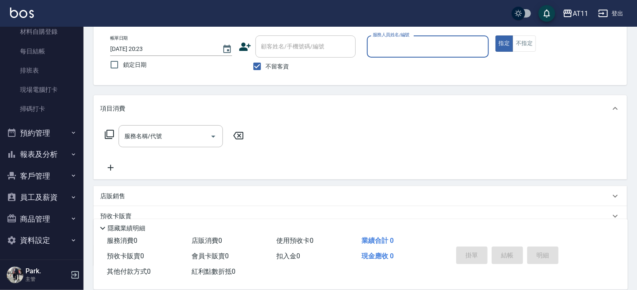
scroll to position [92, 0]
click at [37, 166] on button "客戶管理" at bounding box center [41, 175] width 77 height 22
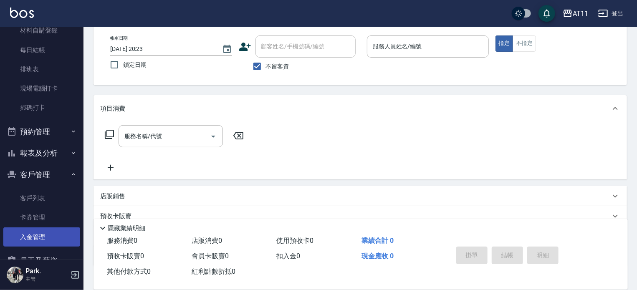
click at [48, 236] on link "入金管理" at bounding box center [41, 236] width 77 height 19
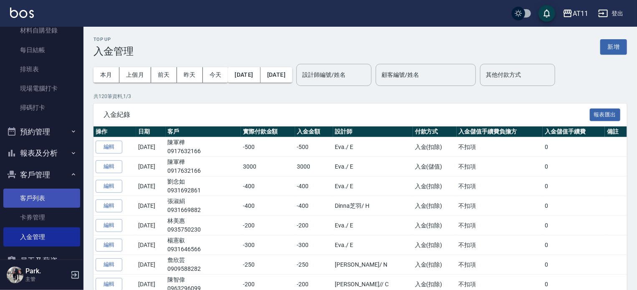
click at [38, 194] on link "客戶列表" at bounding box center [41, 198] width 77 height 19
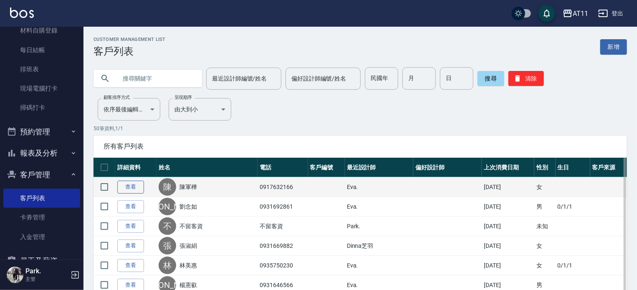
click at [138, 187] on link "查看" at bounding box center [130, 187] width 27 height 13
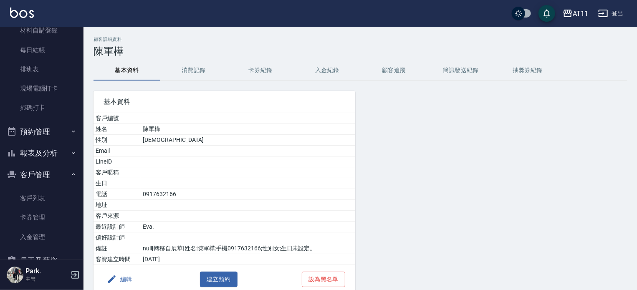
click at [321, 66] on button "入金紀錄" at bounding box center [327, 70] width 67 height 20
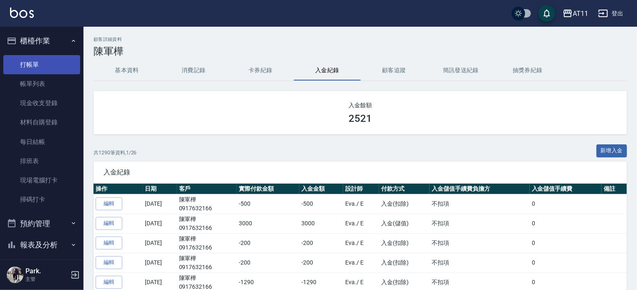
click at [35, 66] on link "打帳單" at bounding box center [41, 64] width 77 height 19
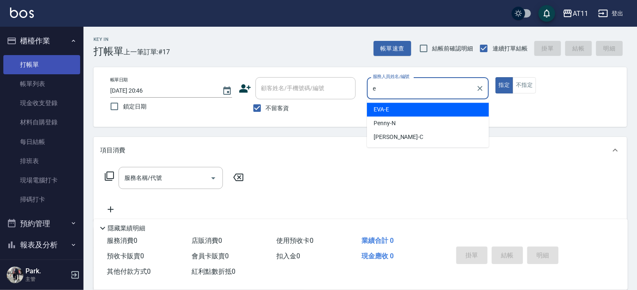
type input "EVA-E"
type button "true"
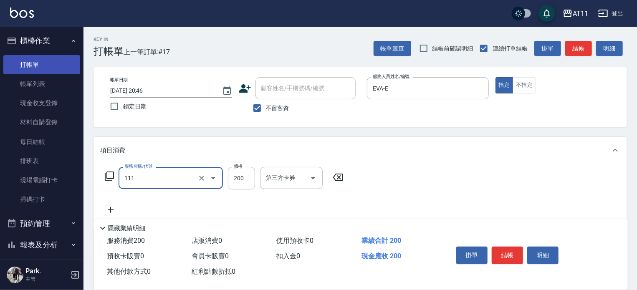
type input "精油洗髮(111)"
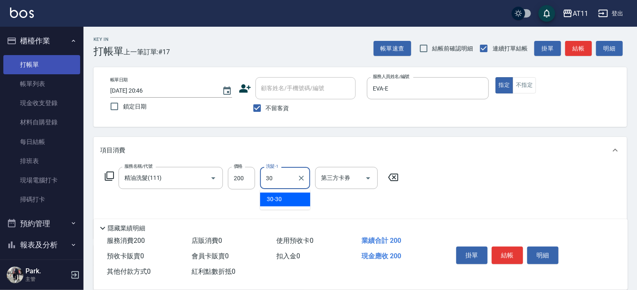
type input "30-30"
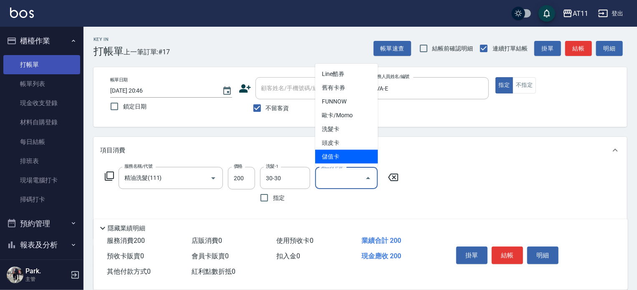
type input "儲值卡"
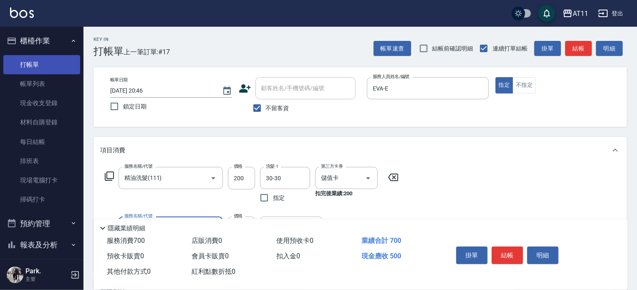
type input "500護髮(0500)"
type input "300"
type input "30-30"
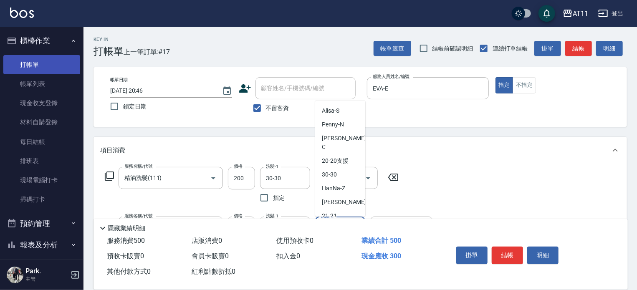
scroll to position [121, 0]
type input "34-草屯34"
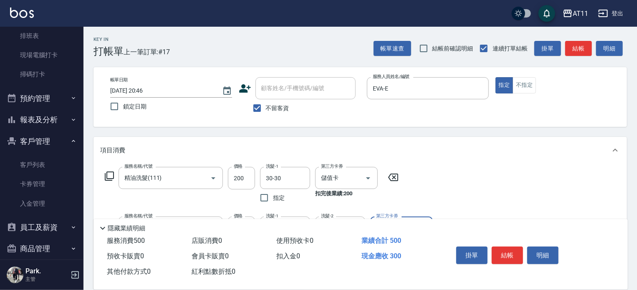
scroll to position [125, 0]
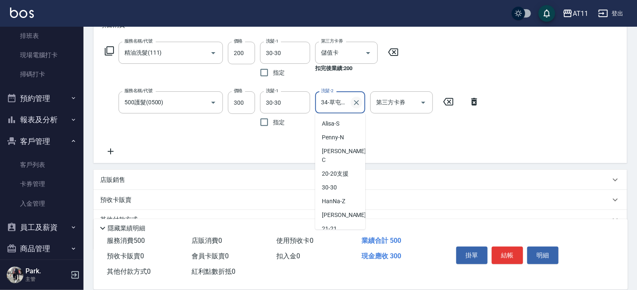
drag, startPoint x: 342, startPoint y: 103, endPoint x: 355, endPoint y: 103, distance: 12.5
click at [342, 103] on input "34-草屯34" at bounding box center [334, 102] width 30 height 15
click at [355, 103] on icon "Clear" at bounding box center [356, 102] width 8 height 8
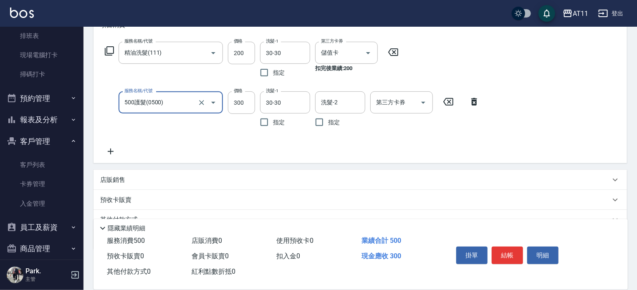
click at [152, 106] on input "500護髮(0500)" at bounding box center [158, 102] width 73 height 15
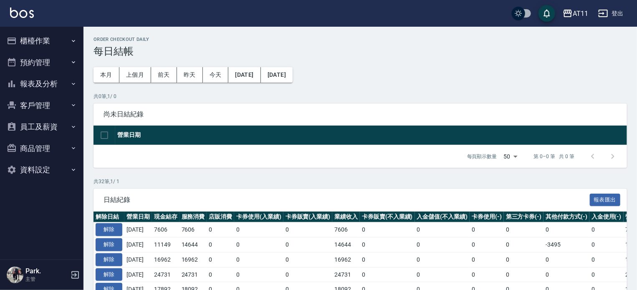
click at [39, 38] on button "櫃檯作業" at bounding box center [41, 41] width 77 height 22
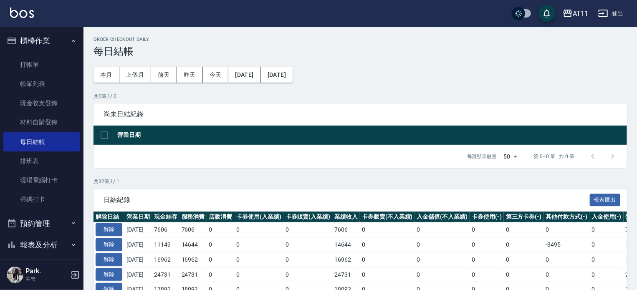
click at [39, 39] on button "櫃檯作業" at bounding box center [41, 41] width 77 height 22
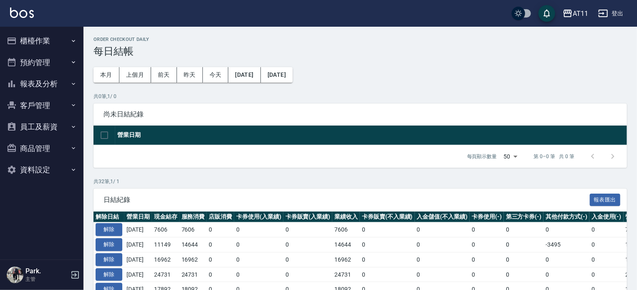
click at [44, 45] on button "櫃檯作業" at bounding box center [41, 41] width 77 height 22
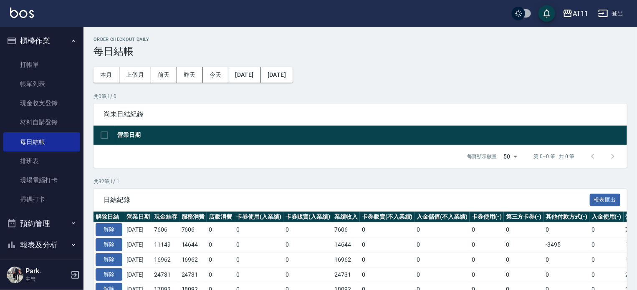
click at [38, 43] on button "櫃檯作業" at bounding box center [41, 41] width 77 height 22
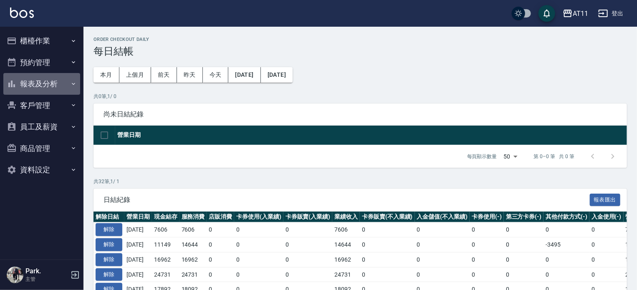
click at [47, 83] on button "報表及分析" at bounding box center [41, 84] width 77 height 22
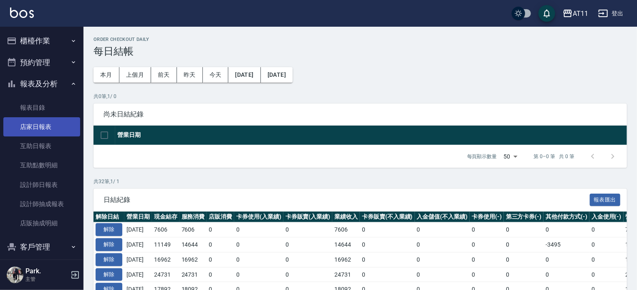
click at [45, 129] on link "店家日報表" at bounding box center [41, 126] width 77 height 19
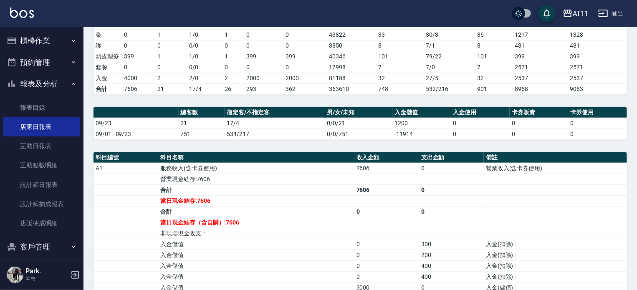
scroll to position [167, 0]
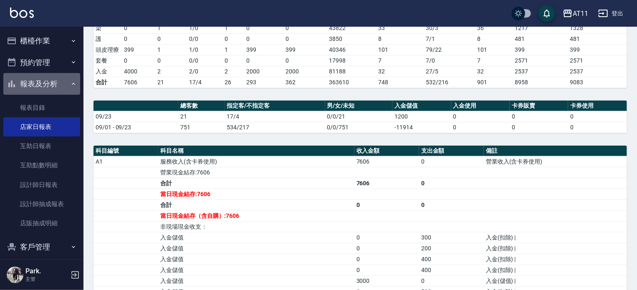
click at [47, 83] on button "報表及分析" at bounding box center [41, 84] width 77 height 22
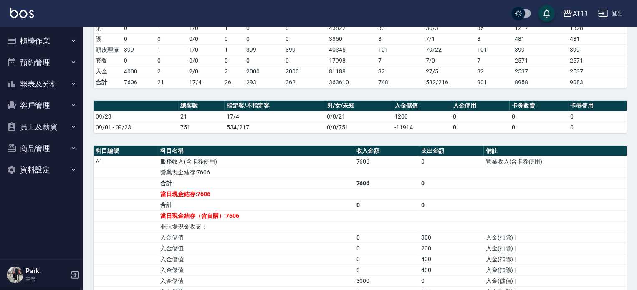
click at [39, 44] on button "櫃檯作業" at bounding box center [41, 41] width 77 height 22
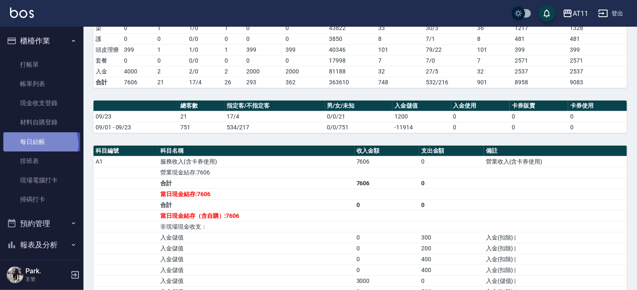
click at [39, 144] on link "每日結帳" at bounding box center [41, 141] width 77 height 19
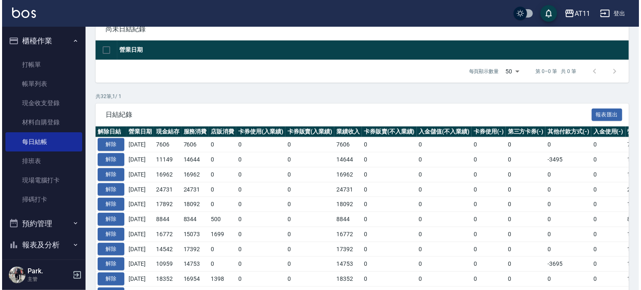
scroll to position [42, 0]
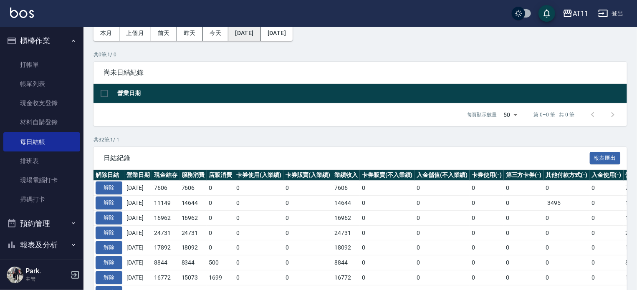
click at [257, 31] on button "[DATE]" at bounding box center [244, 32] width 32 height 15
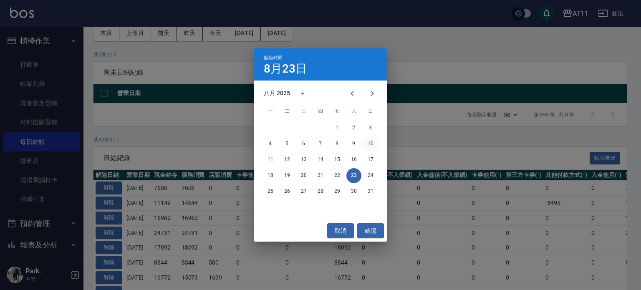
click at [370, 141] on button "10" at bounding box center [370, 143] width 15 height 15
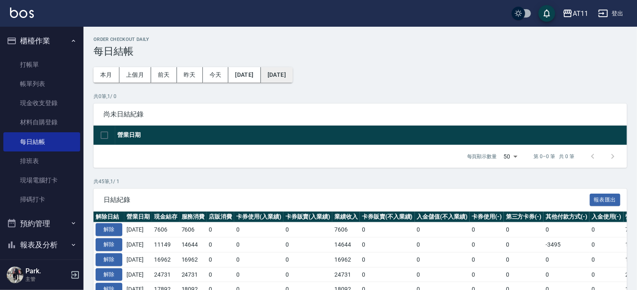
click at [292, 74] on button "[DATE]" at bounding box center [277, 74] width 32 height 15
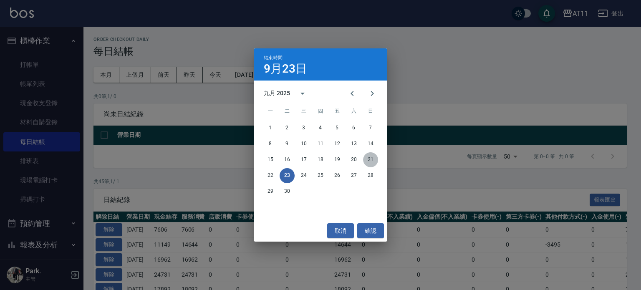
click at [372, 159] on button "21" at bounding box center [370, 159] width 15 height 15
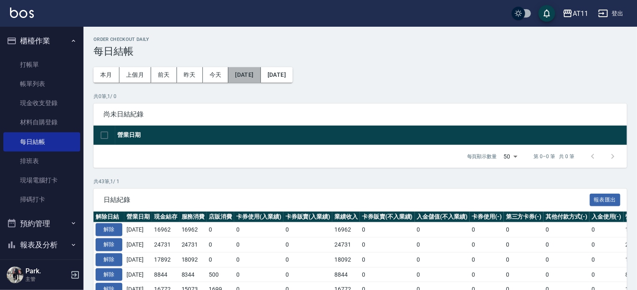
click at [255, 76] on button "[DATE]" at bounding box center [244, 74] width 32 height 15
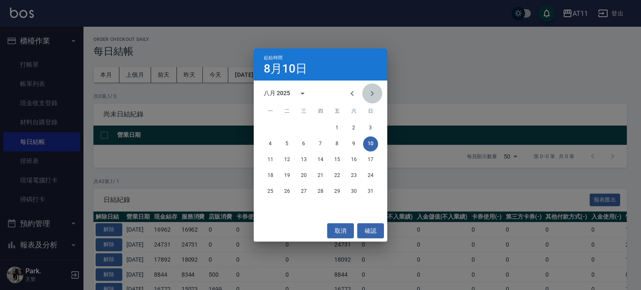
click at [374, 97] on icon "Next month" at bounding box center [372, 93] width 10 height 10
click at [305, 144] on button "10" at bounding box center [303, 143] width 15 height 15
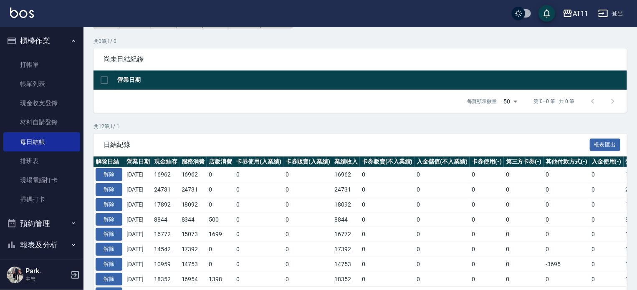
scroll to position [160, 0]
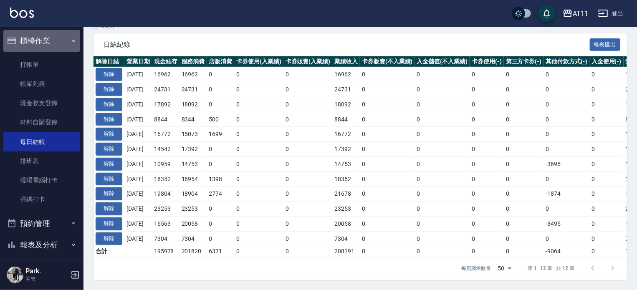
click at [43, 40] on button "櫃檯作業" at bounding box center [41, 41] width 77 height 22
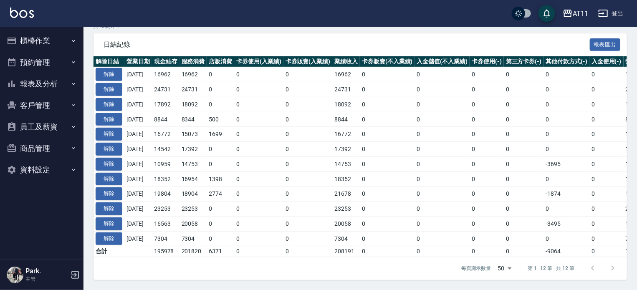
click at [42, 79] on button "報表及分析" at bounding box center [41, 84] width 77 height 22
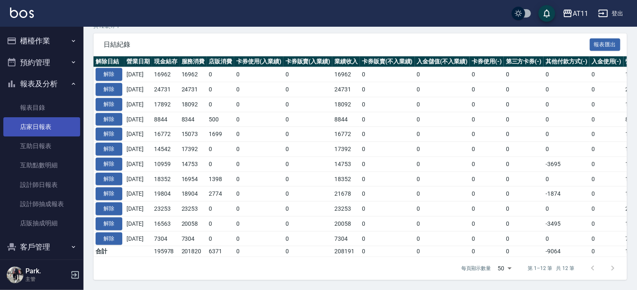
click at [48, 128] on link "店家日報表" at bounding box center [41, 126] width 77 height 19
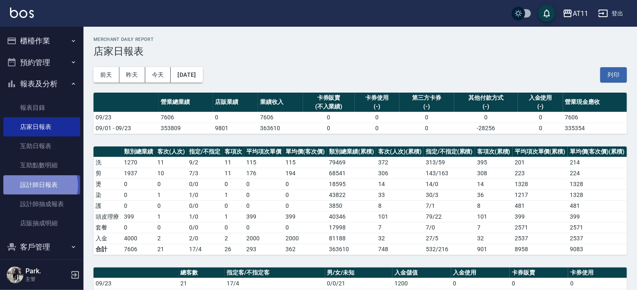
click at [37, 185] on link "設計師日報表" at bounding box center [41, 184] width 77 height 19
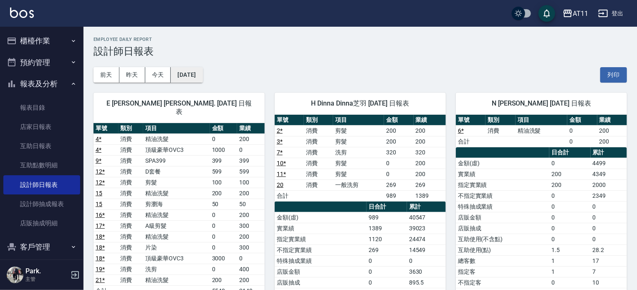
click at [202, 70] on button "[DATE]" at bounding box center [187, 74] width 32 height 15
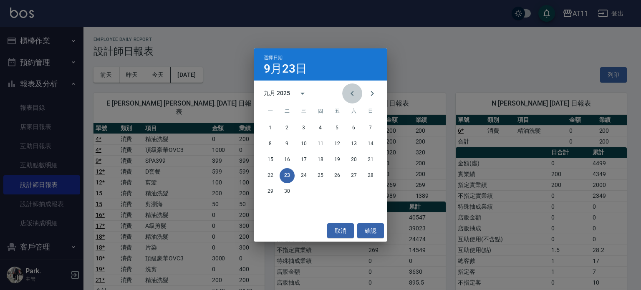
click at [355, 96] on icon "Previous month" at bounding box center [352, 93] width 10 height 10
click at [355, 178] on button "23" at bounding box center [353, 175] width 15 height 15
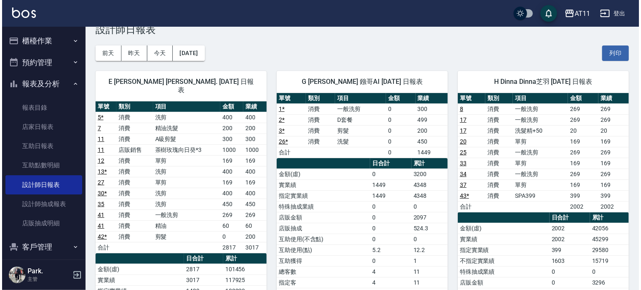
scroll to position [42, 0]
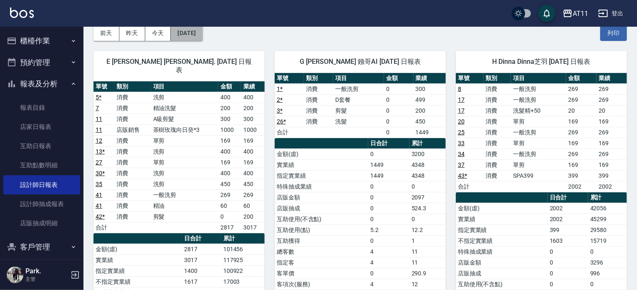
click at [198, 32] on button "[DATE]" at bounding box center [187, 32] width 32 height 15
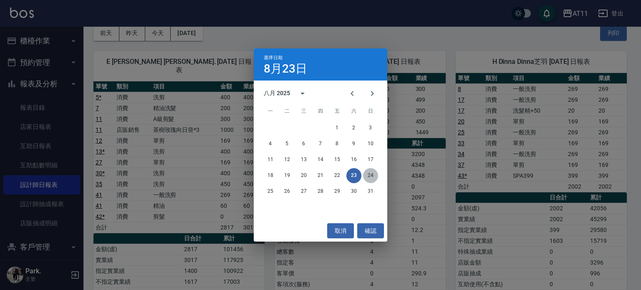
click at [370, 175] on button "24" at bounding box center [370, 175] width 15 height 15
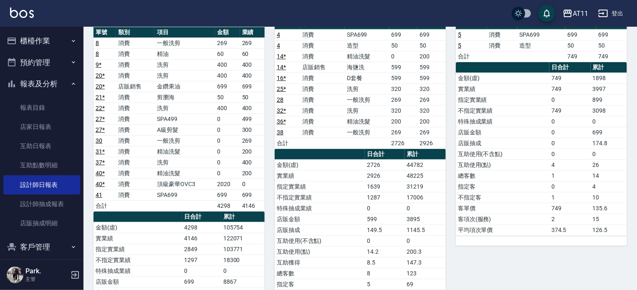
scroll to position [167, 0]
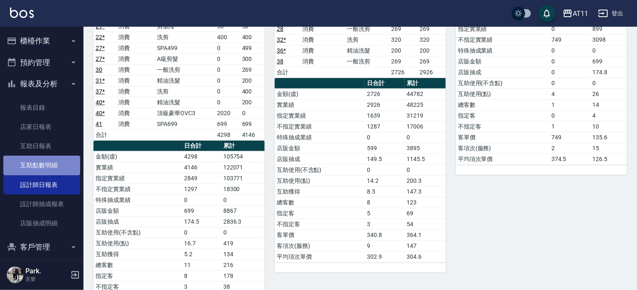
click at [41, 168] on link "互助點數明細" at bounding box center [41, 165] width 77 height 19
